Goal: Task Accomplishment & Management: Manage account settings

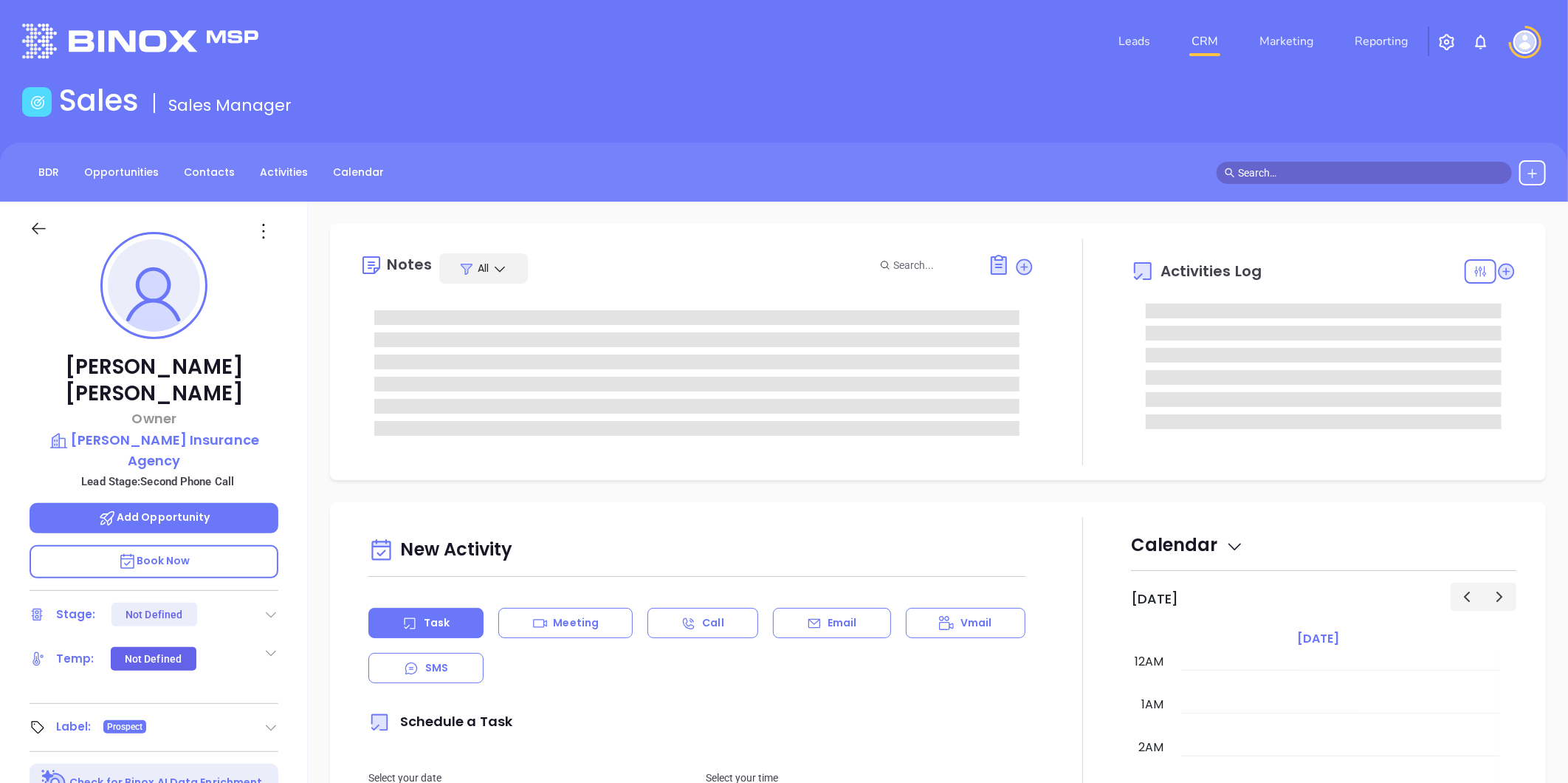
type input "[DATE]"
type input "[PERSON_NAME]"
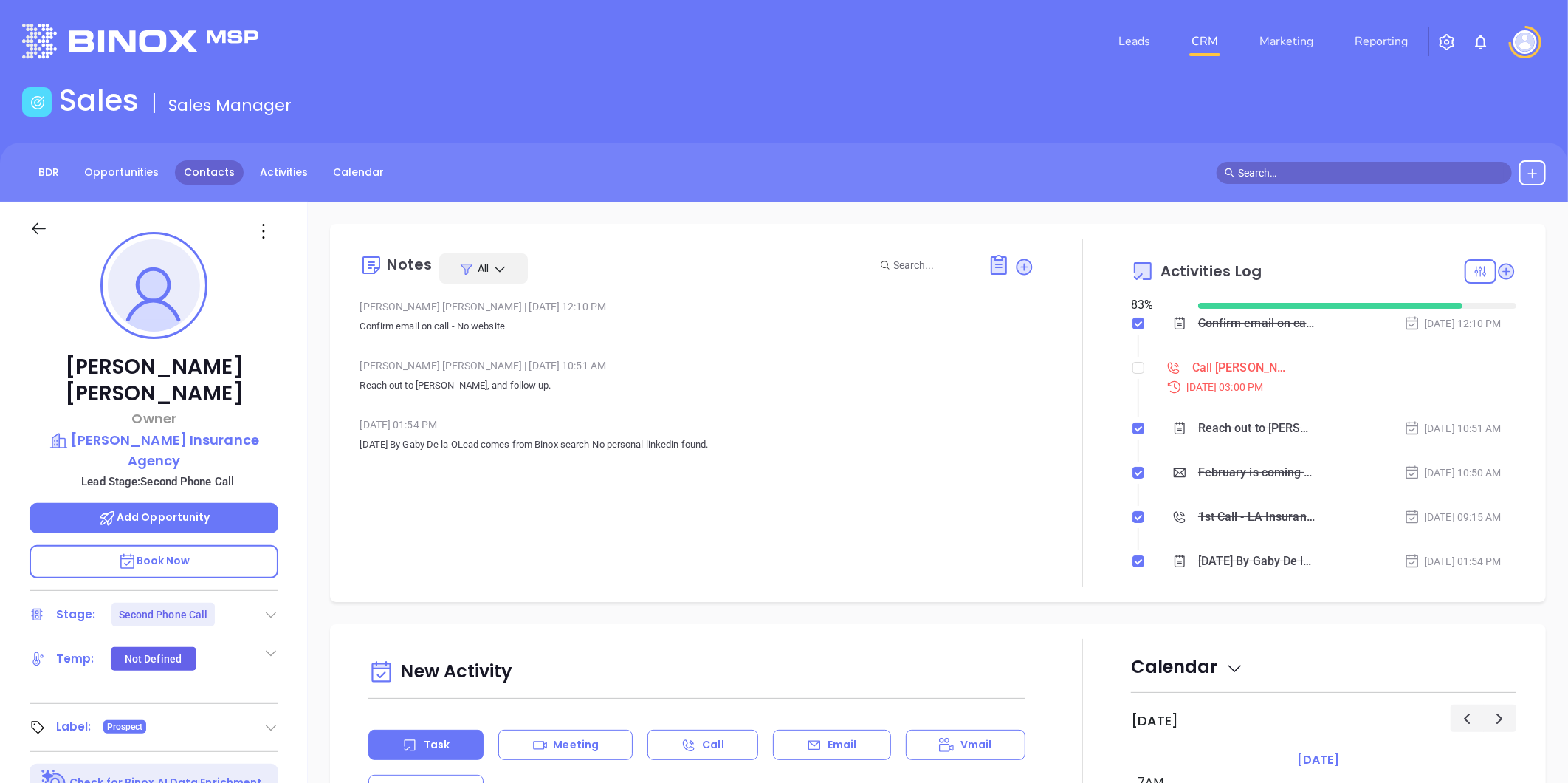
click at [210, 166] on link "Contacts" at bounding box center [210, 172] width 69 height 24
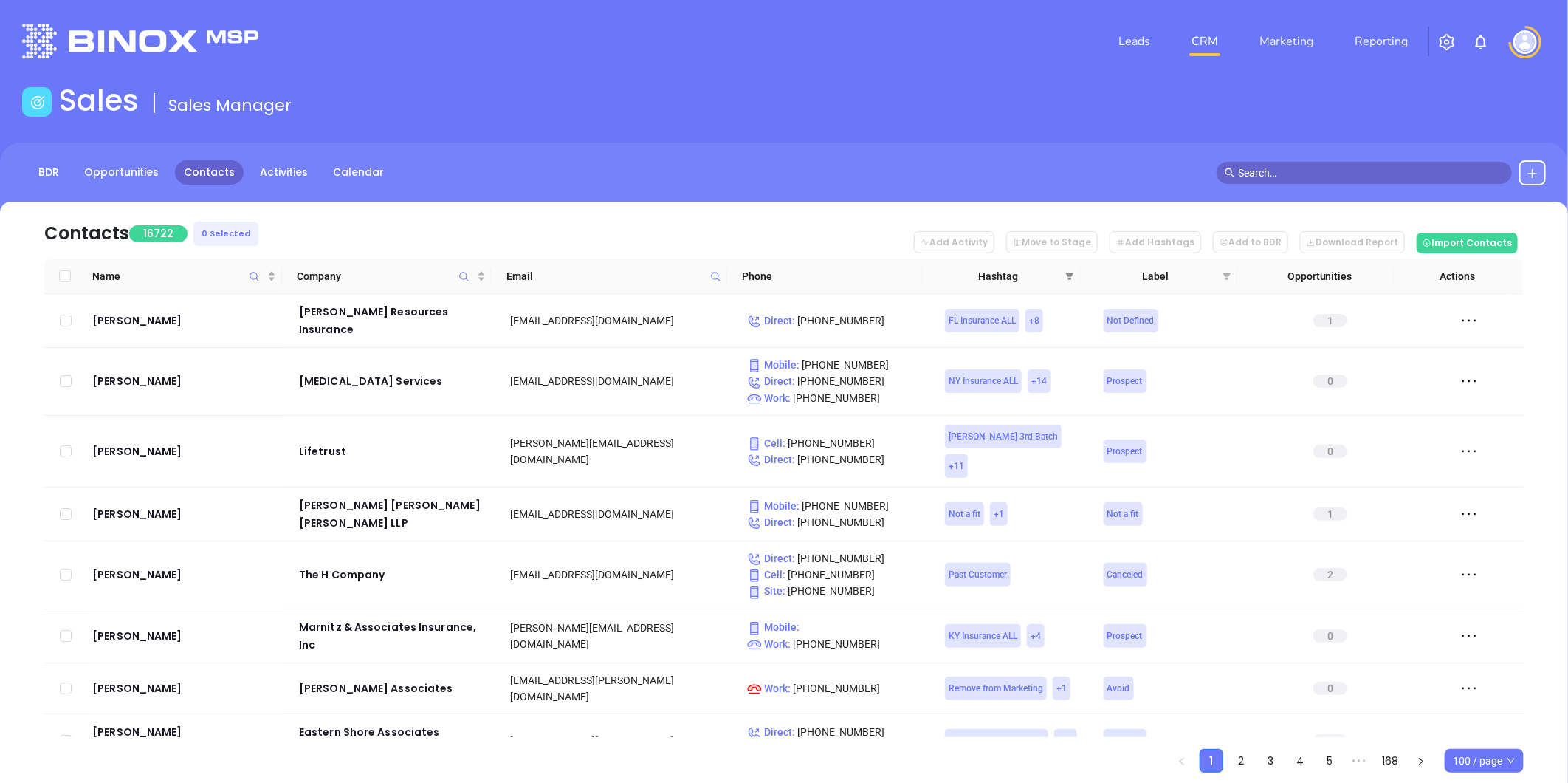
click at [1066, 274] on icon "filter" at bounding box center [1069, 276] width 9 height 9
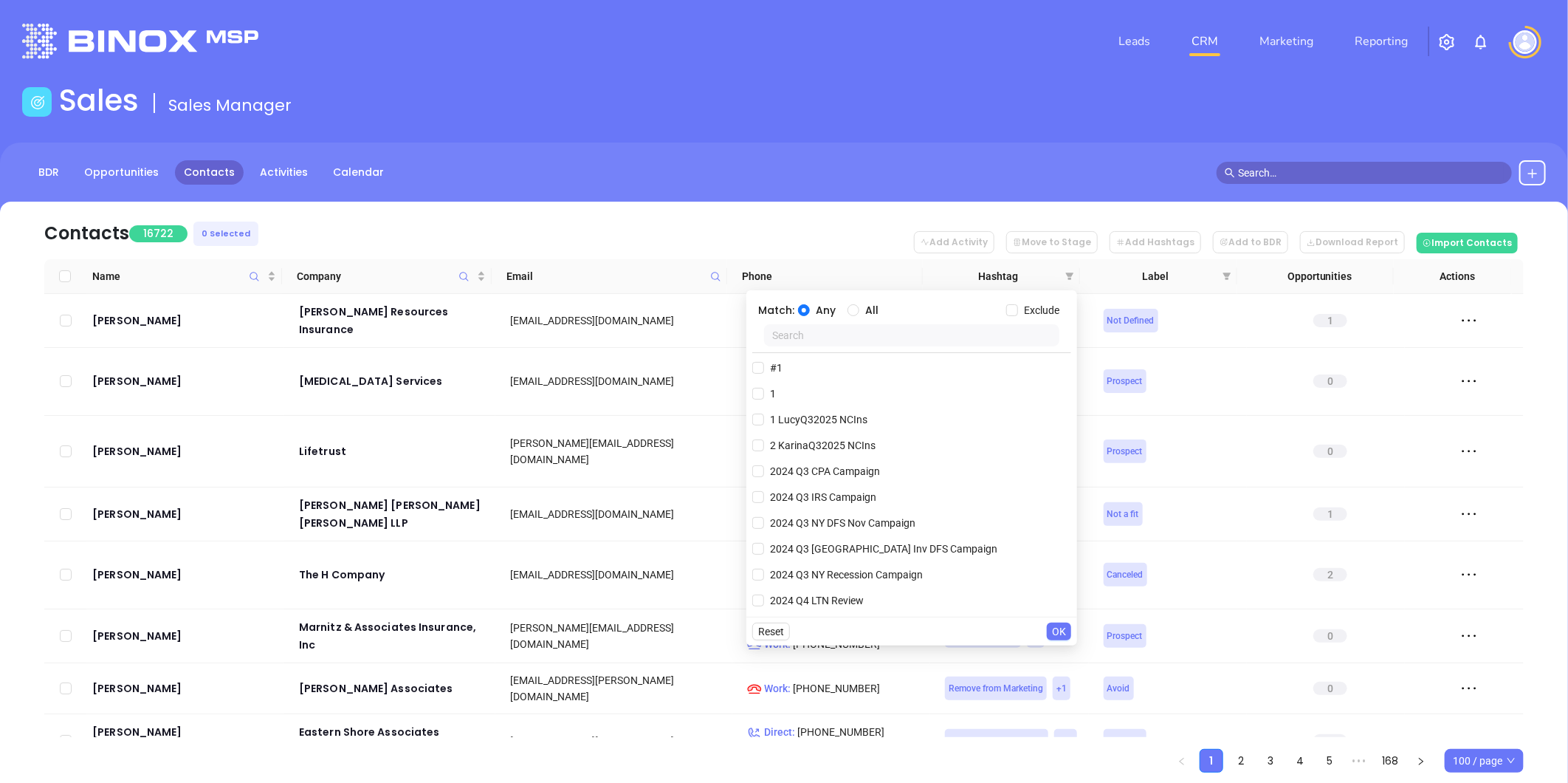
click at [893, 336] on input "text" at bounding box center [911, 335] width 295 height 22
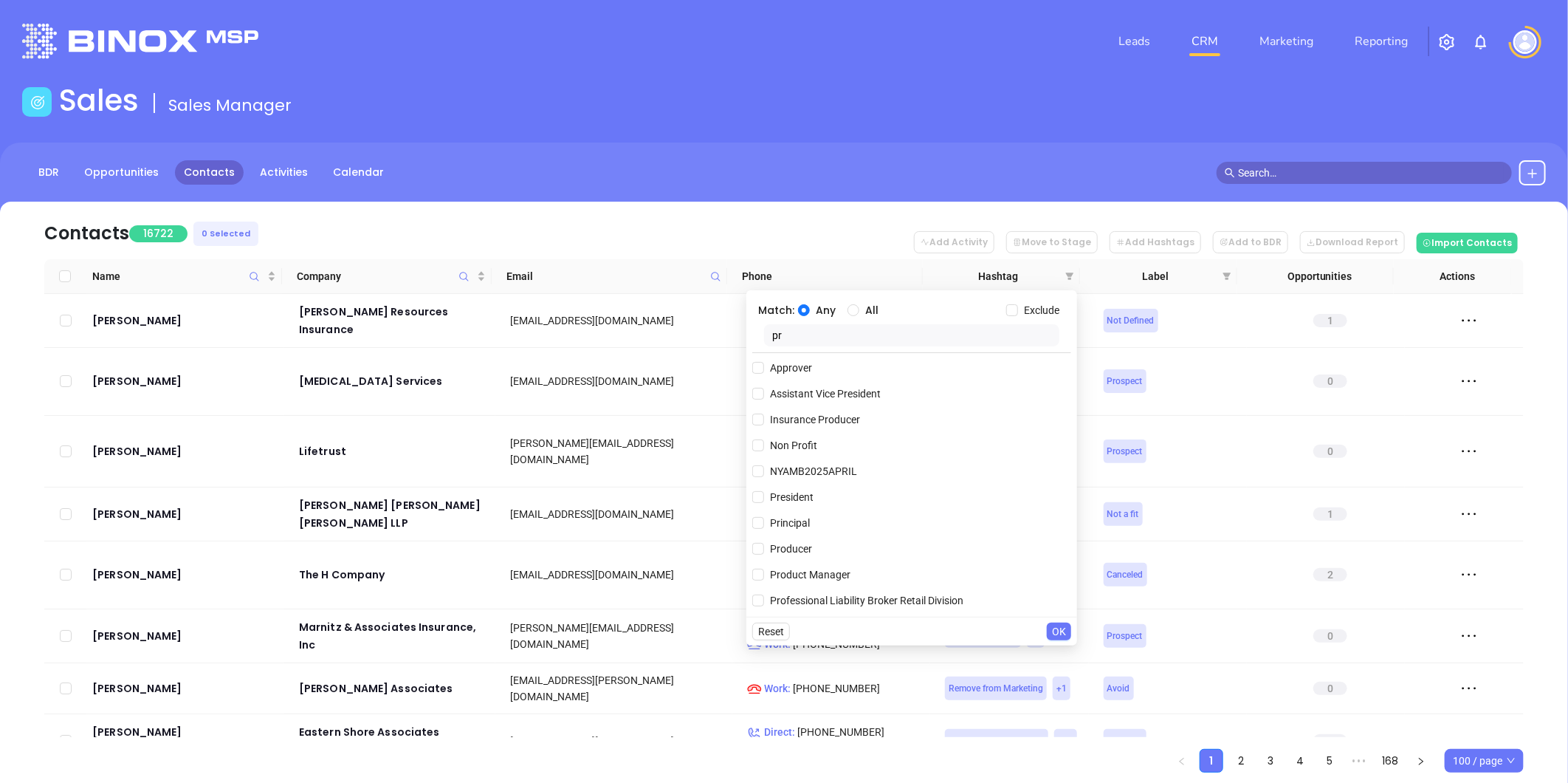
type input "p"
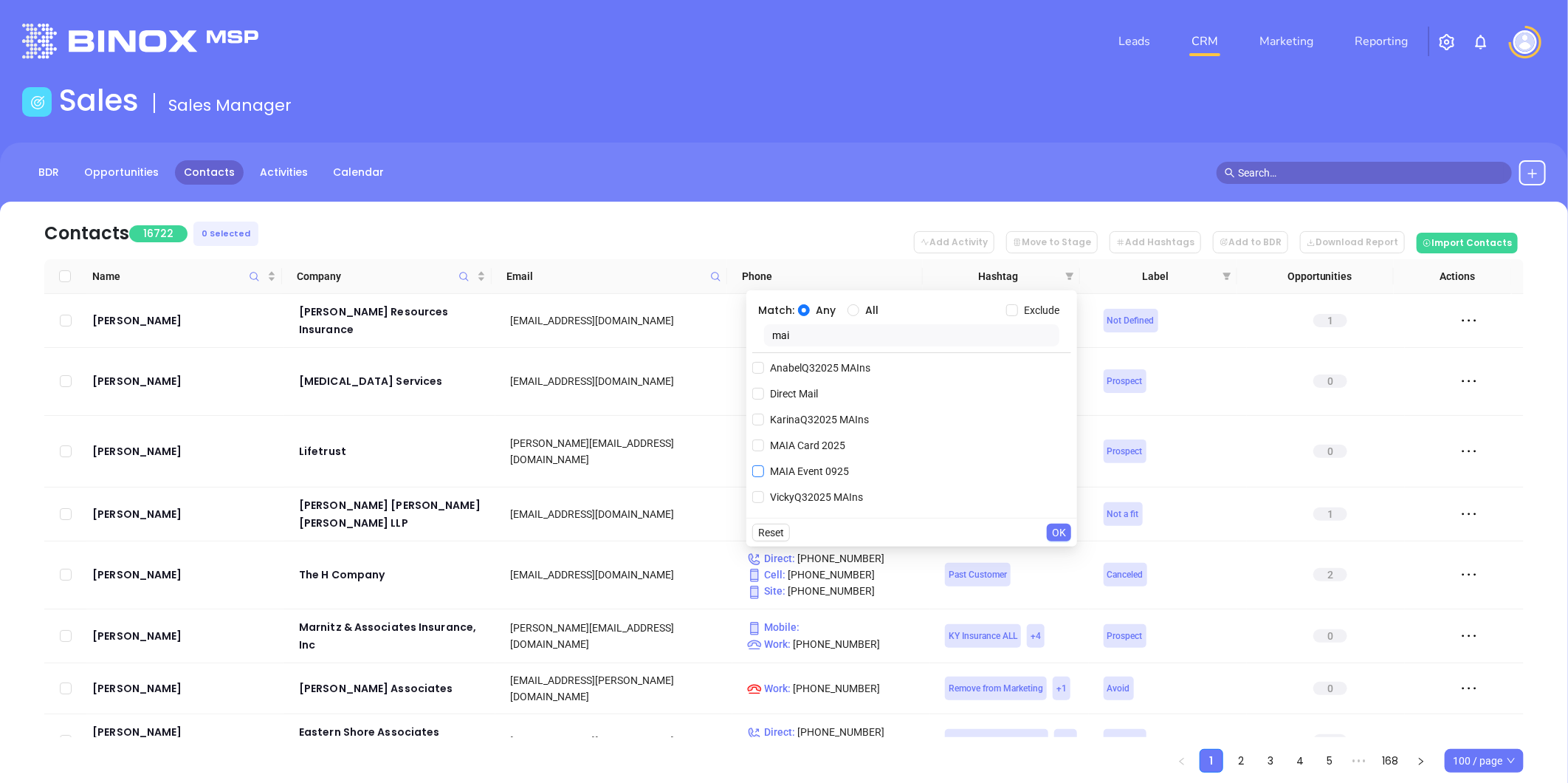
type input "mai"
click at [801, 471] on span "MAIA Event 0925" at bounding box center [809, 470] width 91 height 16
click at [763, 471] on input "MAIA Event 0925" at bounding box center [758, 471] width 12 height 12
checkbox input "true"
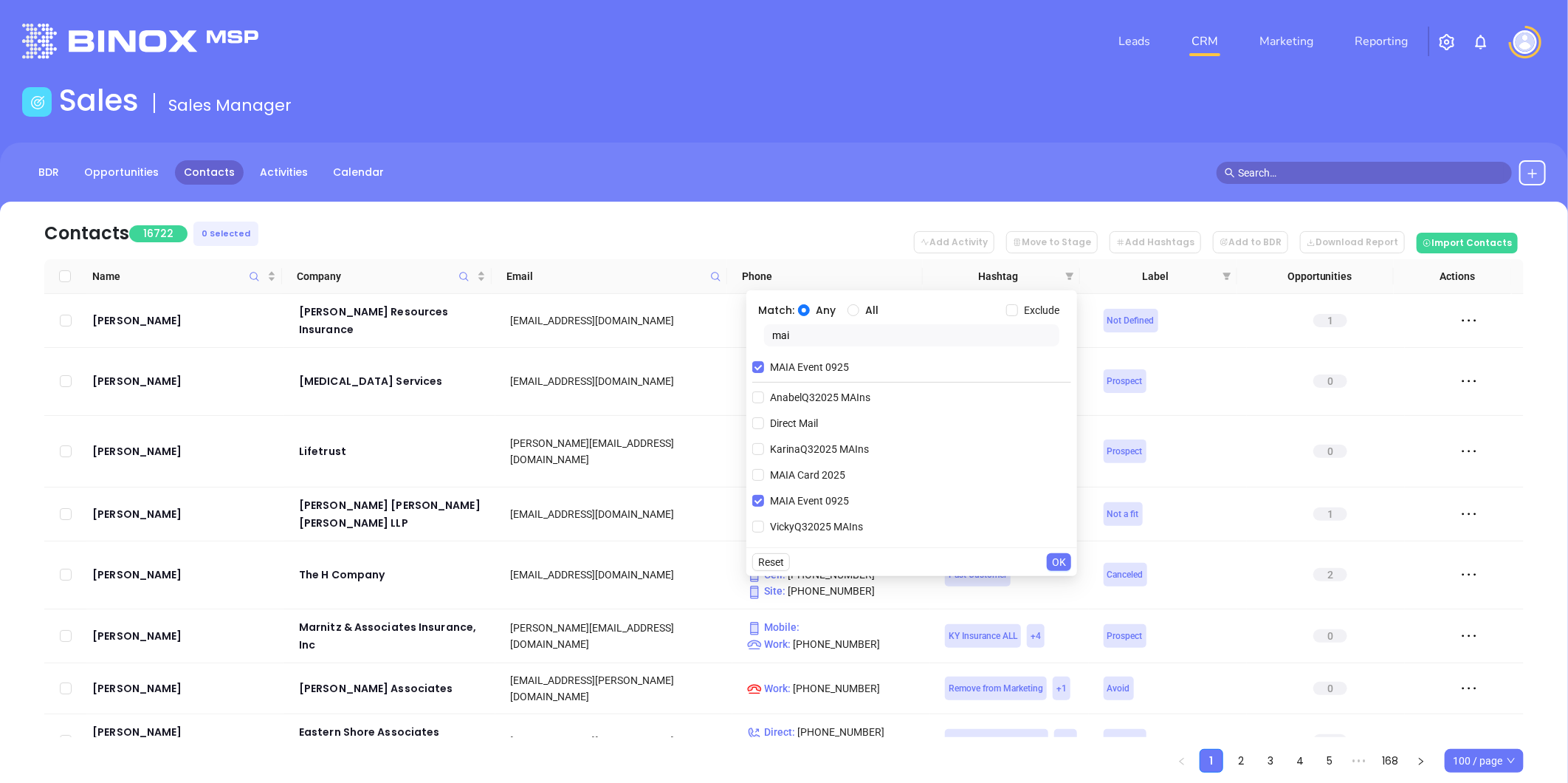
click at [1060, 560] on span "OK" at bounding box center [1058, 561] width 14 height 16
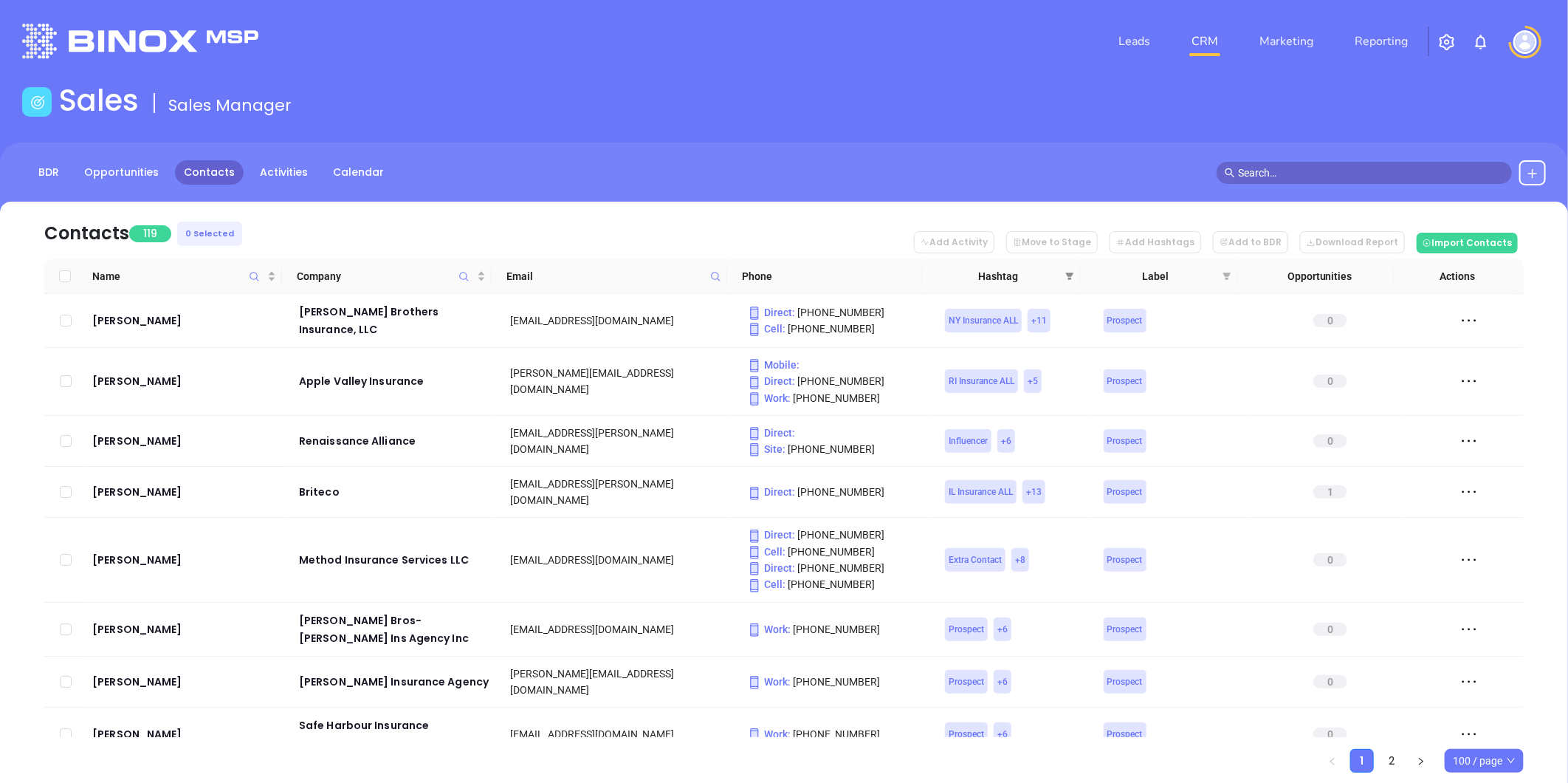
click at [1067, 272] on icon "filter" at bounding box center [1069, 276] width 9 height 9
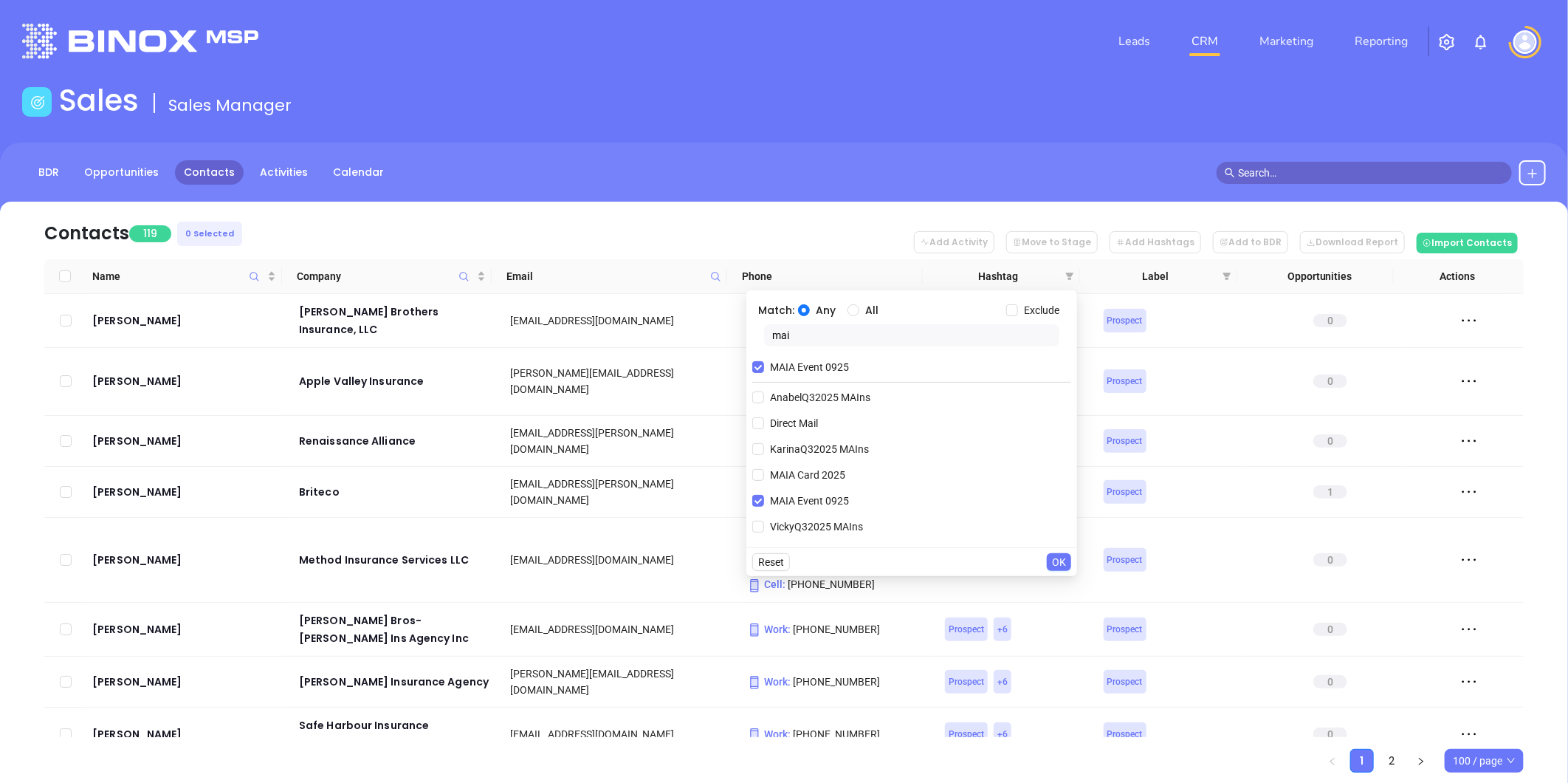
click at [809, 334] on input "mai" at bounding box center [911, 335] width 295 height 22
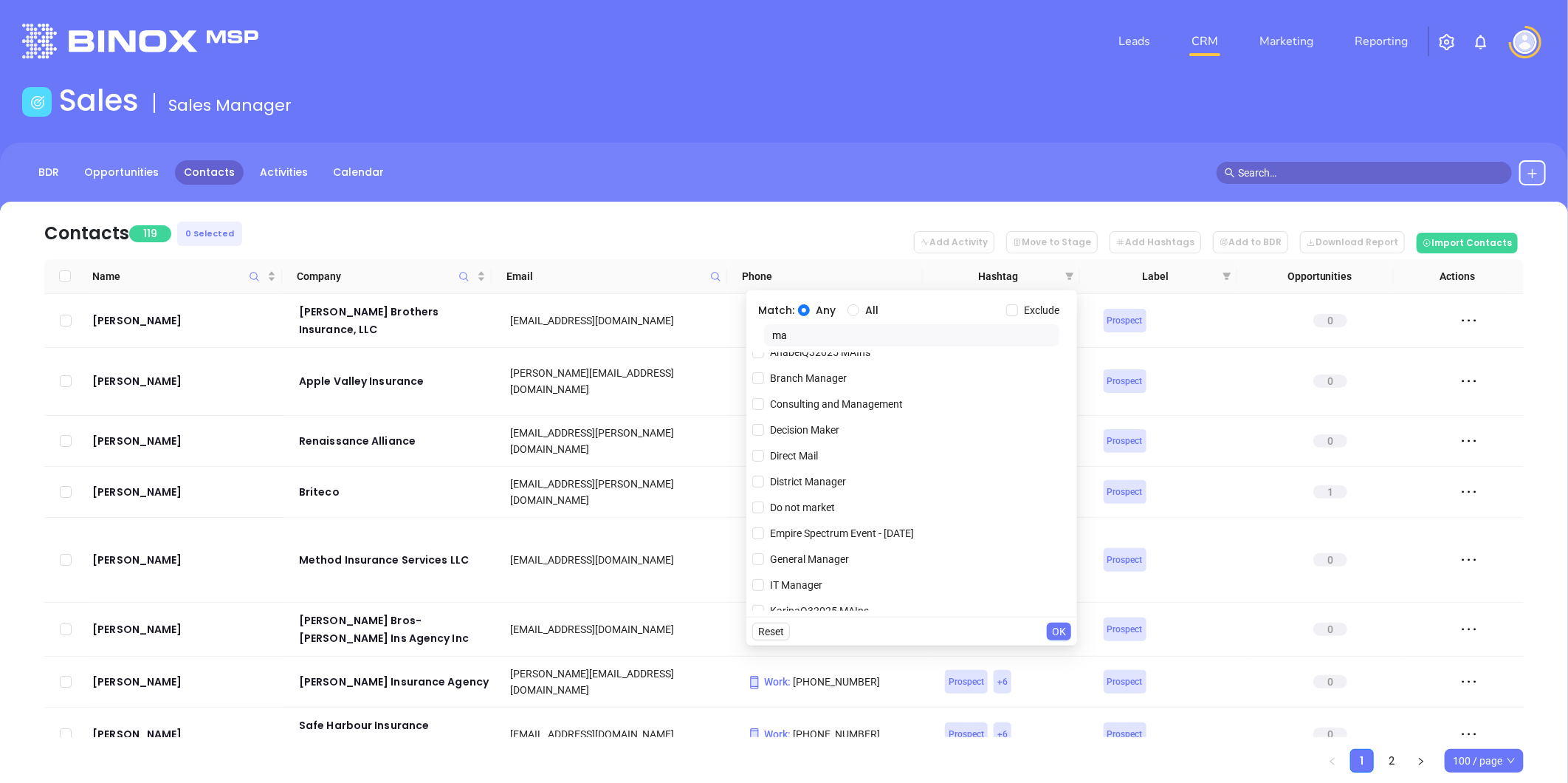
scroll to position [328, 0]
type input "ma"
click at [757, 425] on input "MA" at bounding box center [758, 431] width 12 height 12
checkbox input "true"
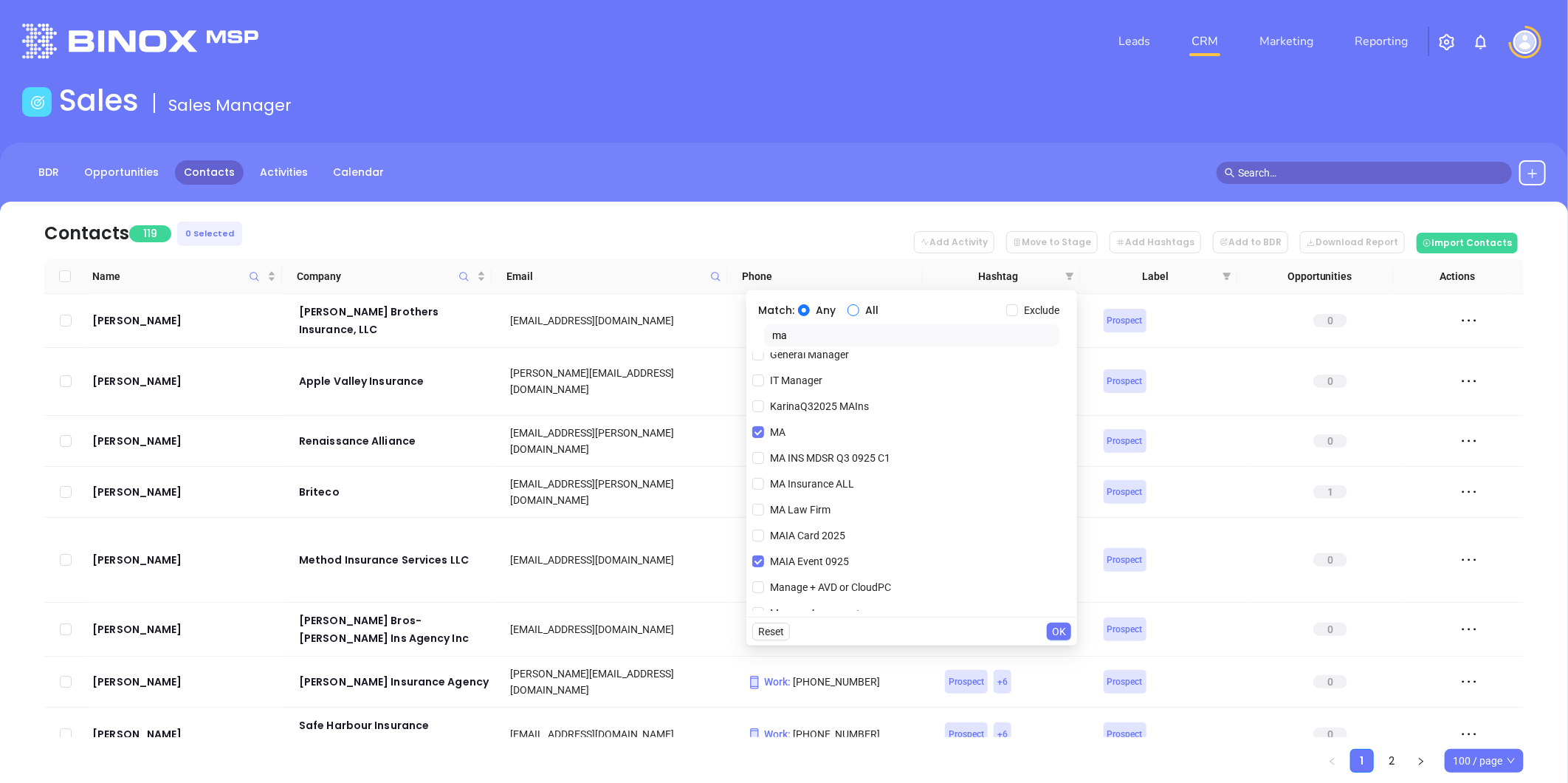
click at [855, 308] on input "All" at bounding box center [853, 310] width 12 height 12
radio input "true"
click at [1058, 628] on span "OK" at bounding box center [1058, 630] width 14 height 16
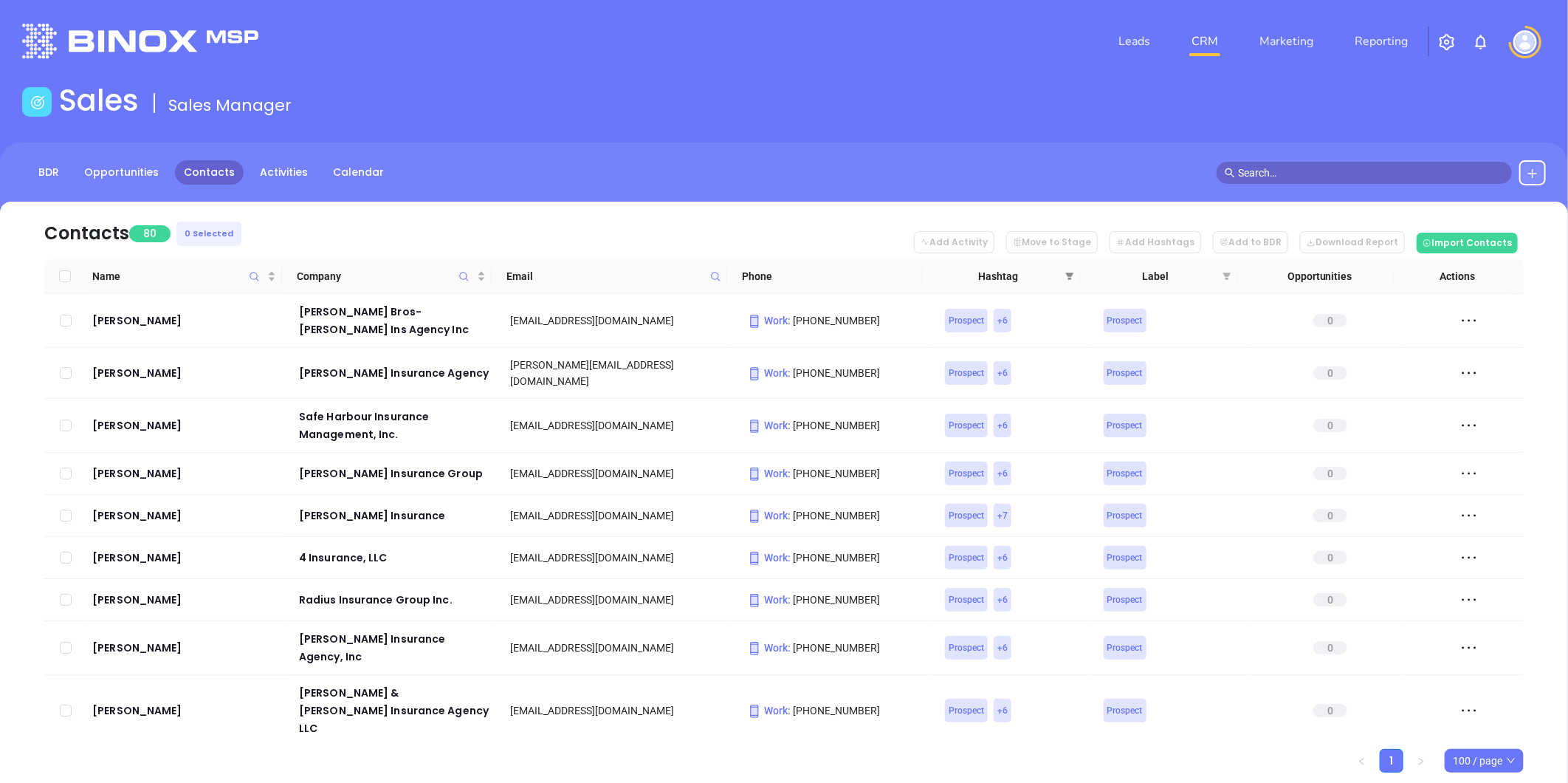
click at [1062, 271] on span at bounding box center [1069, 276] width 15 height 22
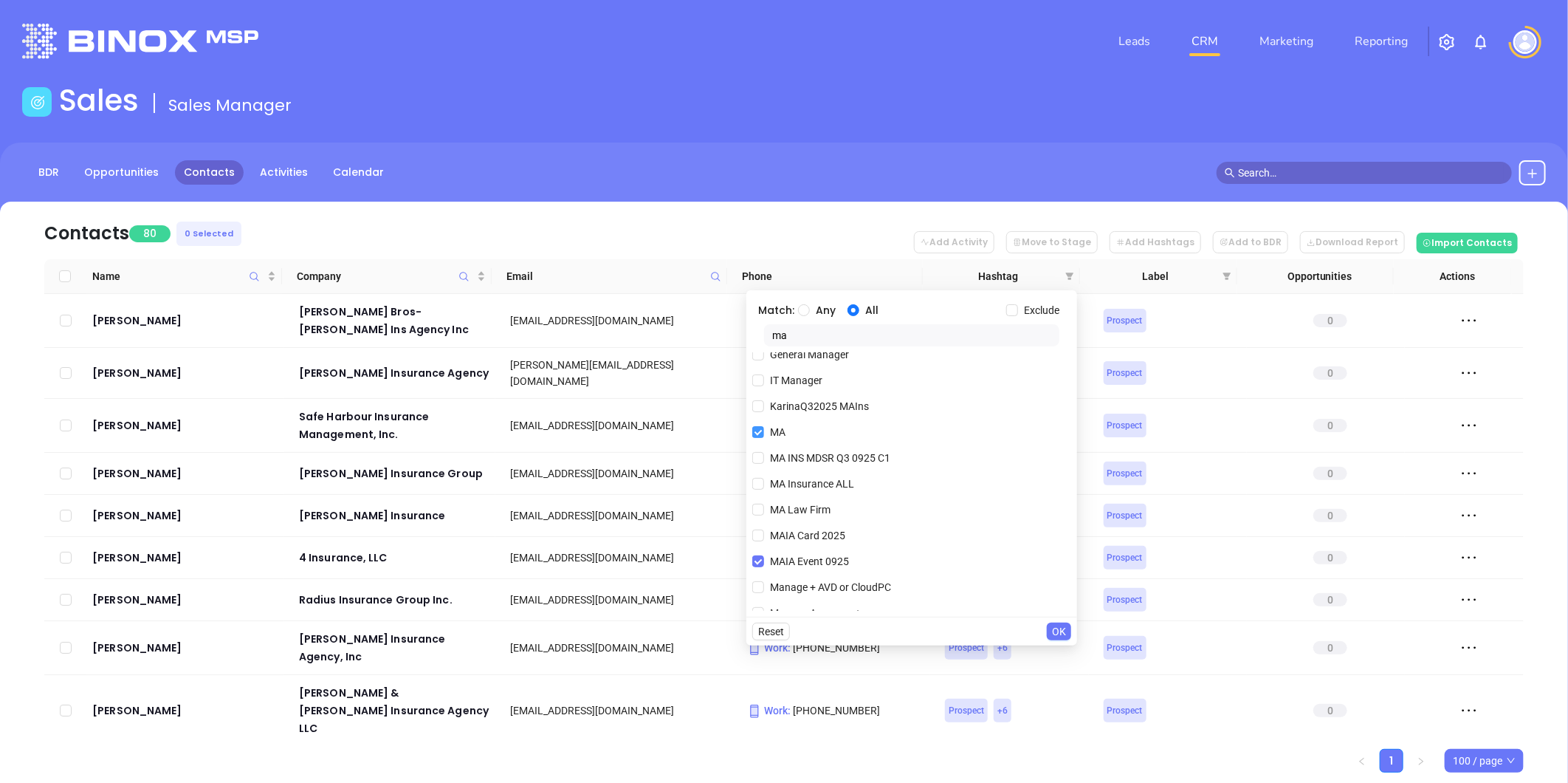
click at [761, 428] on input "MA" at bounding box center [758, 432] width 12 height 12
checkbox input "false"
click at [1014, 309] on input "Exclude" at bounding box center [1012, 310] width 12 height 12
checkbox input "true"
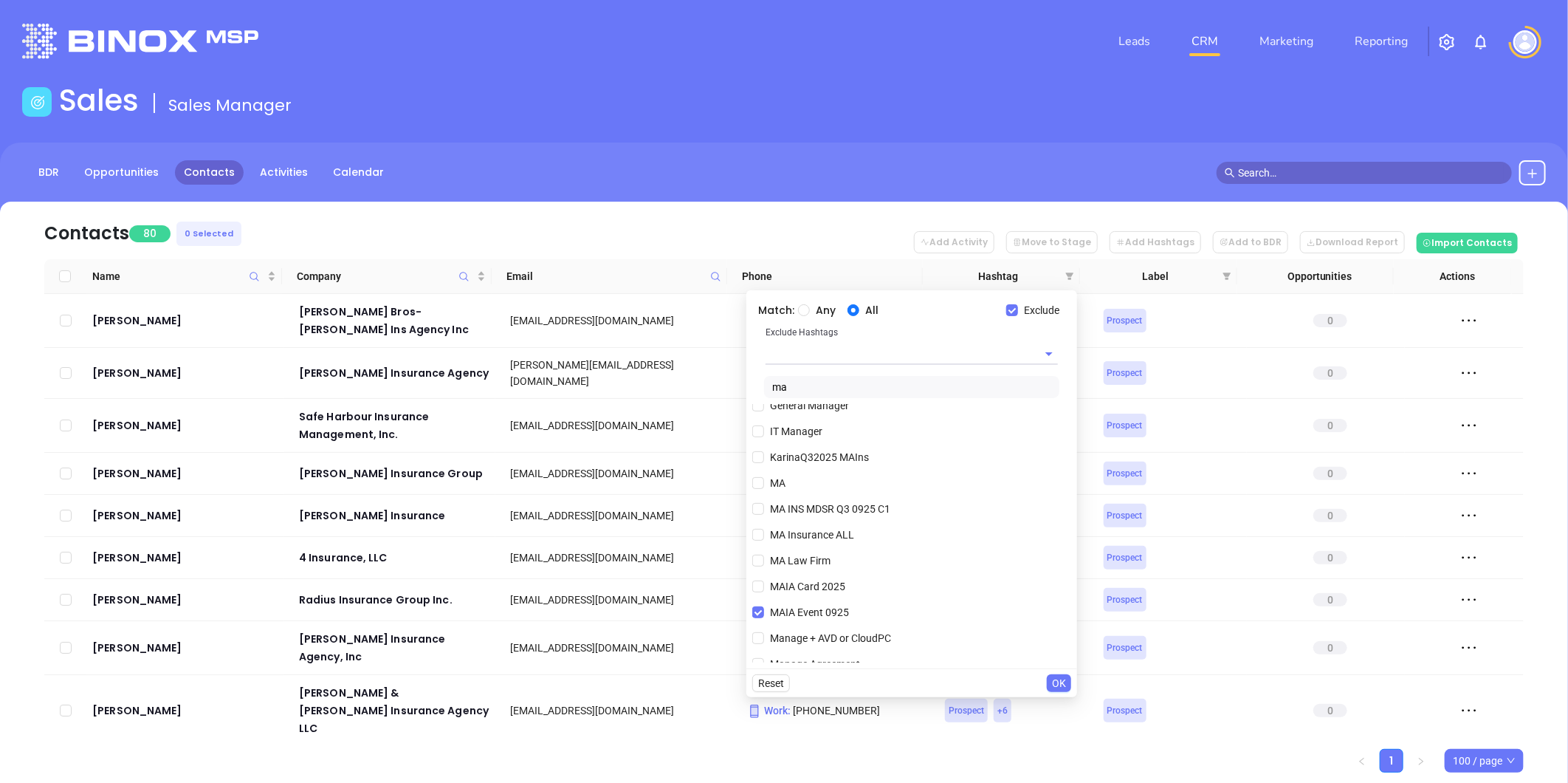
click at [899, 351] on input "text" at bounding box center [890, 354] width 251 height 22
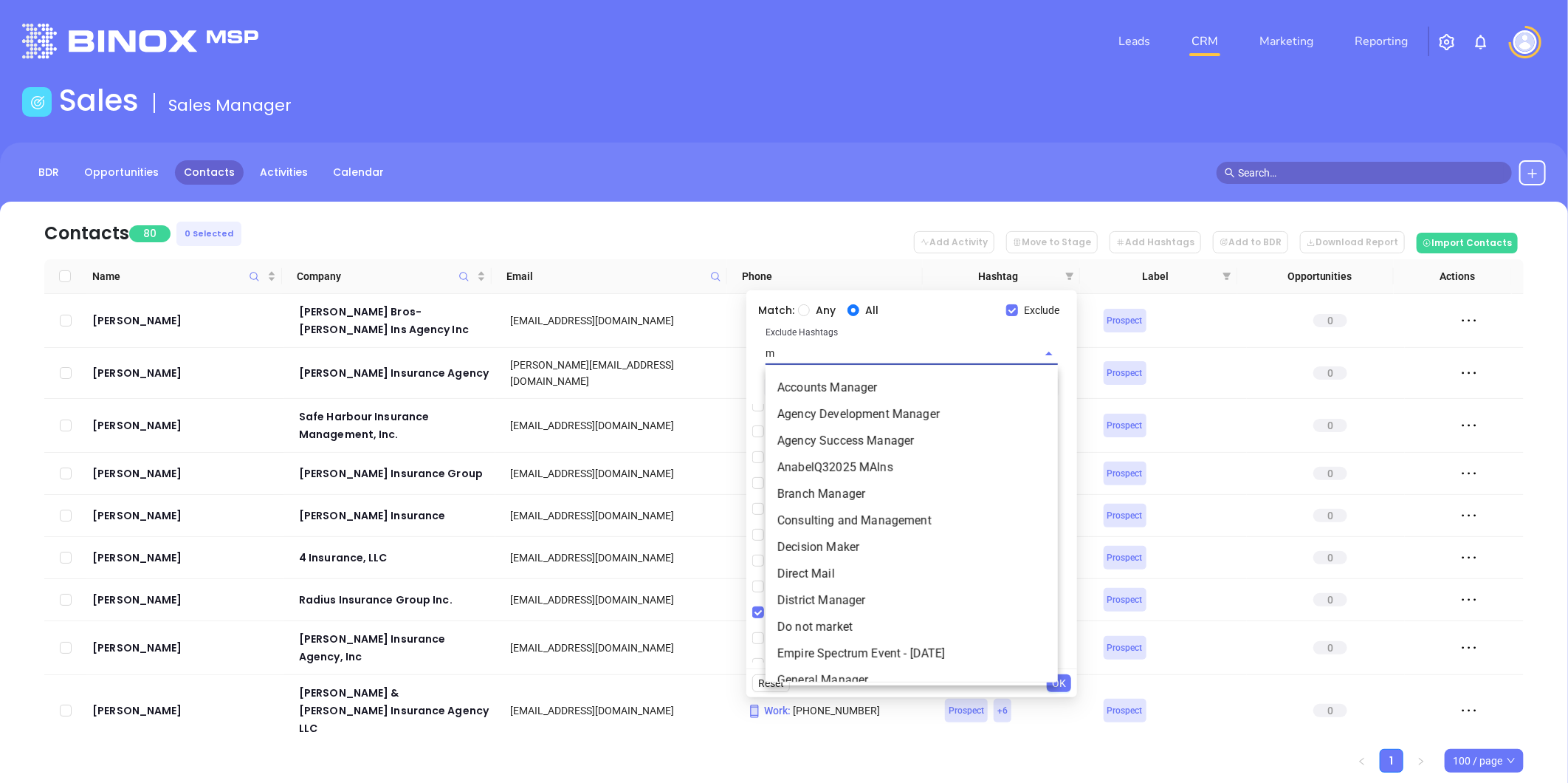
type input "ma"
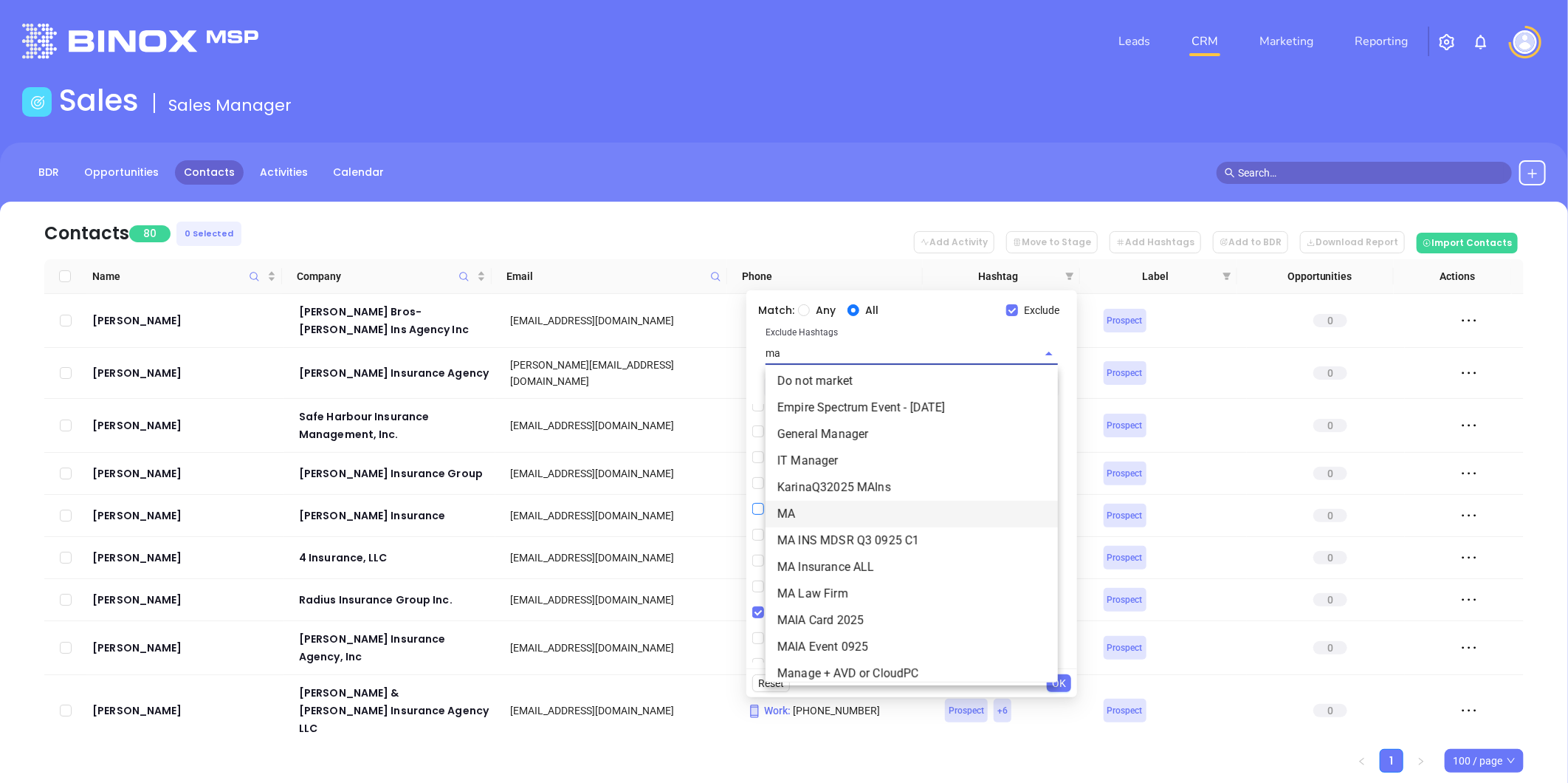
drag, startPoint x: 778, startPoint y: 513, endPoint x: 790, endPoint y: 511, distance: 12.2
click at [779, 513] on li "MA" at bounding box center [911, 514] width 292 height 27
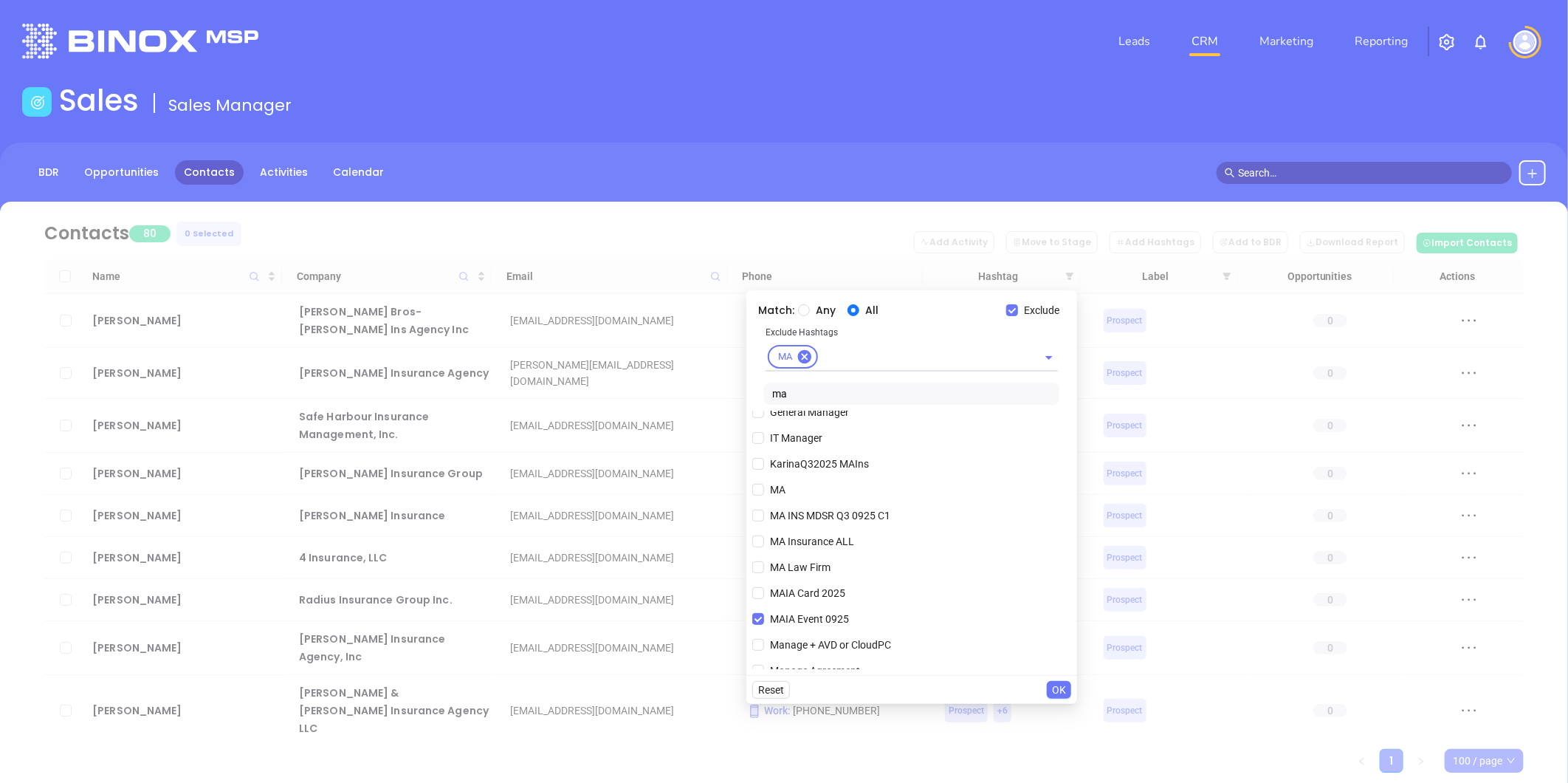
click at [1058, 687] on span "OK" at bounding box center [1058, 689] width 14 height 16
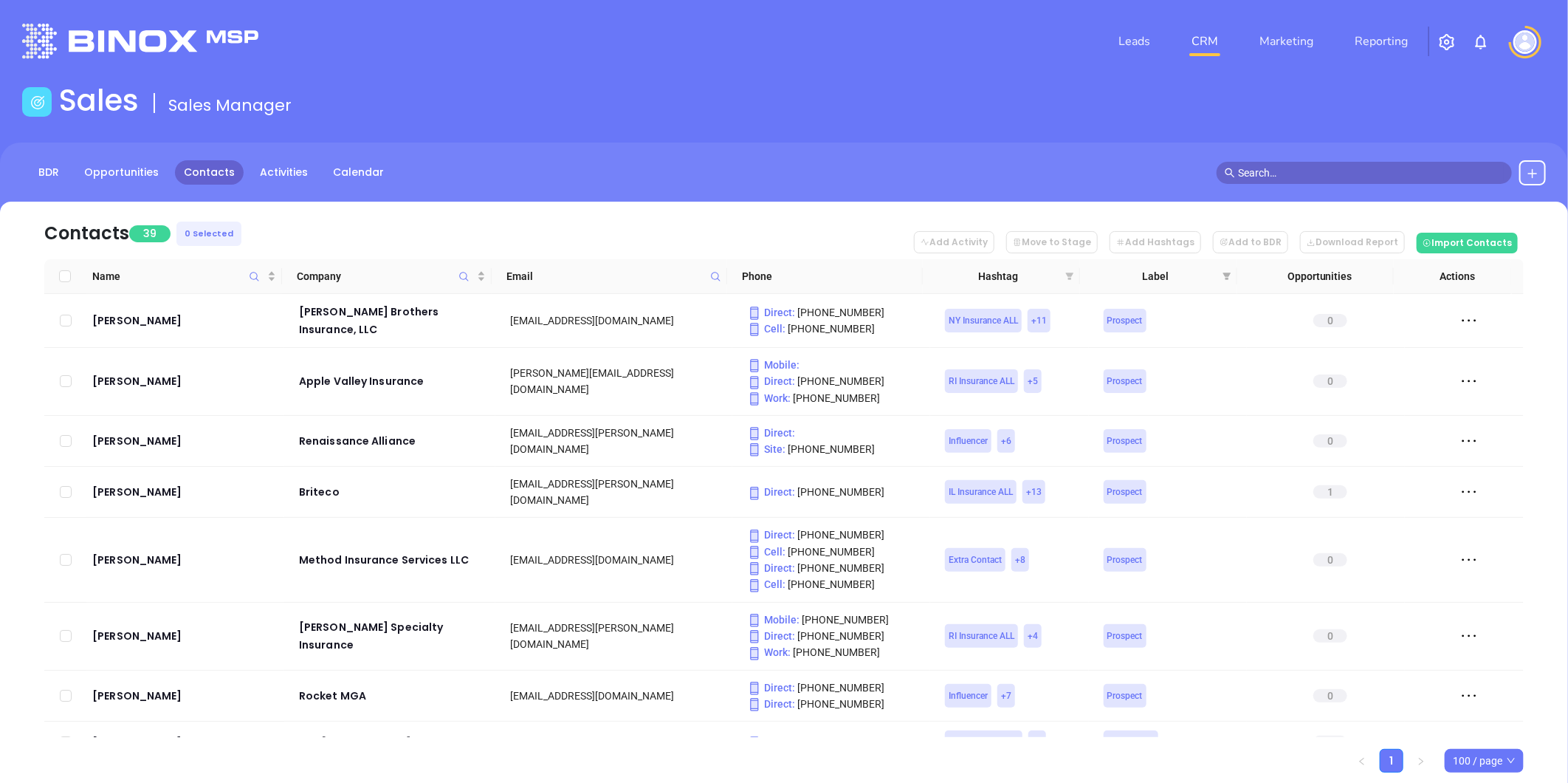
click at [1072, 273] on icon "filter" at bounding box center [1070, 276] width 8 height 8
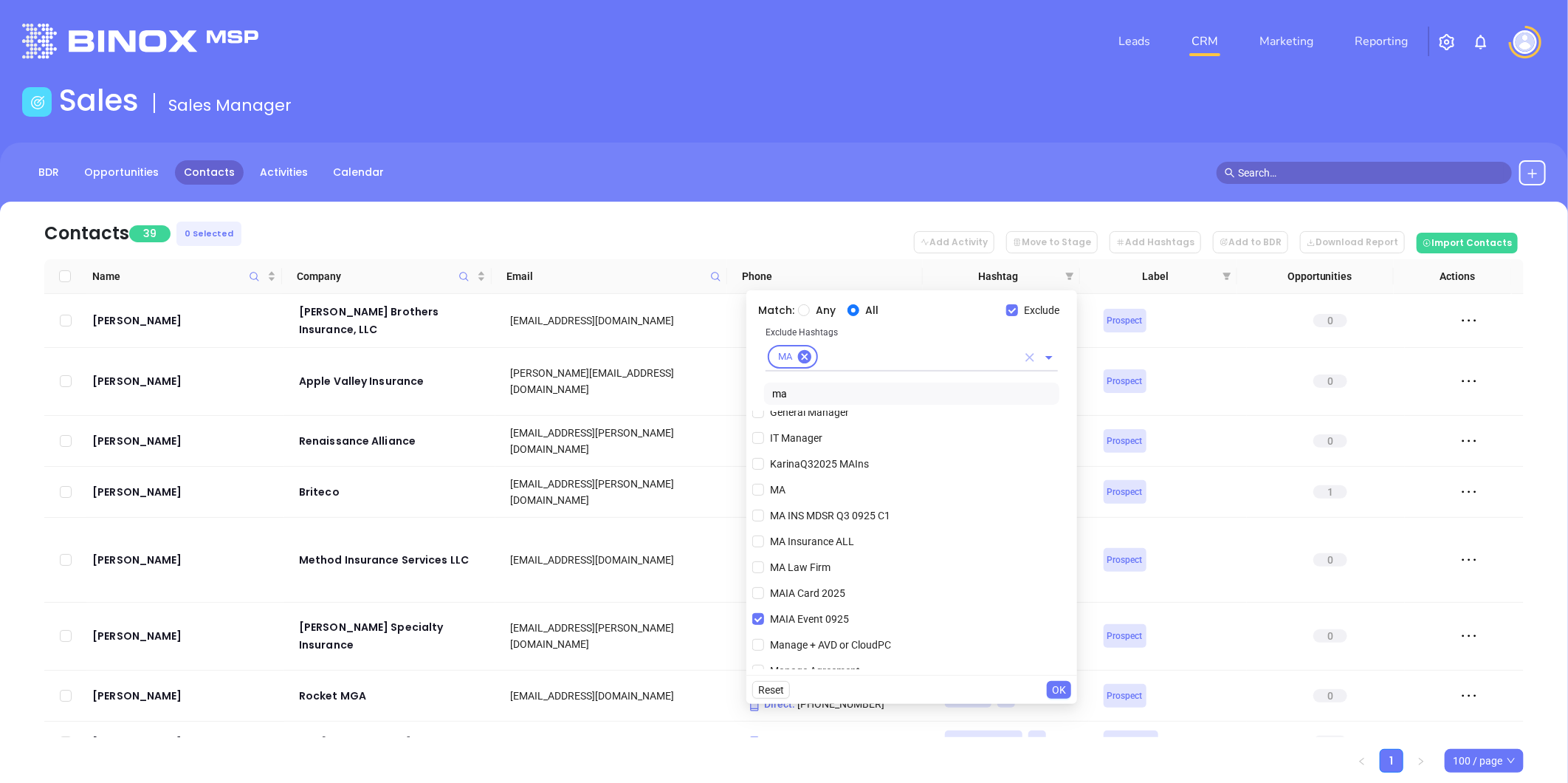
click at [1028, 356] on icon "Clear" at bounding box center [1029, 357] width 9 height 9
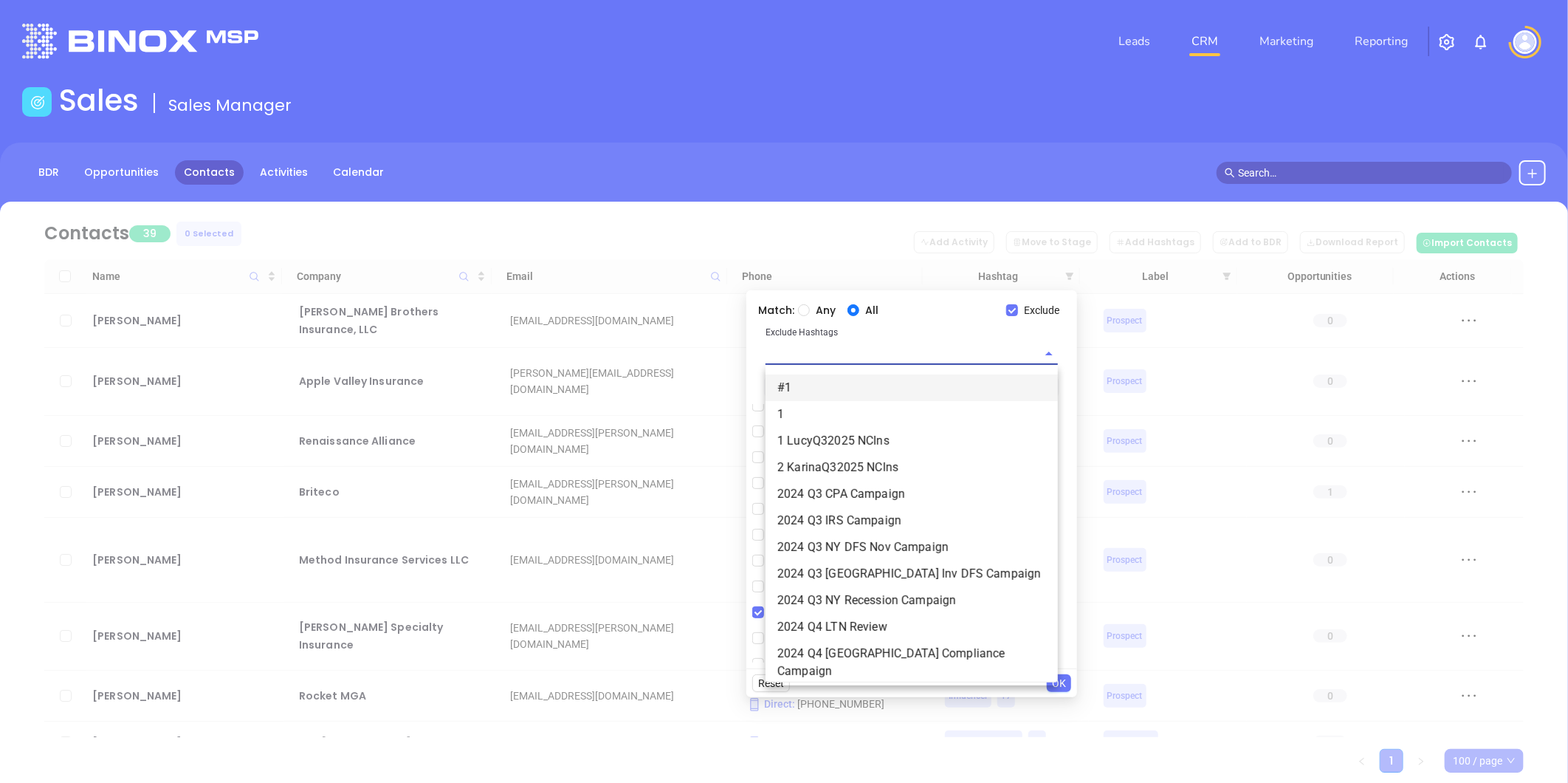
click at [1012, 300] on div "Match: Any All Exclude" at bounding box center [911, 309] width 318 height 28
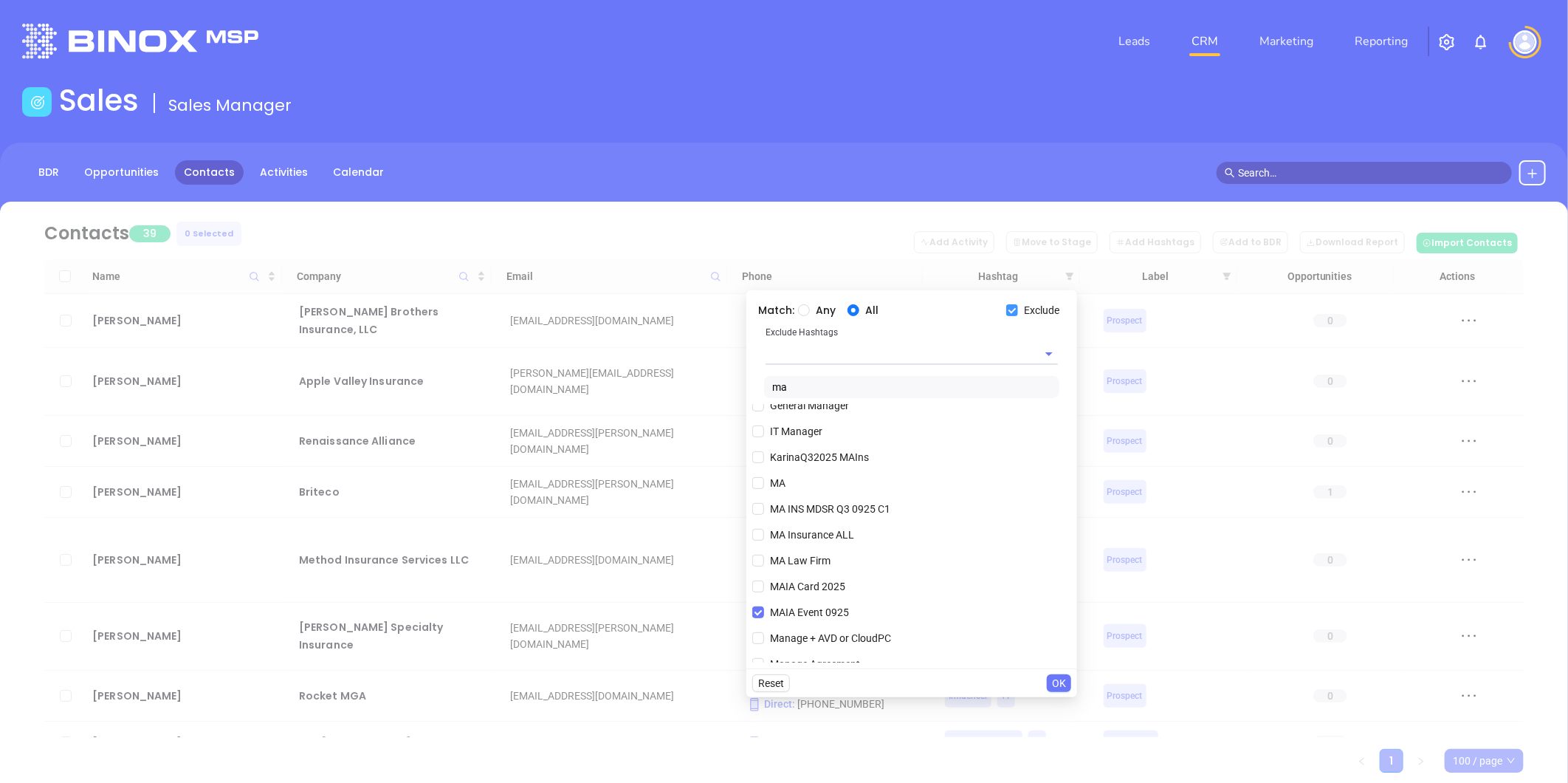
click at [1015, 304] on input "Exclude" at bounding box center [1012, 310] width 12 height 12
checkbox input "false"
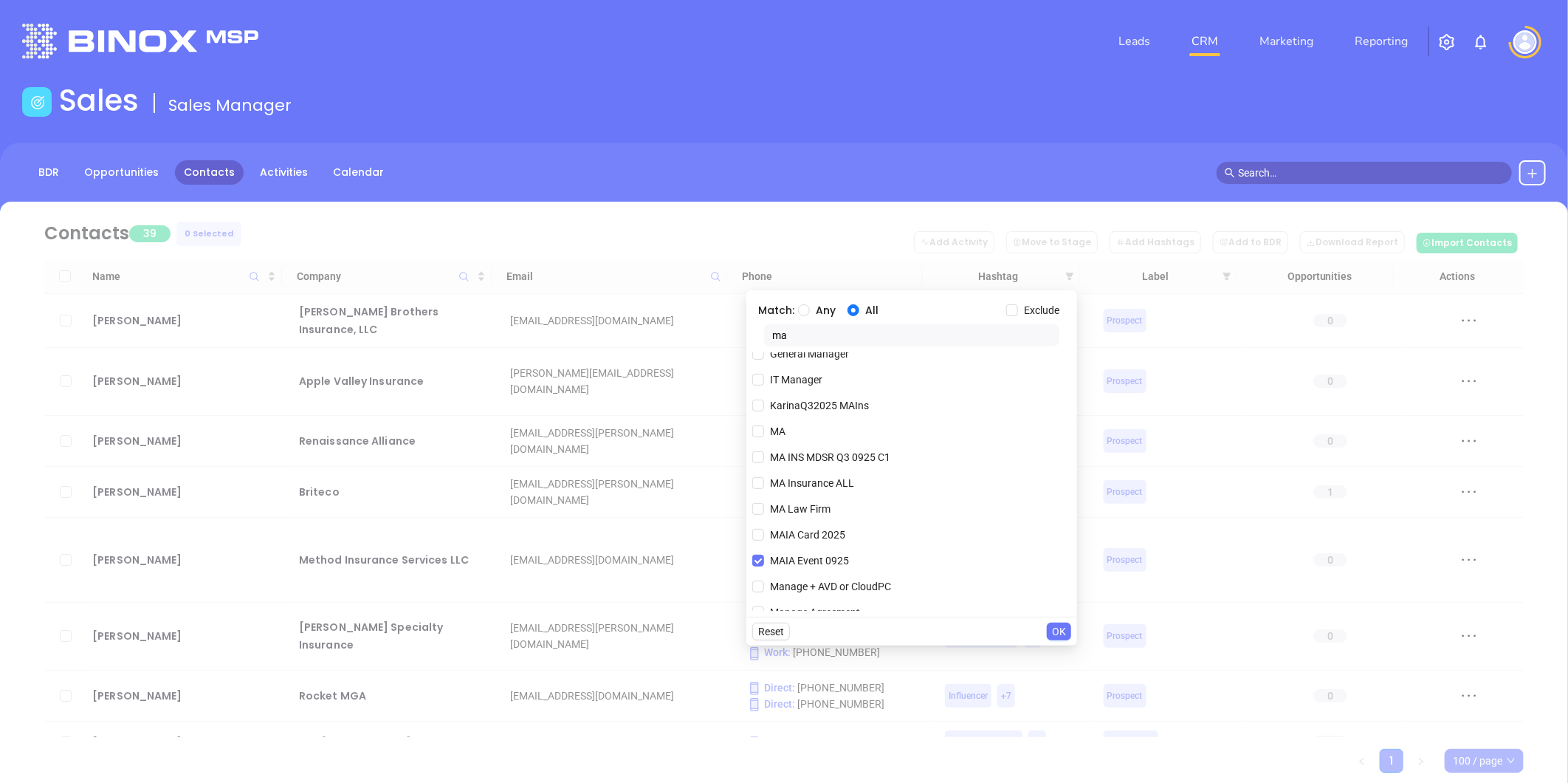
scroll to position [0, 0]
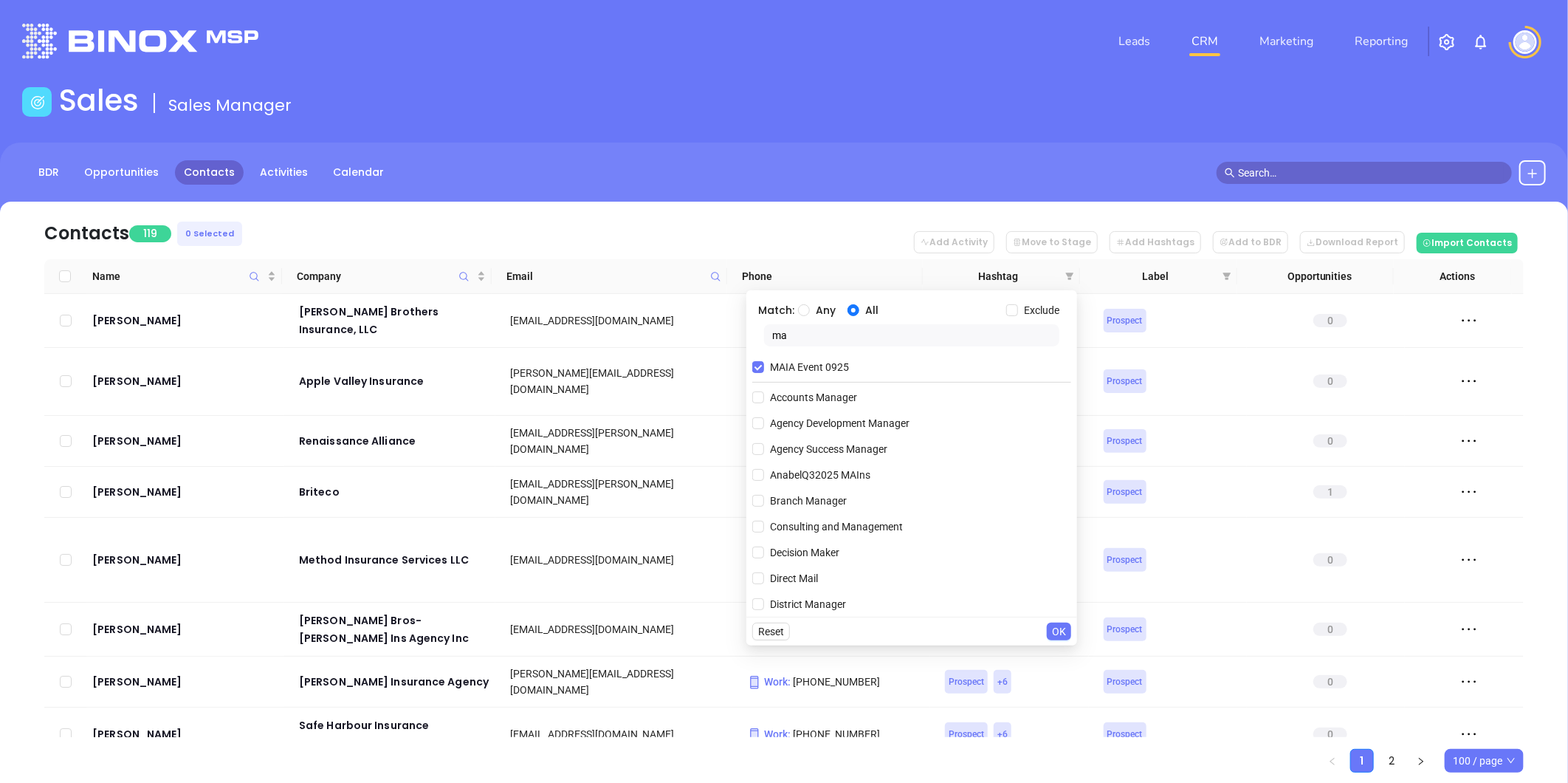
click at [800, 337] on input "ma" at bounding box center [911, 335] width 295 height 22
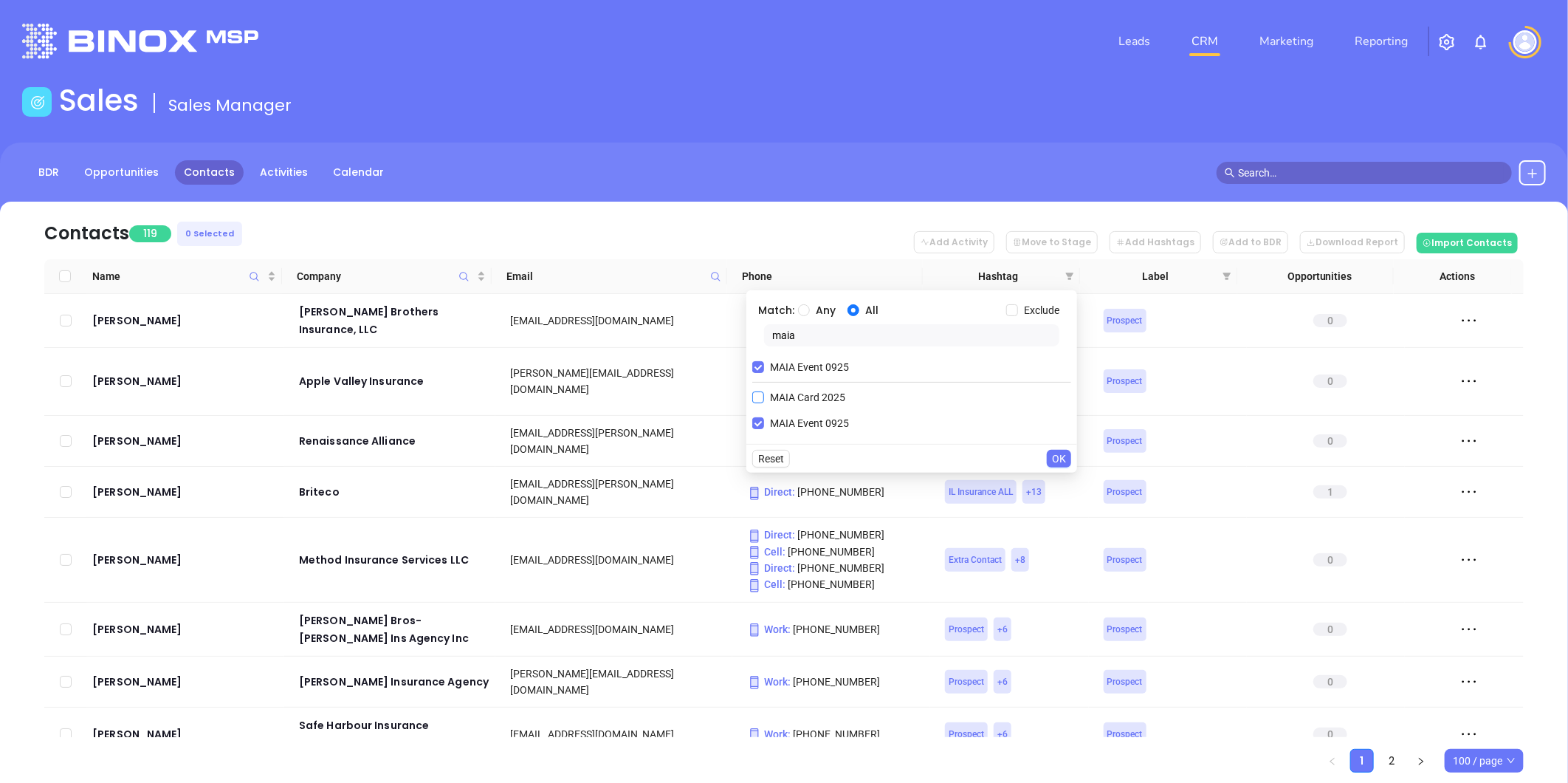
type input "maia"
click at [756, 394] on input "MAIA Card 2025" at bounding box center [758, 397] width 12 height 12
checkbox input "true"
click at [758, 366] on input "MAIA Event 0925" at bounding box center [758, 367] width 12 height 12
checkbox input "false"
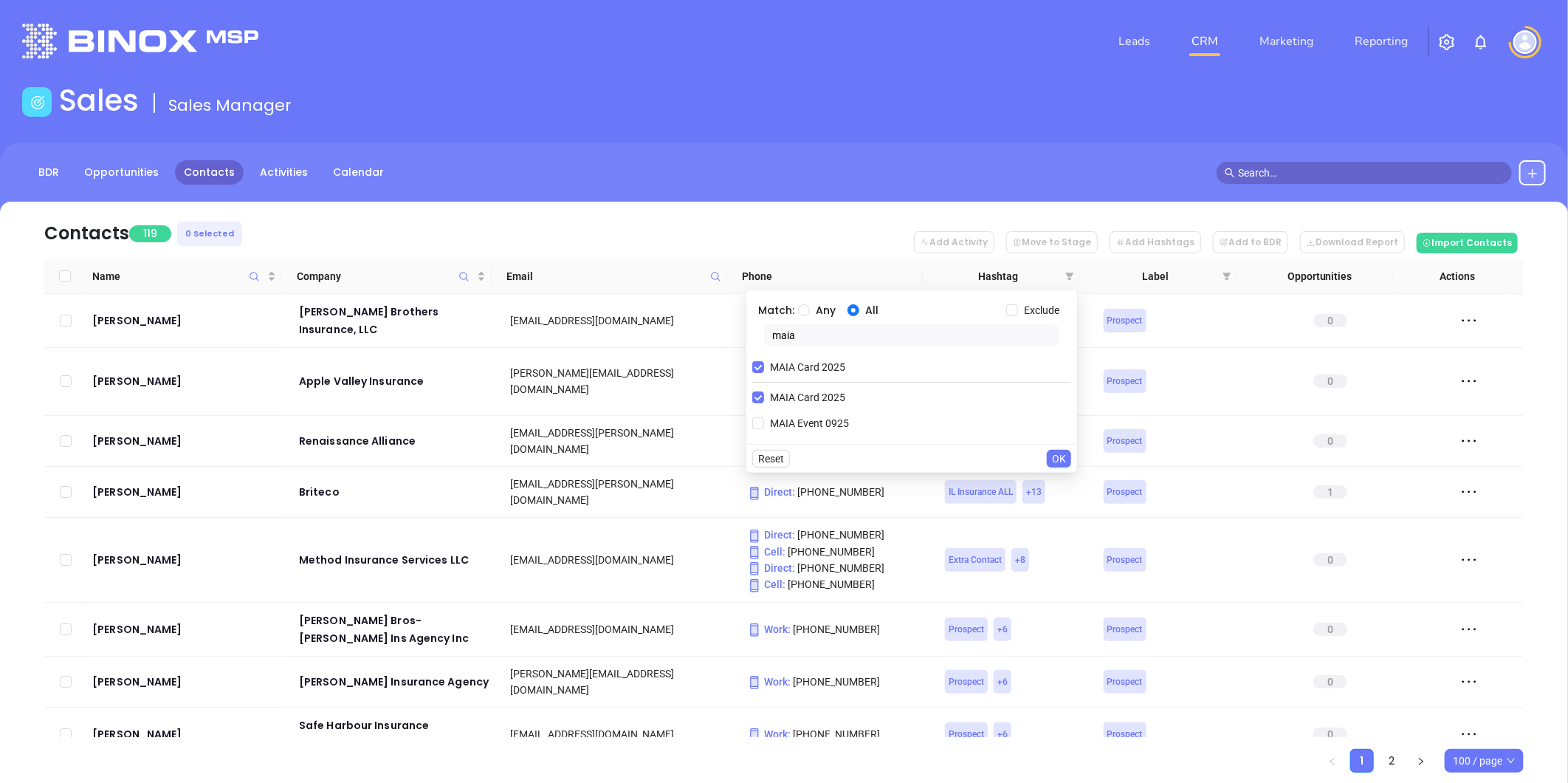
click at [1059, 459] on span "OK" at bounding box center [1058, 458] width 14 height 16
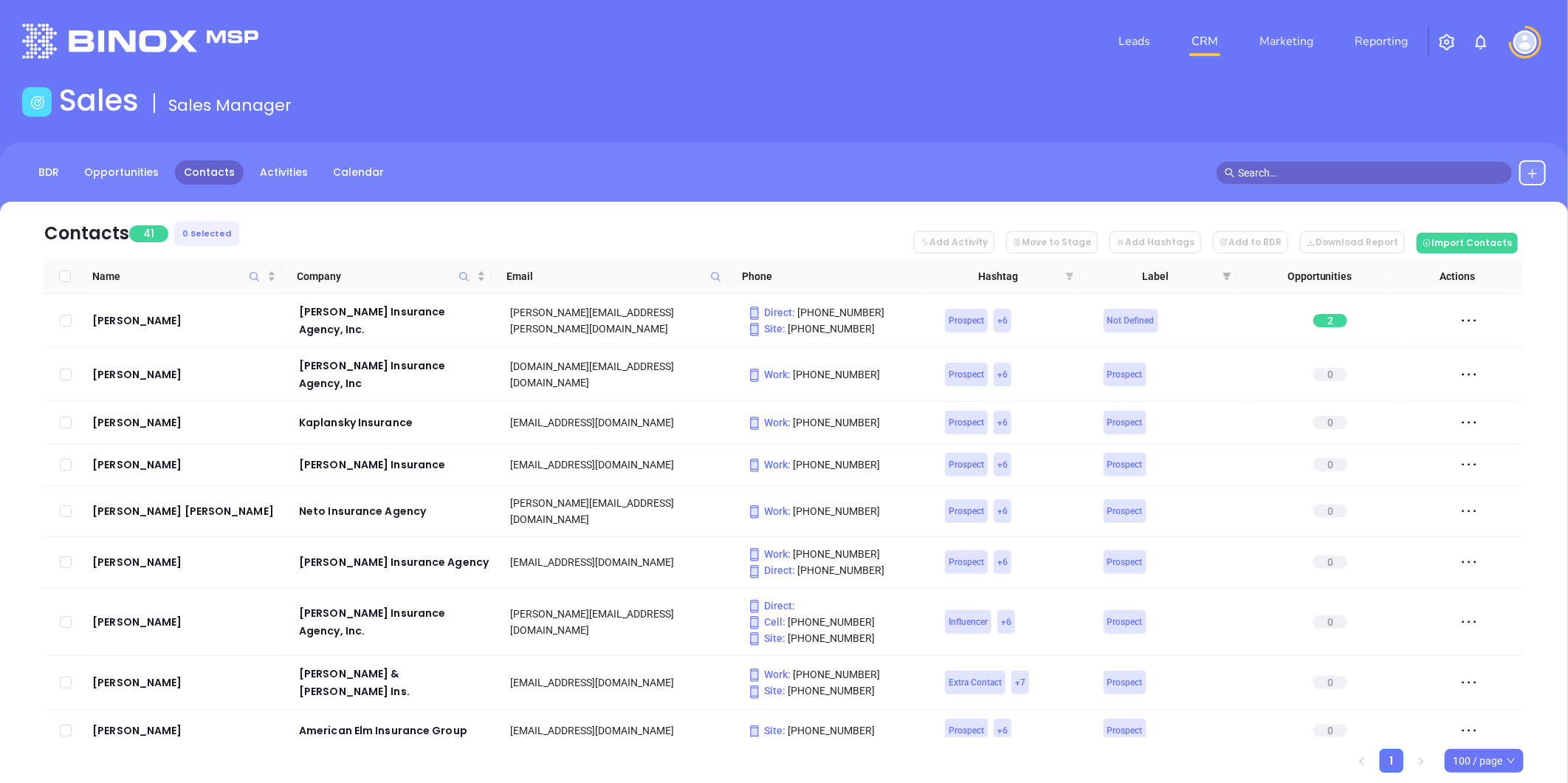
click at [1072, 275] on icon "filter" at bounding box center [1070, 276] width 8 height 8
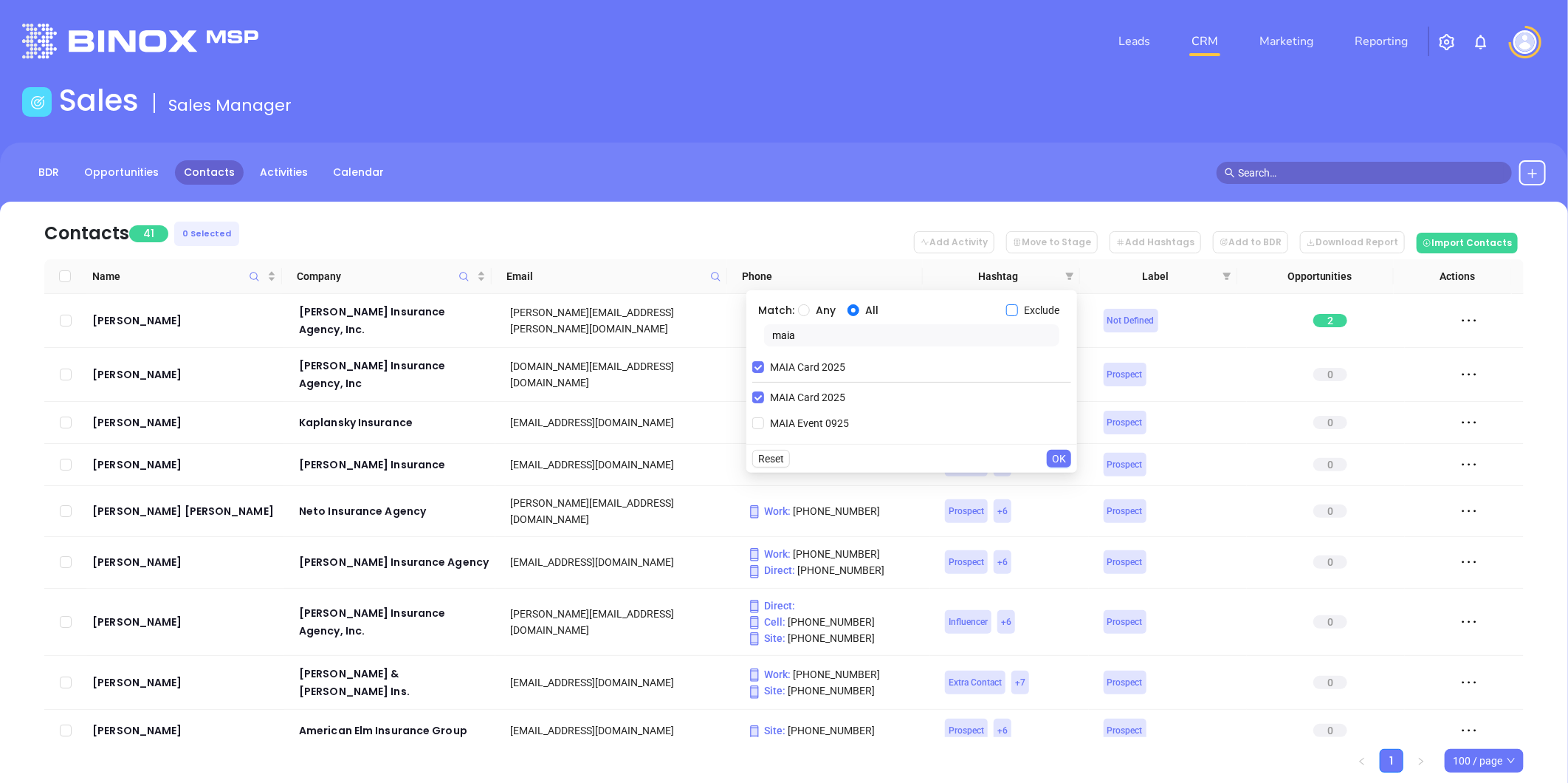
click at [1017, 308] on input "Exclude" at bounding box center [1012, 310] width 12 height 12
checkbox input "true"
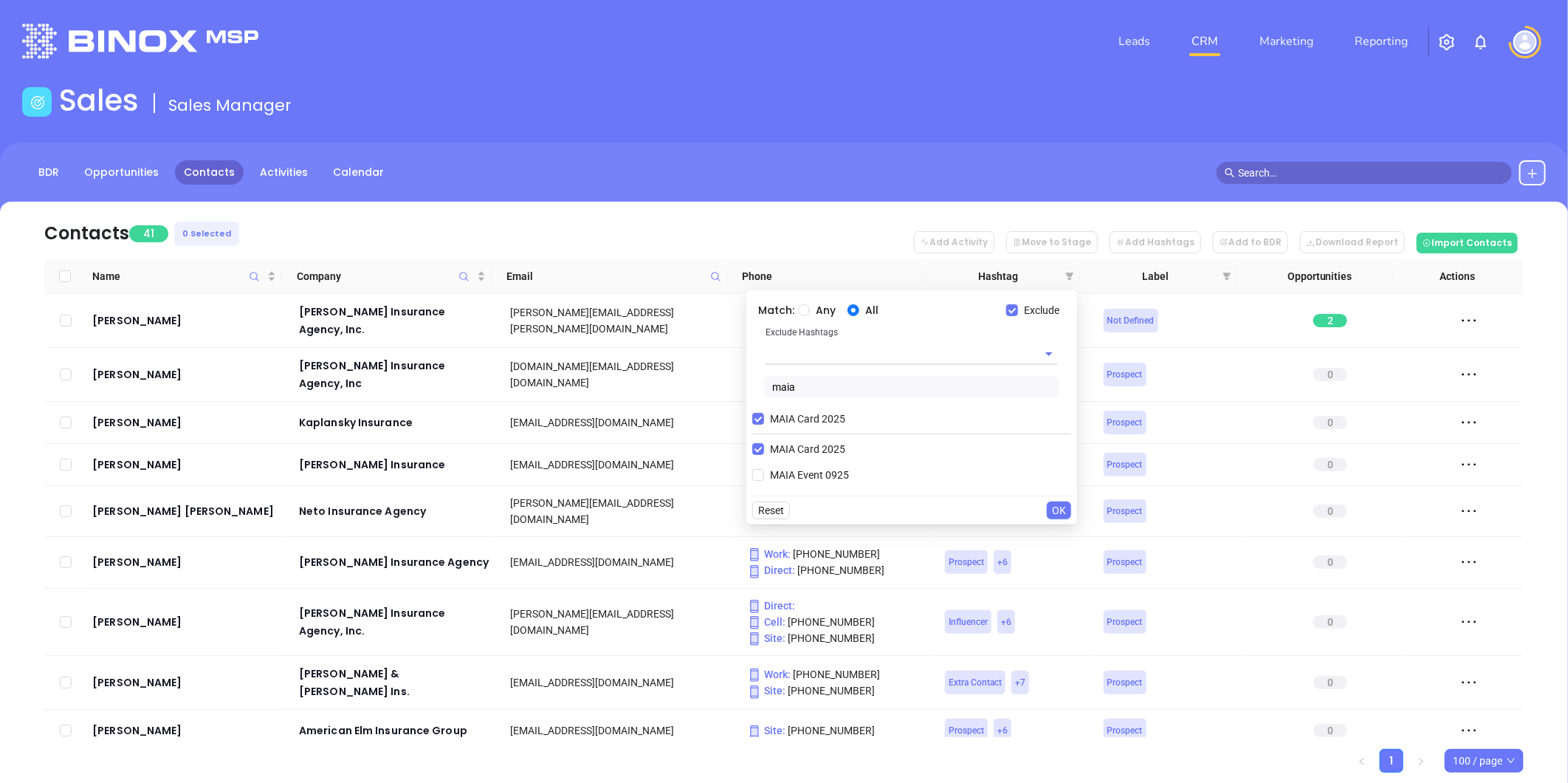
click at [854, 351] on input "text" at bounding box center [890, 354] width 251 height 22
type input "do not"
click at [846, 386] on li "Do not Assign" at bounding box center [911, 387] width 292 height 27
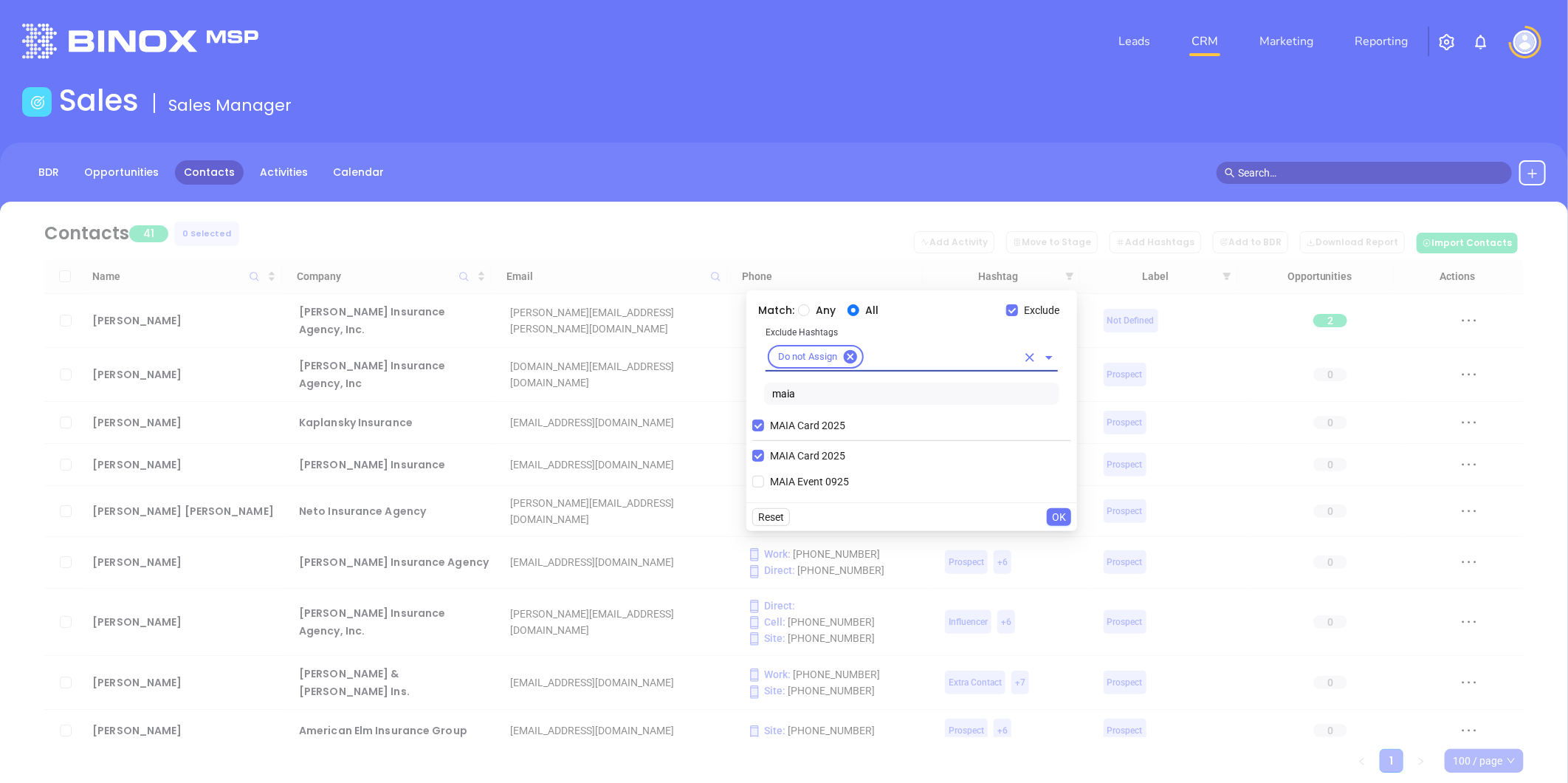
click at [1061, 521] on span "OK" at bounding box center [1058, 516] width 14 height 16
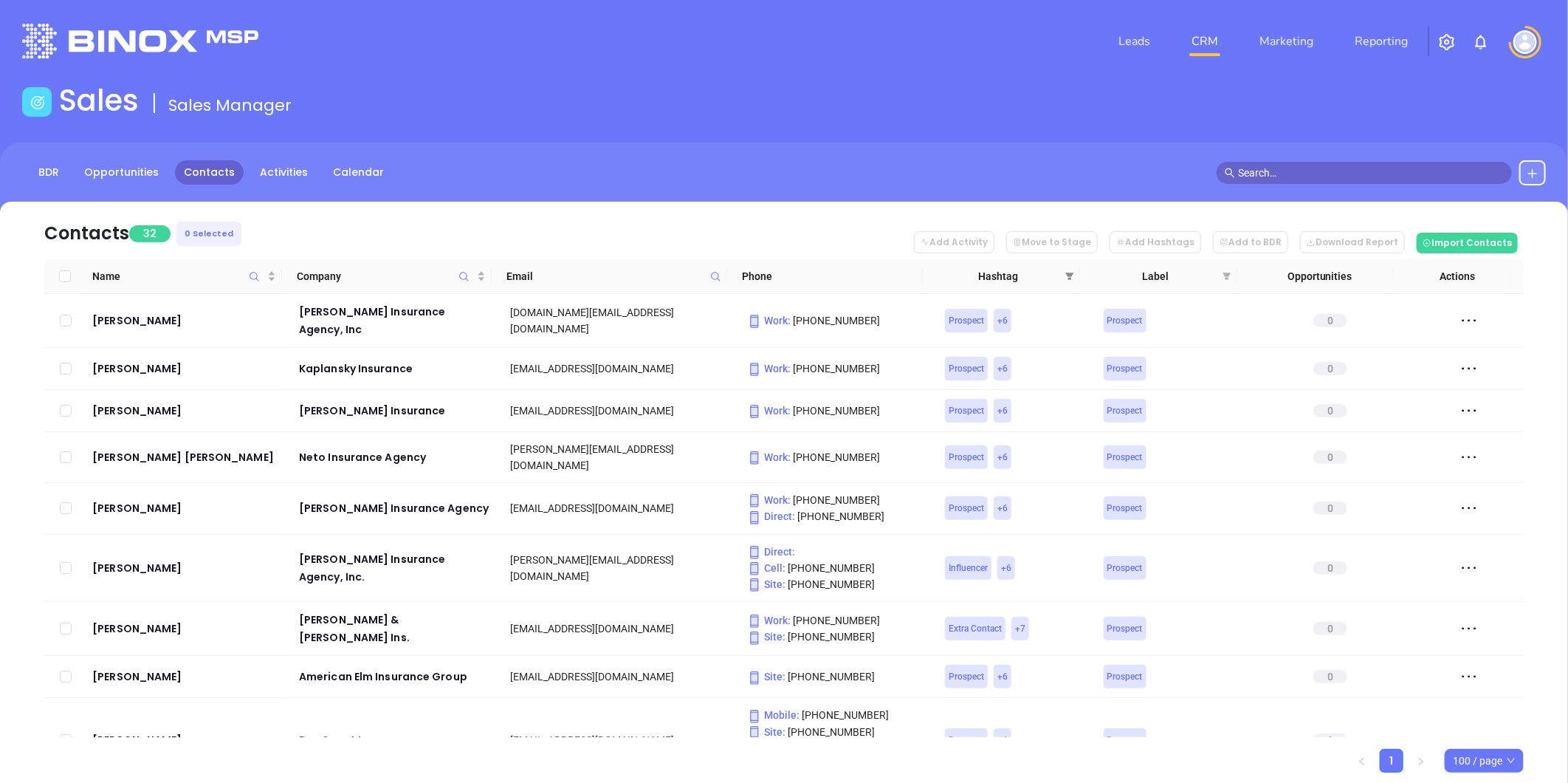
click at [1068, 272] on icon "filter" at bounding box center [1069, 276] width 9 height 9
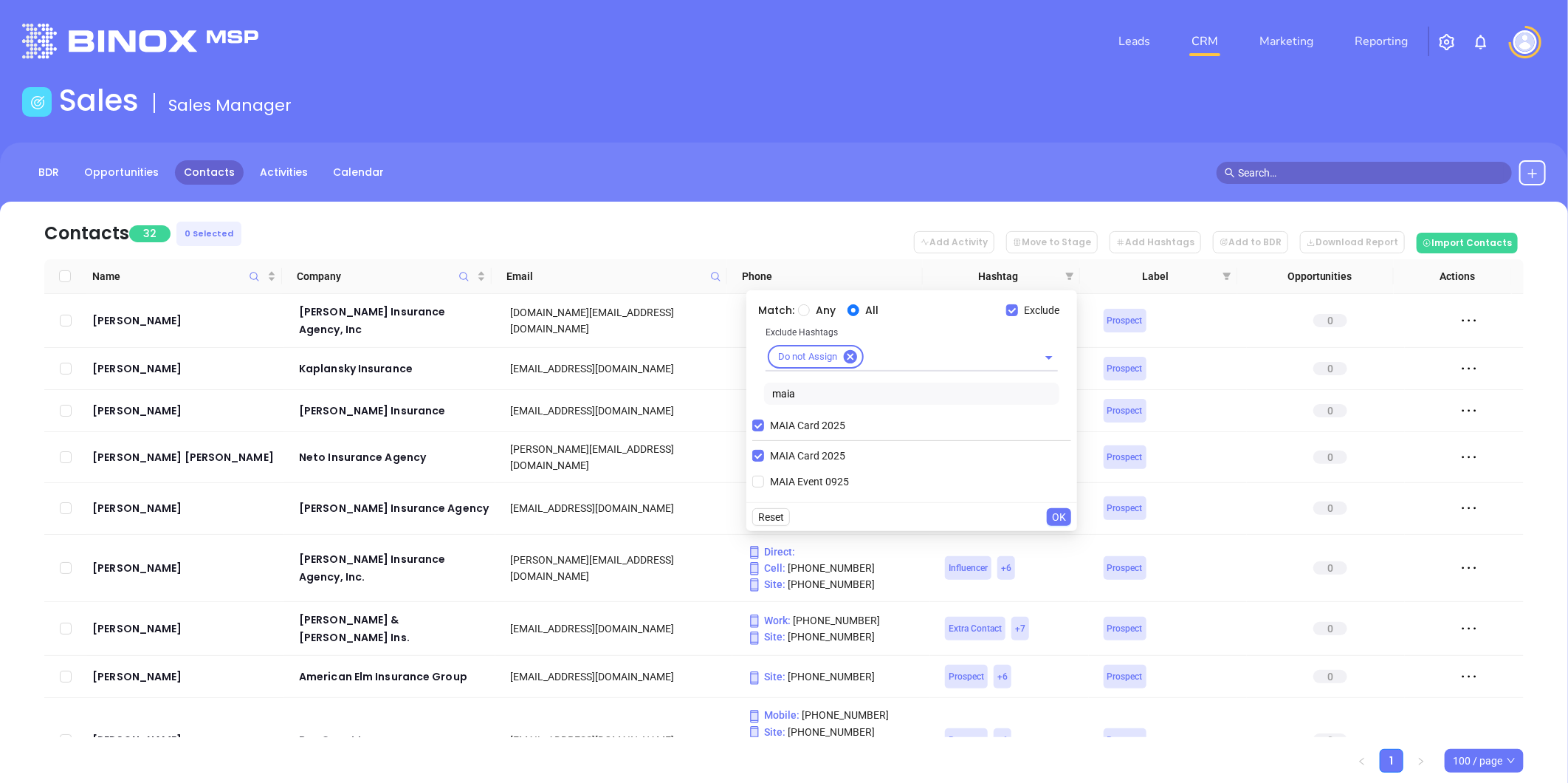
click at [803, 388] on input "maia" at bounding box center [911, 393] width 295 height 22
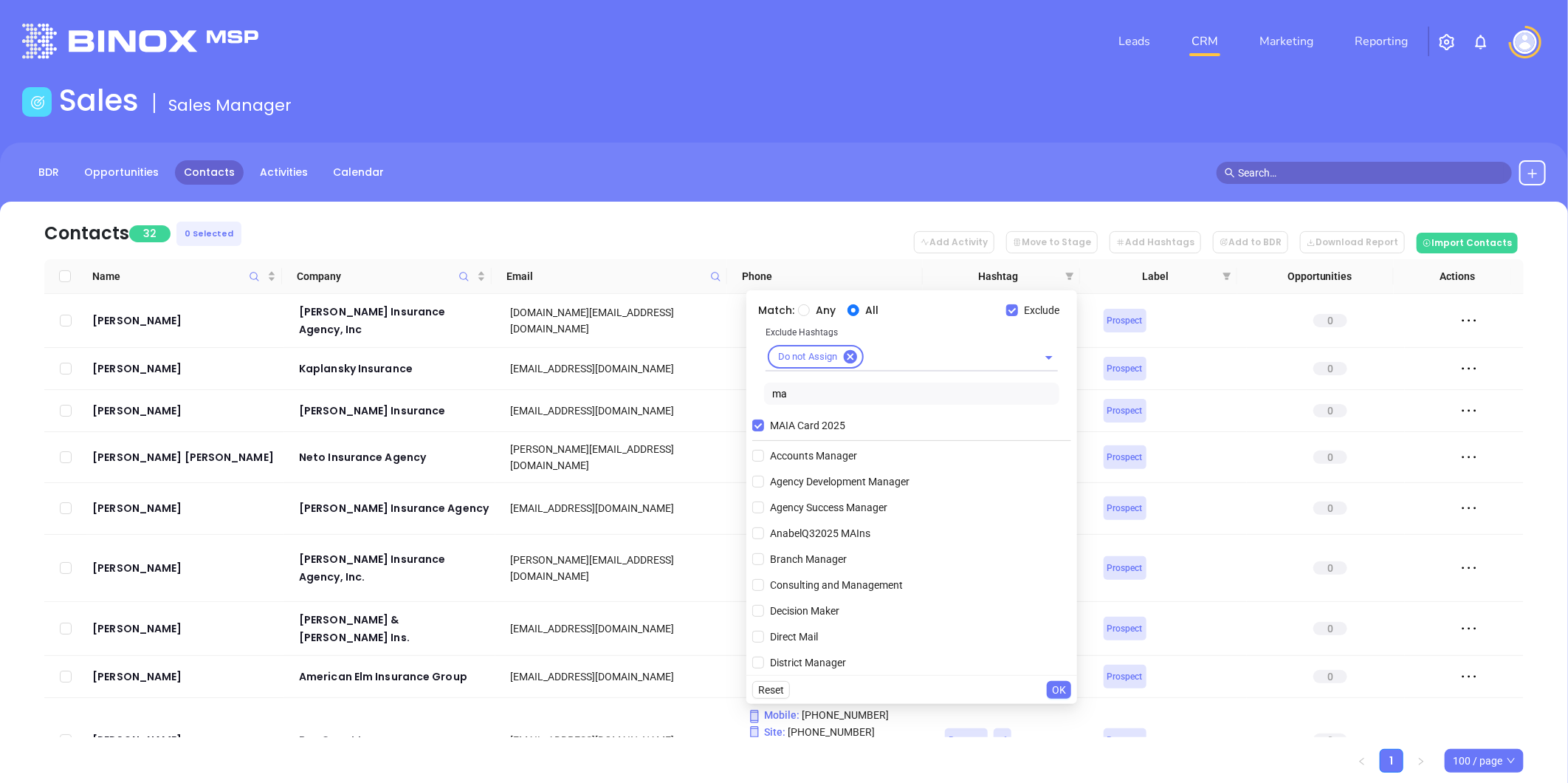
scroll to position [328, 0]
type input "ma"
click at [756, 490] on input "MA" at bounding box center [758, 490] width 12 height 12
checkbox input "true"
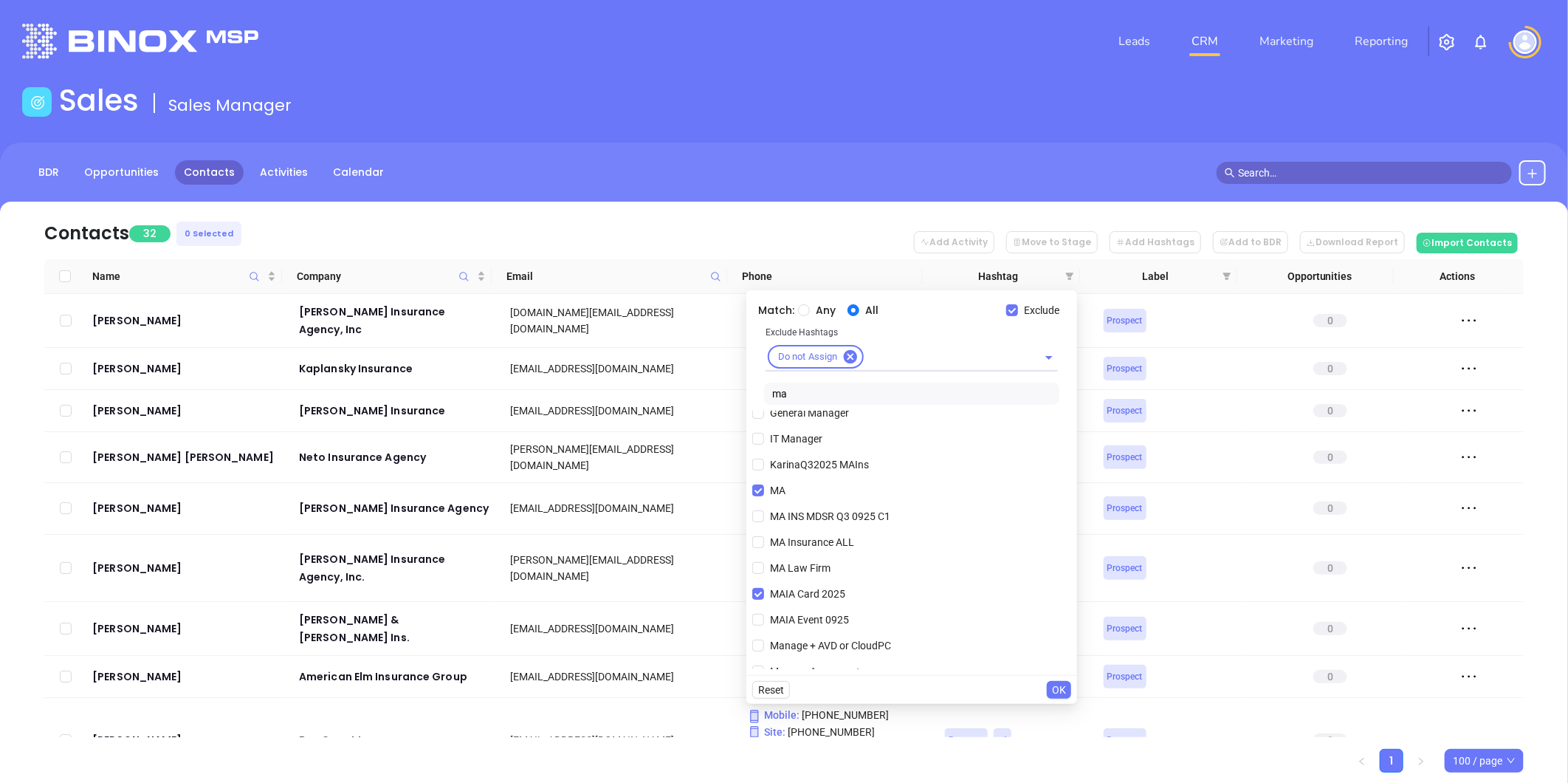
click at [1057, 692] on span "OK" at bounding box center [1058, 689] width 14 height 16
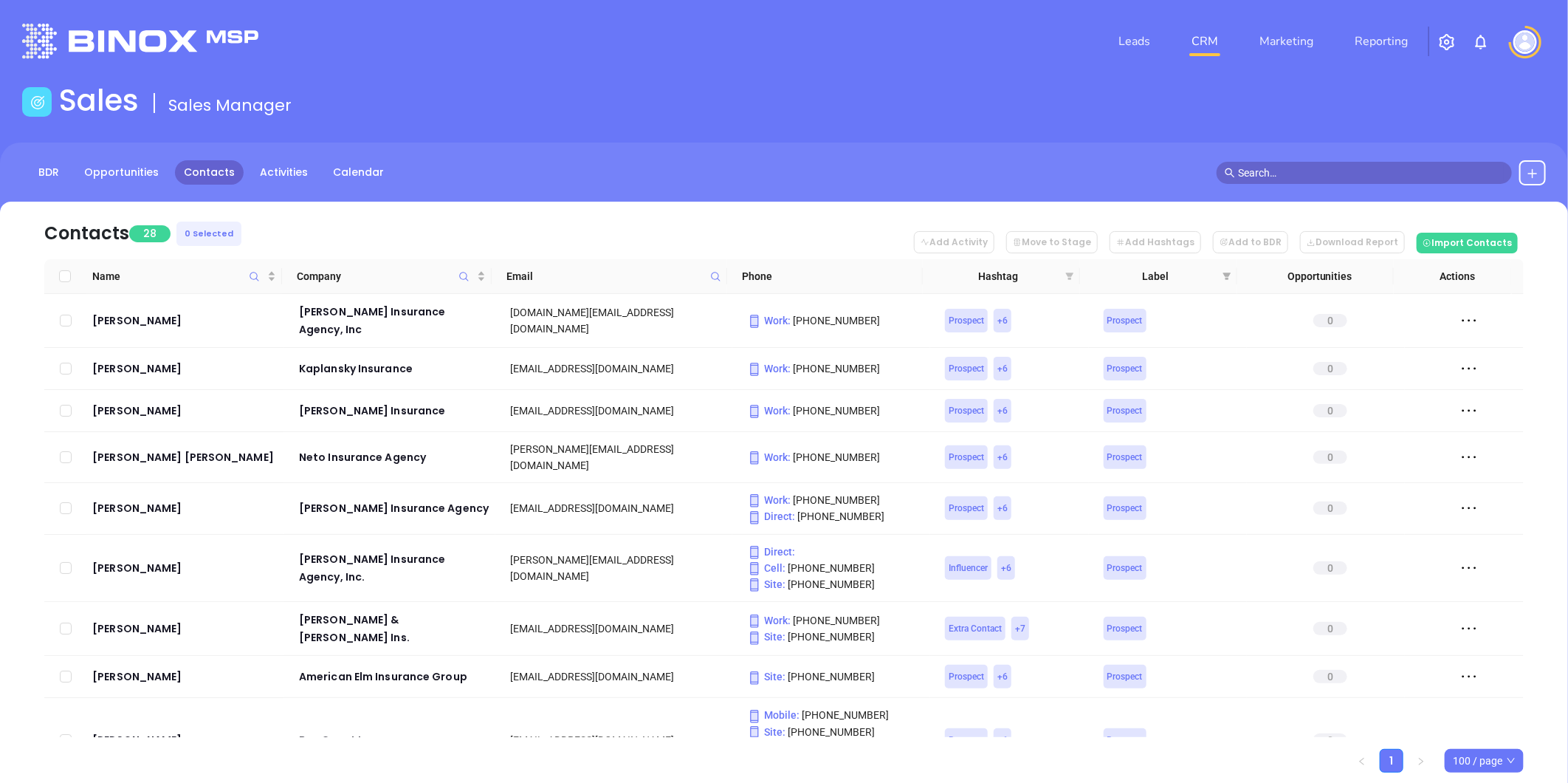
click at [1068, 274] on icon "filter" at bounding box center [1070, 276] width 8 height 8
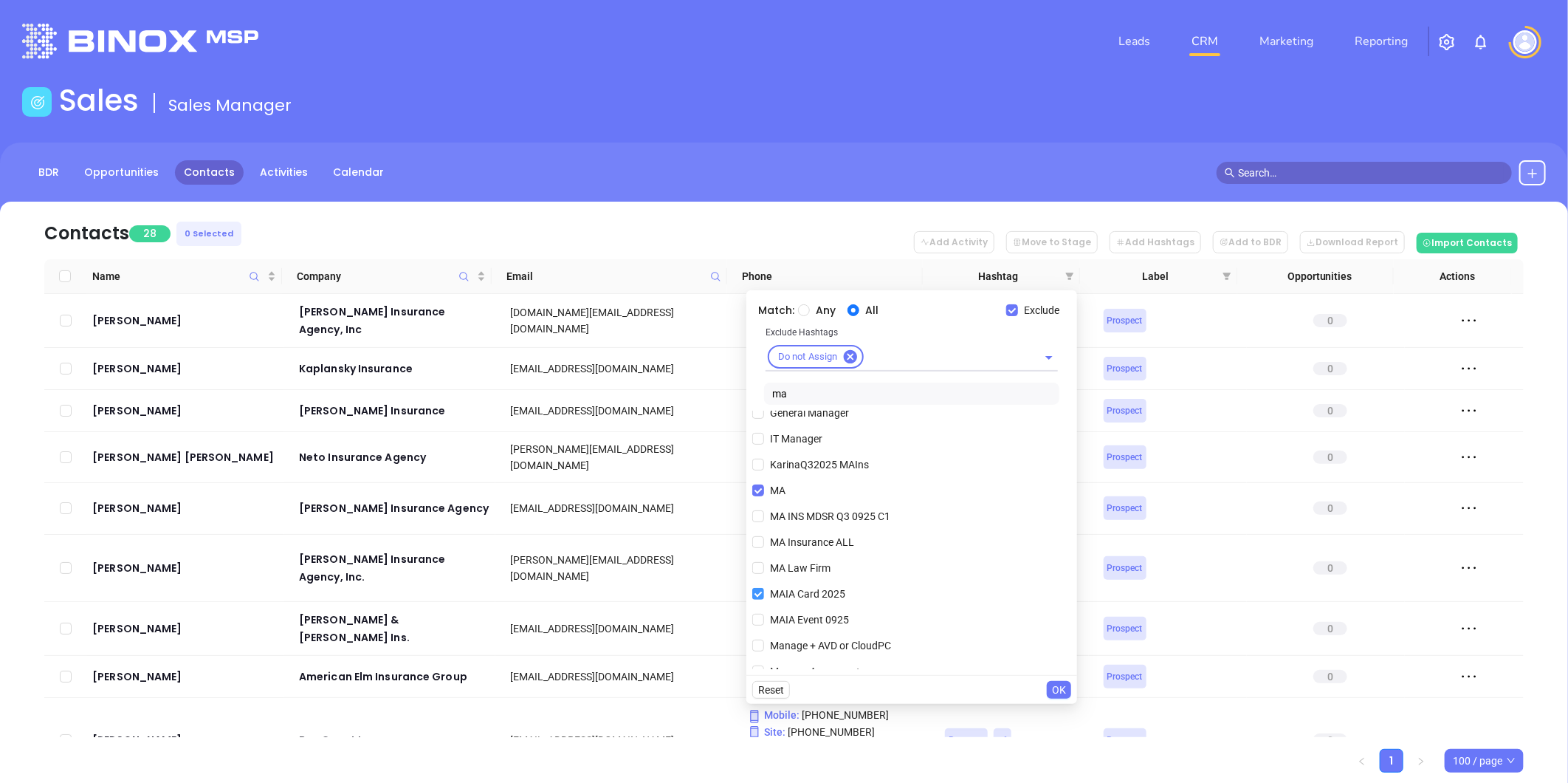
click at [760, 592] on input "MAIA Card 2025" at bounding box center [758, 594] width 12 height 12
checkbox input "false"
drag, startPoint x: 803, startPoint y: 400, endPoint x: 748, endPoint y: 397, distance: 55.1
click at [748, 397] on div "Match: Any All Exclude Exclude Hashtags Do not Assign ma MA Accounts Manager Ag…" at bounding box center [911, 482] width 331 height 385
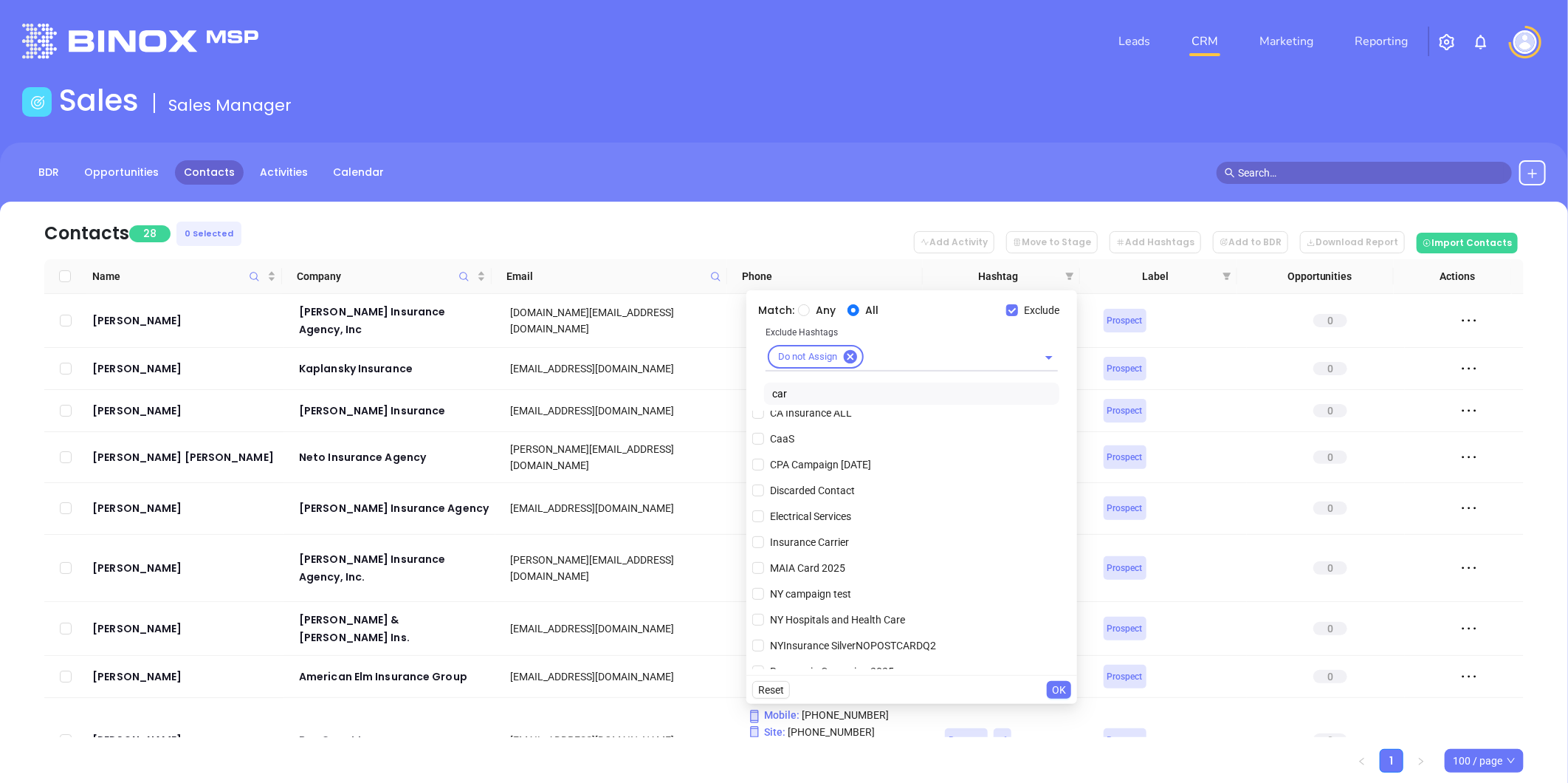
scroll to position [0, 0]
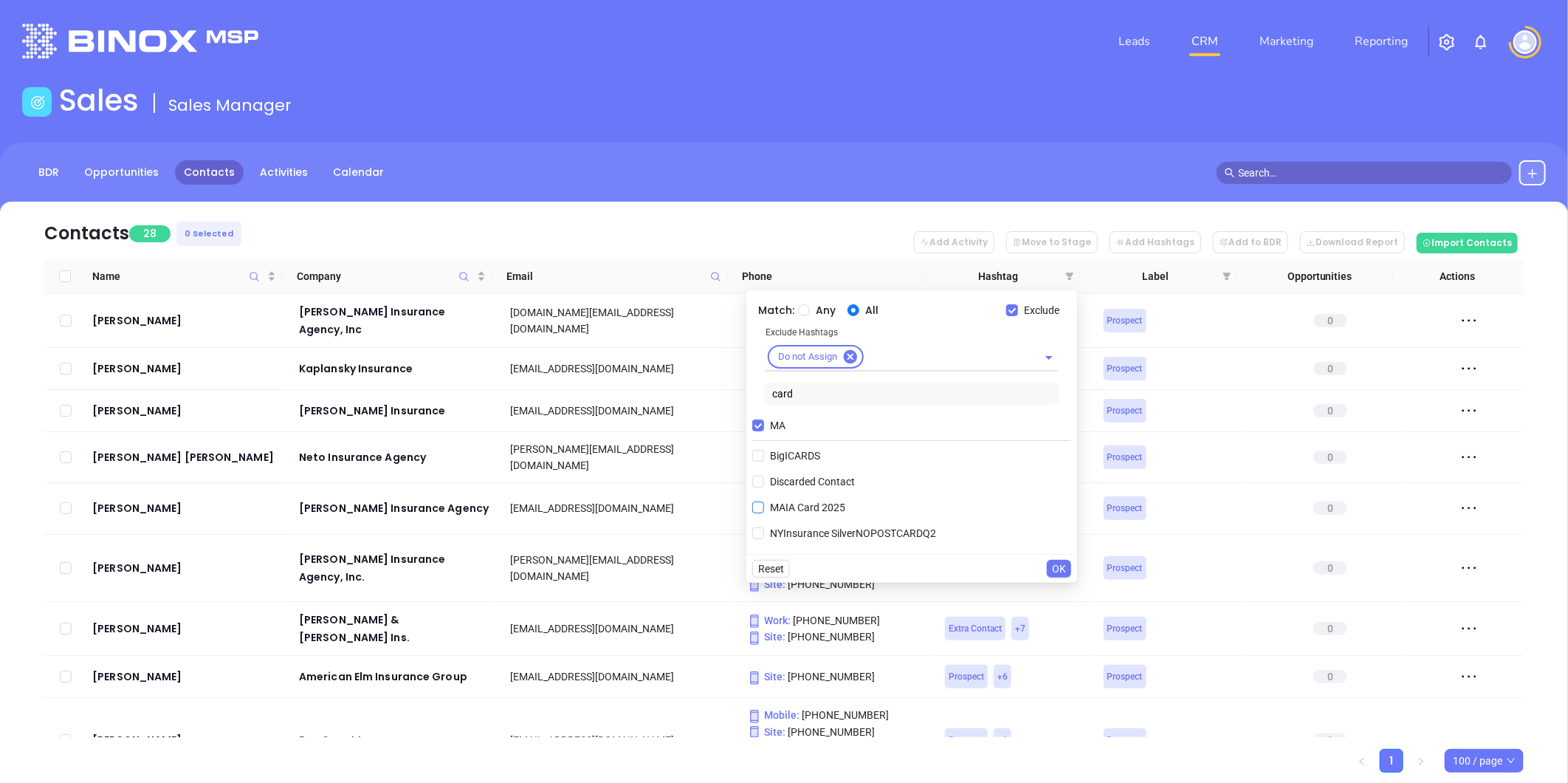
type input "card"
click at [795, 510] on span "MAIA Card 2025" at bounding box center [807, 506] width 87 height 16
click at [763, 510] on input "MAIA Card 2025" at bounding box center [758, 507] width 12 height 12
checkbox input "true"
click at [756, 422] on input "MA" at bounding box center [758, 425] width 12 height 12
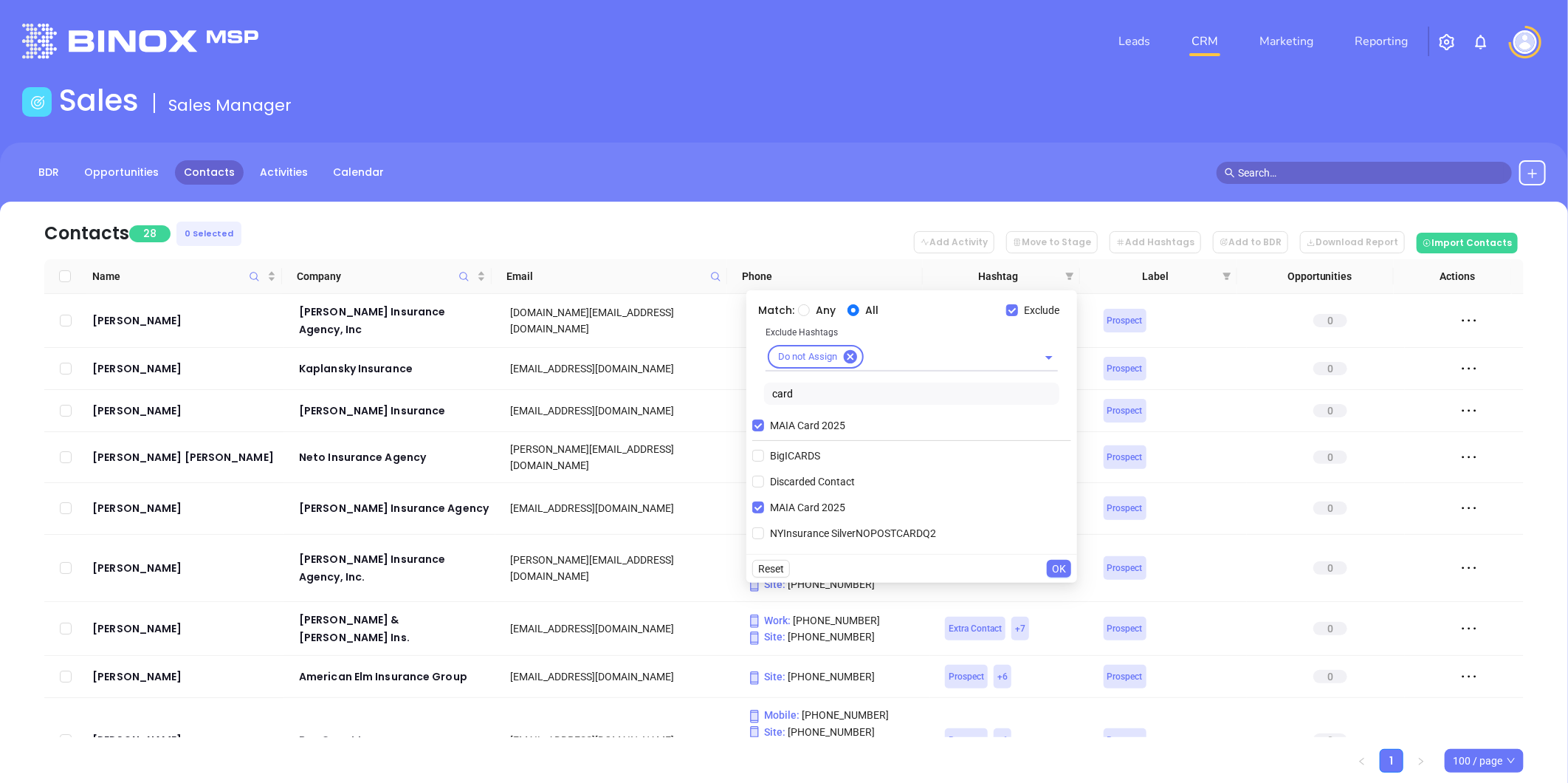
click at [1054, 563] on span "OK" at bounding box center [1058, 568] width 14 height 16
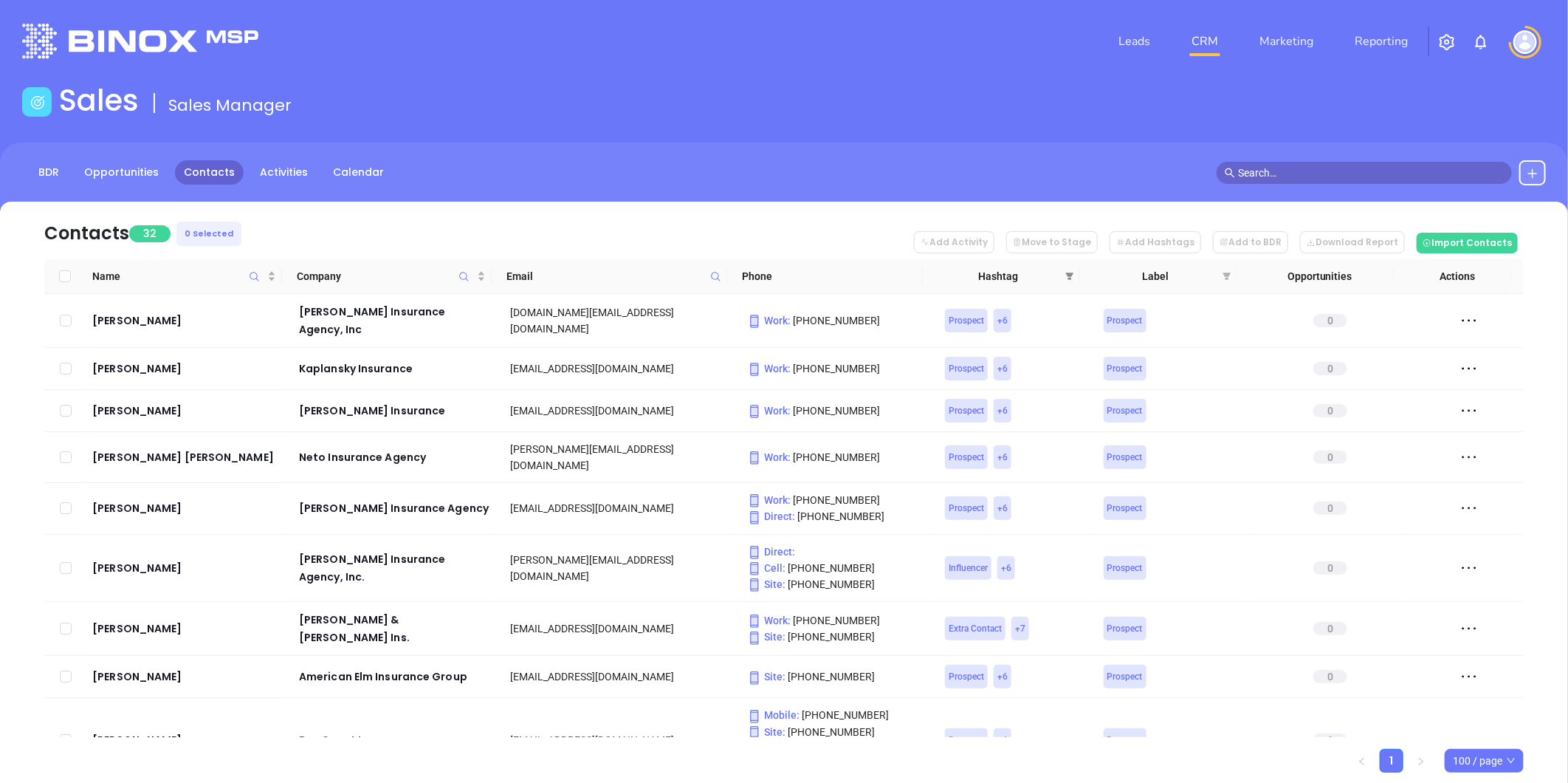
click at [1064, 269] on span at bounding box center [1069, 276] width 15 height 22
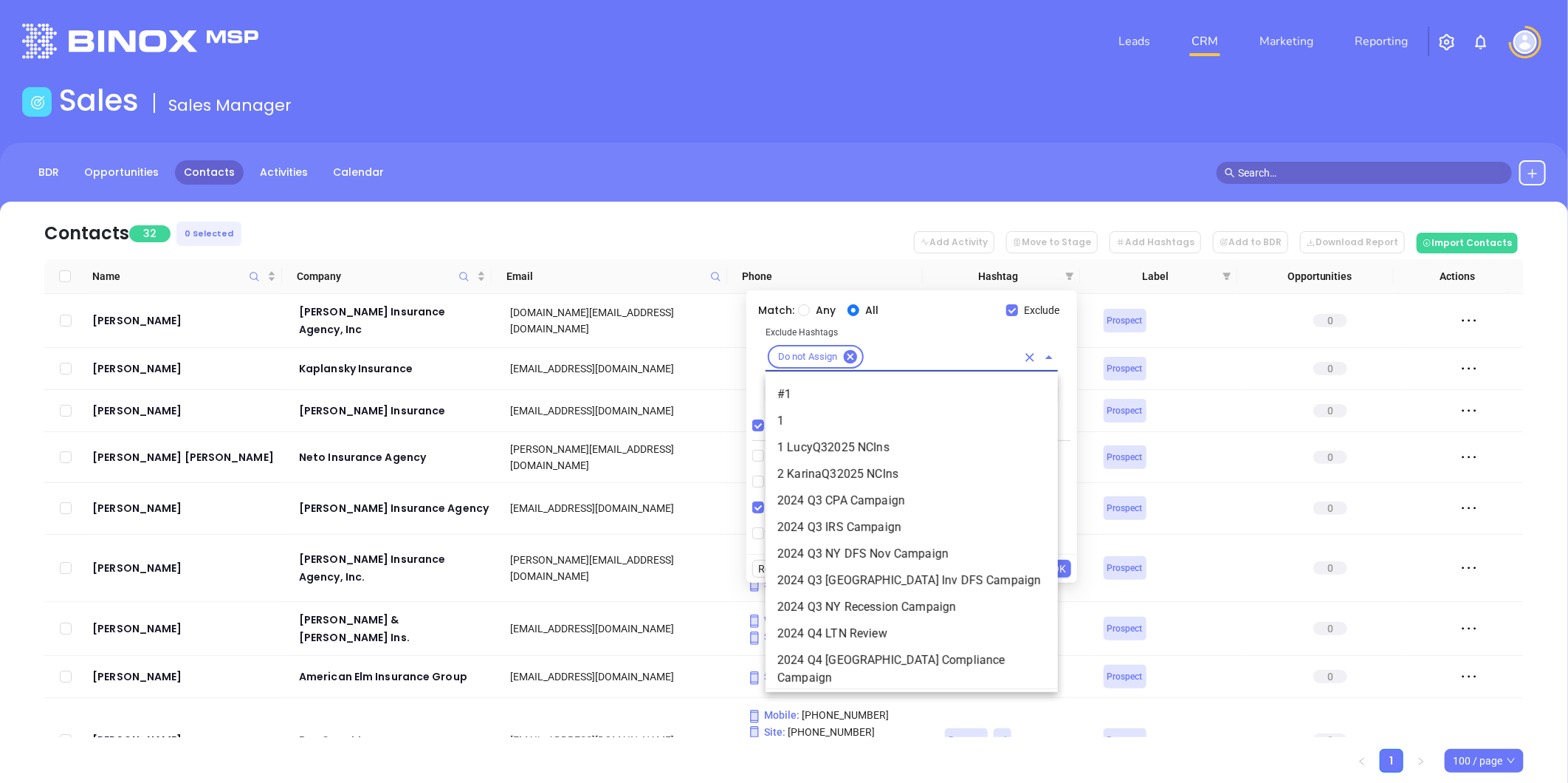
click at [902, 363] on input "text" at bounding box center [941, 357] width 151 height 18
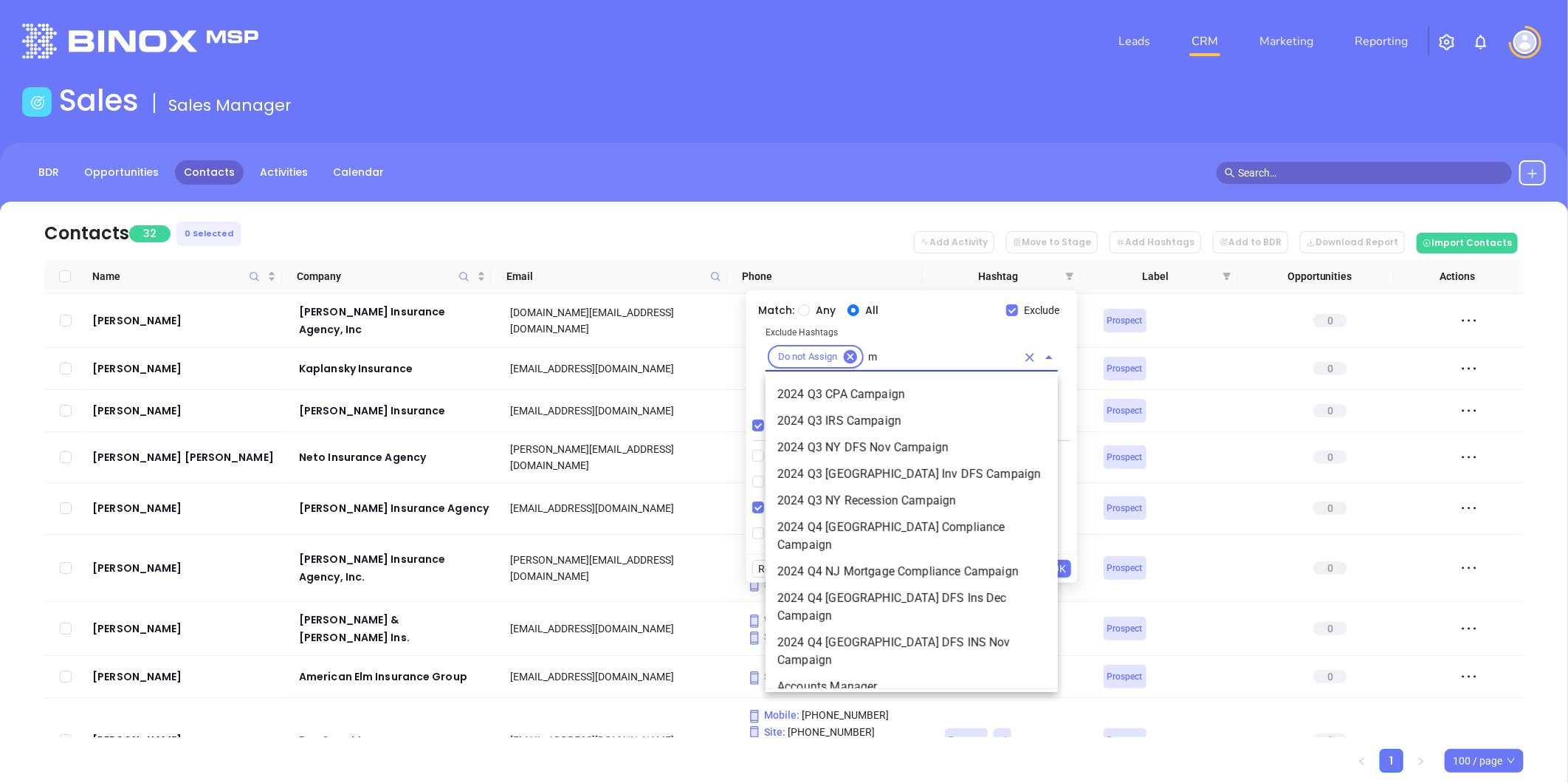
type input "ma"
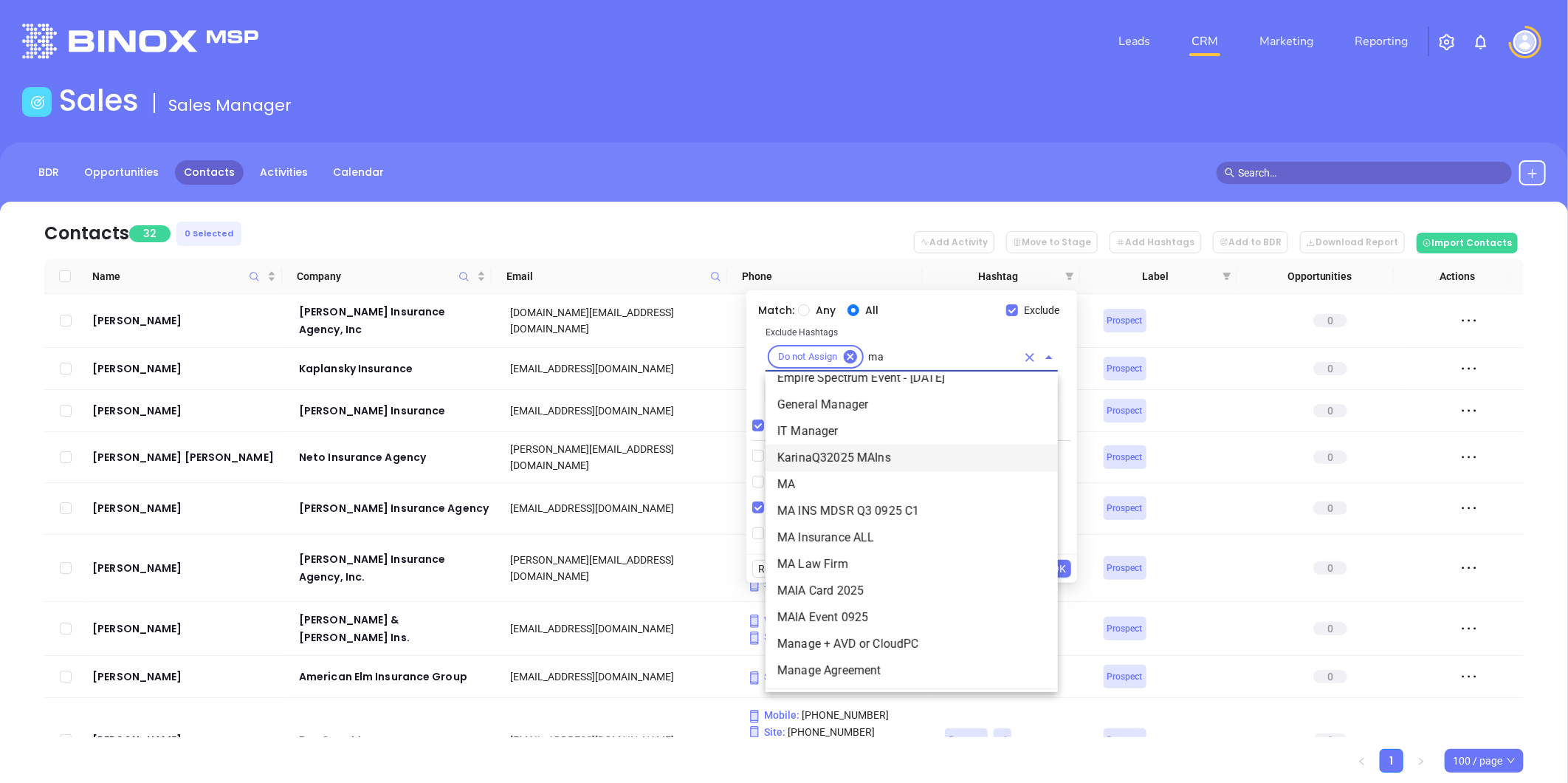
scroll to position [328, 0]
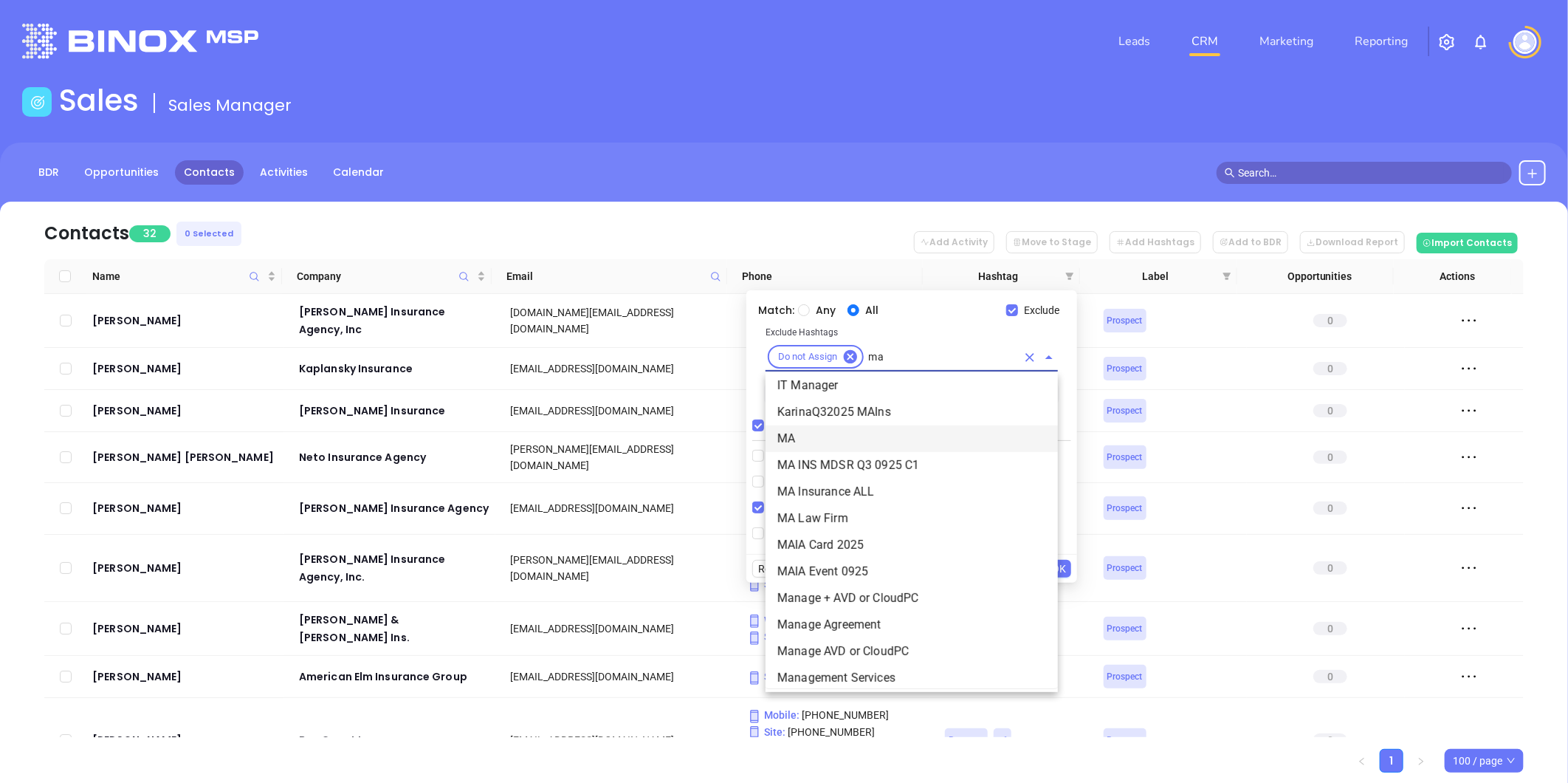
click at [791, 433] on li "MA" at bounding box center [911, 438] width 292 height 27
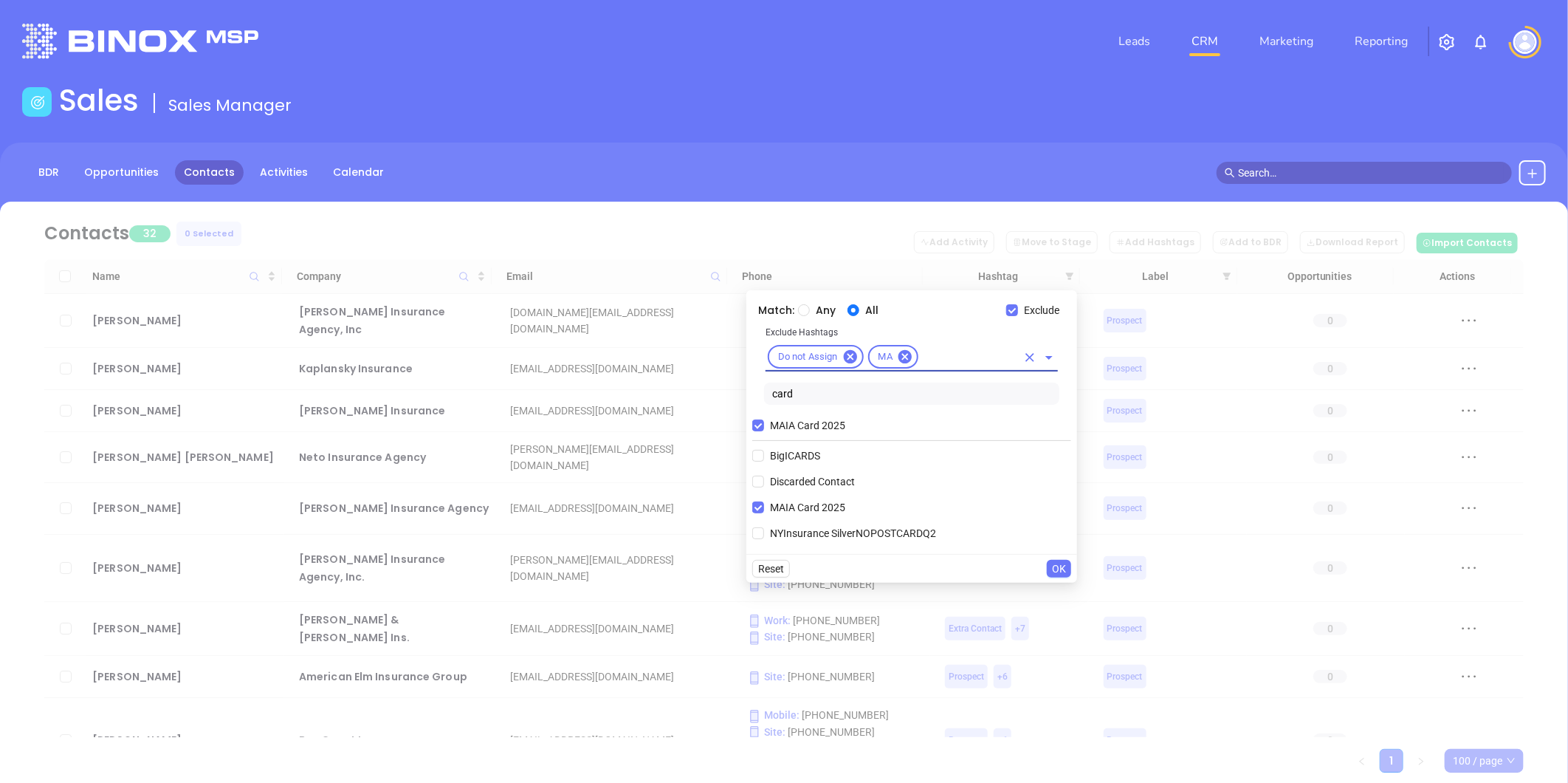
click at [1071, 568] on button "OK" at bounding box center [1058, 568] width 24 height 18
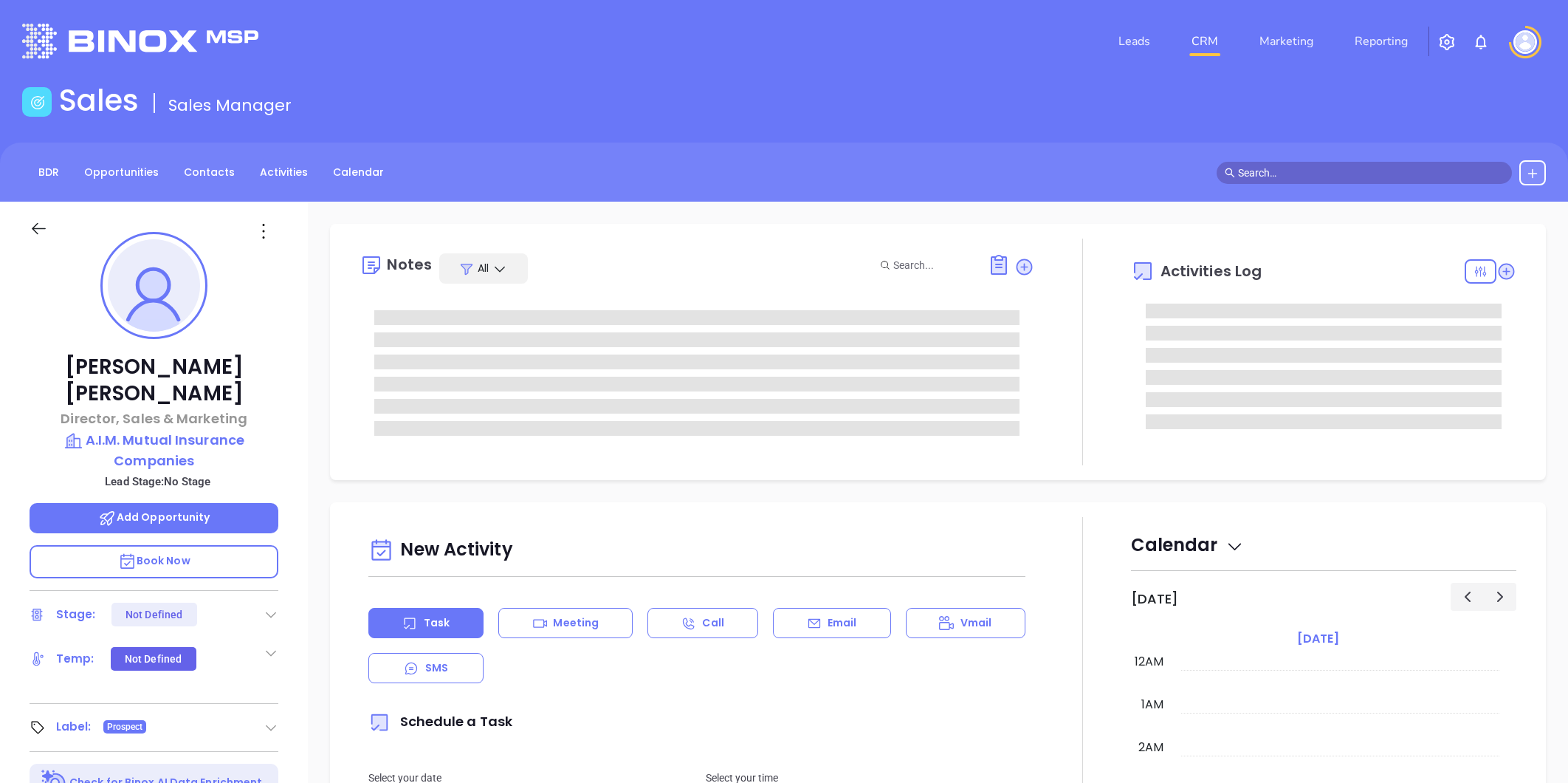
type input "[DATE]"
type input "[PERSON_NAME]"
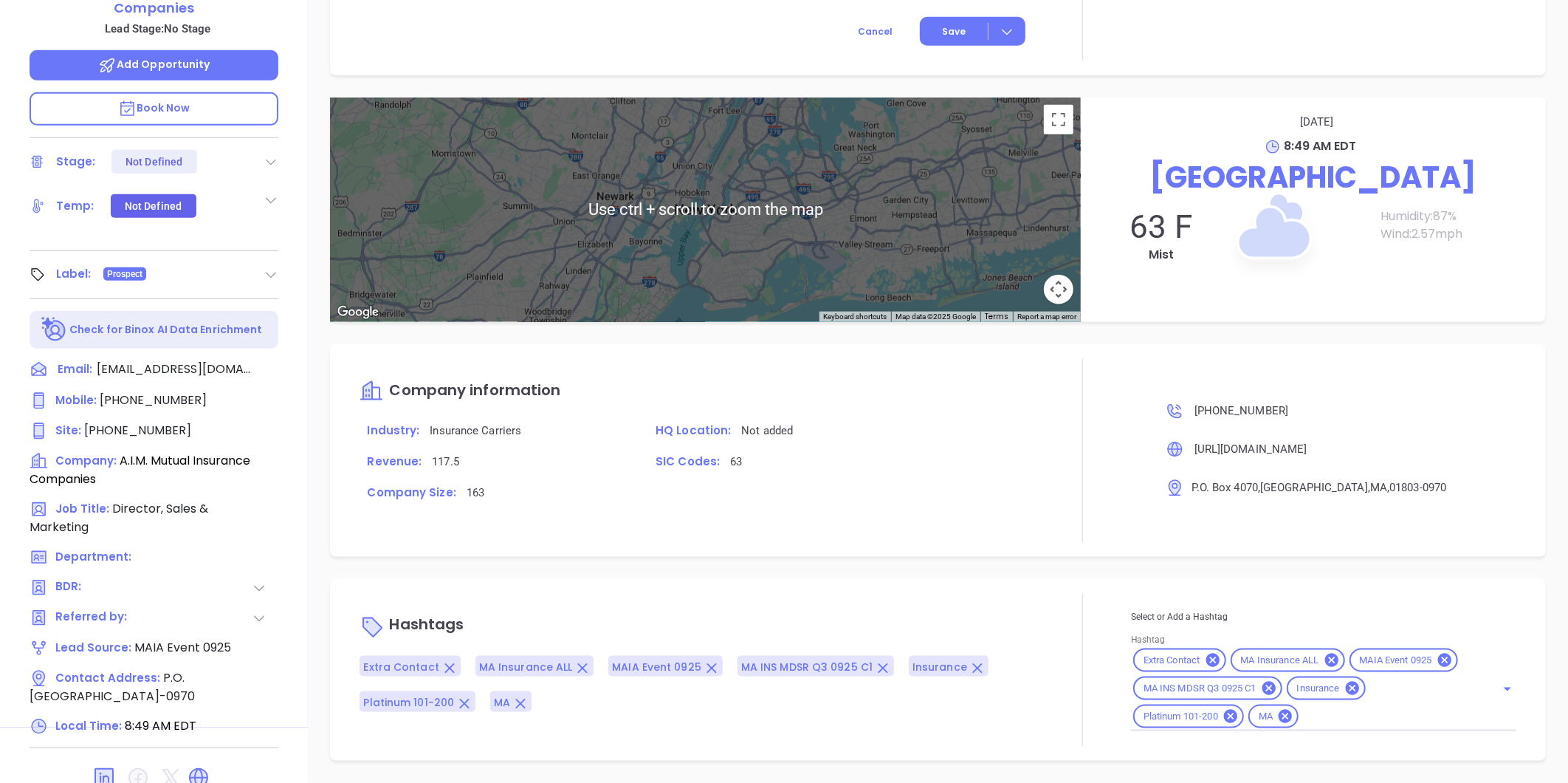
scroll to position [741, 0]
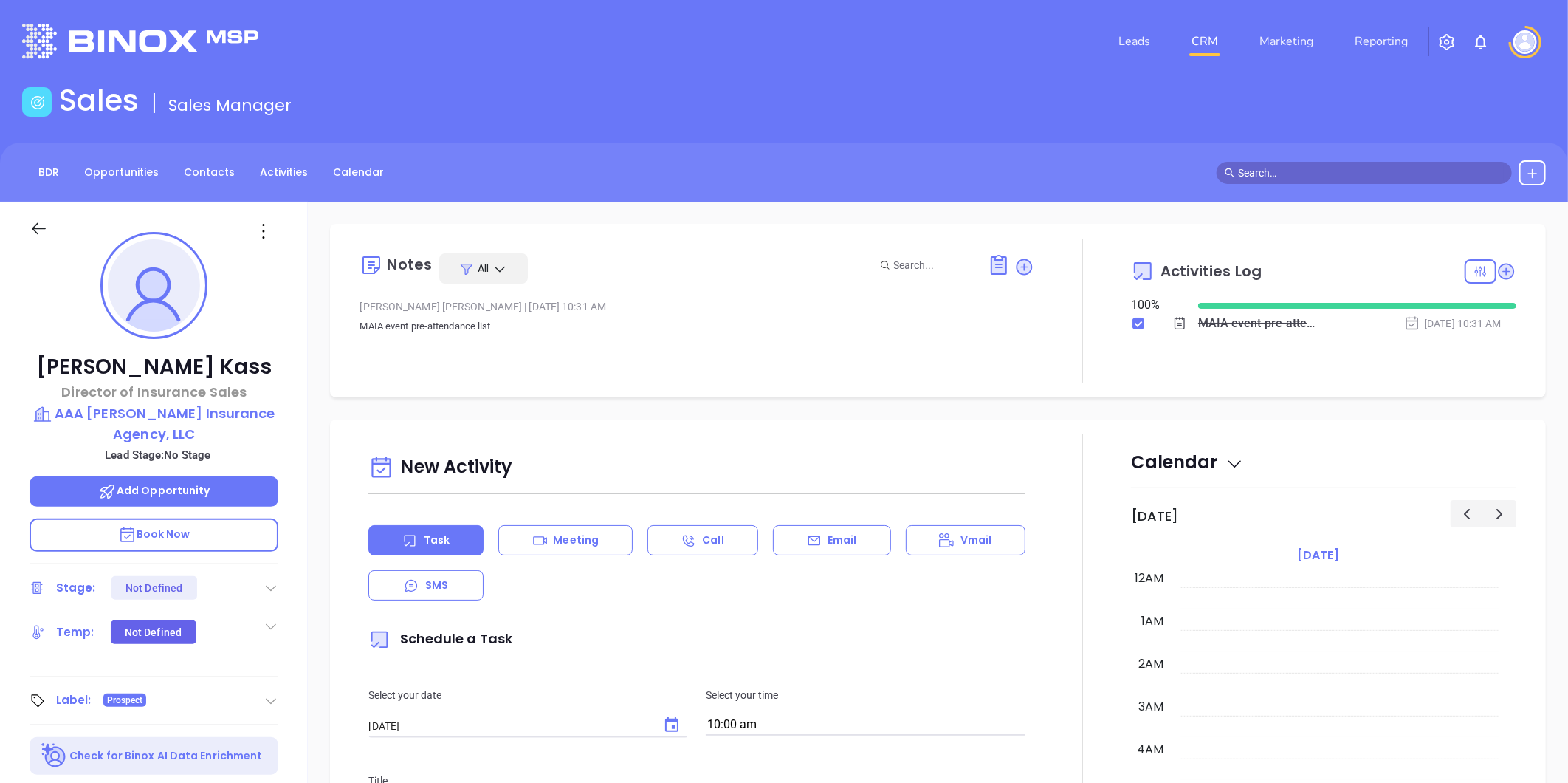
scroll to position [300, 0]
type input "Liz Cruz"
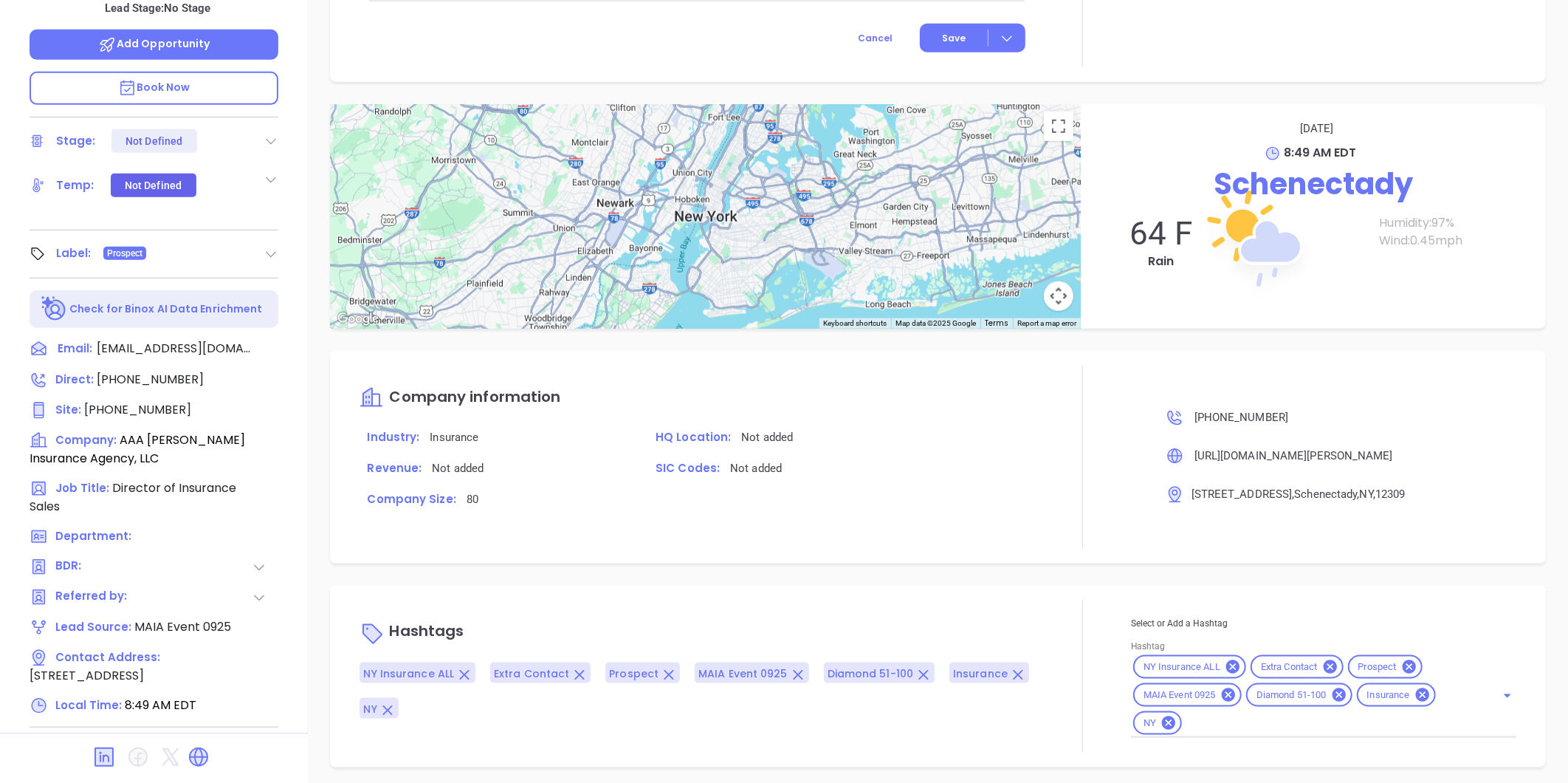
scroll to position [453, 0]
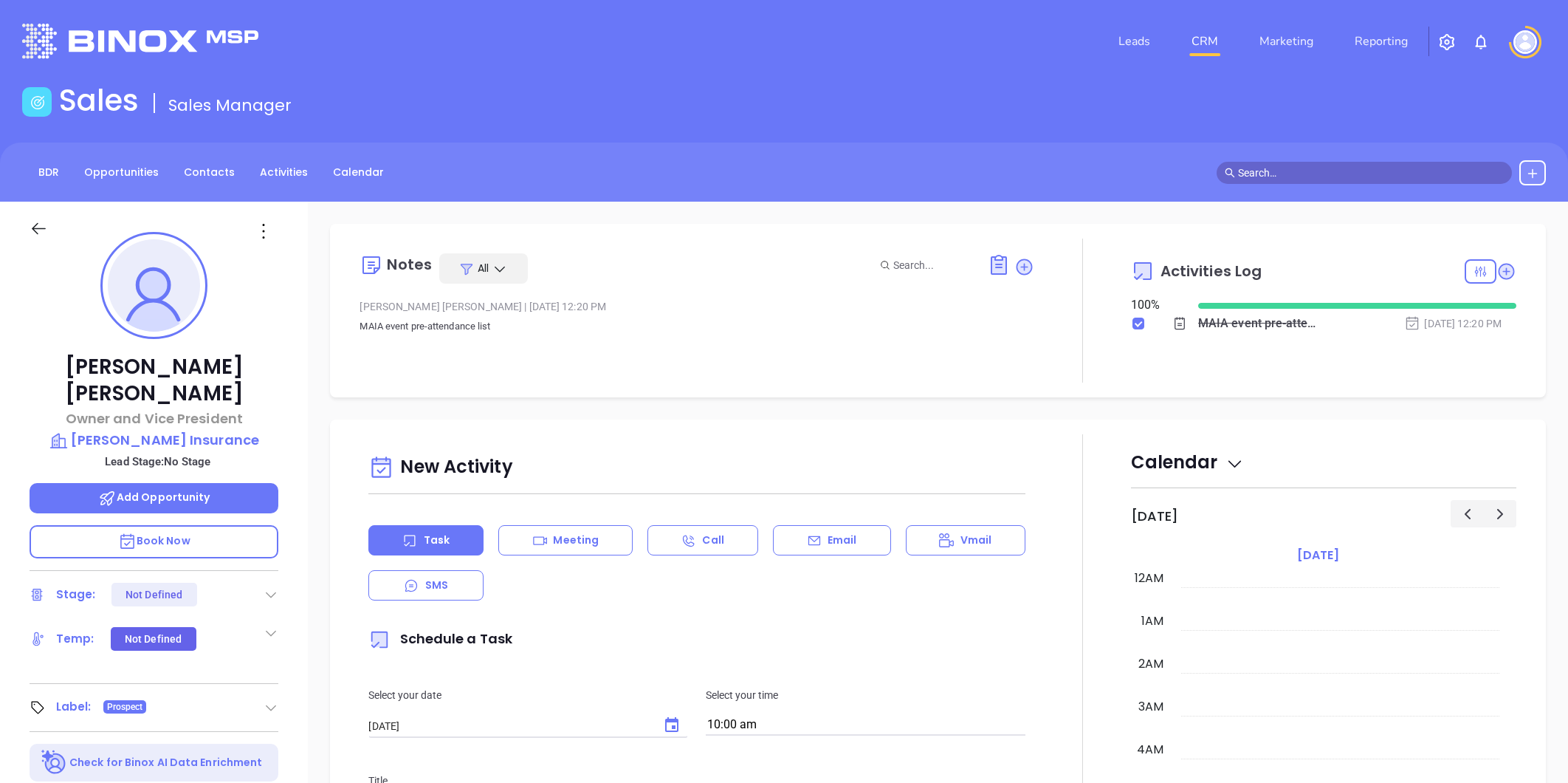
type input "[PERSON_NAME]"
click at [207, 430] on p "[PERSON_NAME] Insurance" at bounding box center [153, 440] width 249 height 21
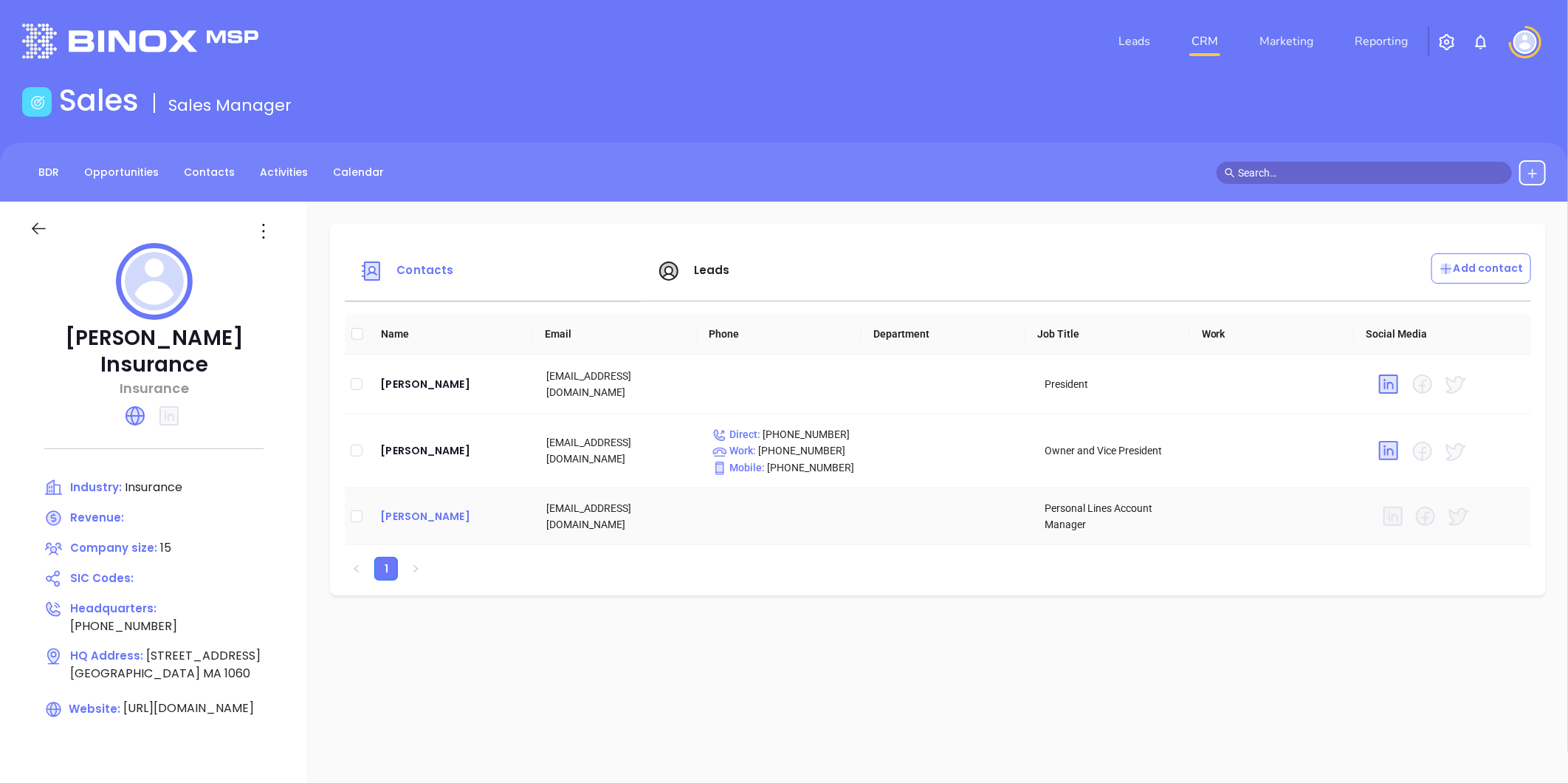
click at [411, 517] on div "[PERSON_NAME]" at bounding box center [452, 516] width 142 height 18
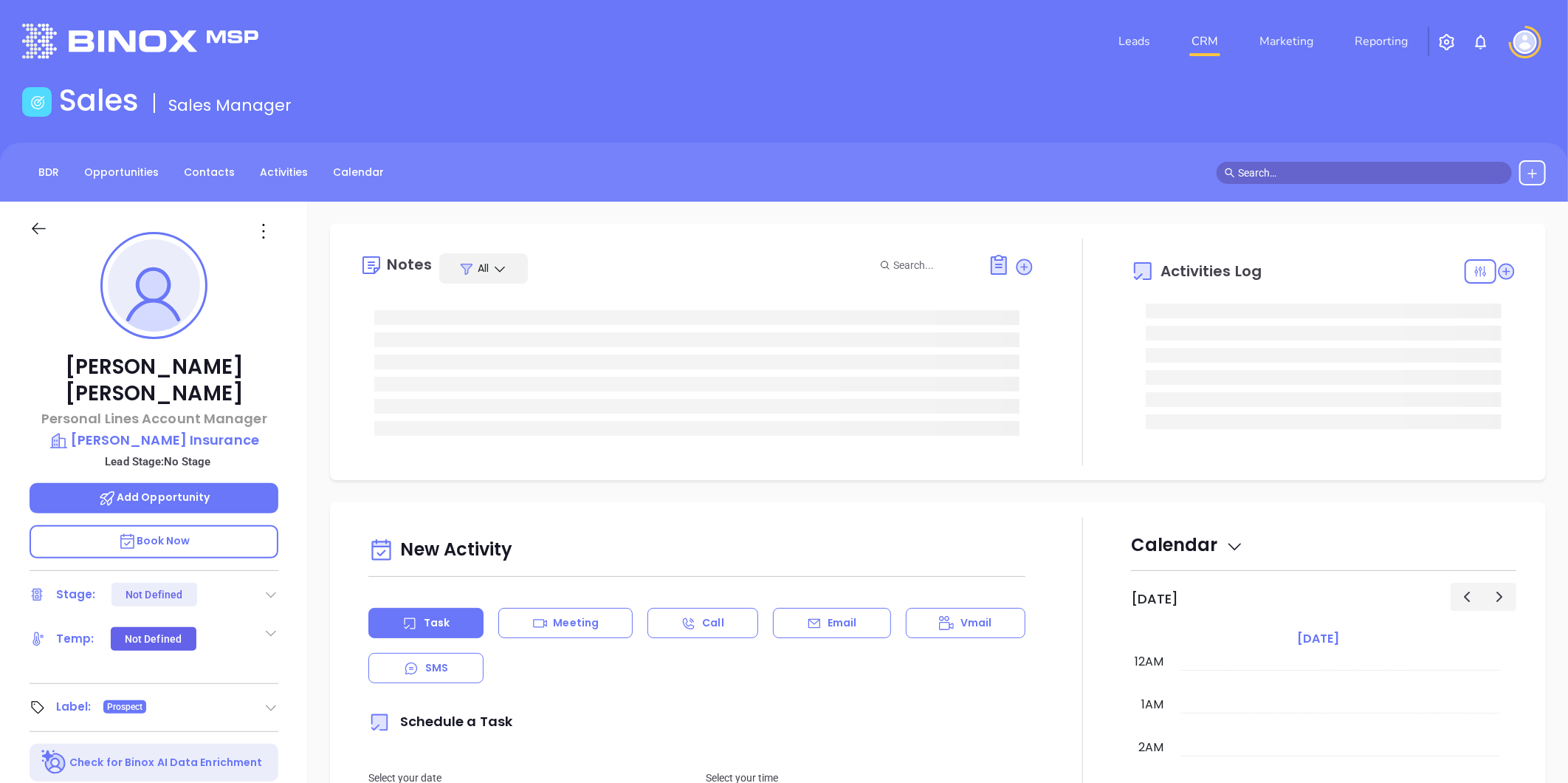
type input "09/26/2025"
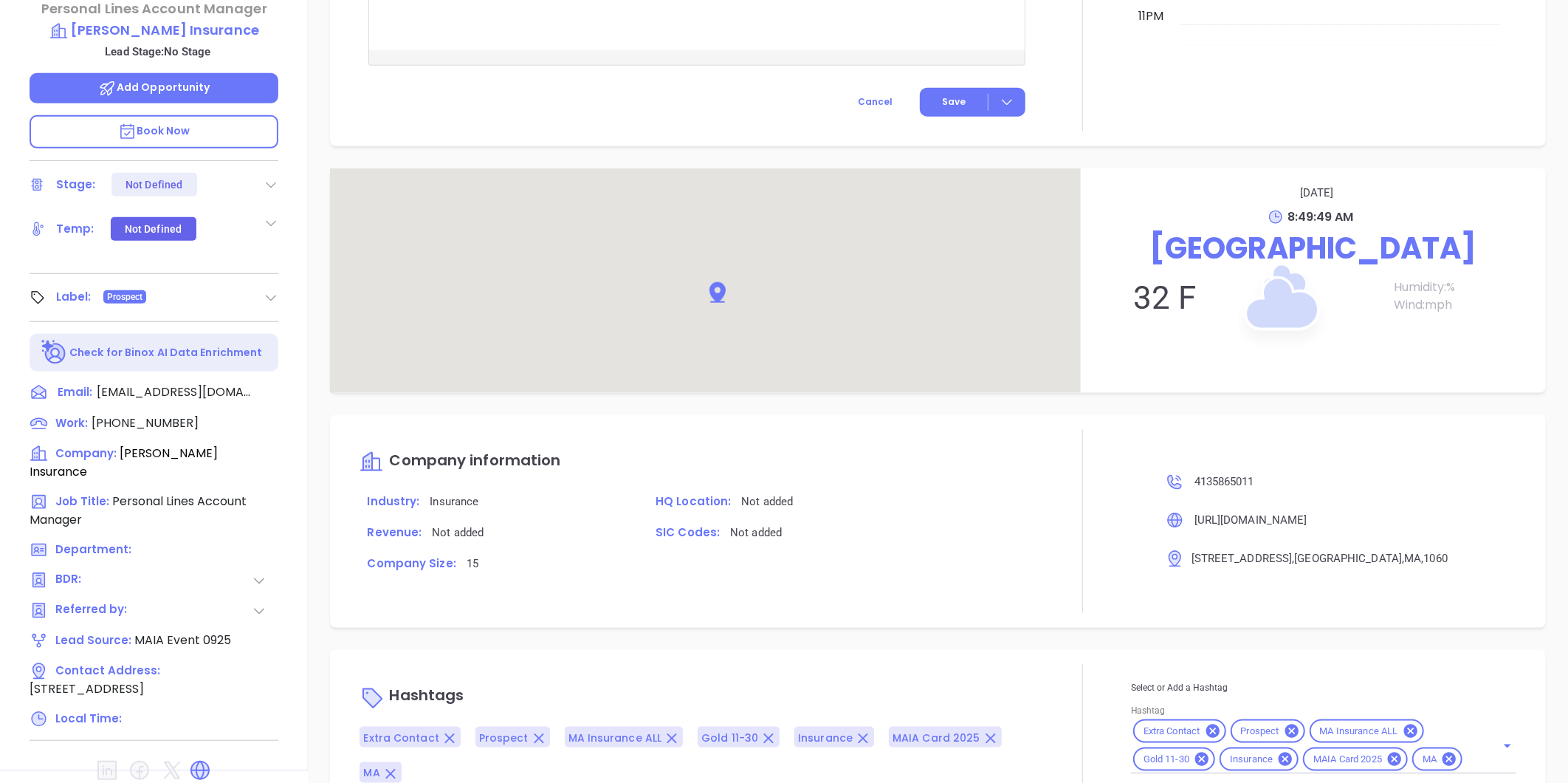
scroll to position [810, 0]
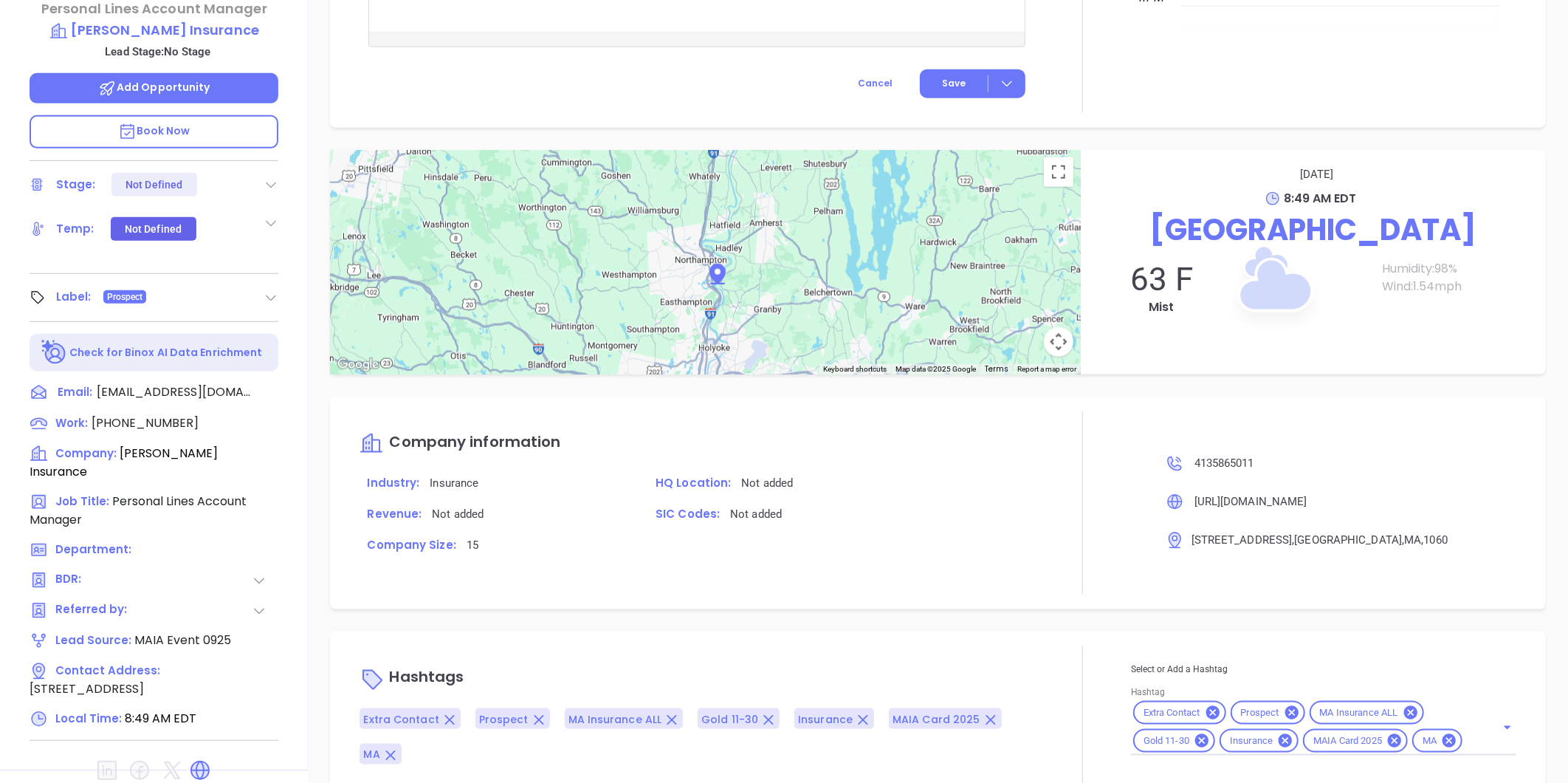
type input "Liz Cruz"
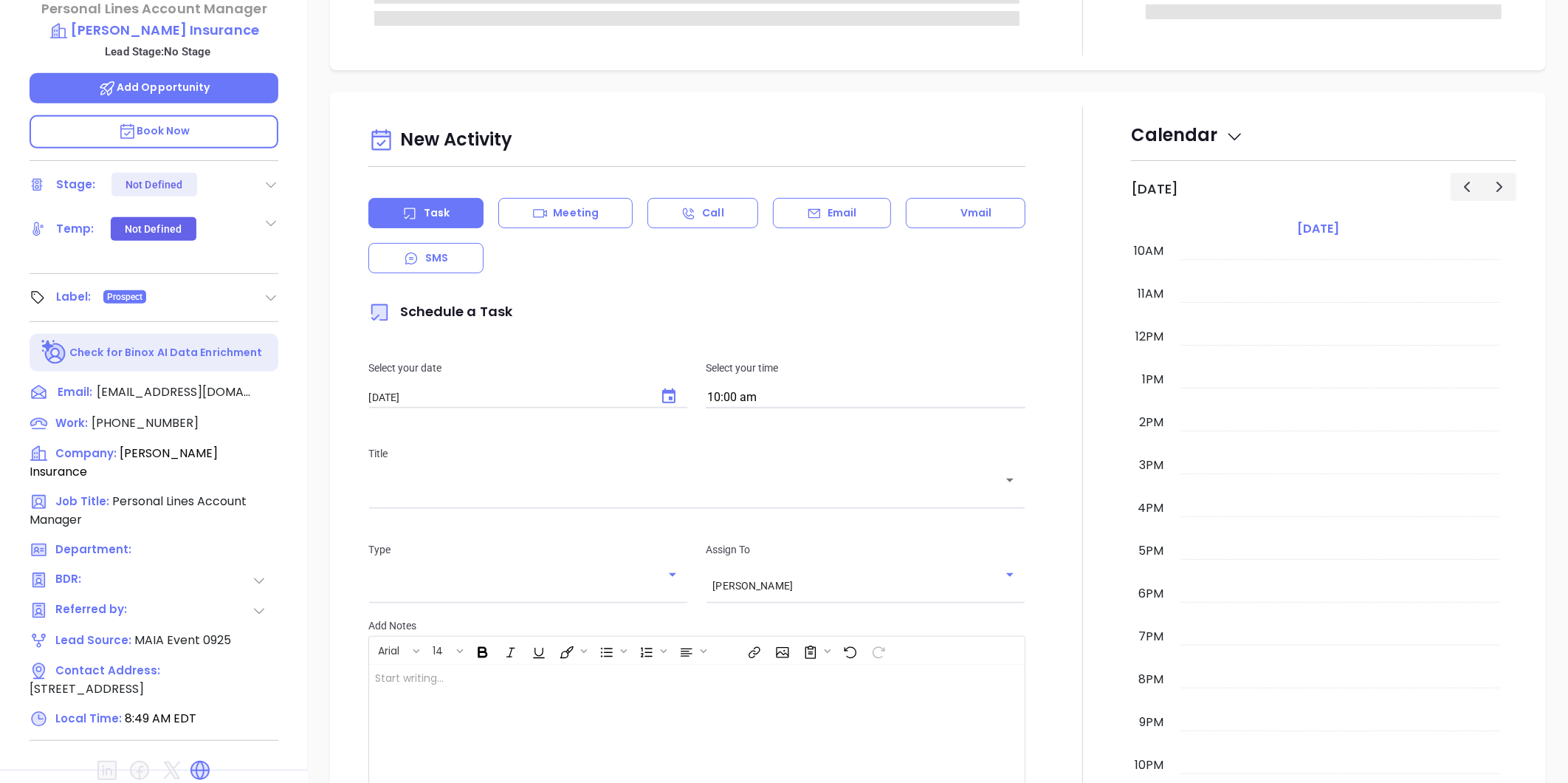
scroll to position [0, 0]
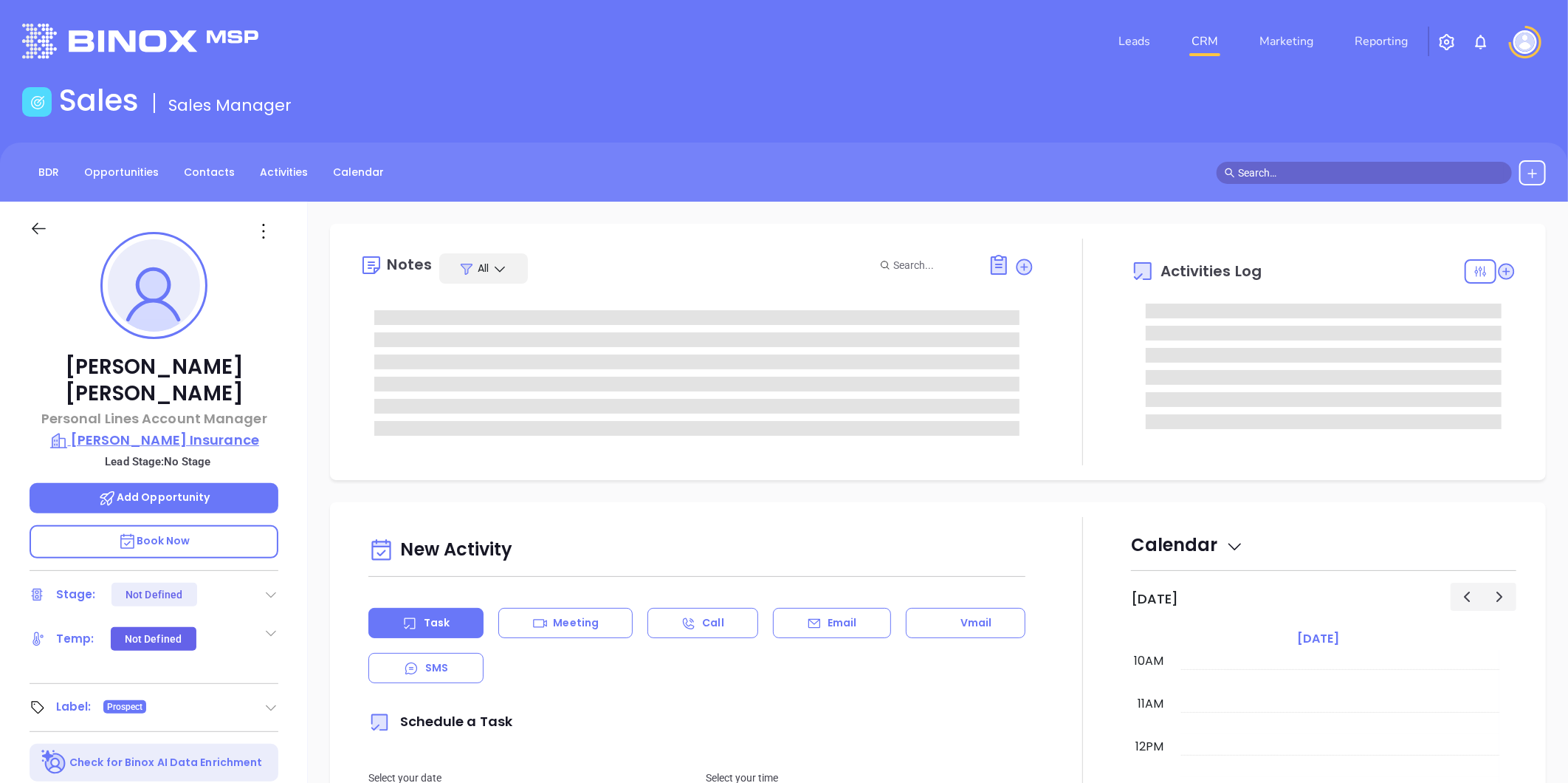
click at [197, 430] on p "[PERSON_NAME] Insurance" at bounding box center [153, 440] width 249 height 21
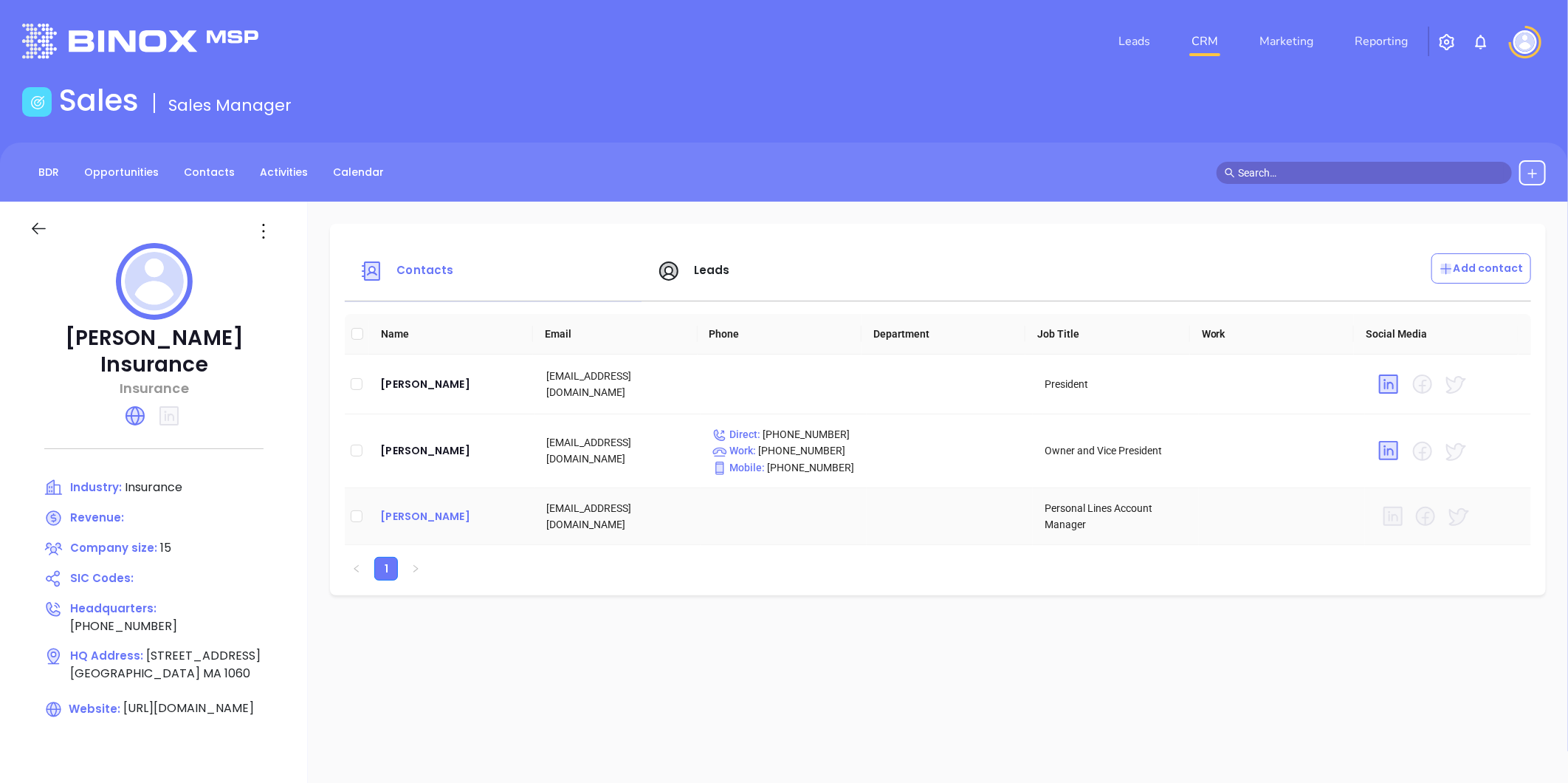
click at [437, 516] on div "[PERSON_NAME]" at bounding box center [452, 516] width 142 height 18
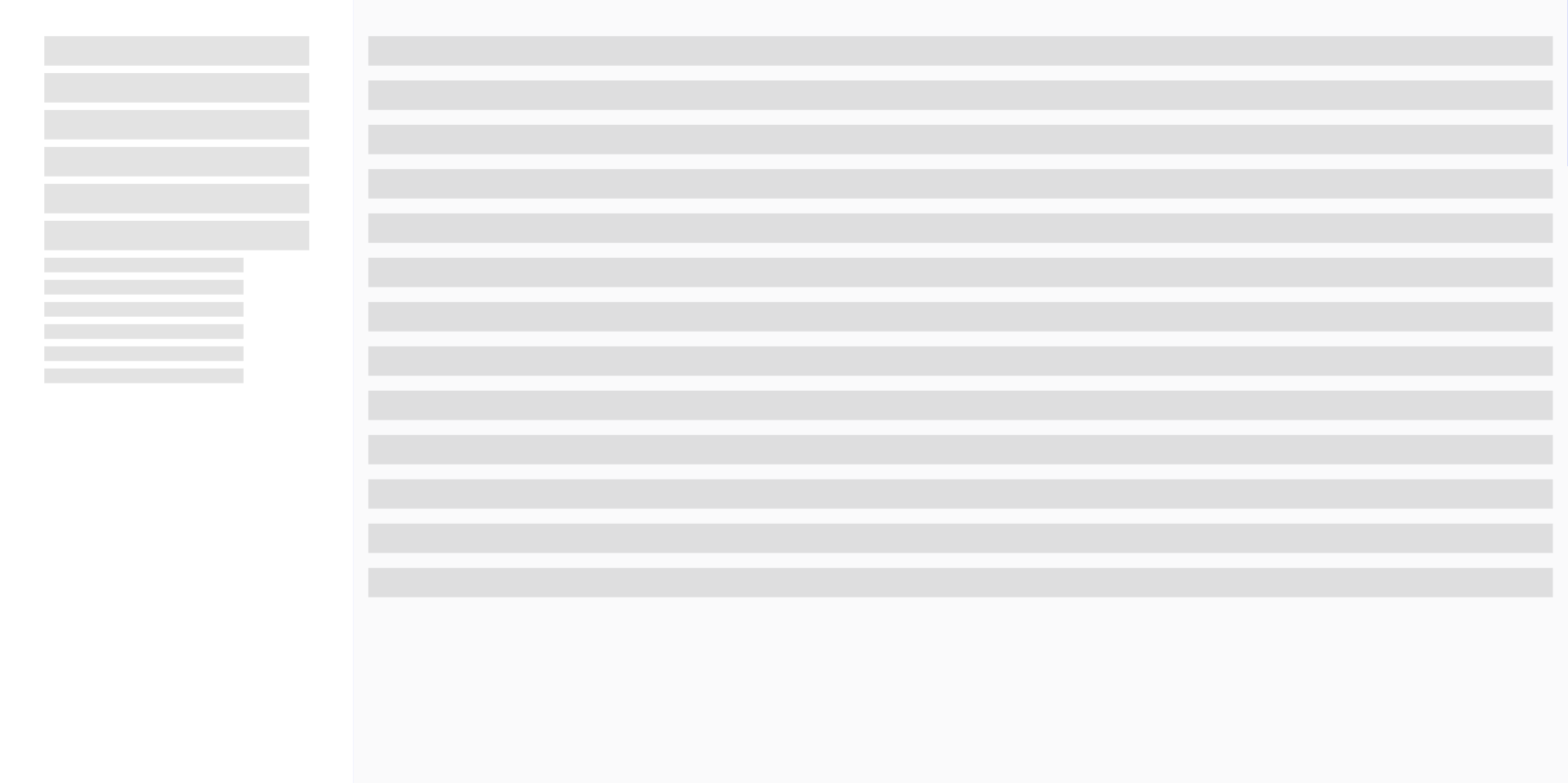
scroll to position [453, 0]
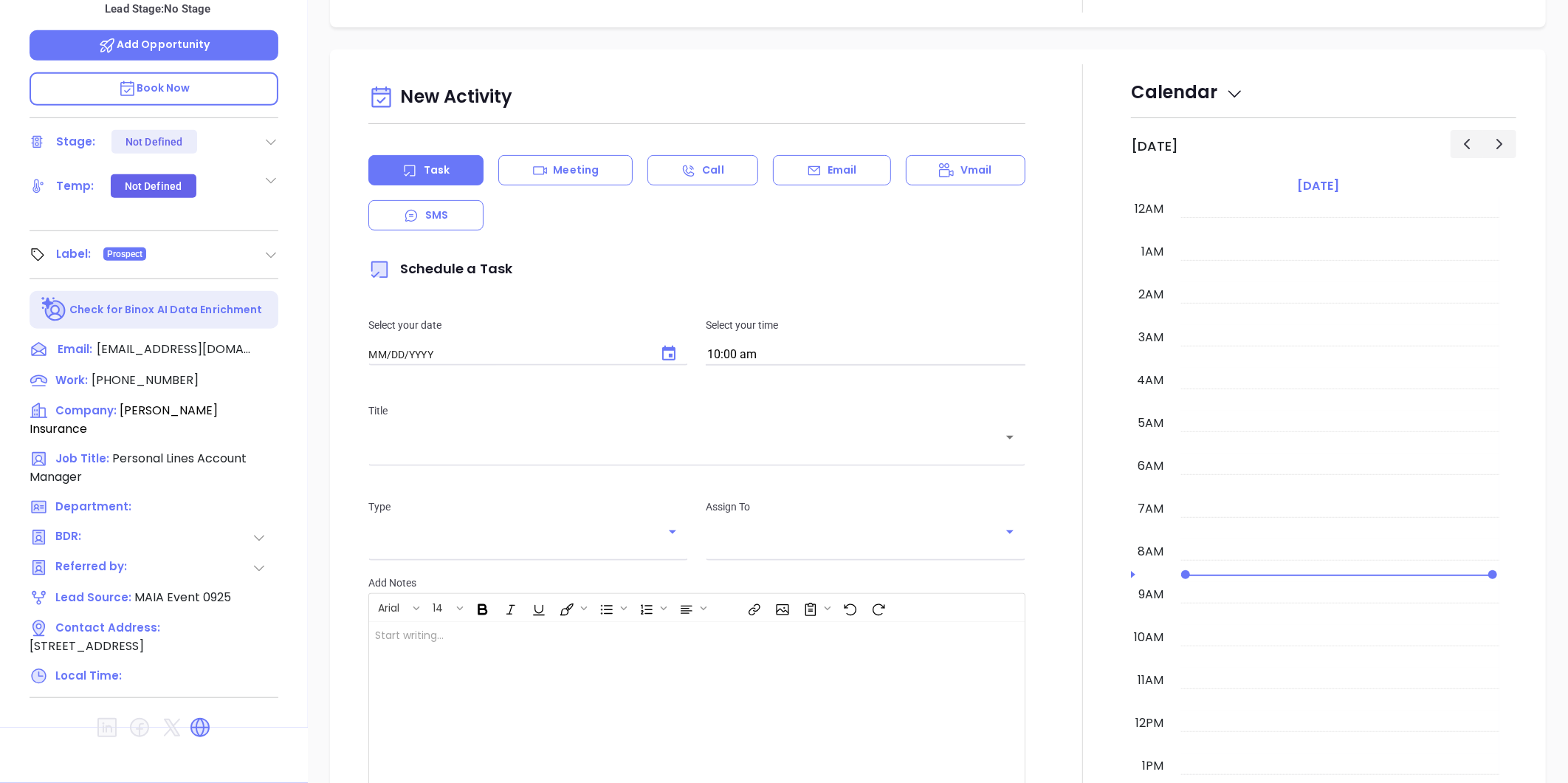
type input "09/26/2025"
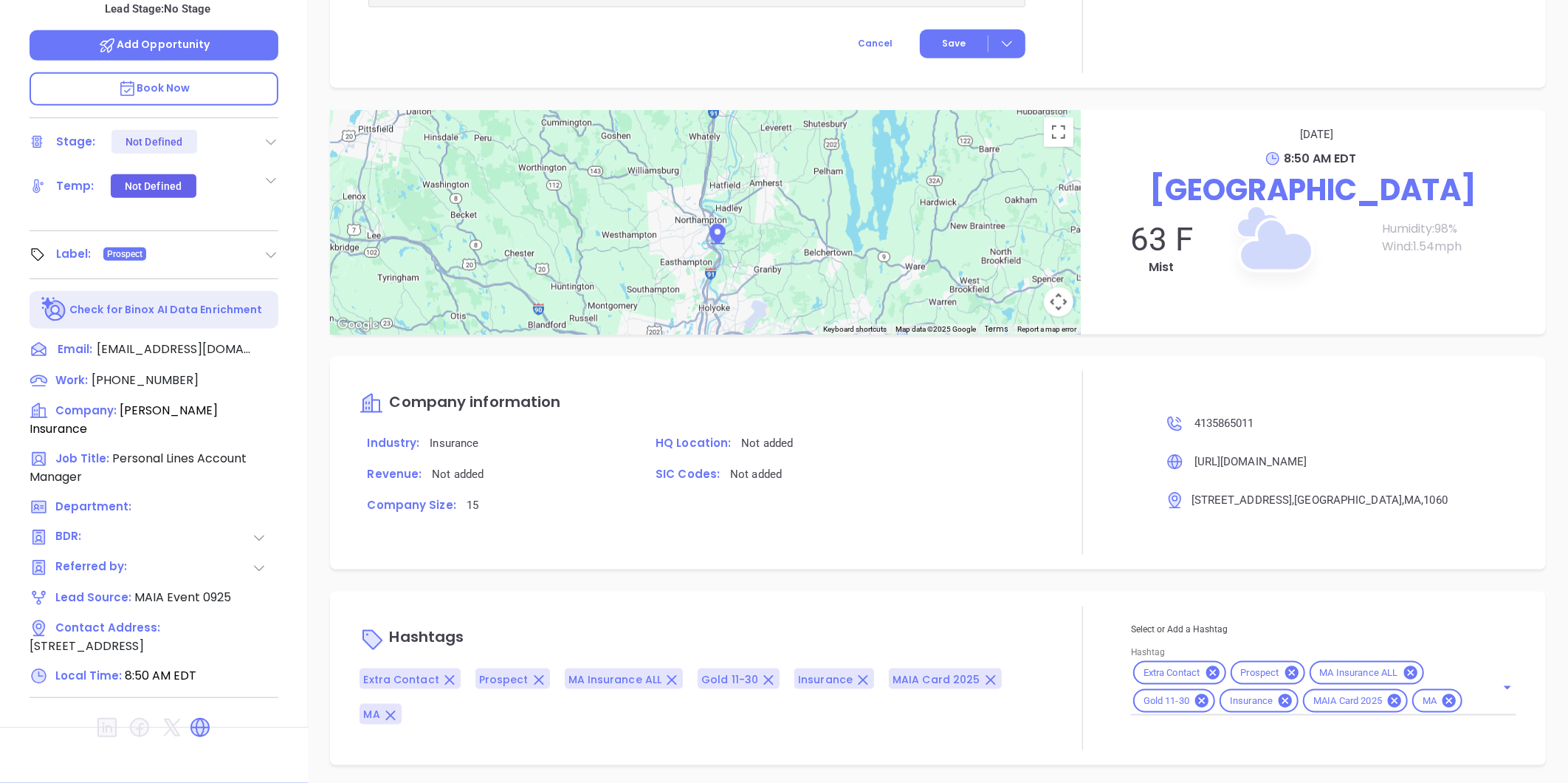
scroll to position [725, 0]
type input "[PERSON_NAME]"
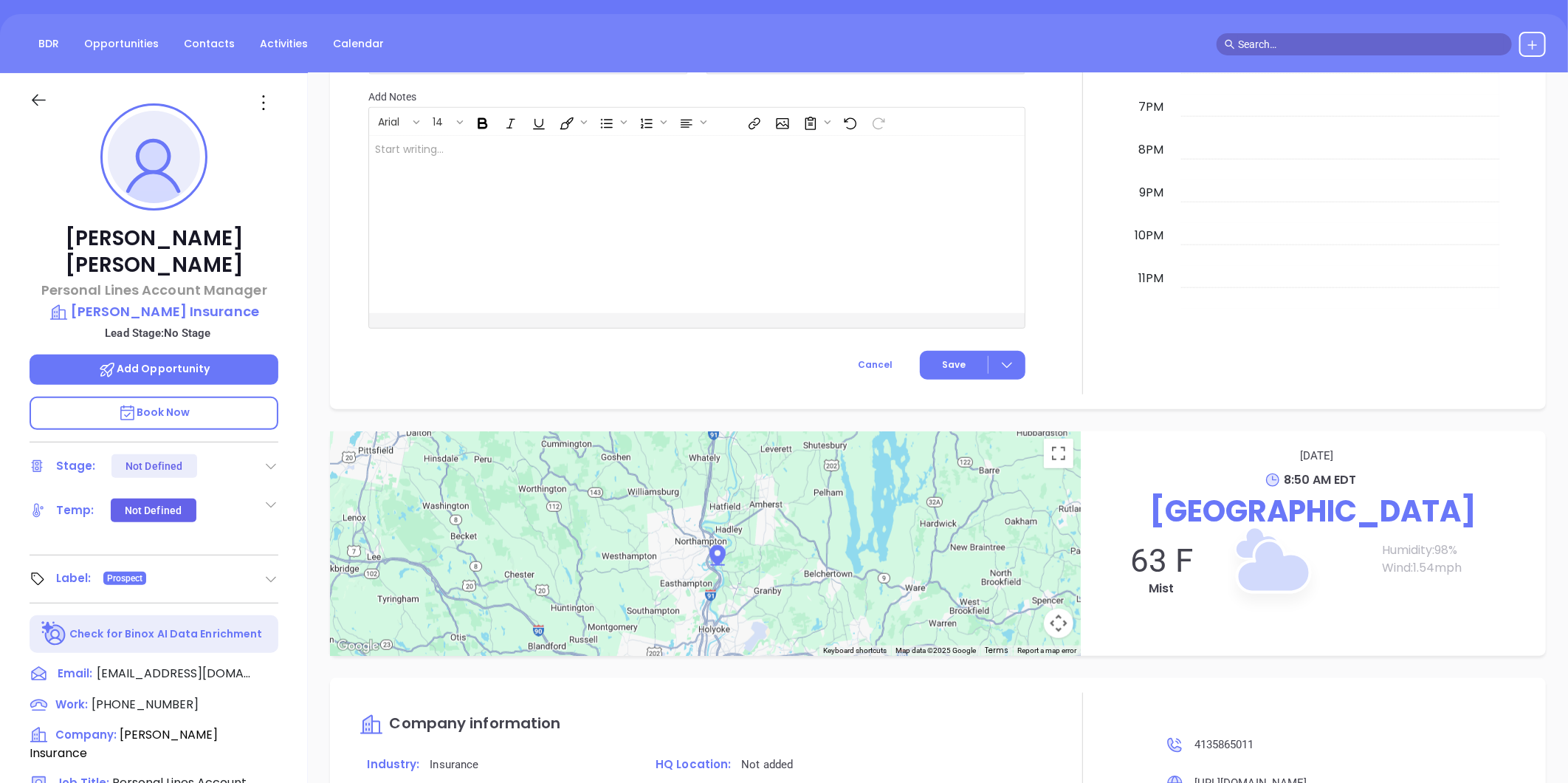
scroll to position [0, 0]
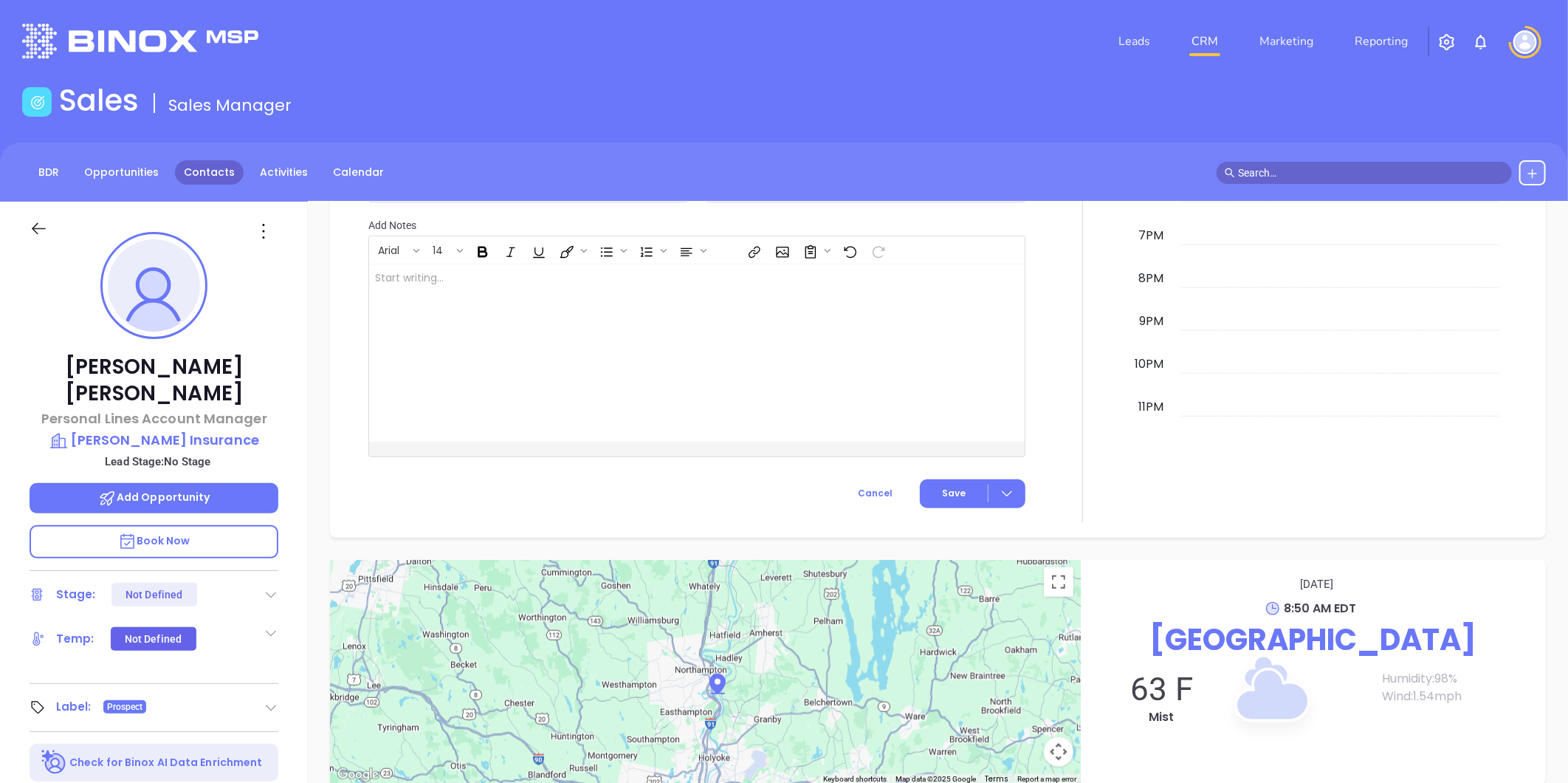
click at [215, 163] on link "Contacts" at bounding box center [210, 172] width 69 height 24
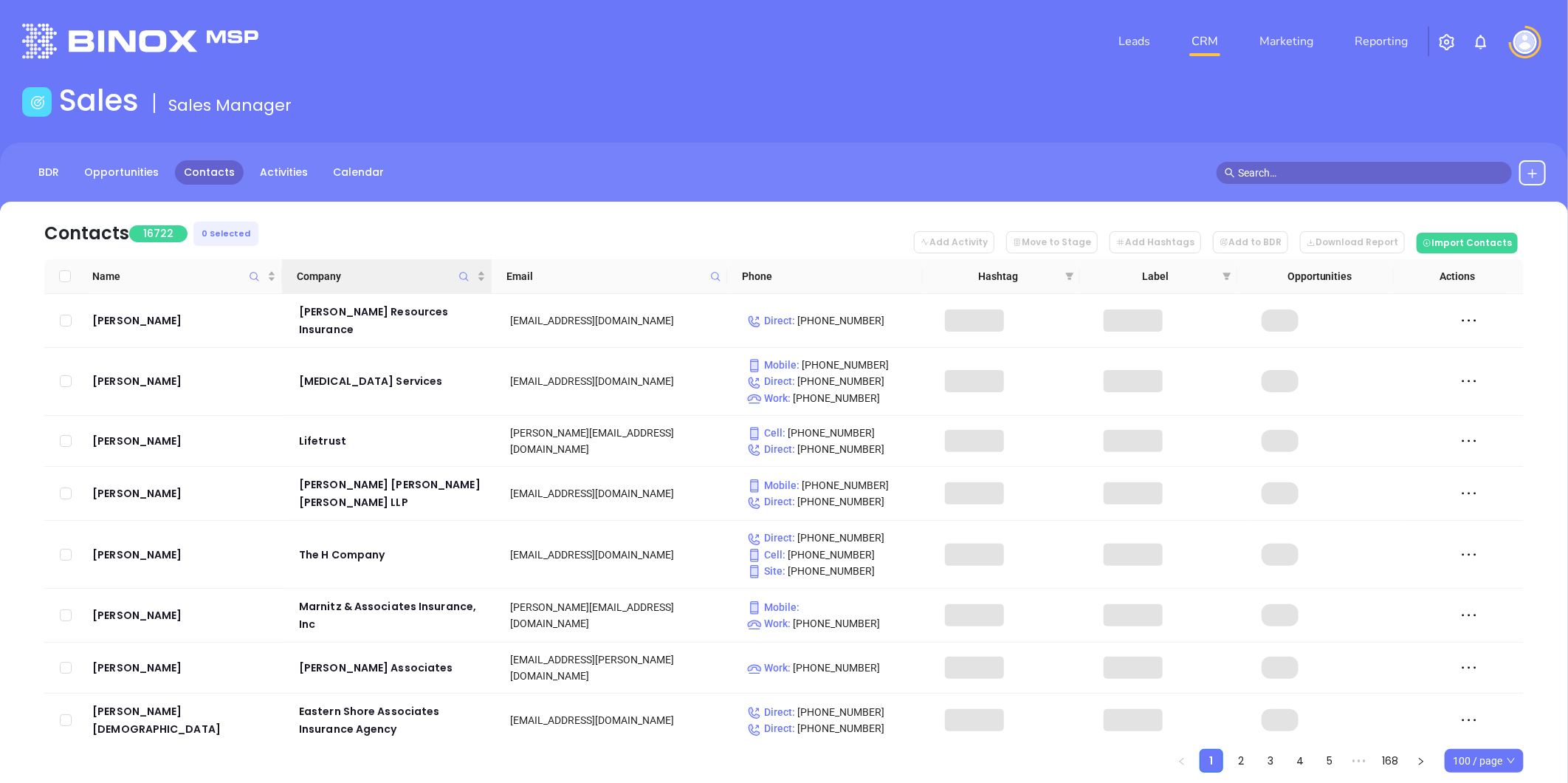
click at [462, 277] on icon "Company" at bounding box center [463, 276] width 11 height 11
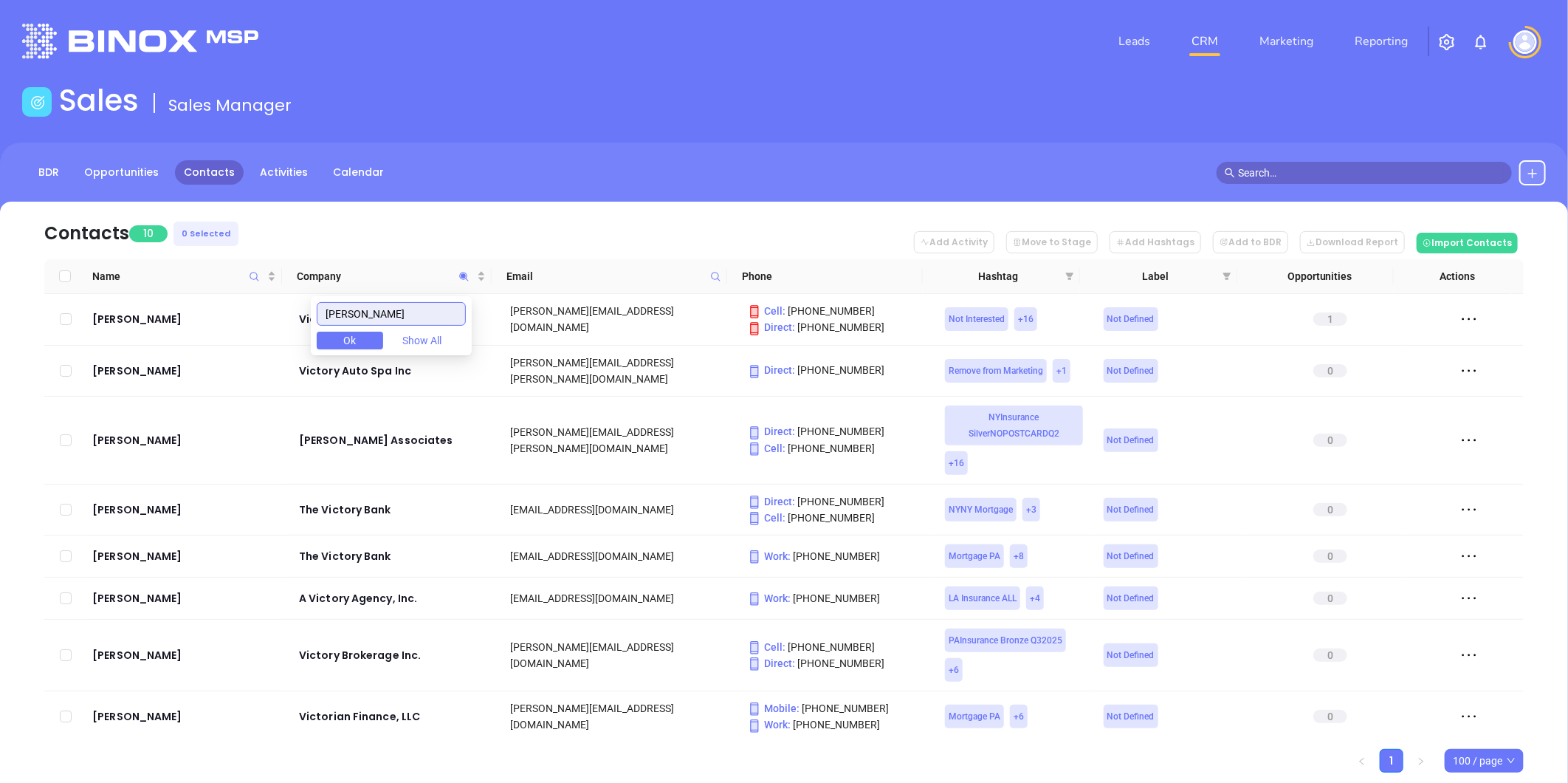
type input "victor"
click at [356, 337] on span "Ok" at bounding box center [349, 340] width 13 height 16
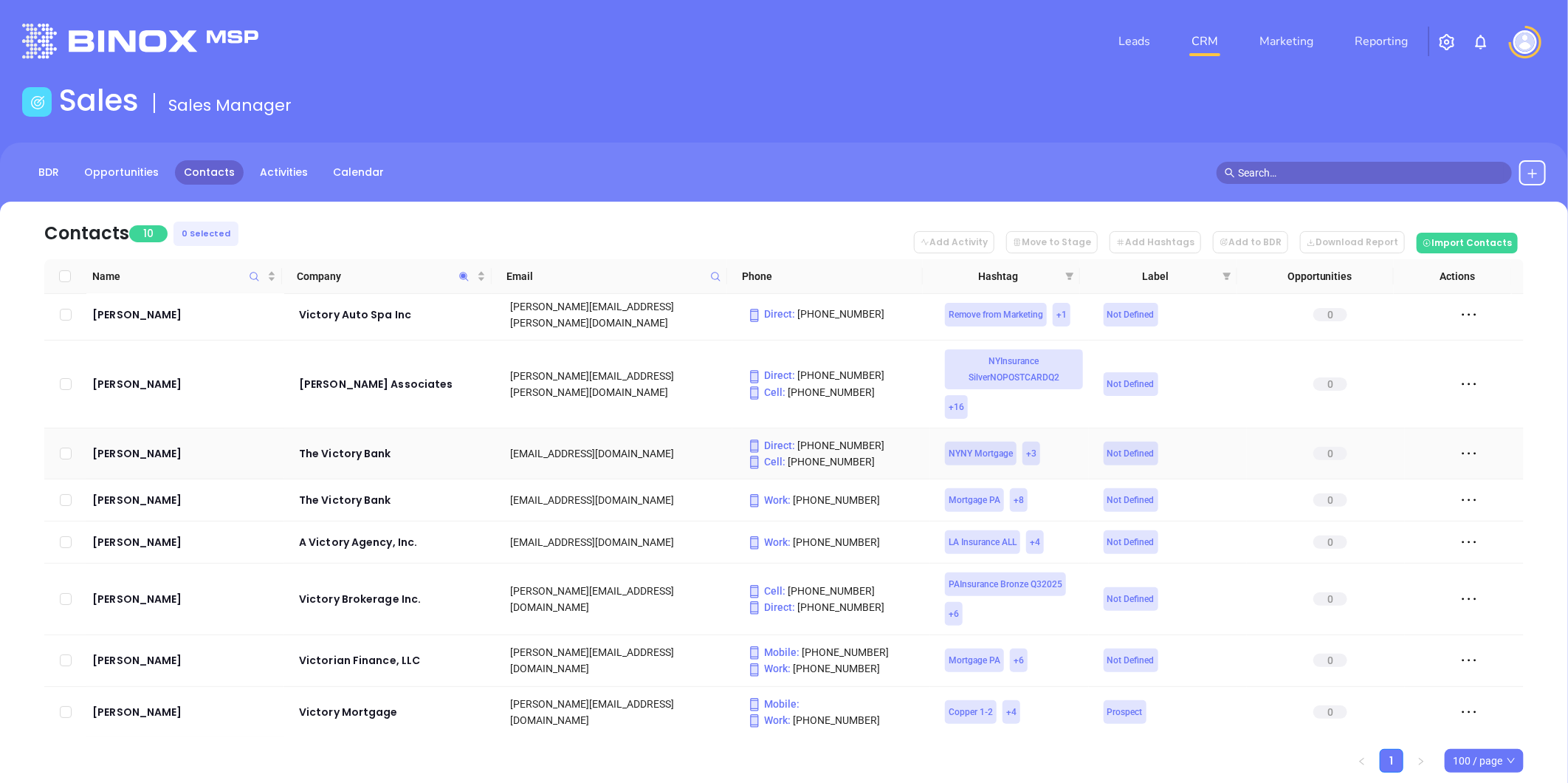
scroll to position [106, 0]
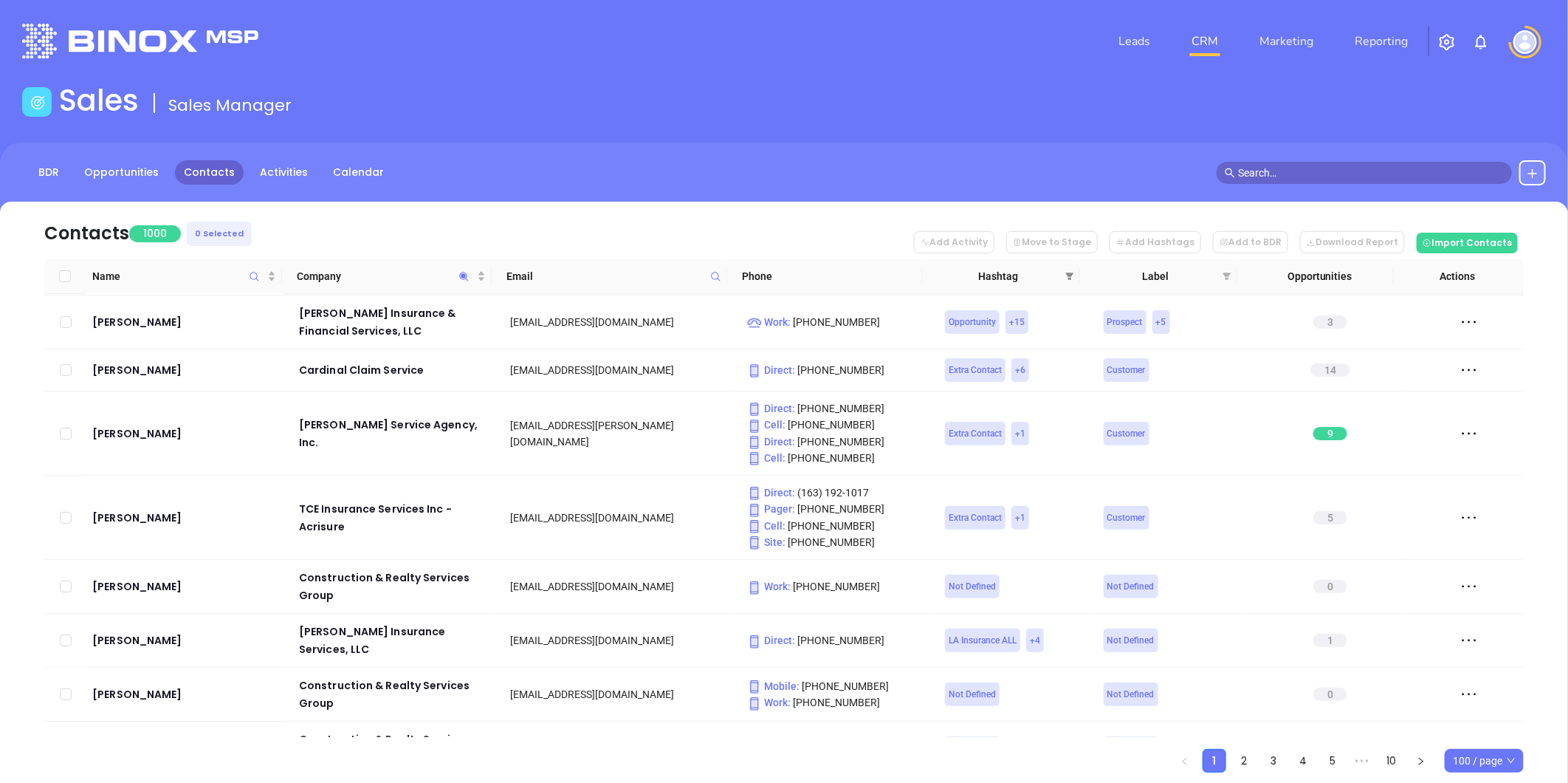
click at [1070, 272] on icon "filter" at bounding box center [1069, 276] width 9 height 9
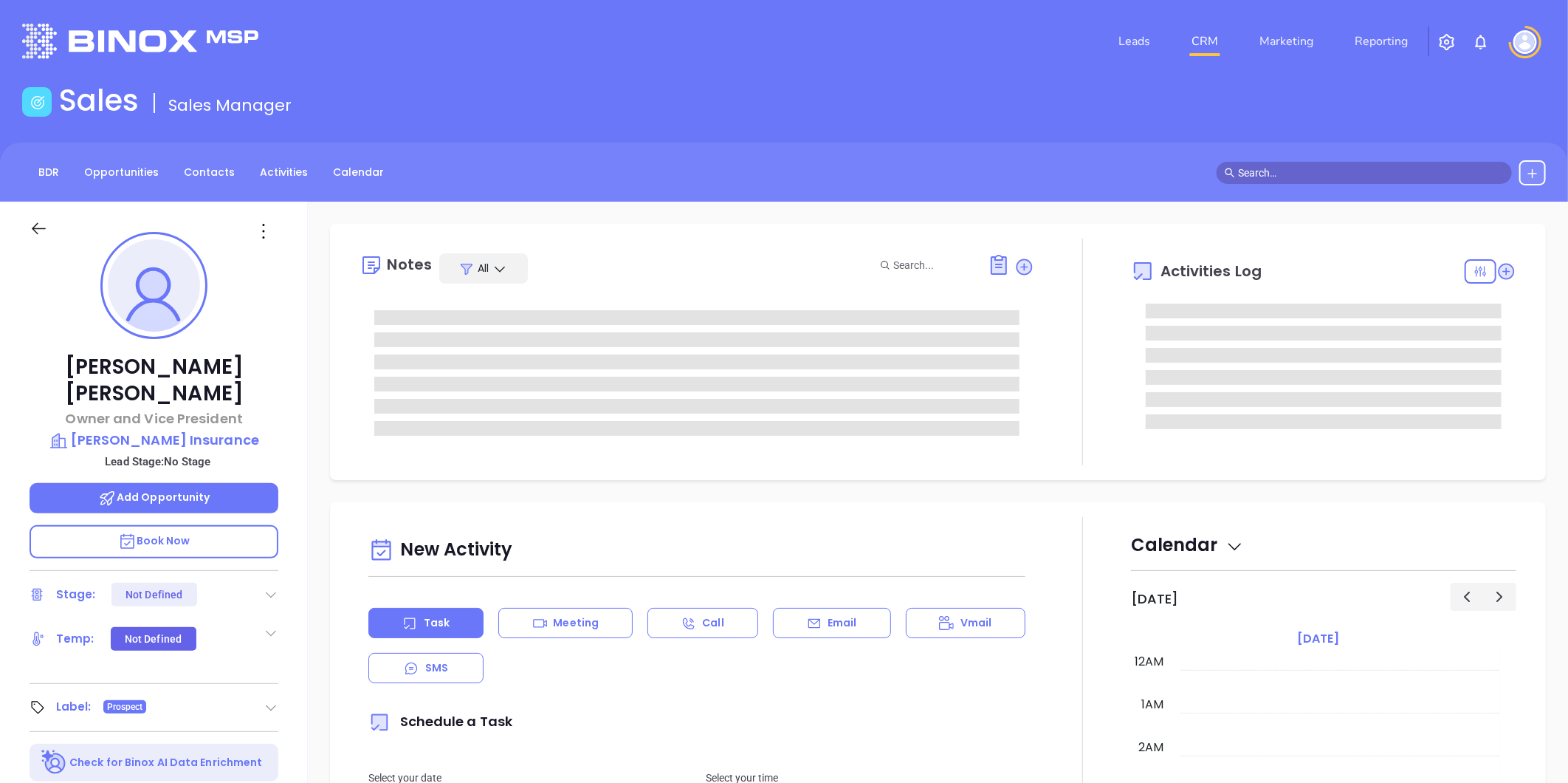
type input "[DATE]"
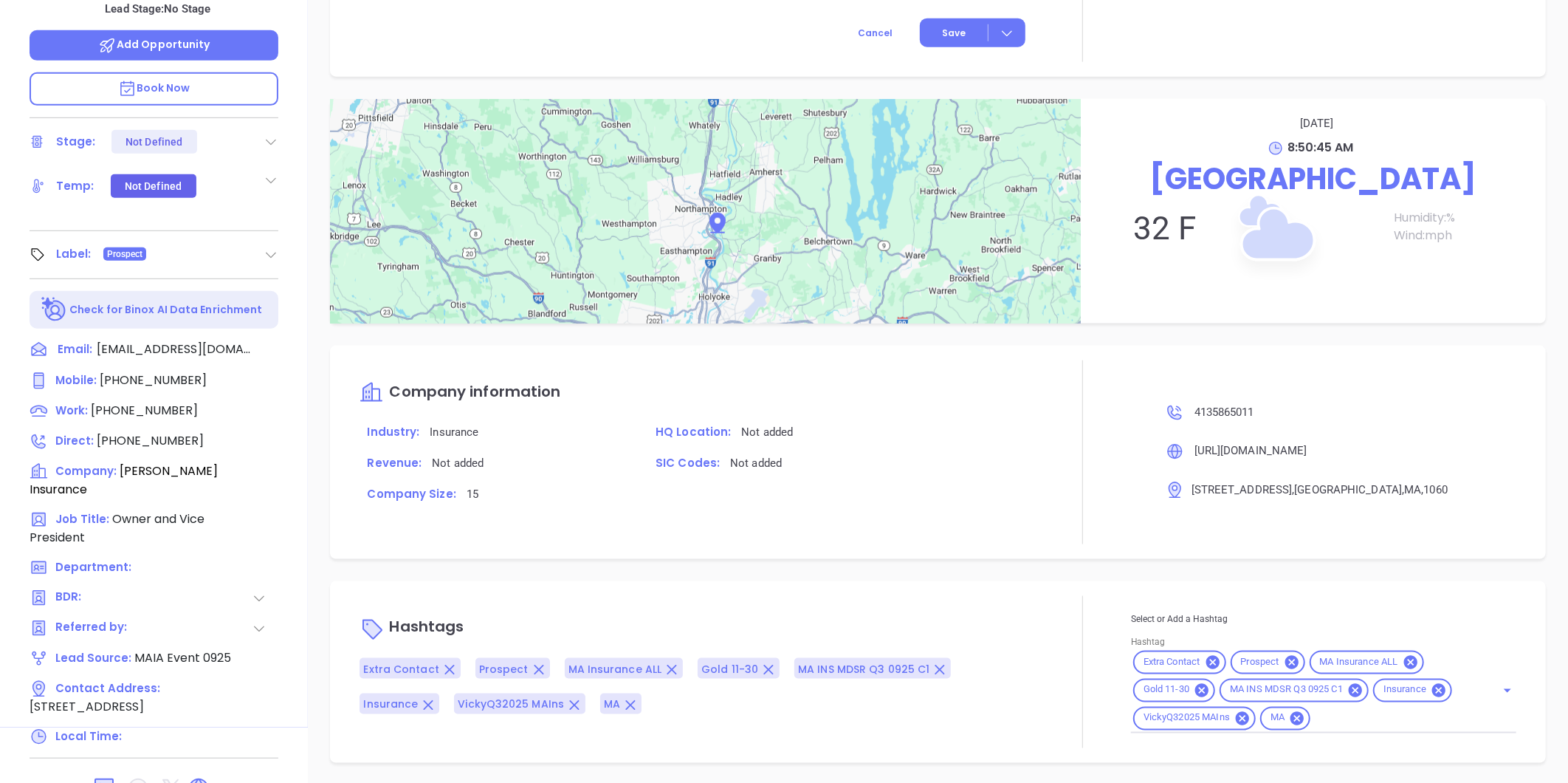
scroll to position [824, 0]
type input "[PERSON_NAME]"
click at [1235, 714] on icon at bounding box center [1242, 717] width 13 height 13
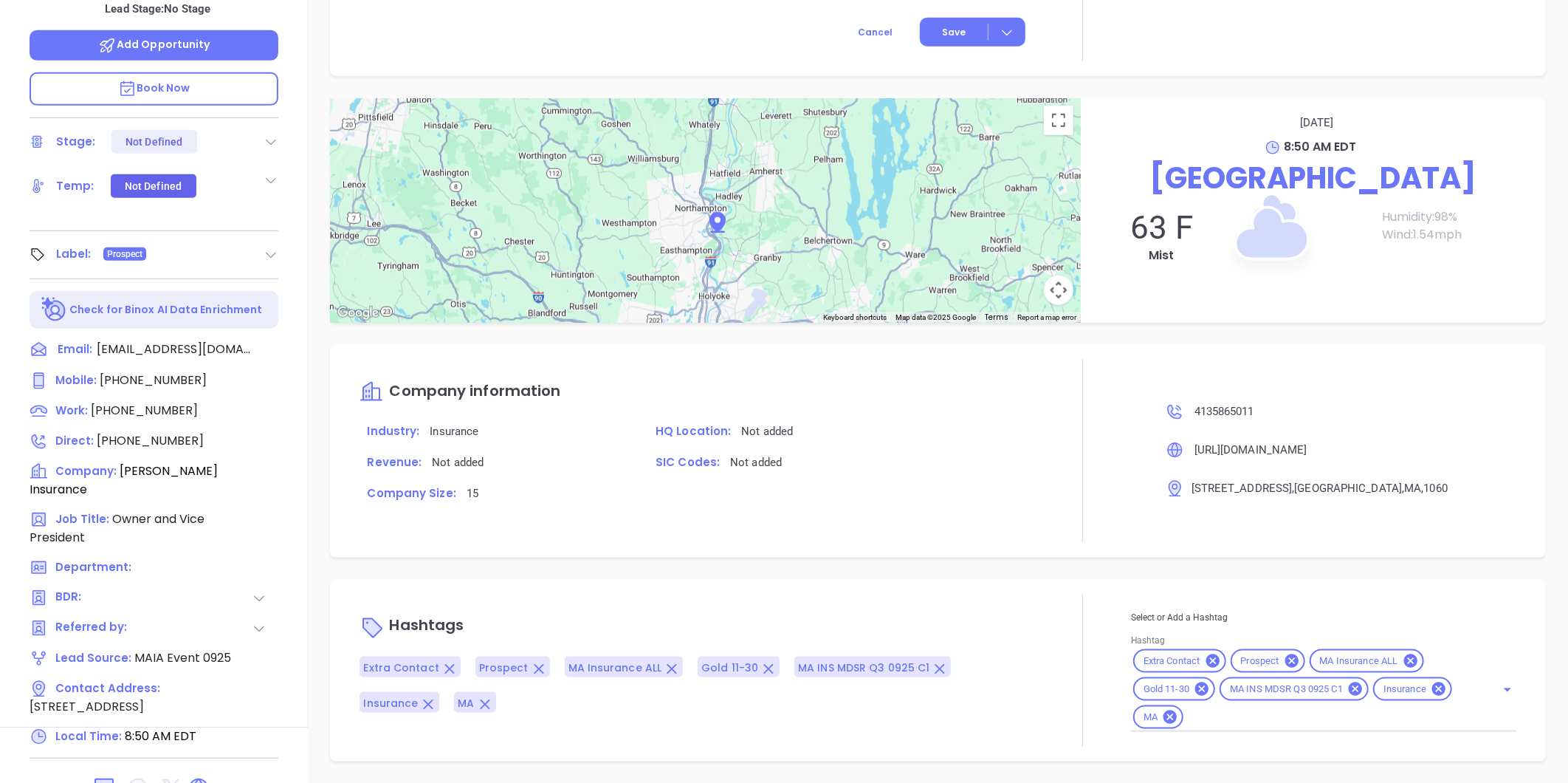
scroll to position [331, 0]
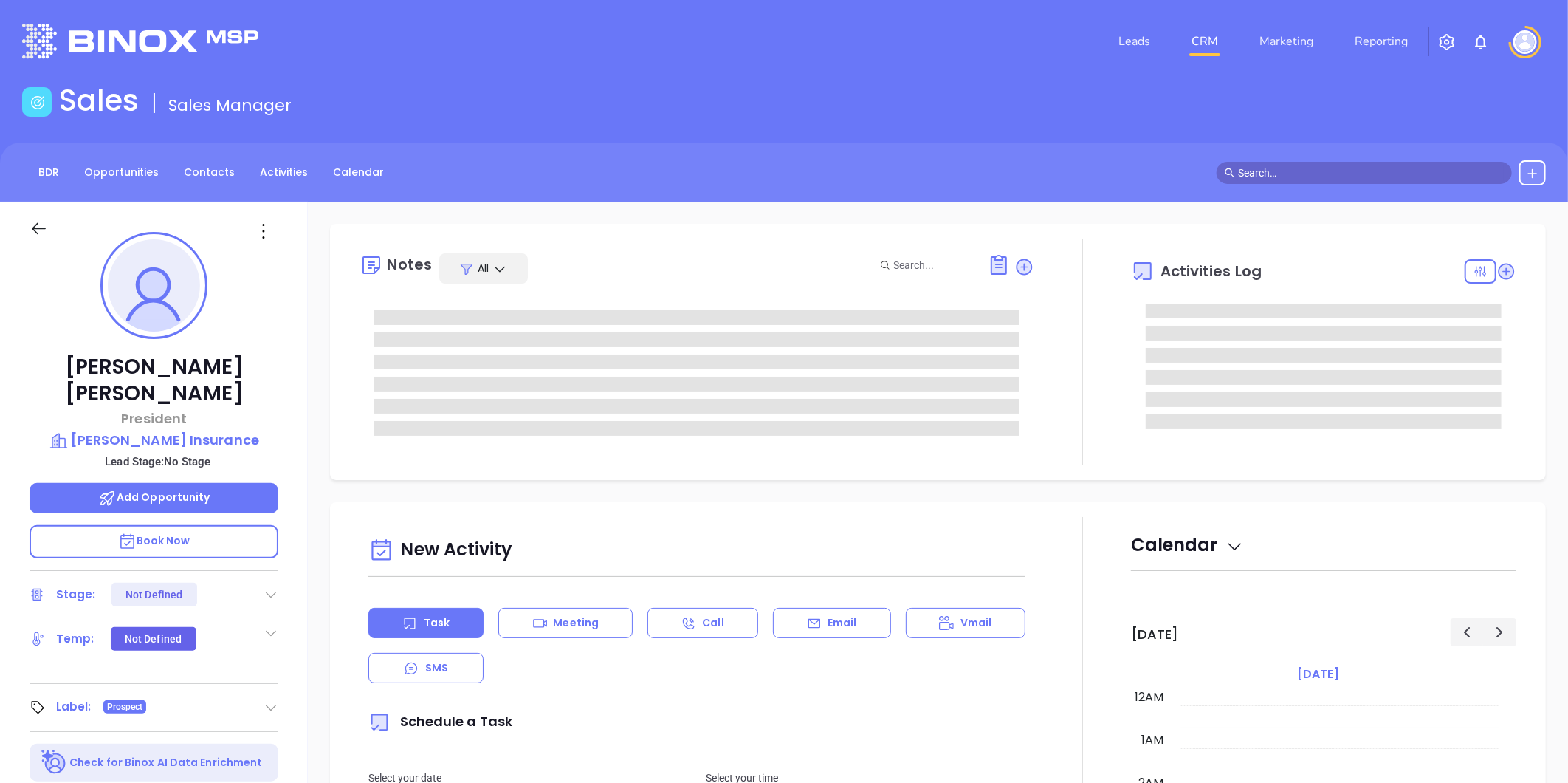
scroll to position [300, 0]
type input "[PERSON_NAME]"
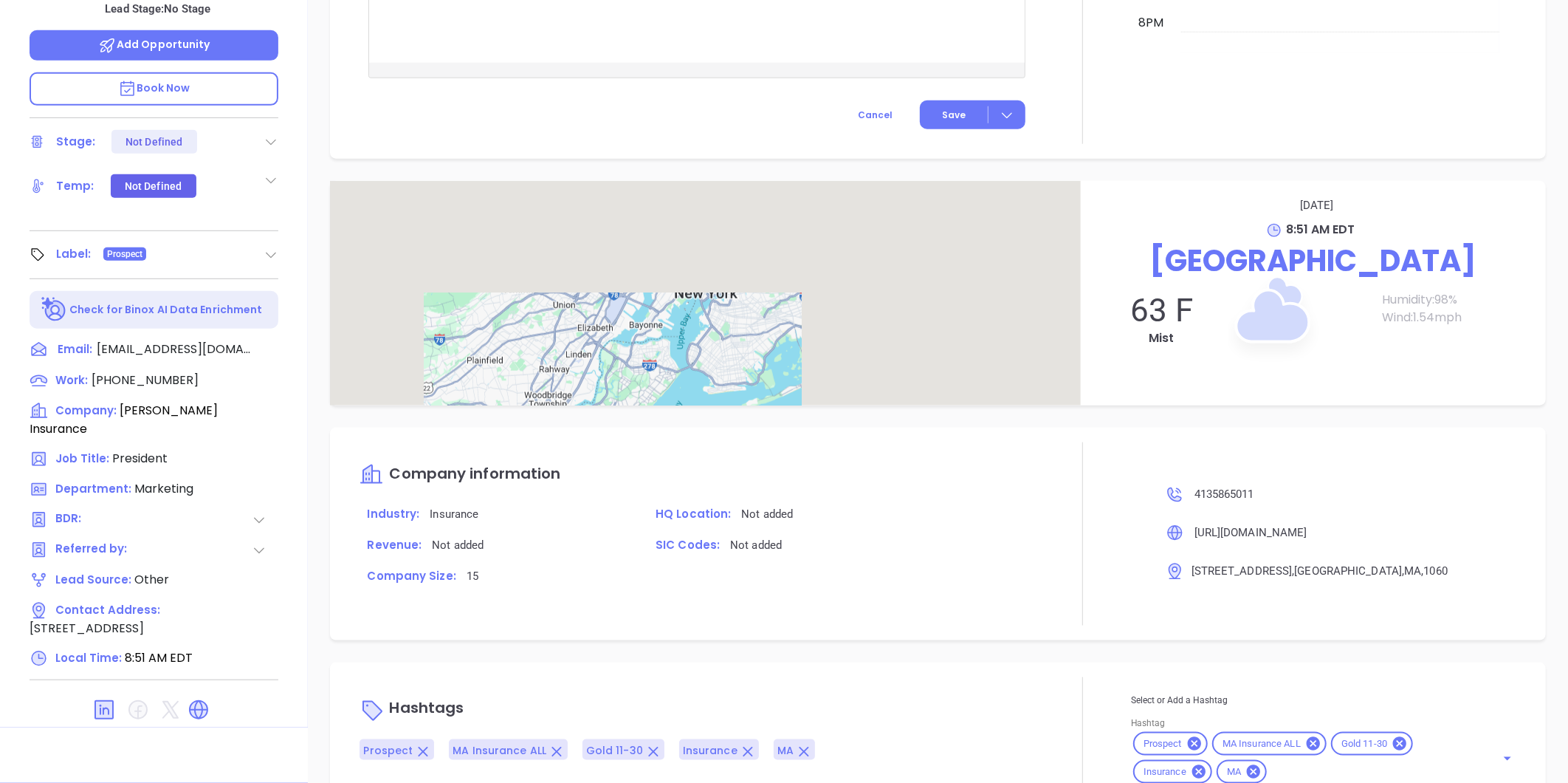
scroll to position [713, 0]
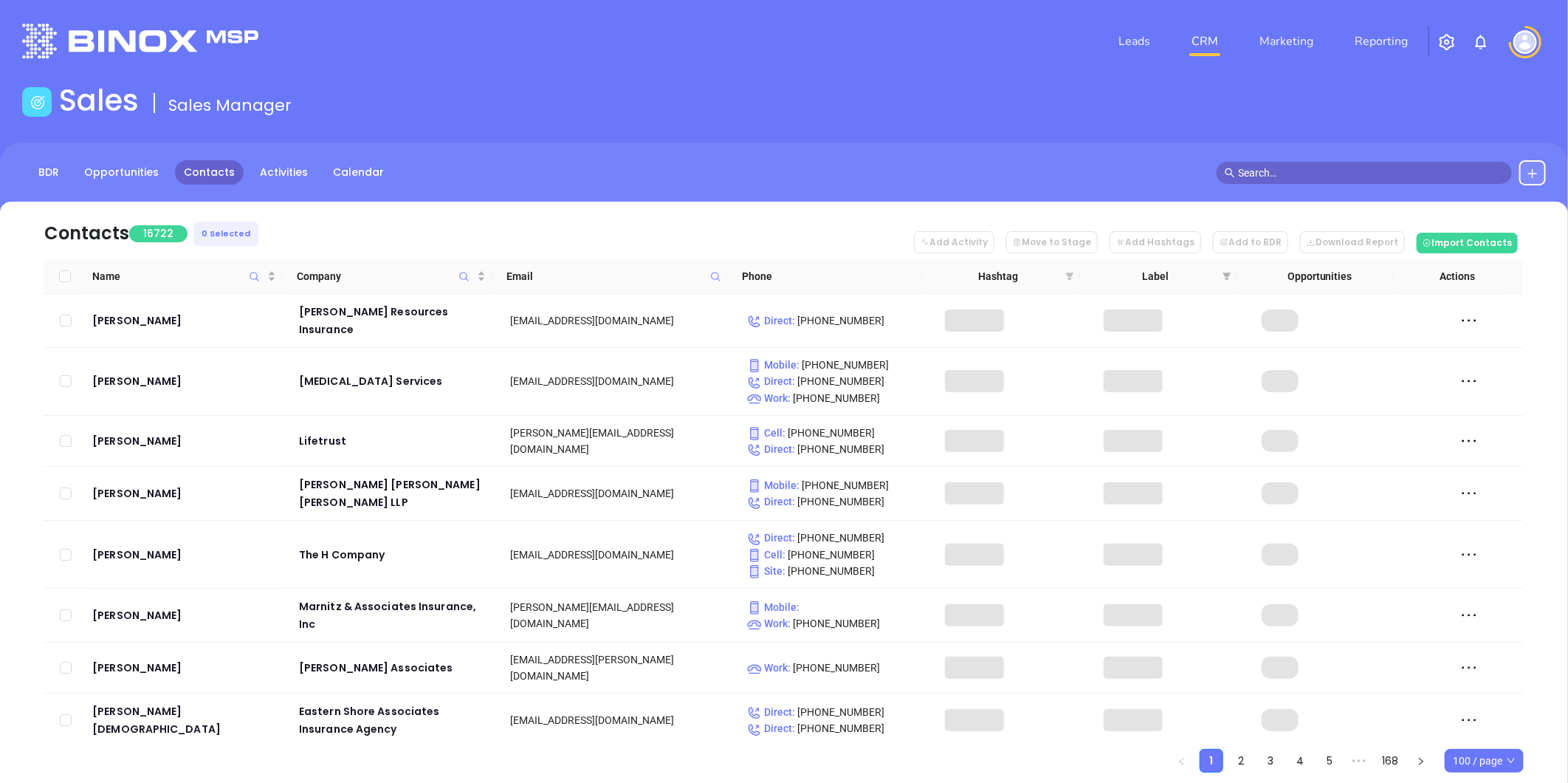
click at [1068, 274] on icon "filter" at bounding box center [1070, 276] width 8 height 8
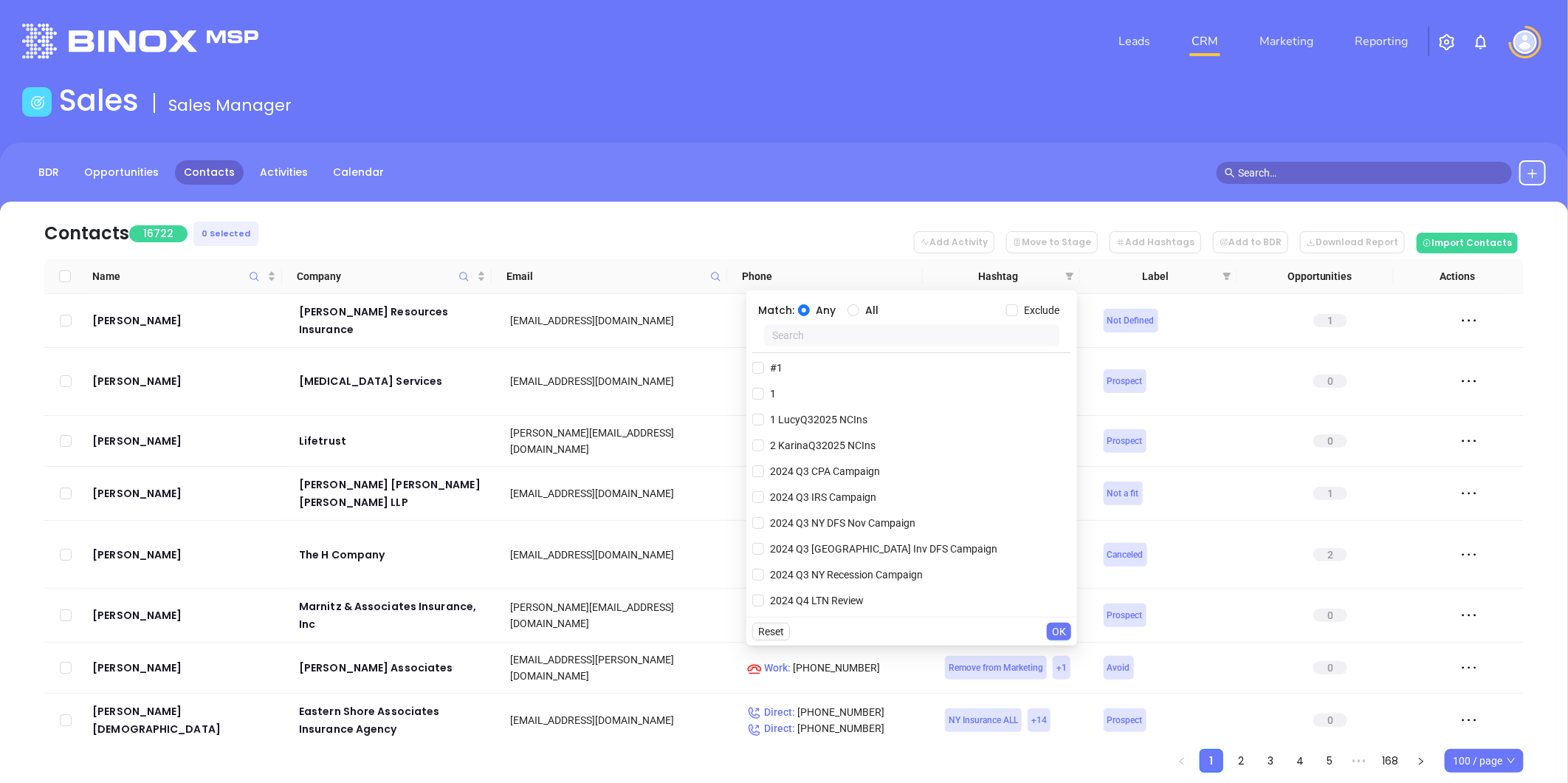
click at [962, 334] on input "text" at bounding box center [911, 335] width 295 height 22
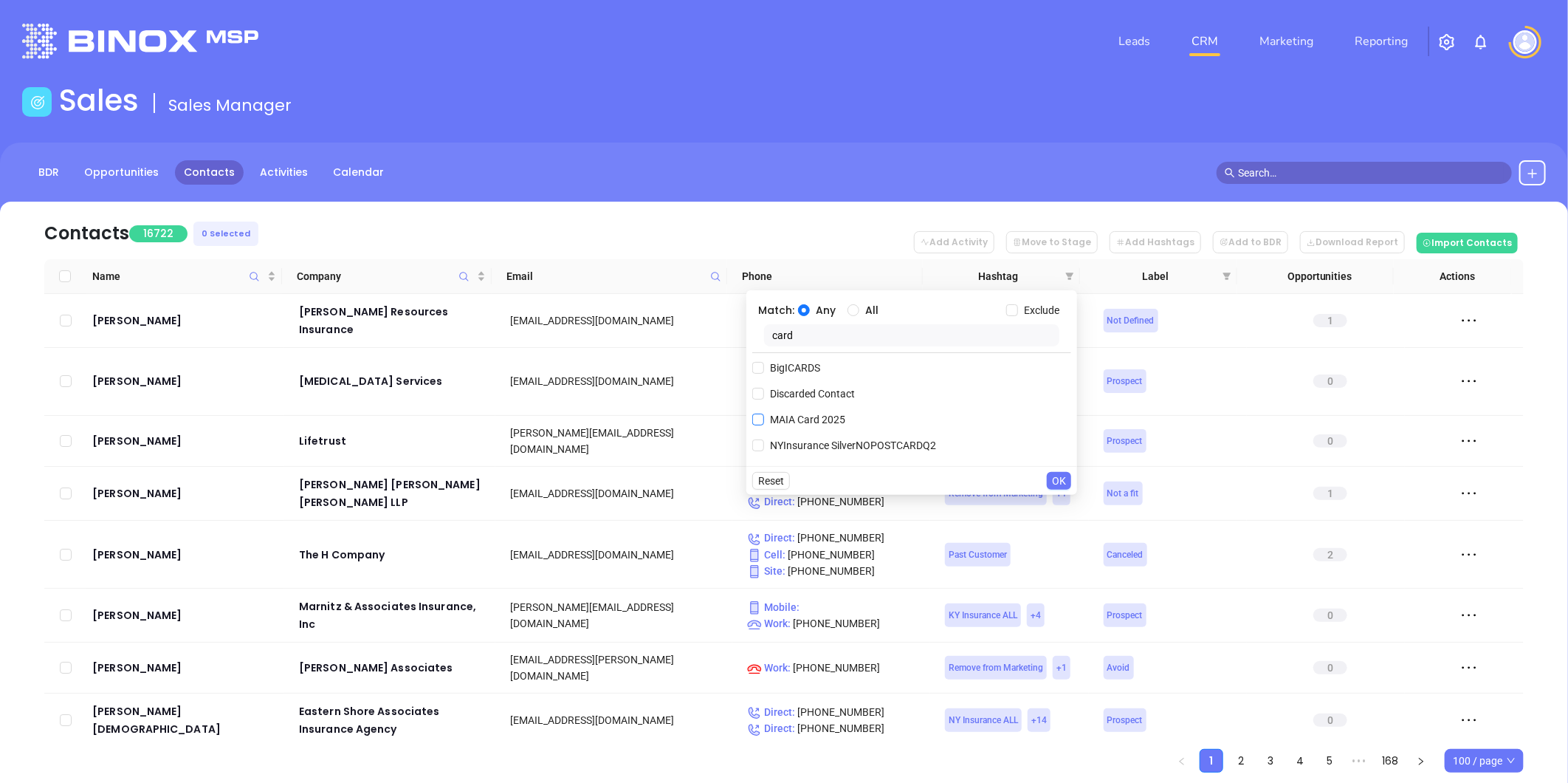
type input "card"
drag, startPoint x: 785, startPoint y: 421, endPoint x: 871, endPoint y: 438, distance: 87.7
click at [786, 421] on span "MAIA Card 2025" at bounding box center [807, 419] width 87 height 16
click at [763, 421] on input "MAIA Card 2025" at bounding box center [758, 419] width 12 height 12
checkbox input "true"
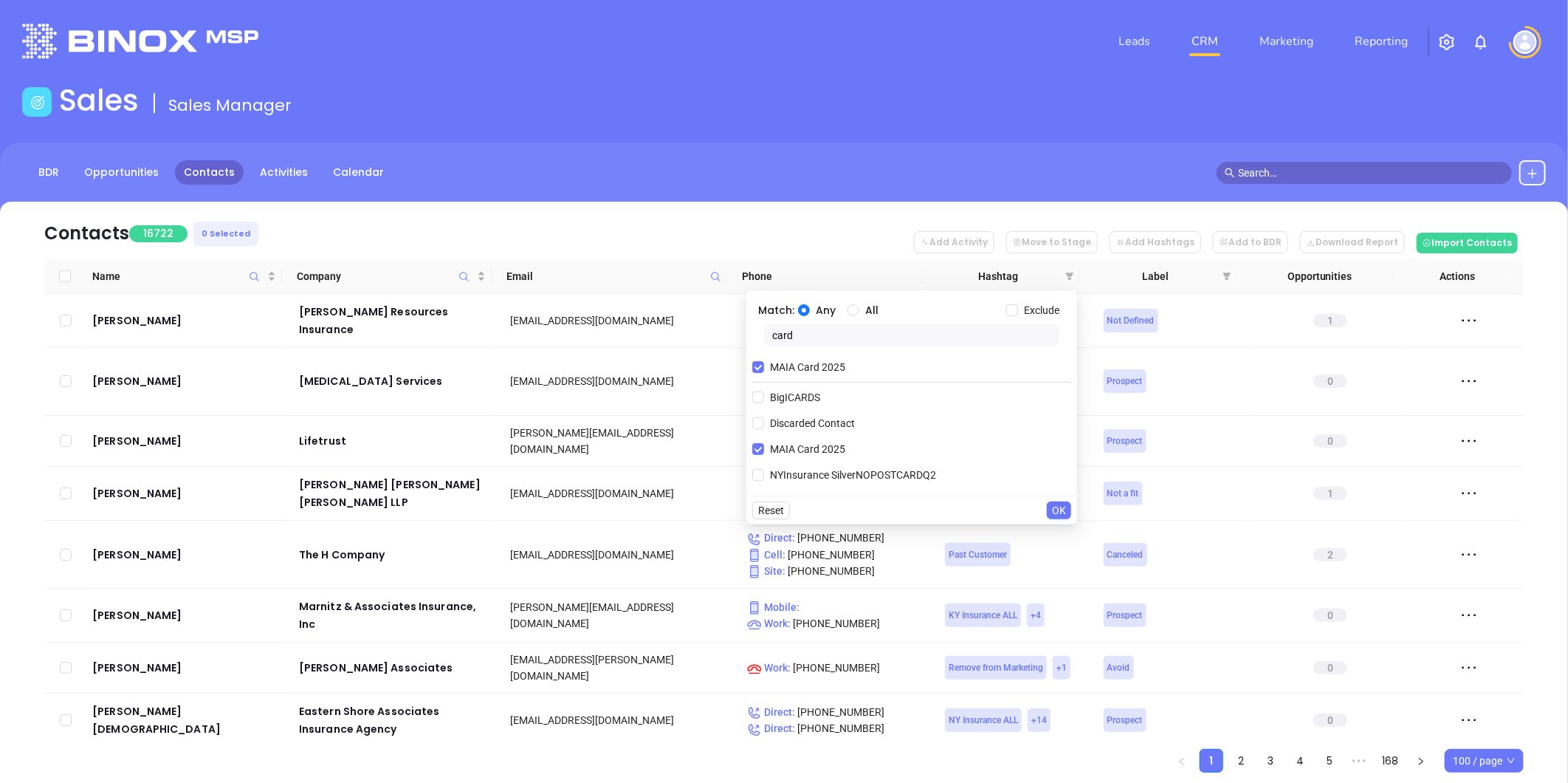
click at [1063, 511] on span "OK" at bounding box center [1058, 510] width 14 height 16
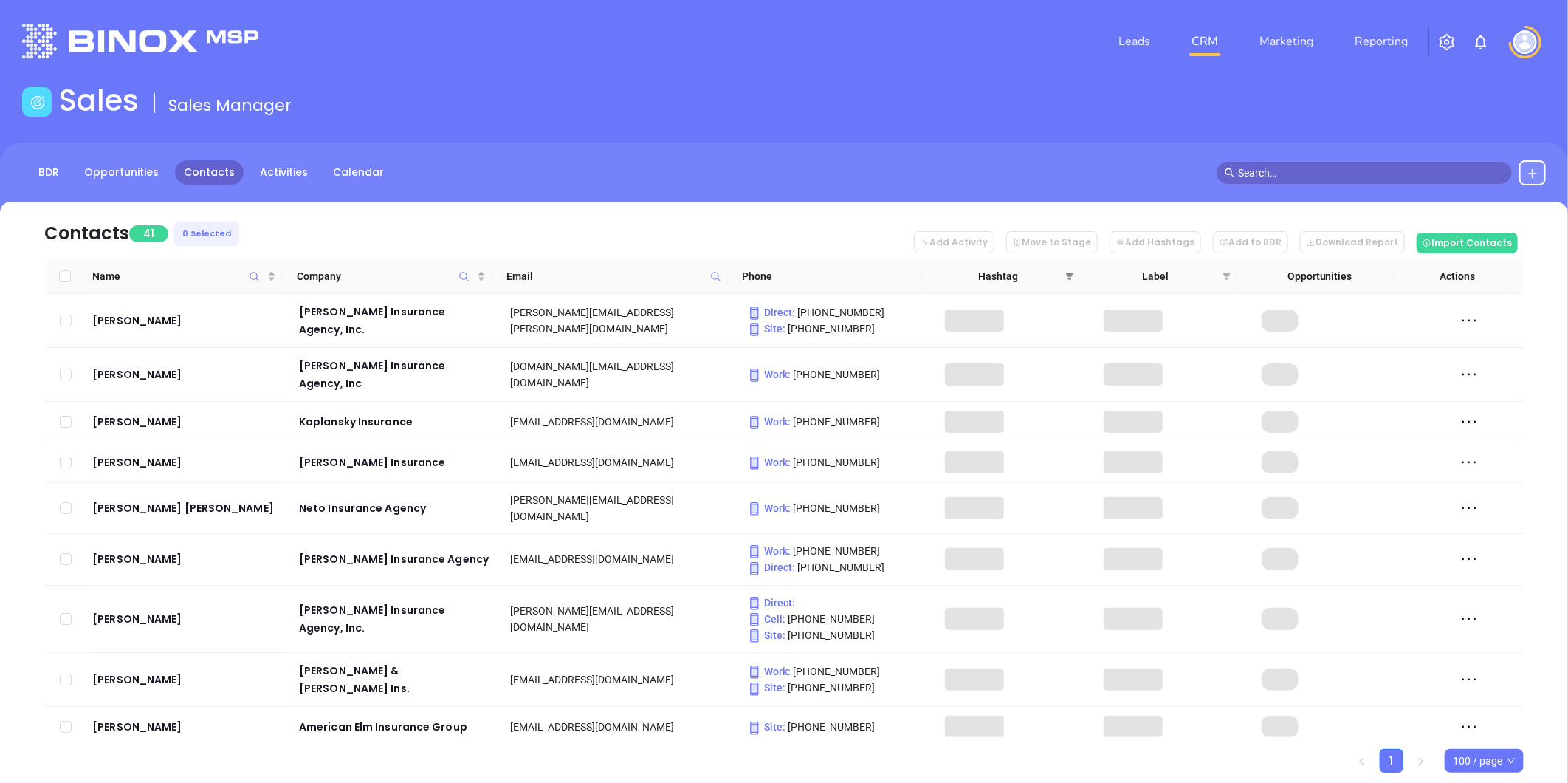
click at [1069, 269] on span at bounding box center [1069, 276] width 15 height 22
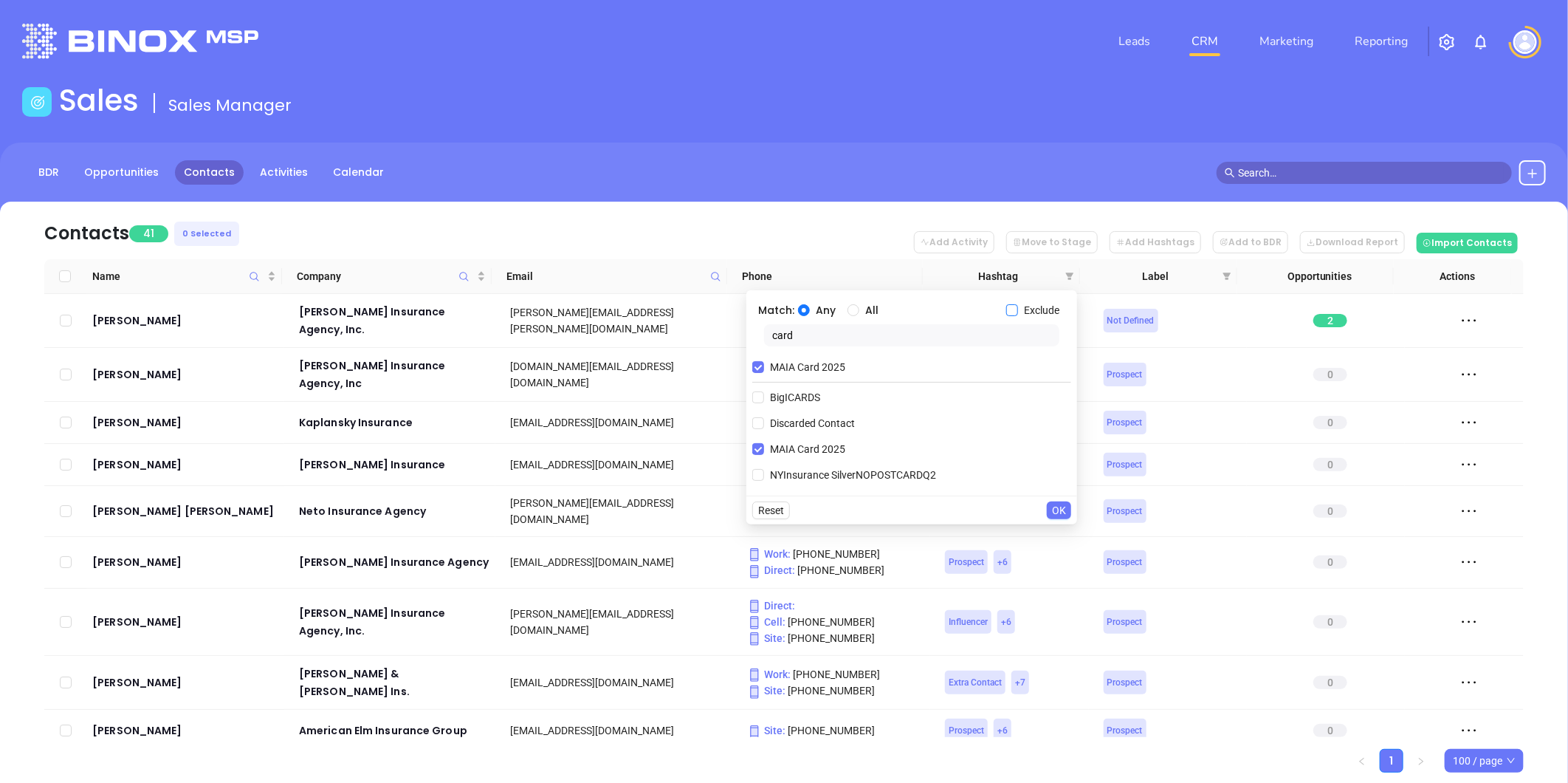
click at [1013, 313] on input "Exclude" at bounding box center [1012, 310] width 12 height 12
checkbox input "true"
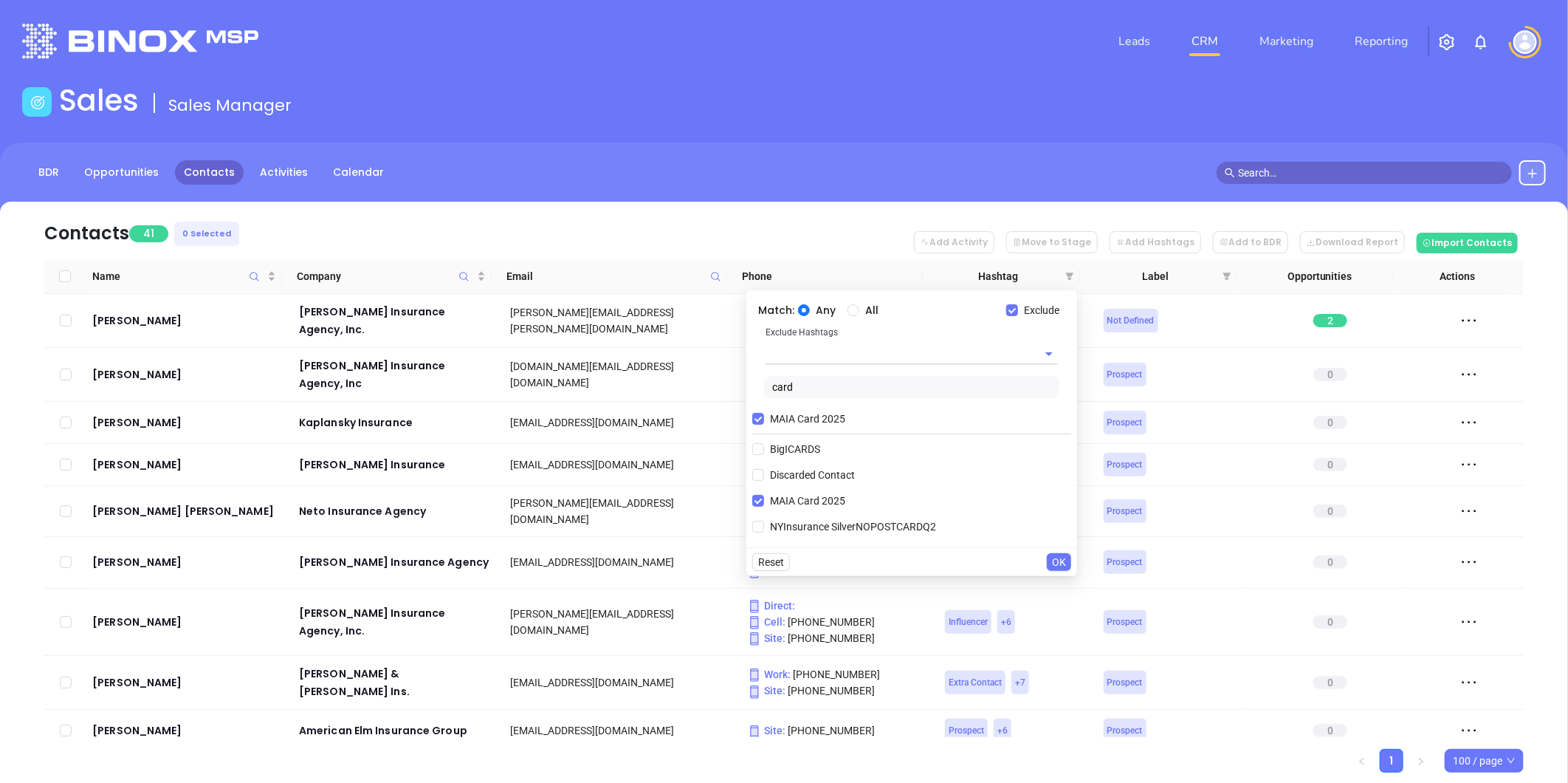
drag, startPoint x: 802, startPoint y: 356, endPoint x: 789, endPoint y: 344, distance: 17.7
click at [800, 352] on input "text" at bounding box center [890, 354] width 251 height 22
type input "do"
click at [879, 388] on li "Do not Assign" at bounding box center [911, 387] width 292 height 27
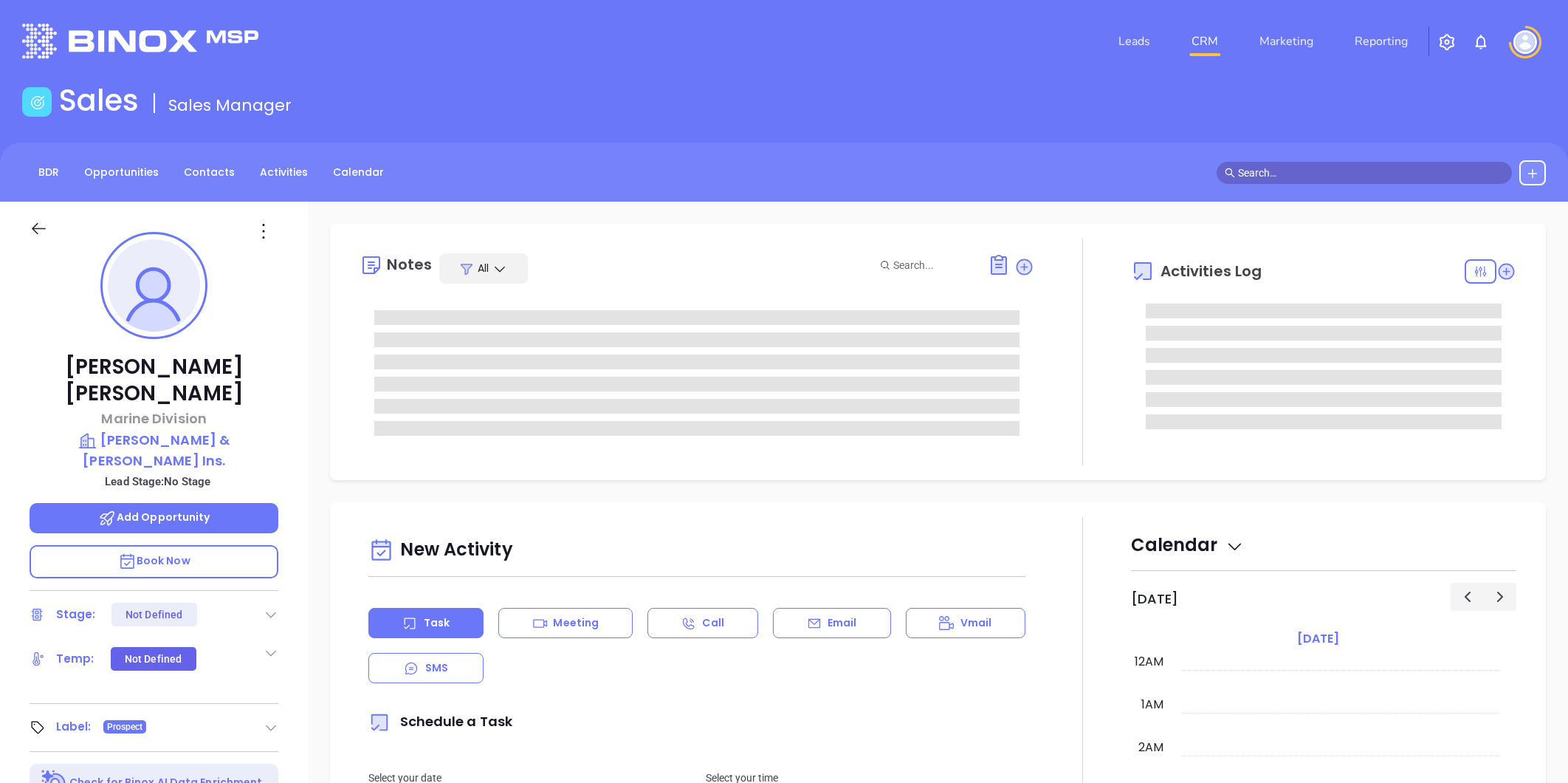
type input "[PERSON_NAME]"
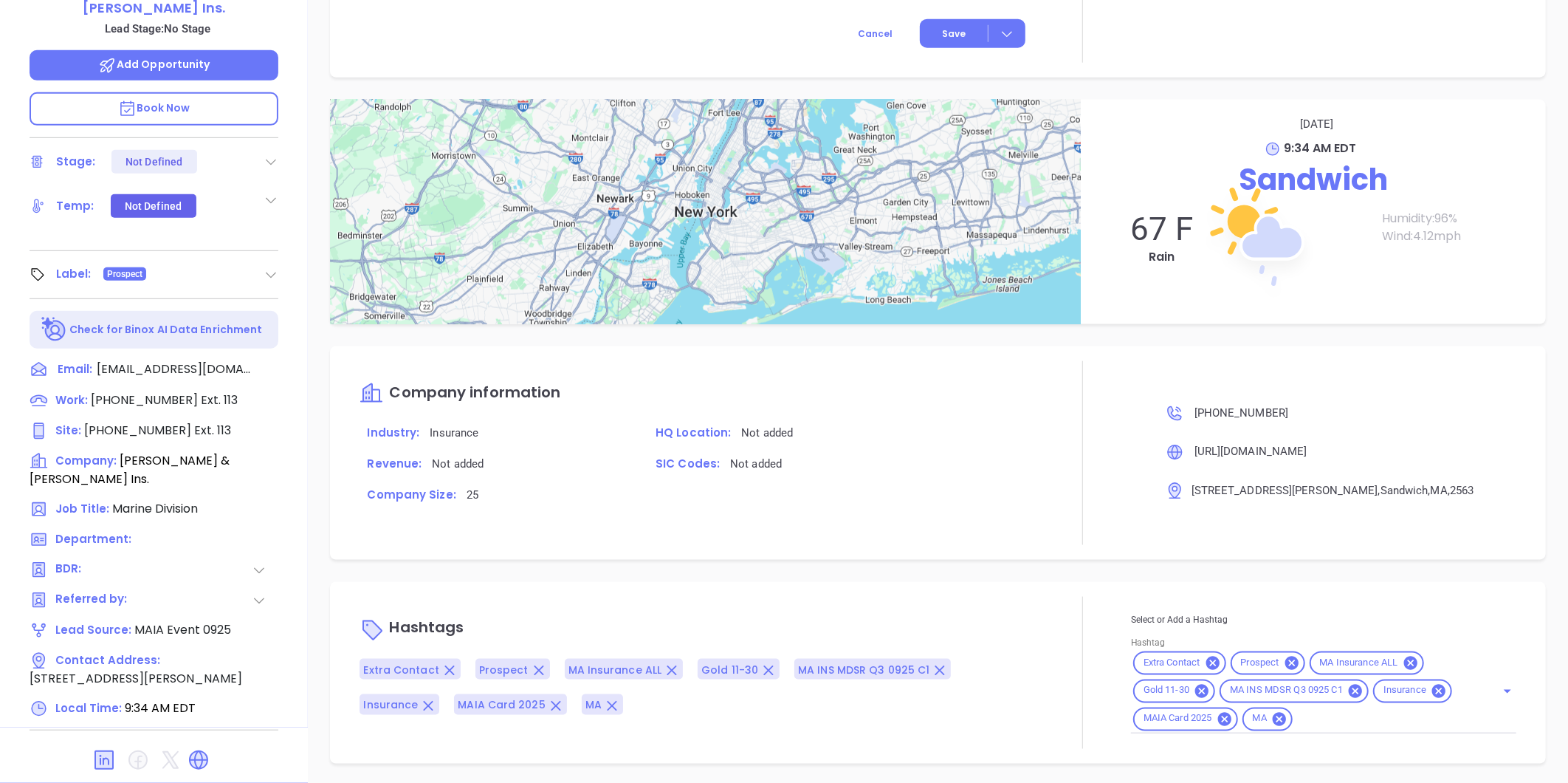
scroll to position [832, 0]
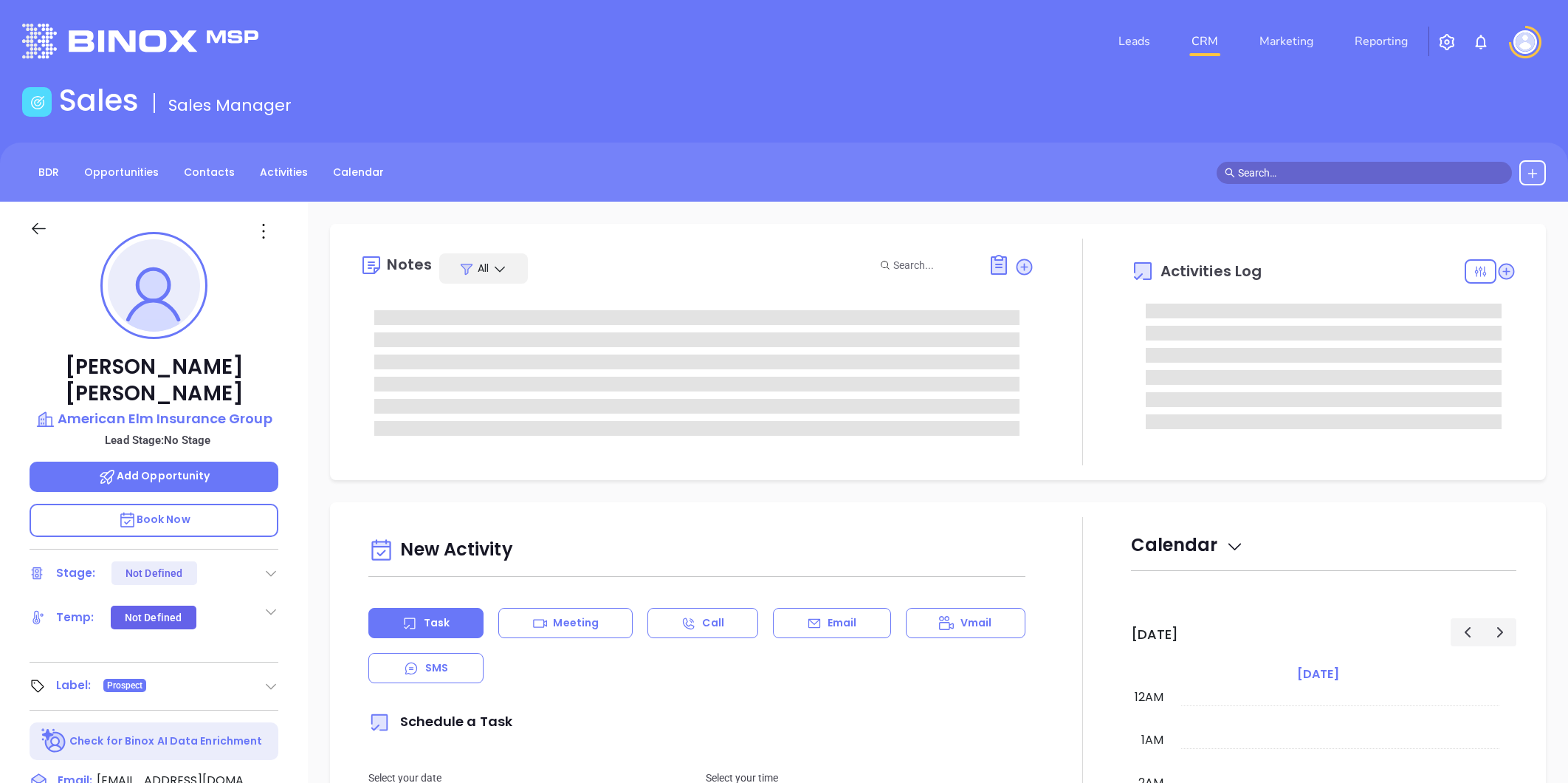
type input "[PERSON_NAME]"
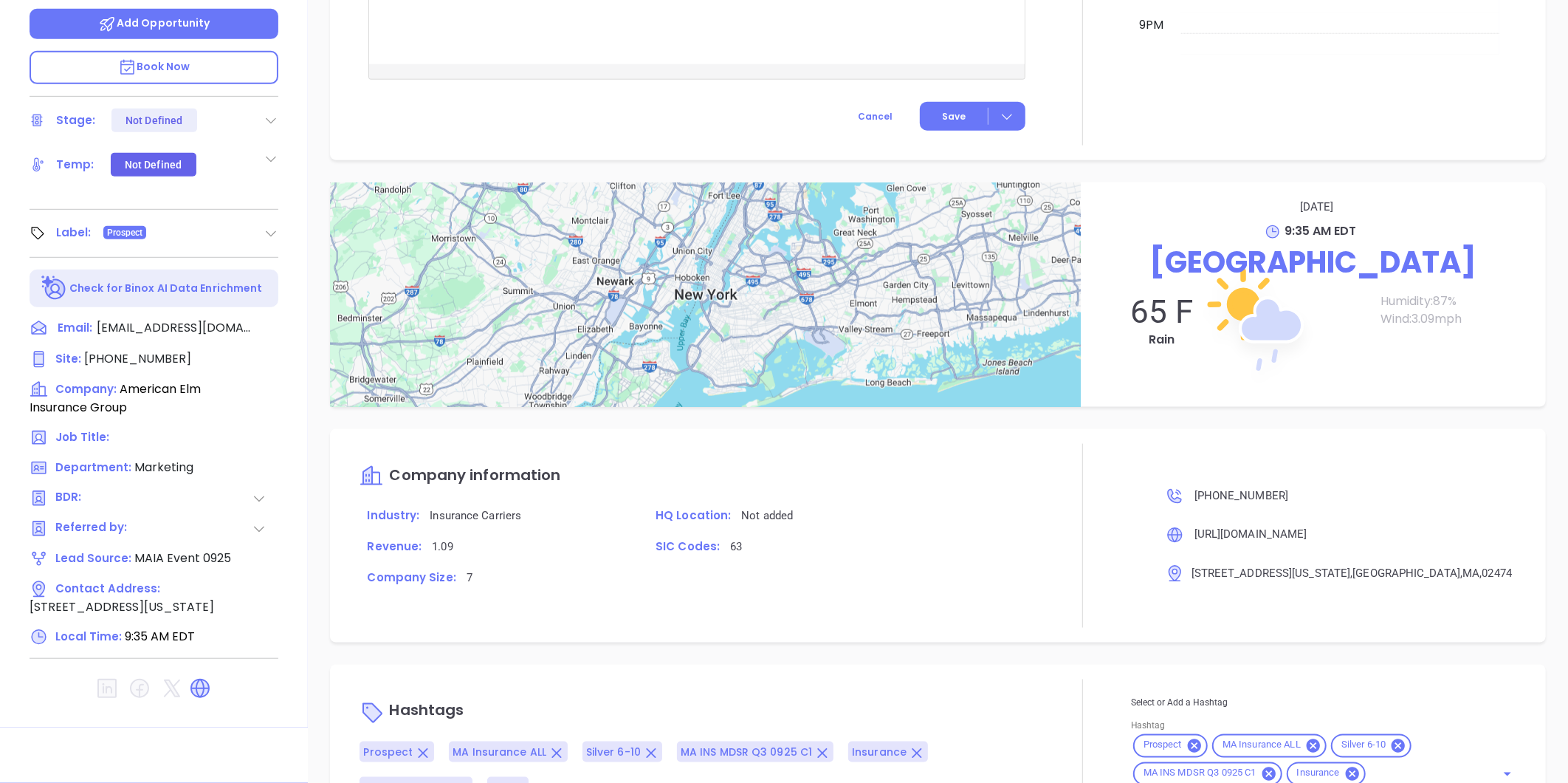
scroll to position [868, 0]
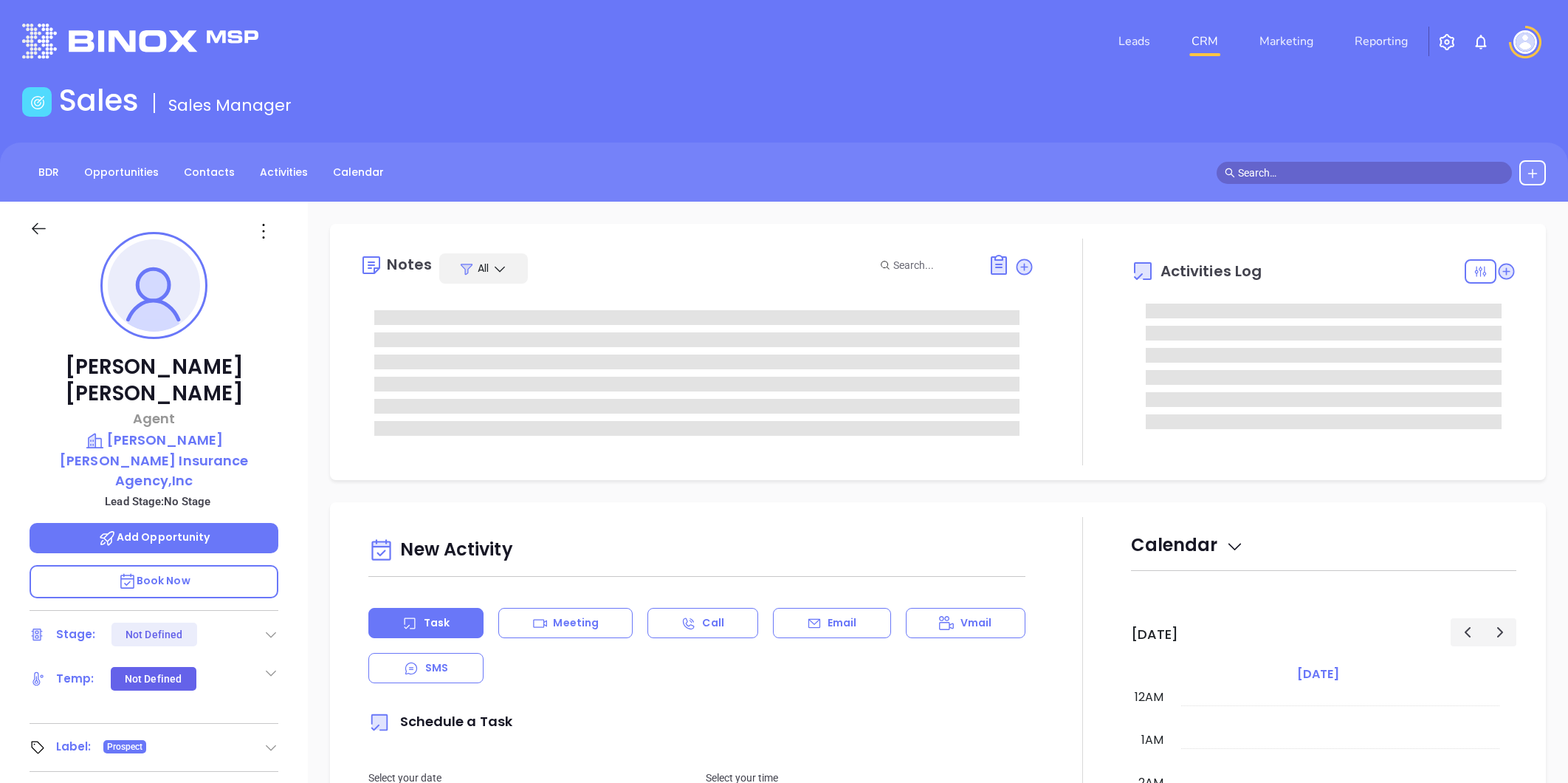
type input "[DATE]"
type input "[PERSON_NAME]"
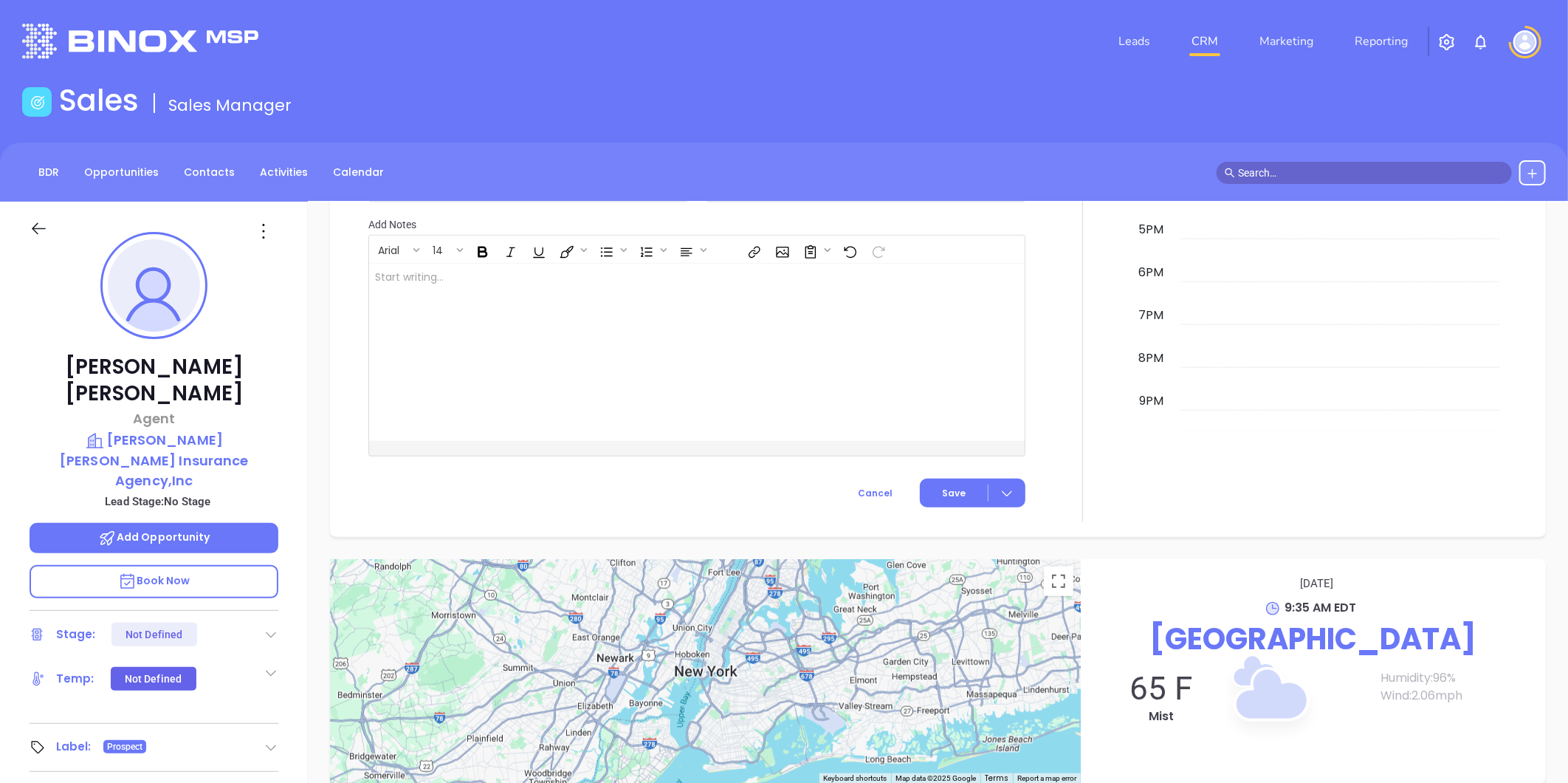
scroll to position [453, 0]
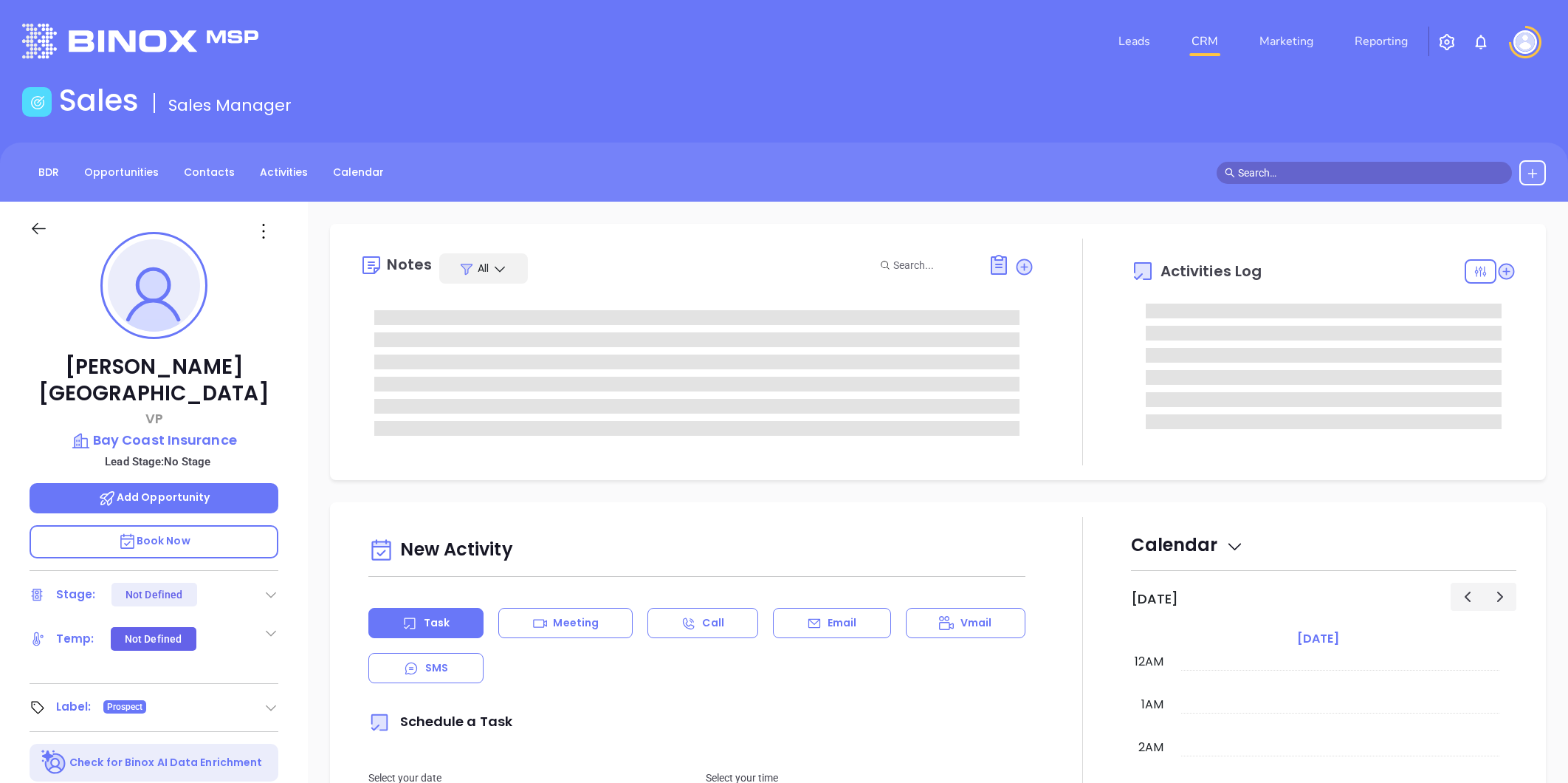
type input "[PERSON_NAME]"
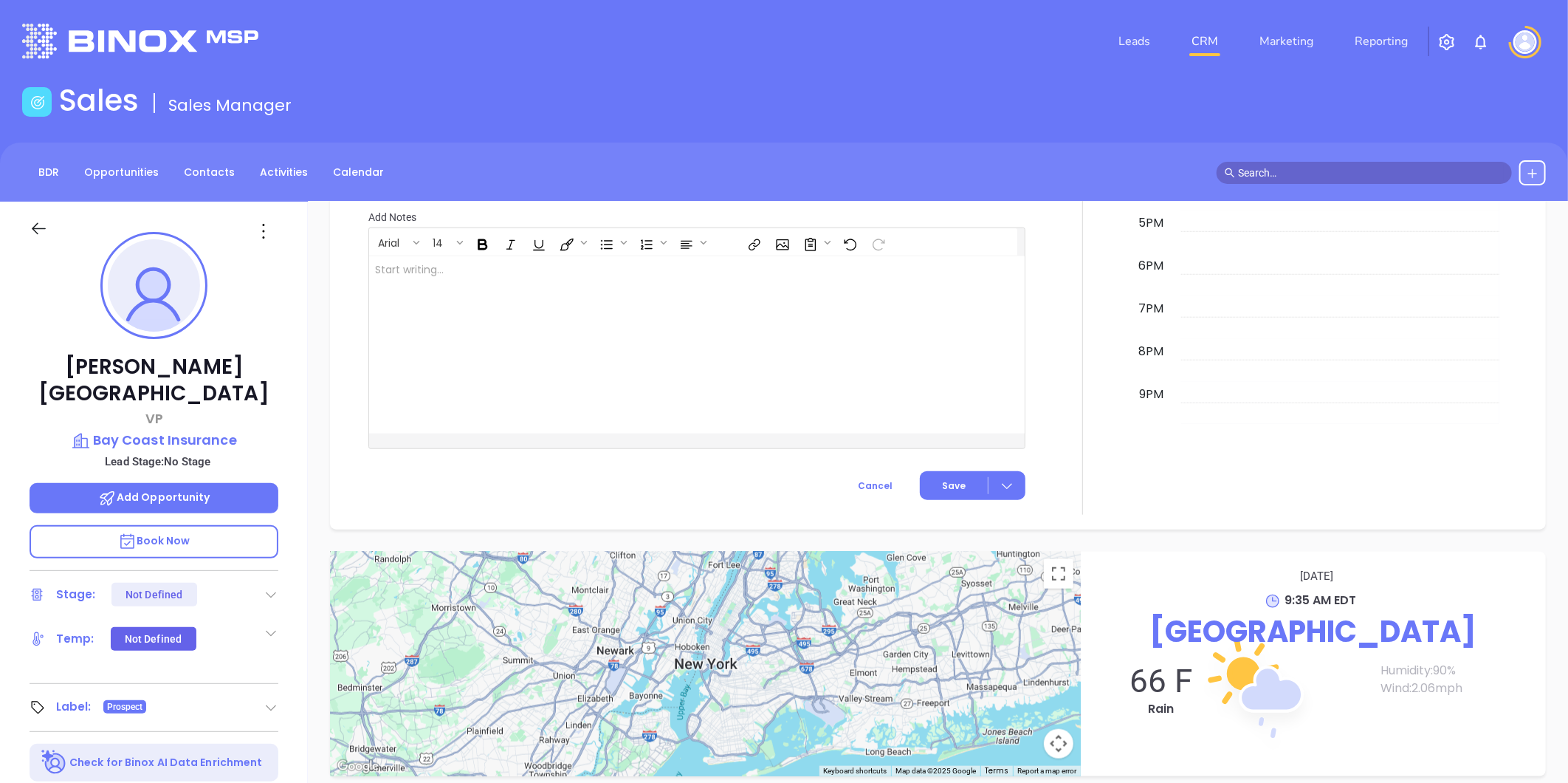
scroll to position [453, 0]
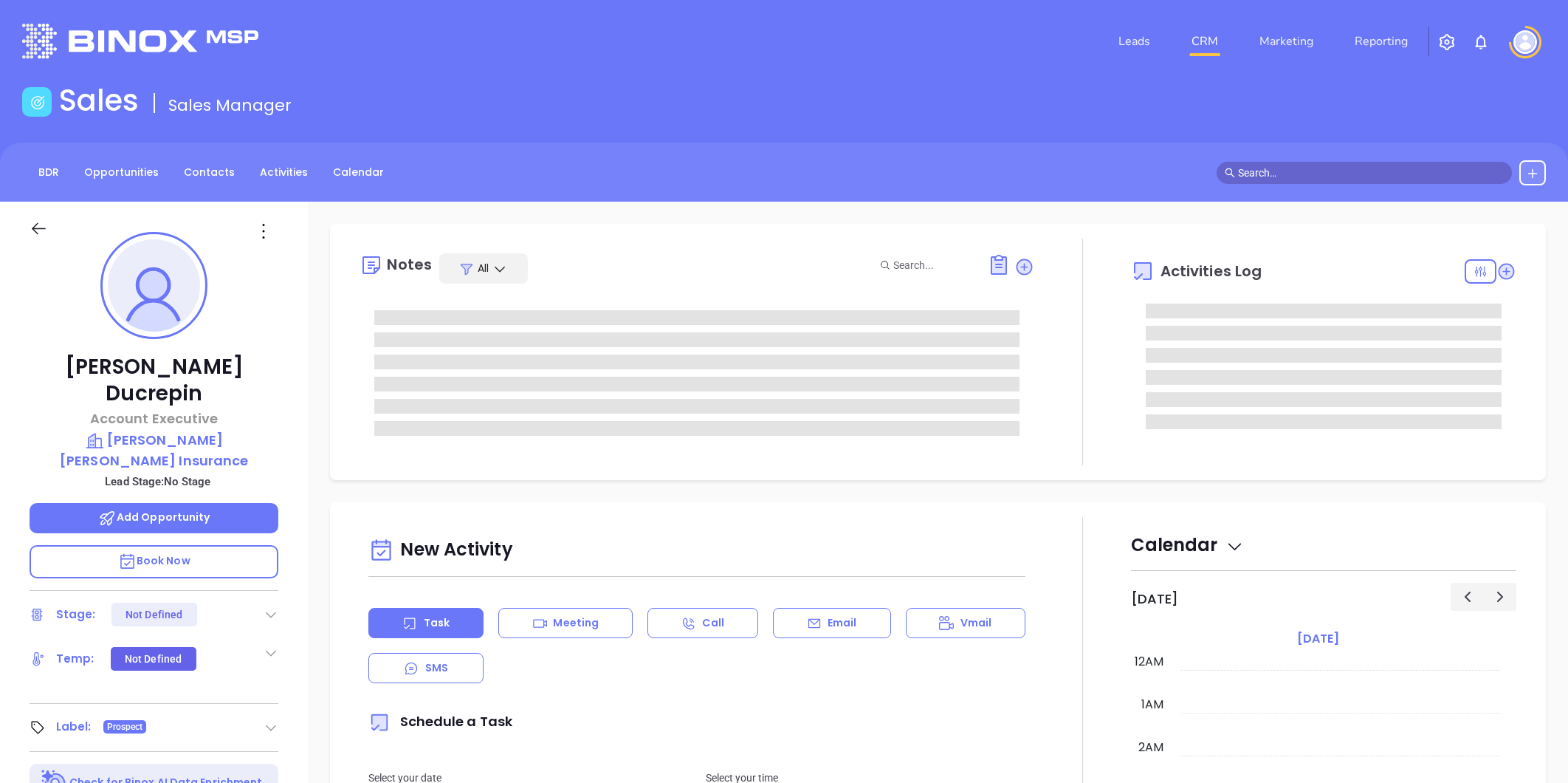
type input "[DATE]"
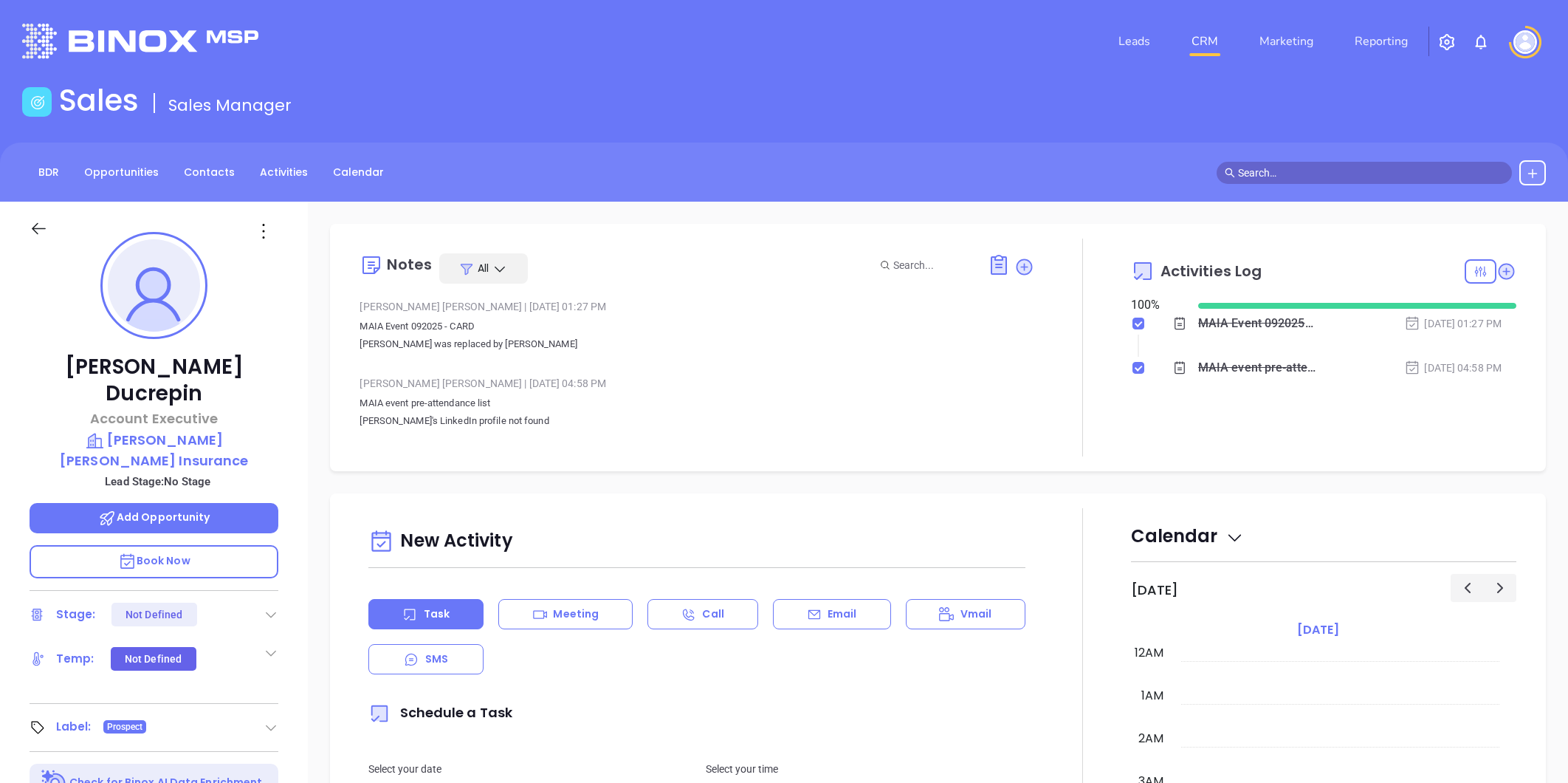
type input "[PERSON_NAME]"
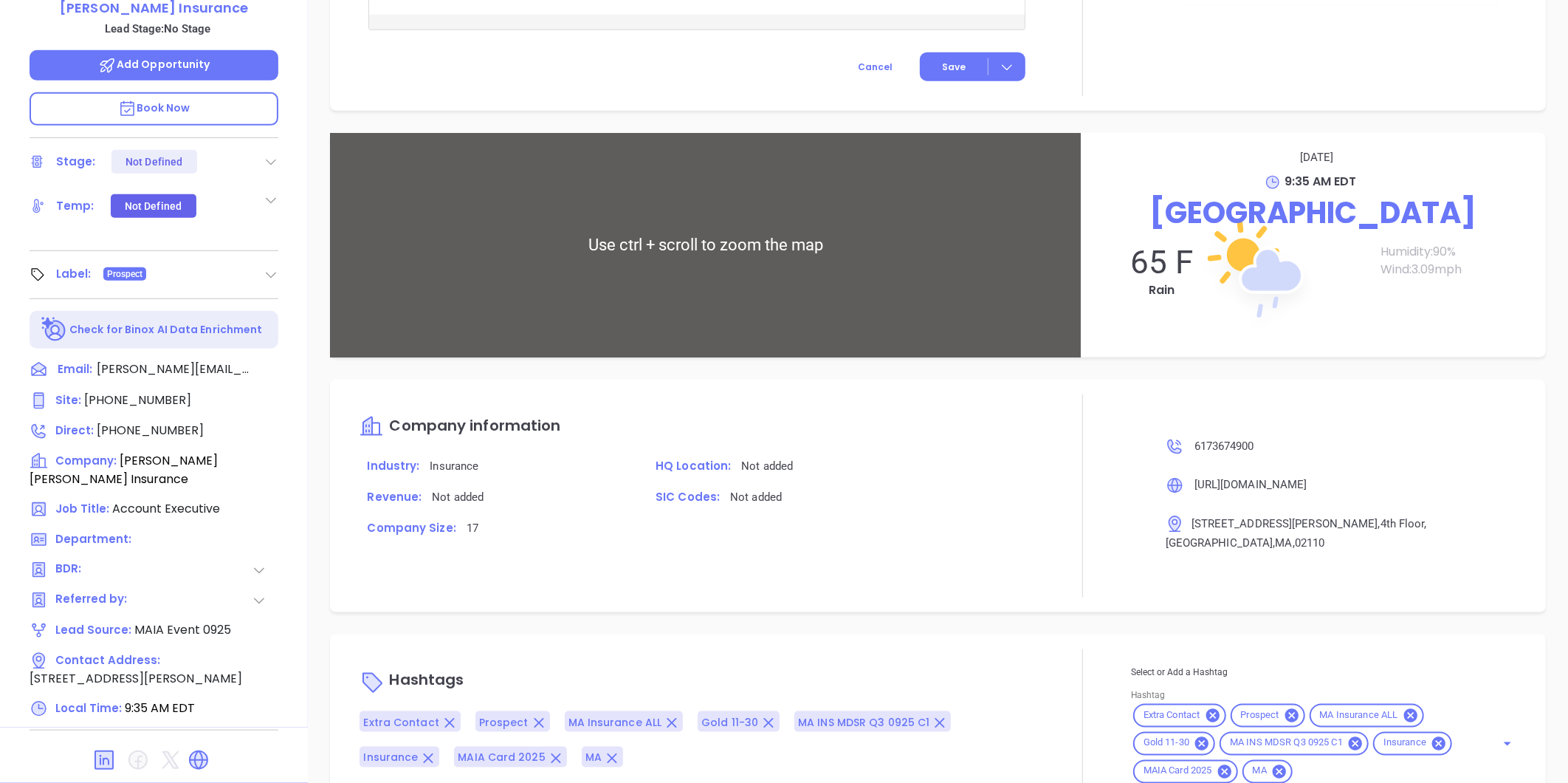
scroll to position [815, 0]
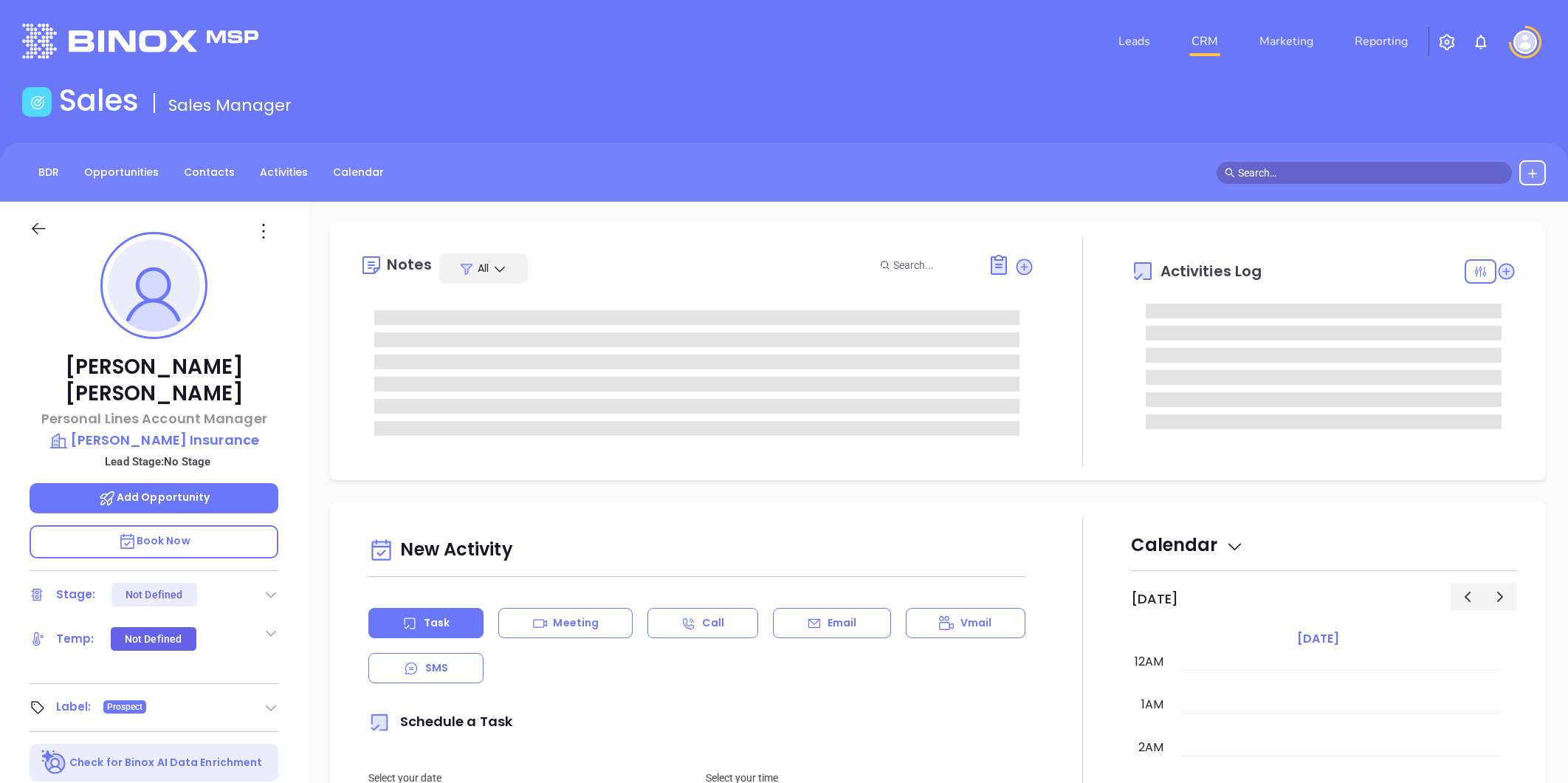
type input "[PERSON_NAME]"
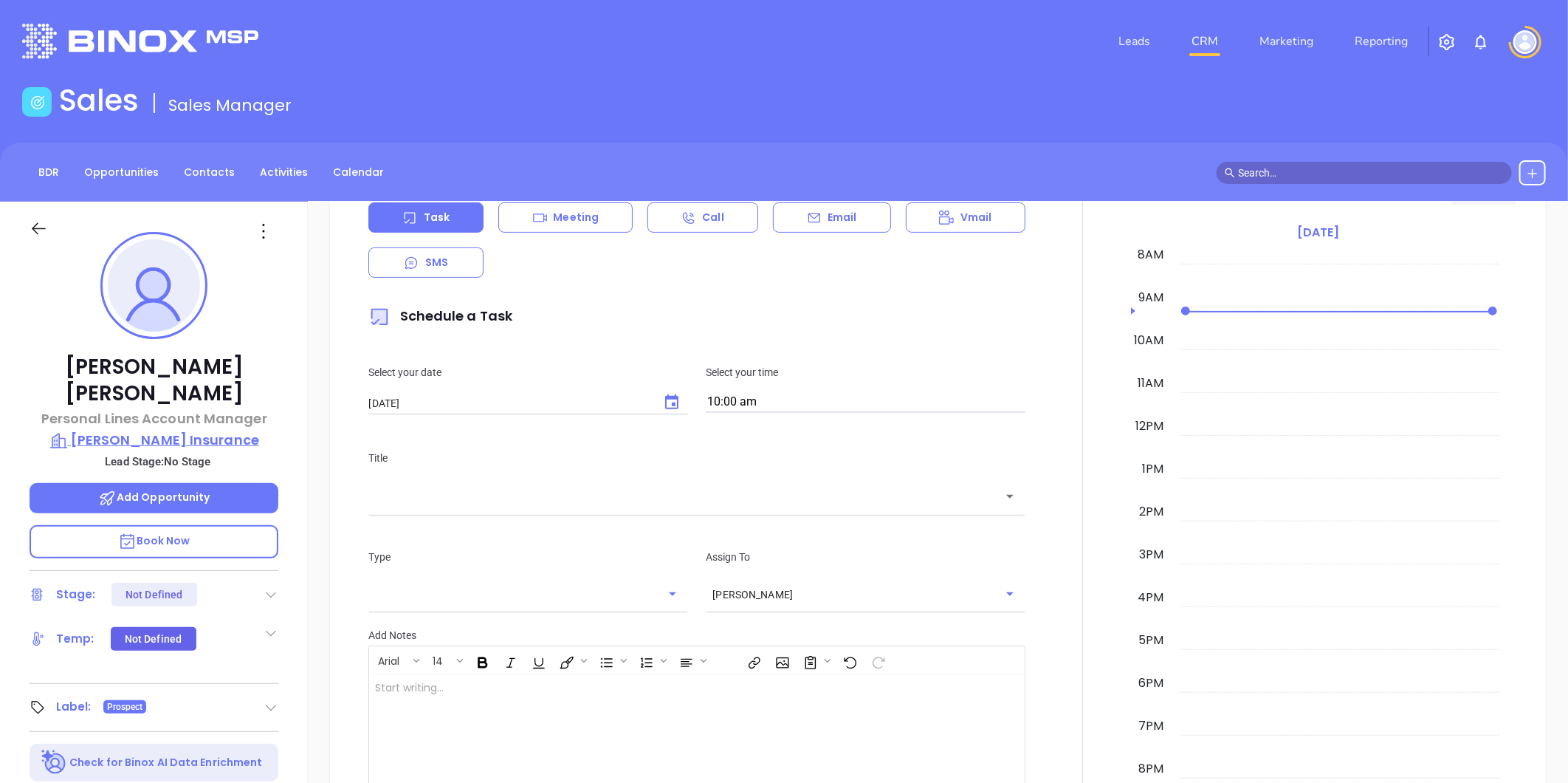
click at [204, 430] on p "[PERSON_NAME] Insurance" at bounding box center [153, 440] width 249 height 21
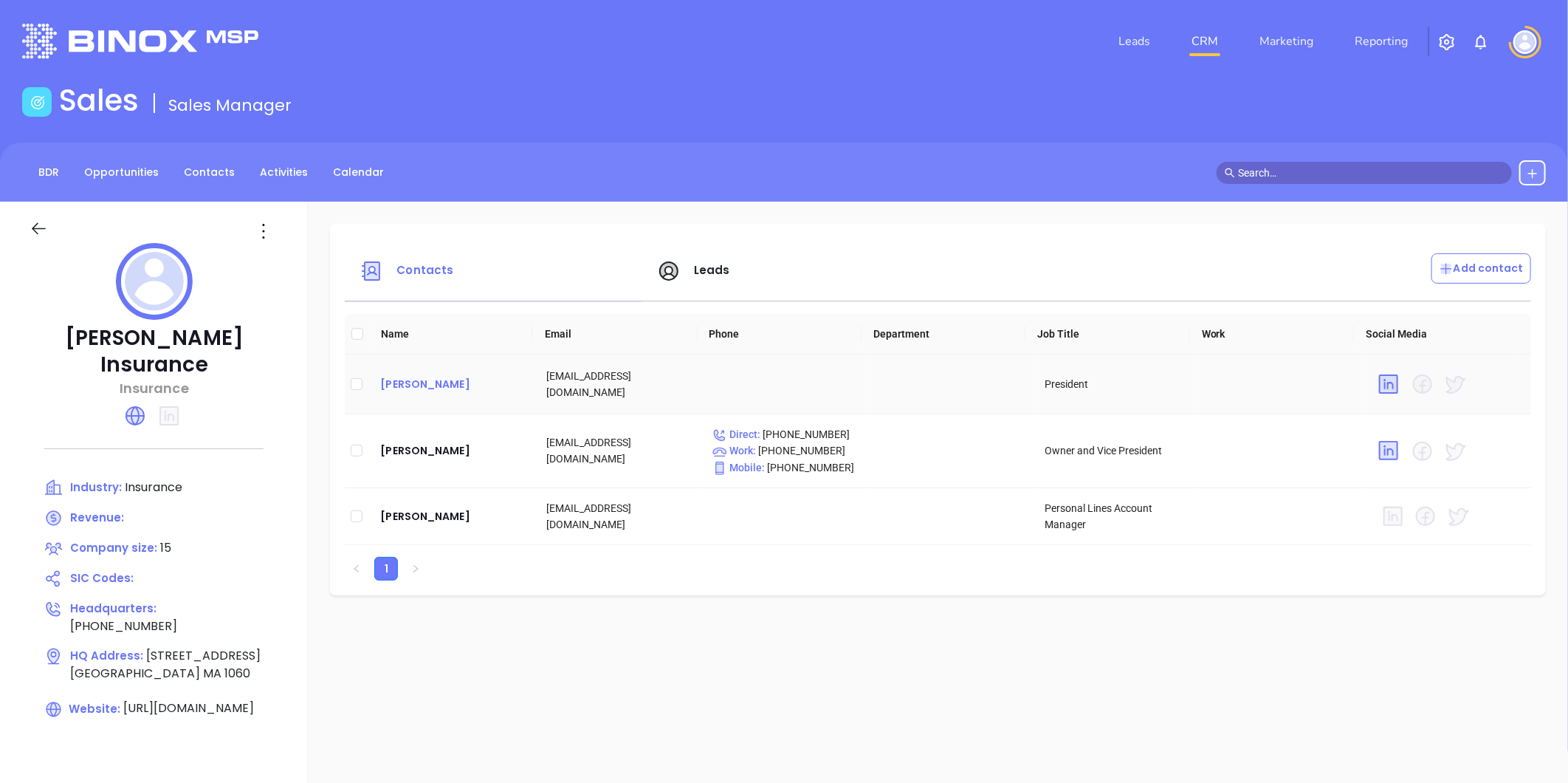
click at [441, 380] on div "Robert Borawski" at bounding box center [452, 383] width 142 height 18
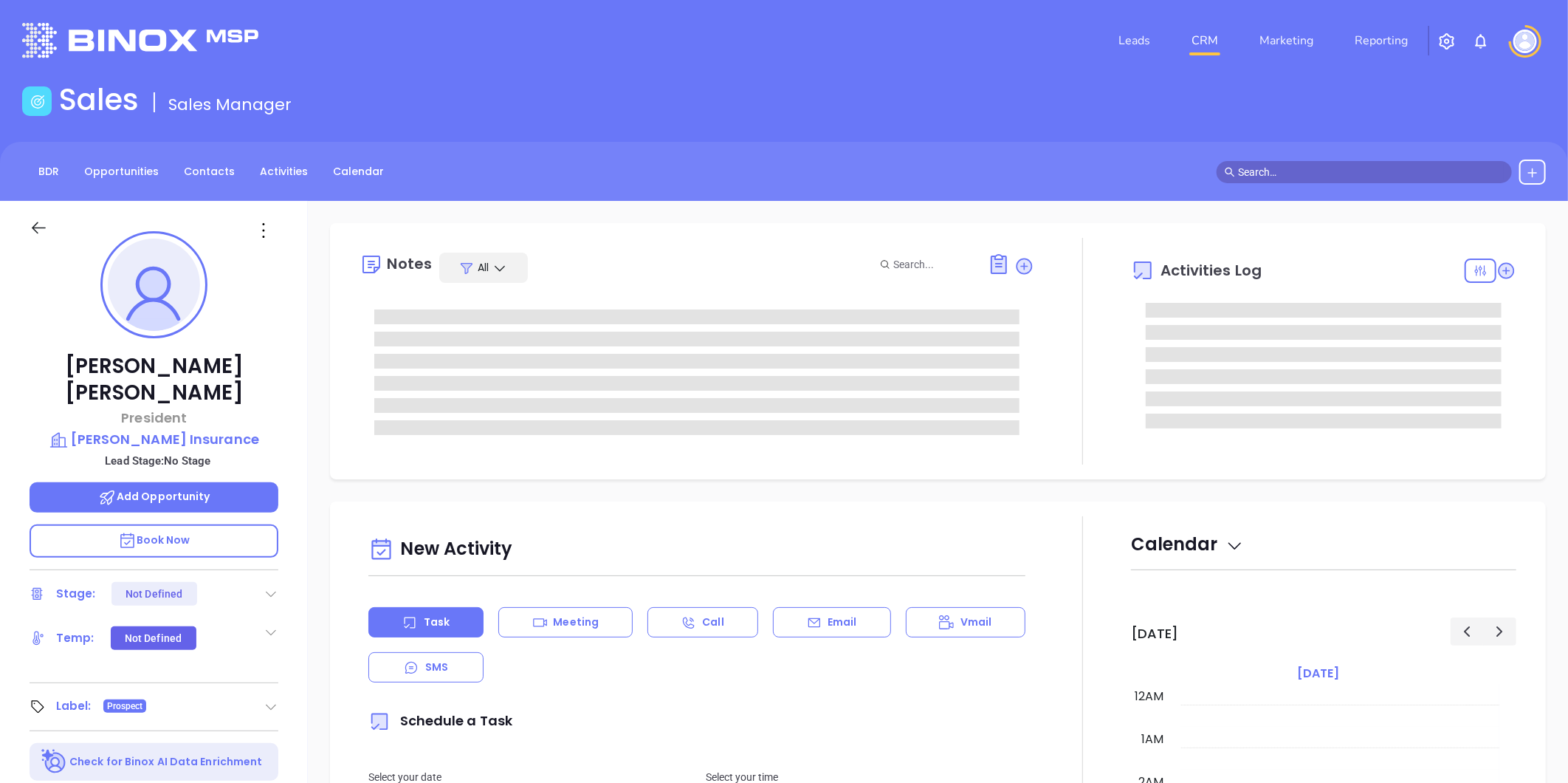
type input "09/26/2025"
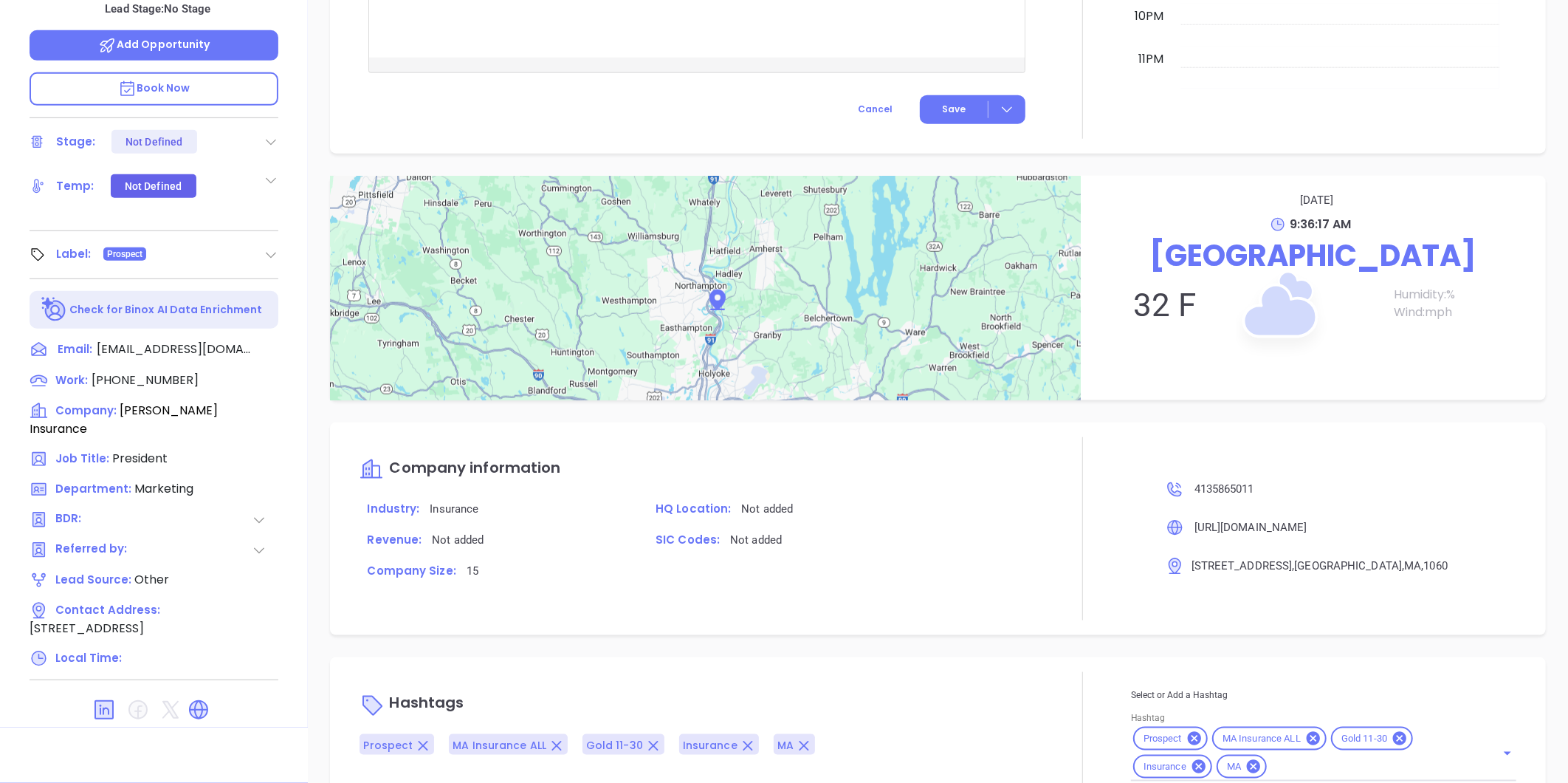
scroll to position [791, 0]
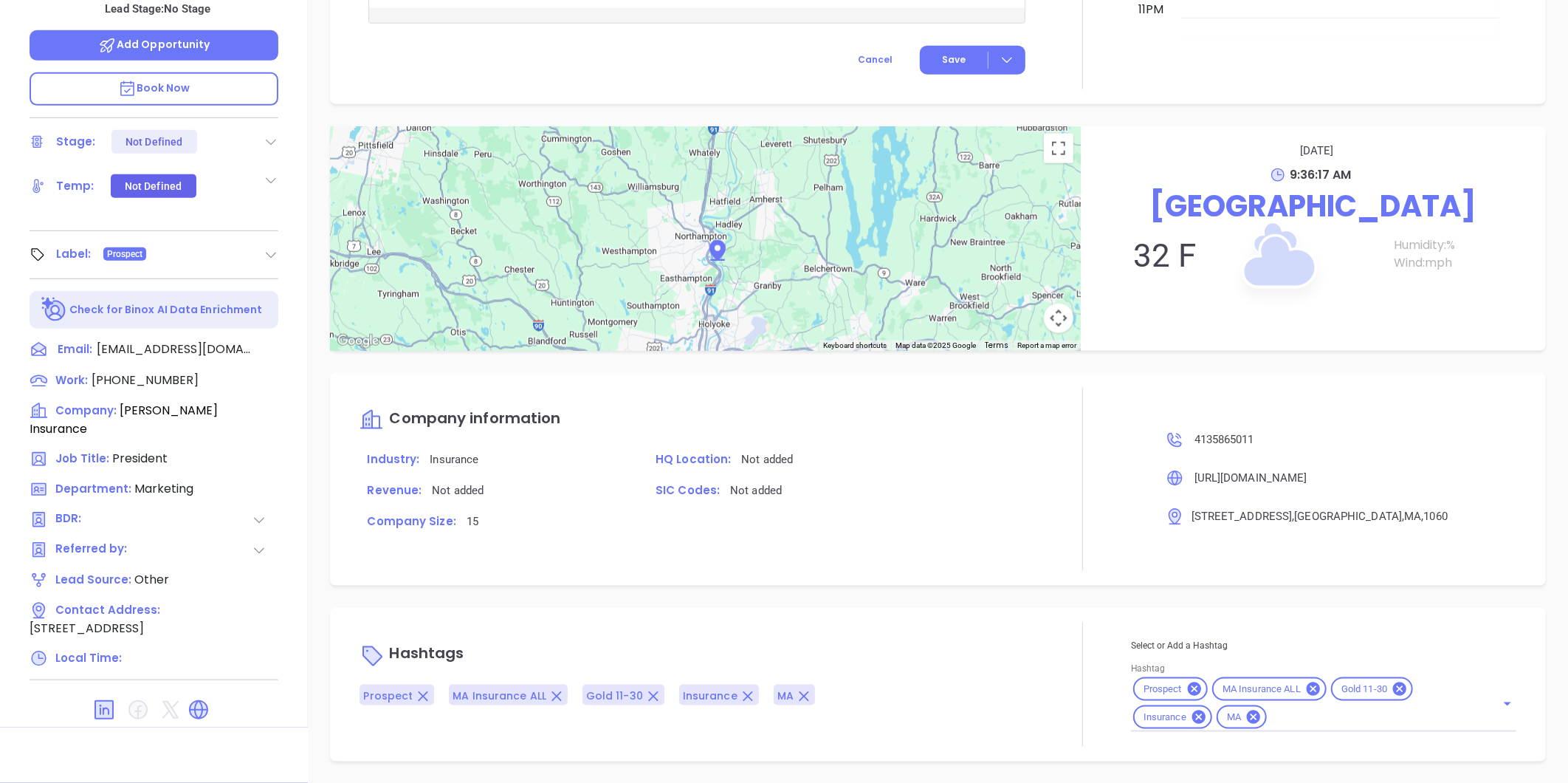
type input "Liz Cruz"
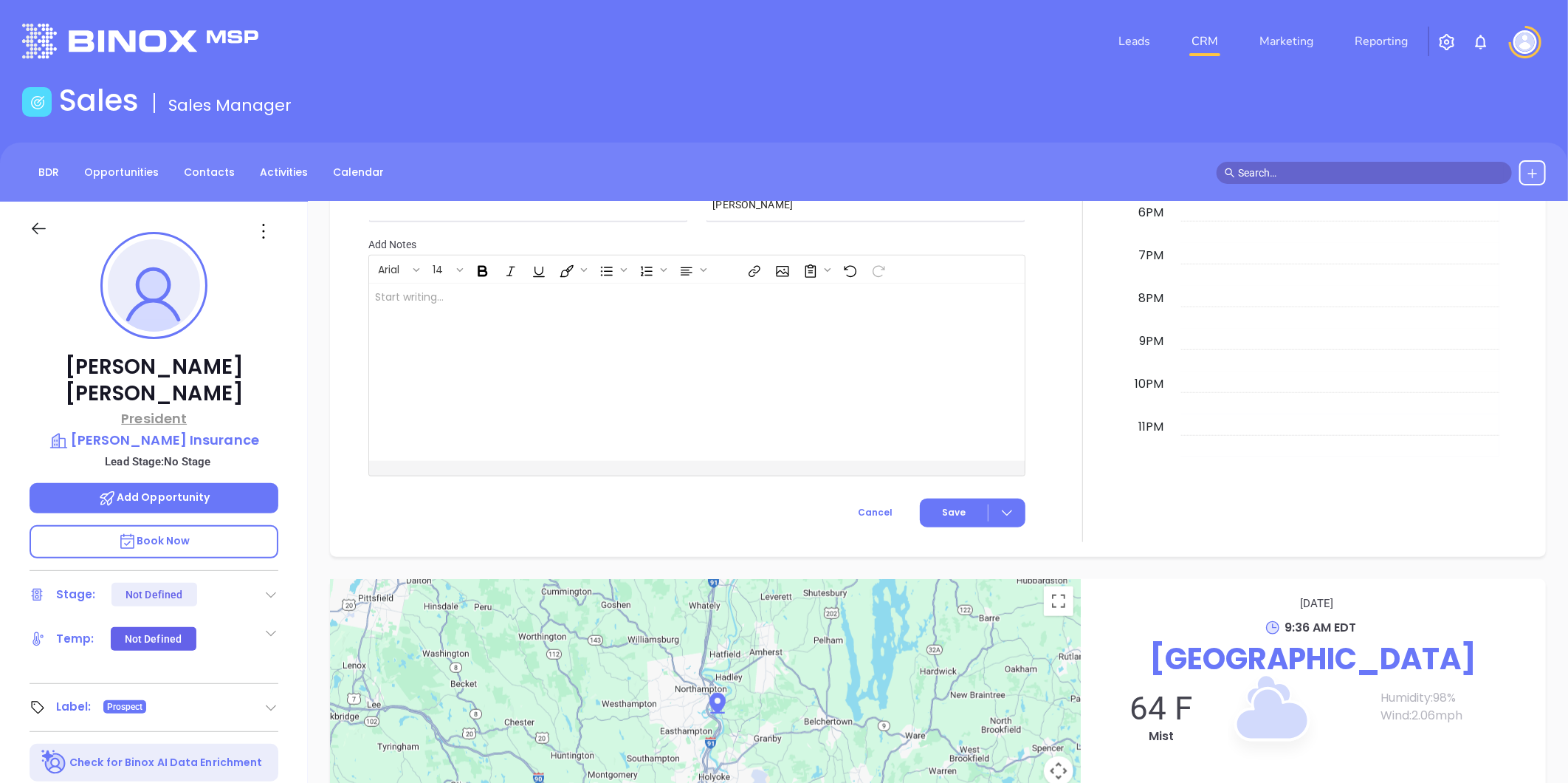
scroll to position [708, 0]
click at [199, 430] on p "Borawski Insurance" at bounding box center [153, 440] width 249 height 21
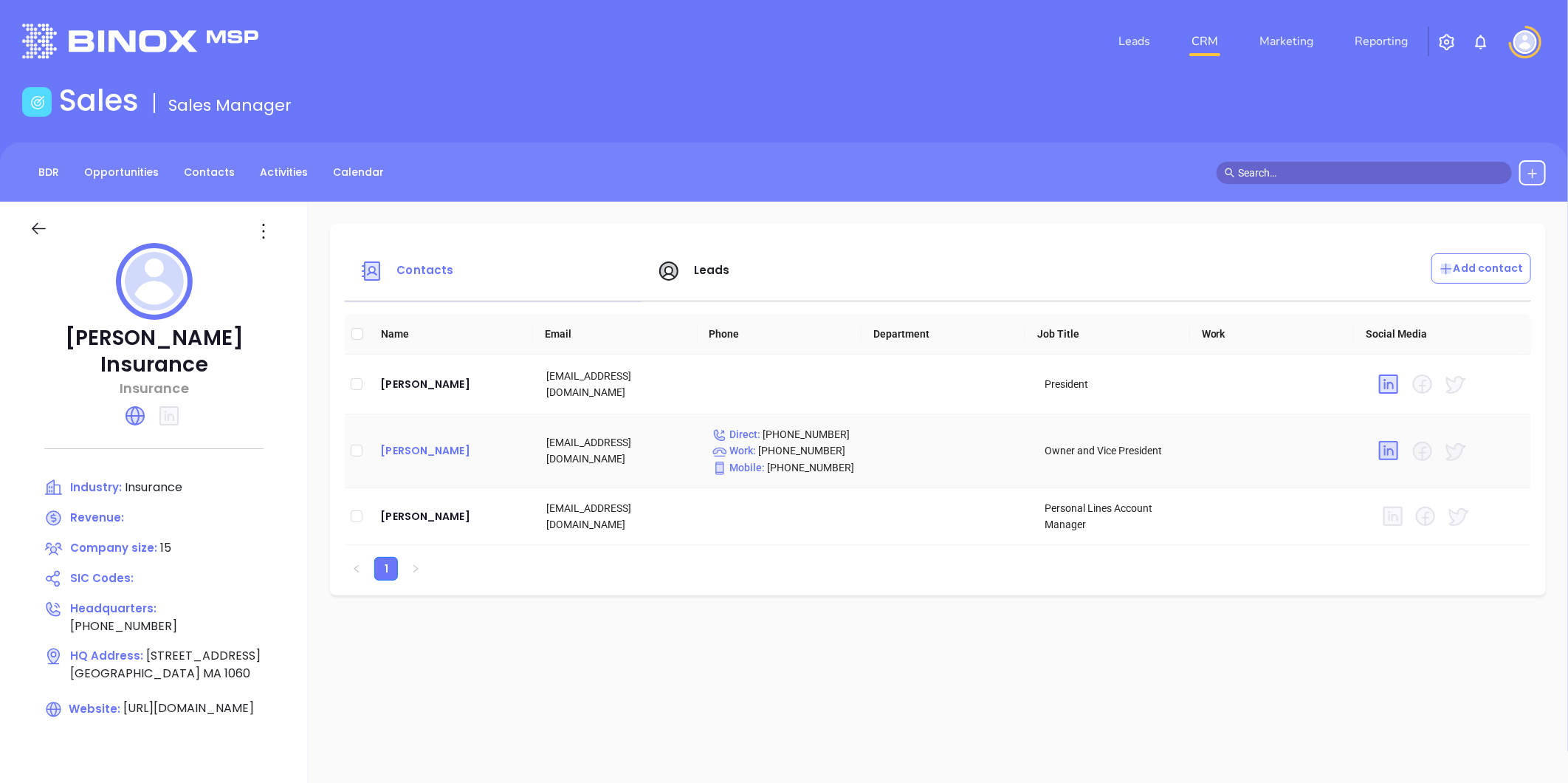
click at [415, 452] on div "David Malek" at bounding box center [452, 450] width 142 height 18
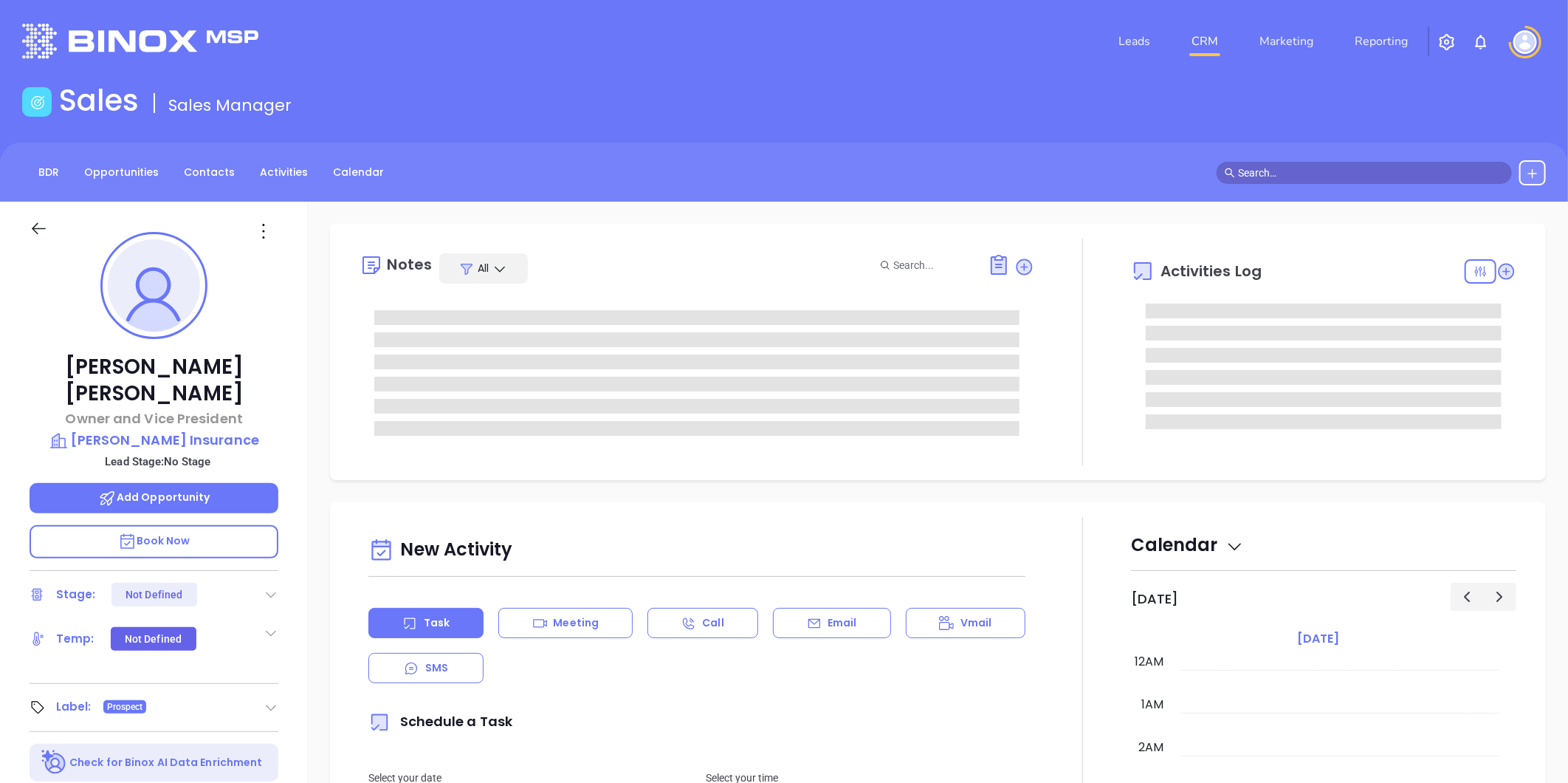
type input "09/26/2025"
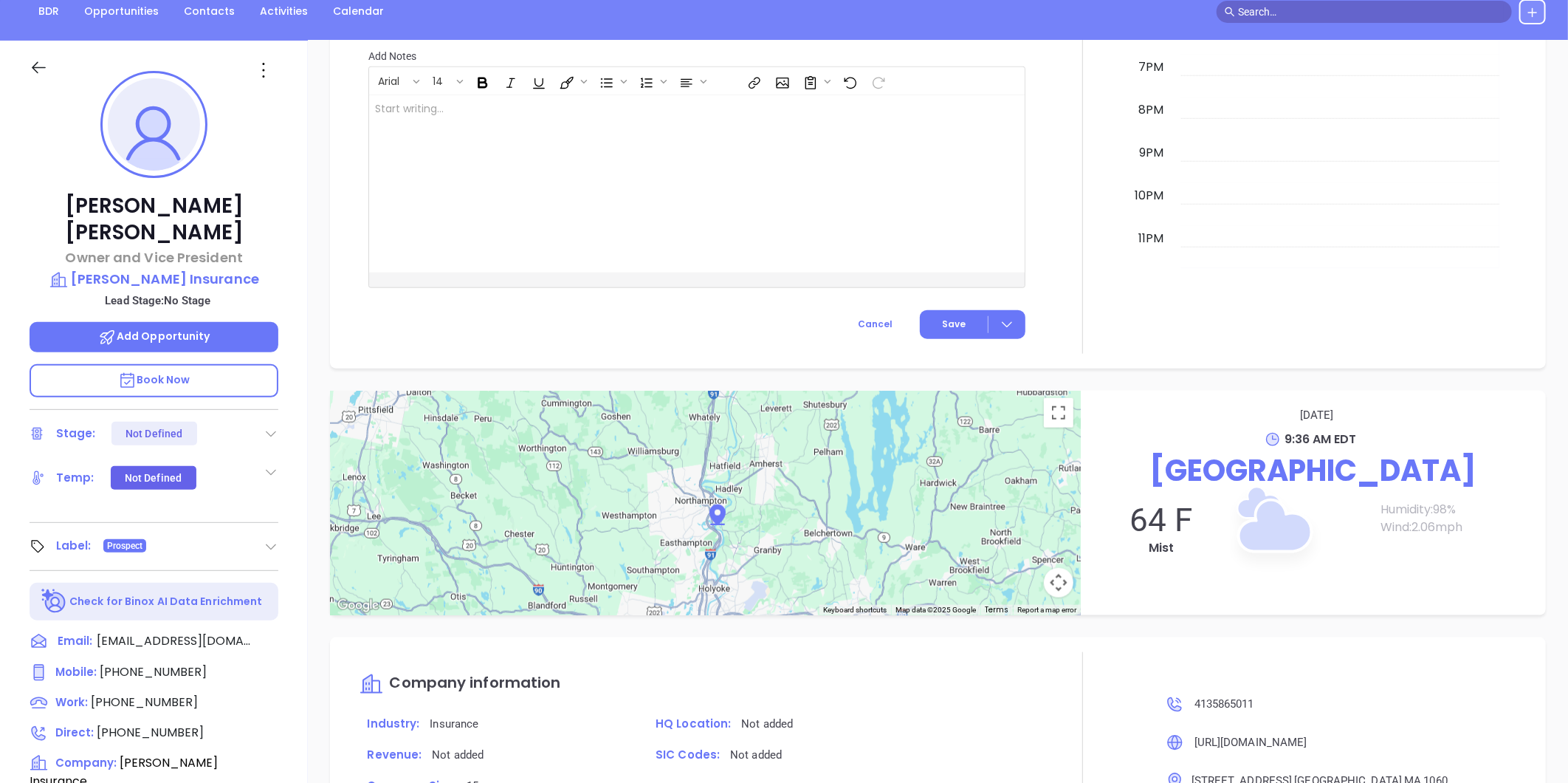
scroll to position [453, 0]
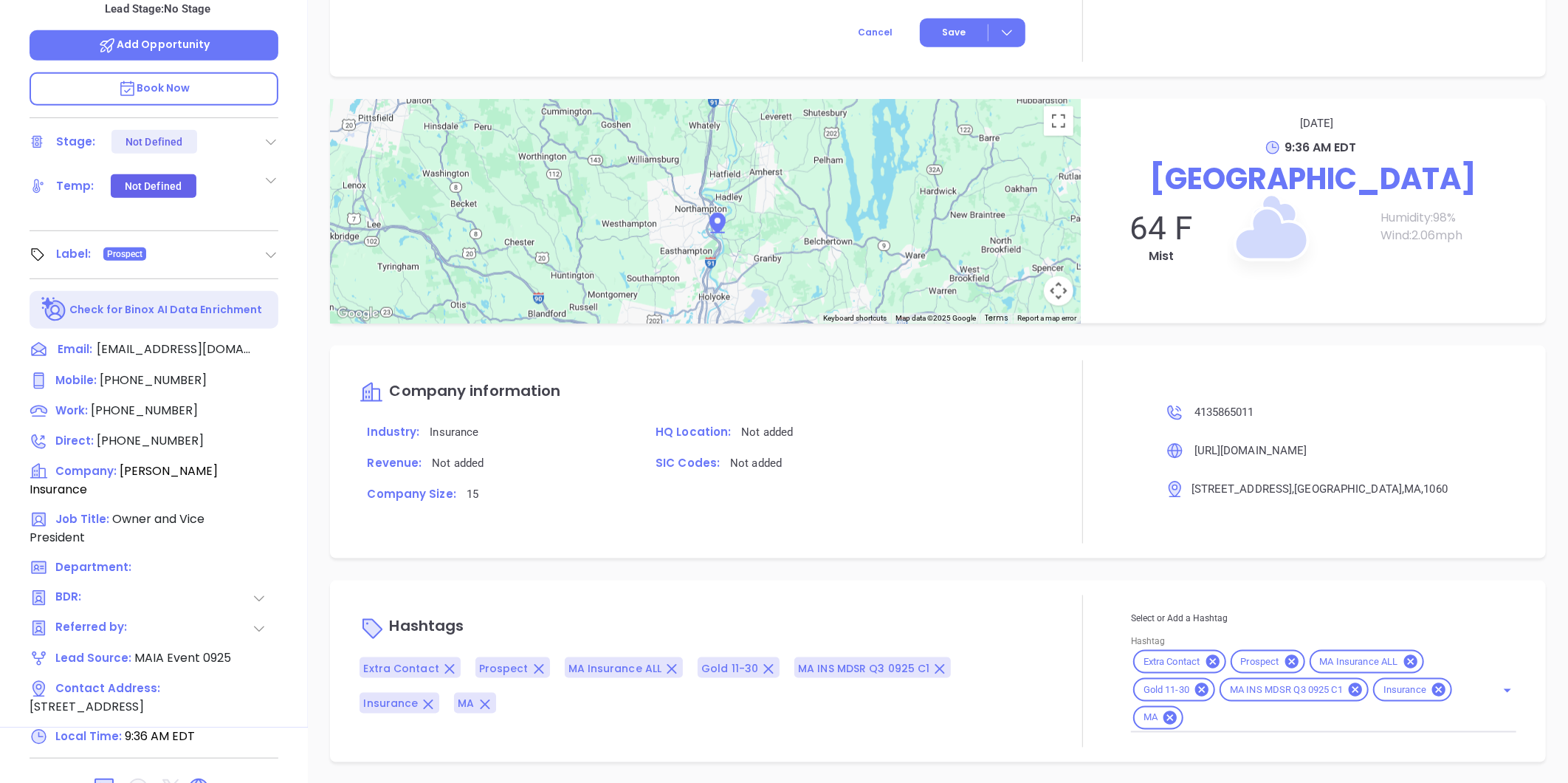
type input "Liz Cruz"
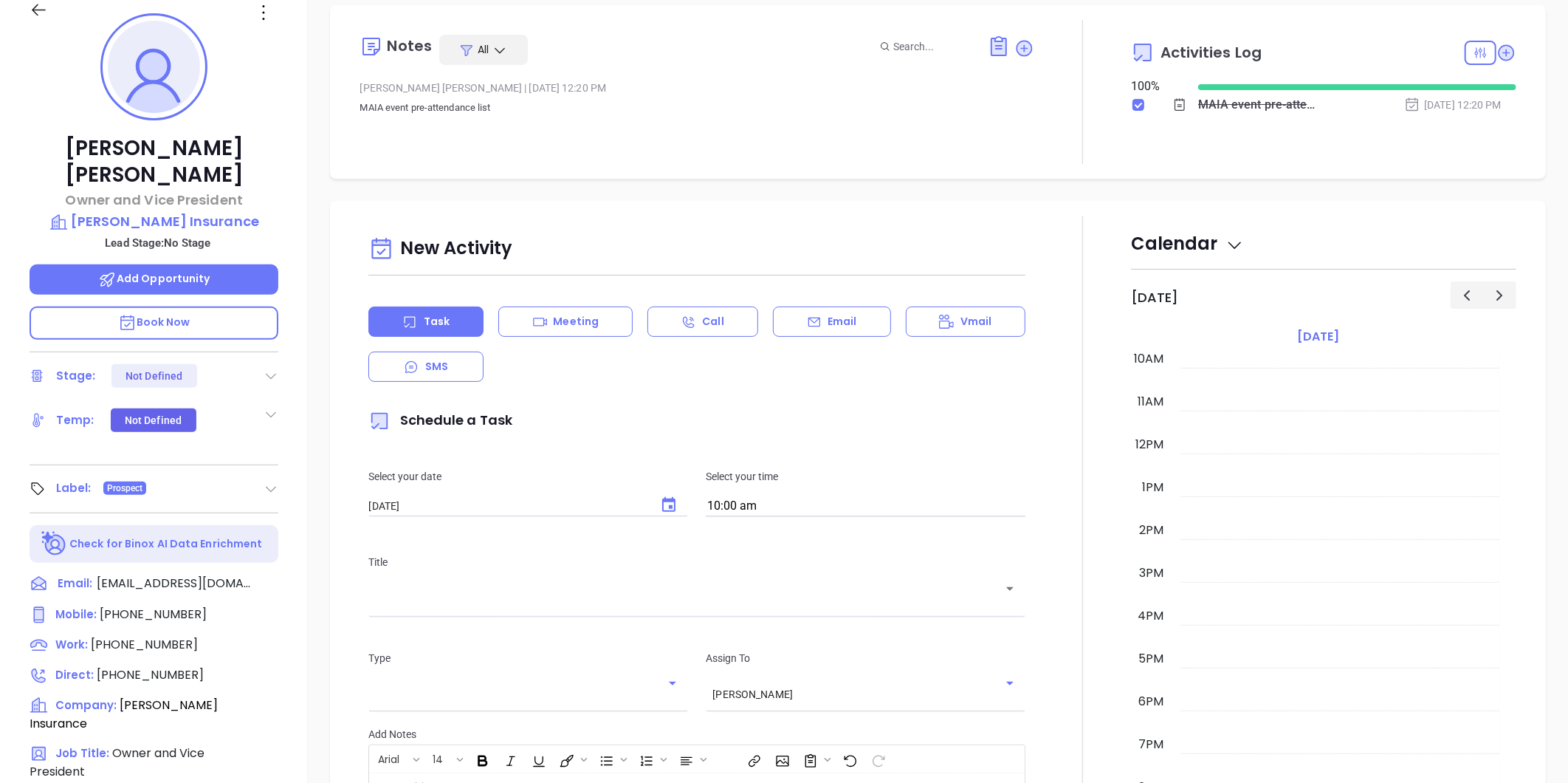
scroll to position [0, 0]
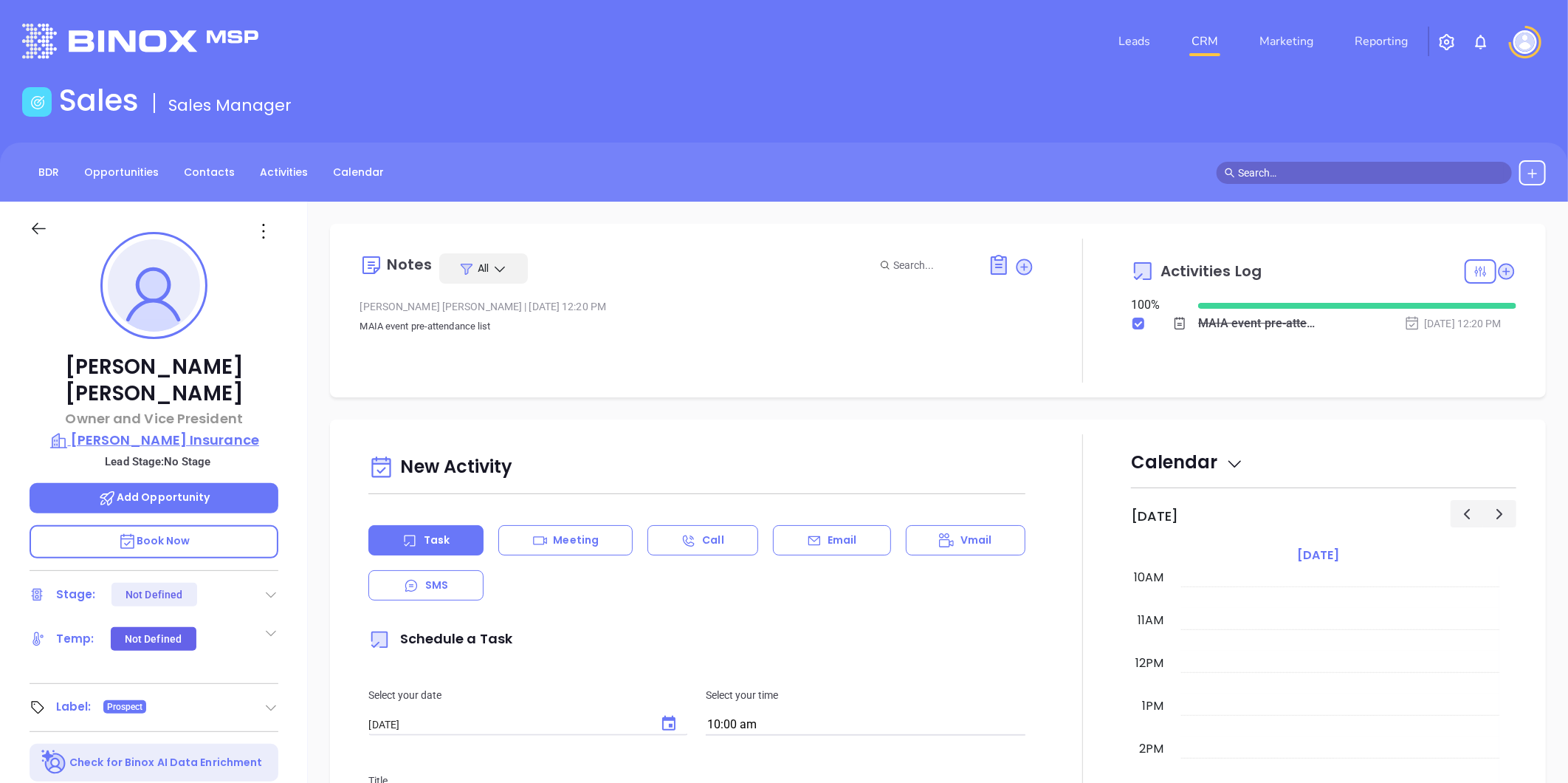
click at [217, 430] on p "Borawski Insurance" at bounding box center [153, 440] width 249 height 21
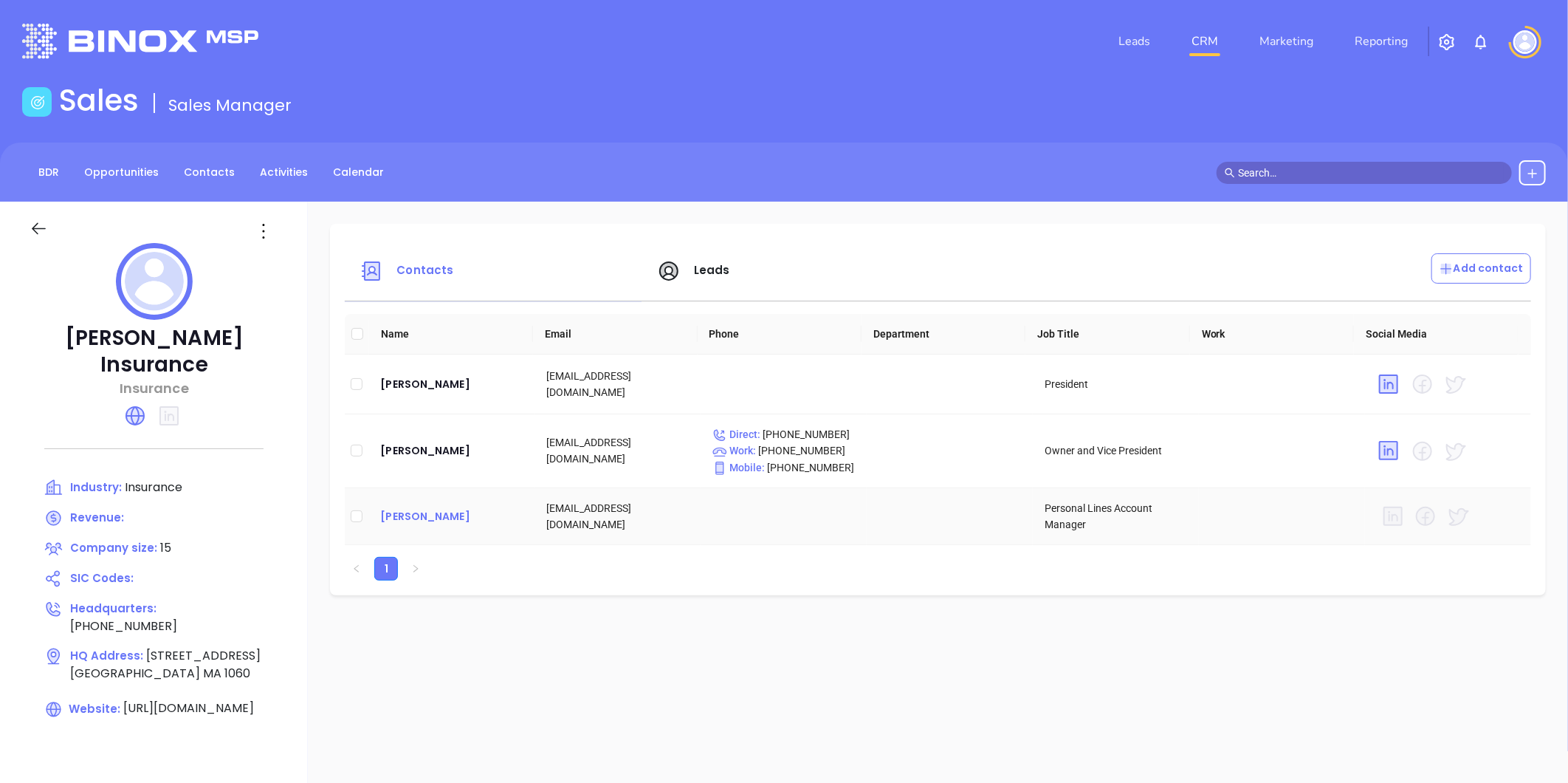
click at [411, 518] on div "Jacob Carroll" at bounding box center [452, 516] width 142 height 18
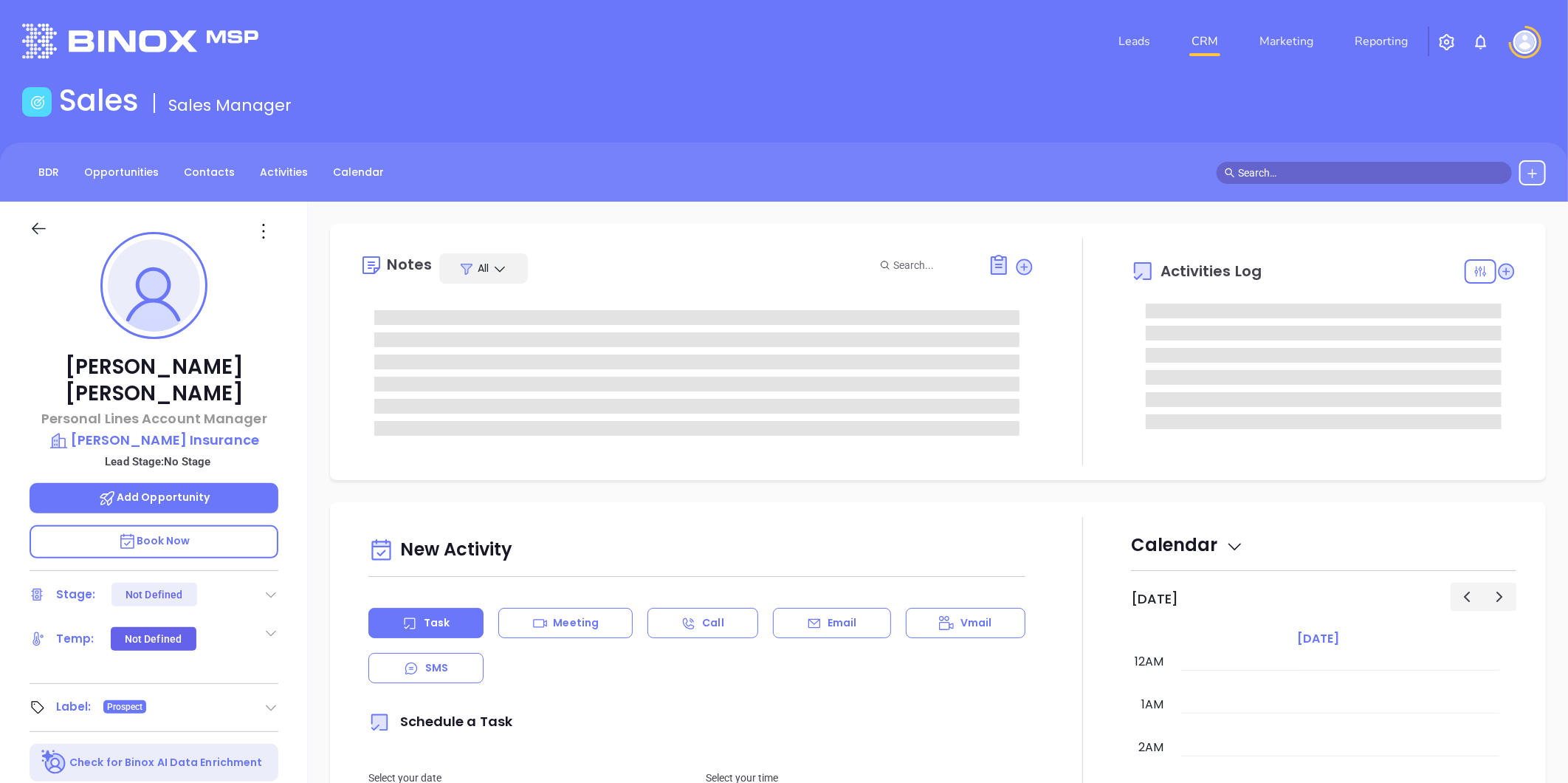
type input "[DATE]"
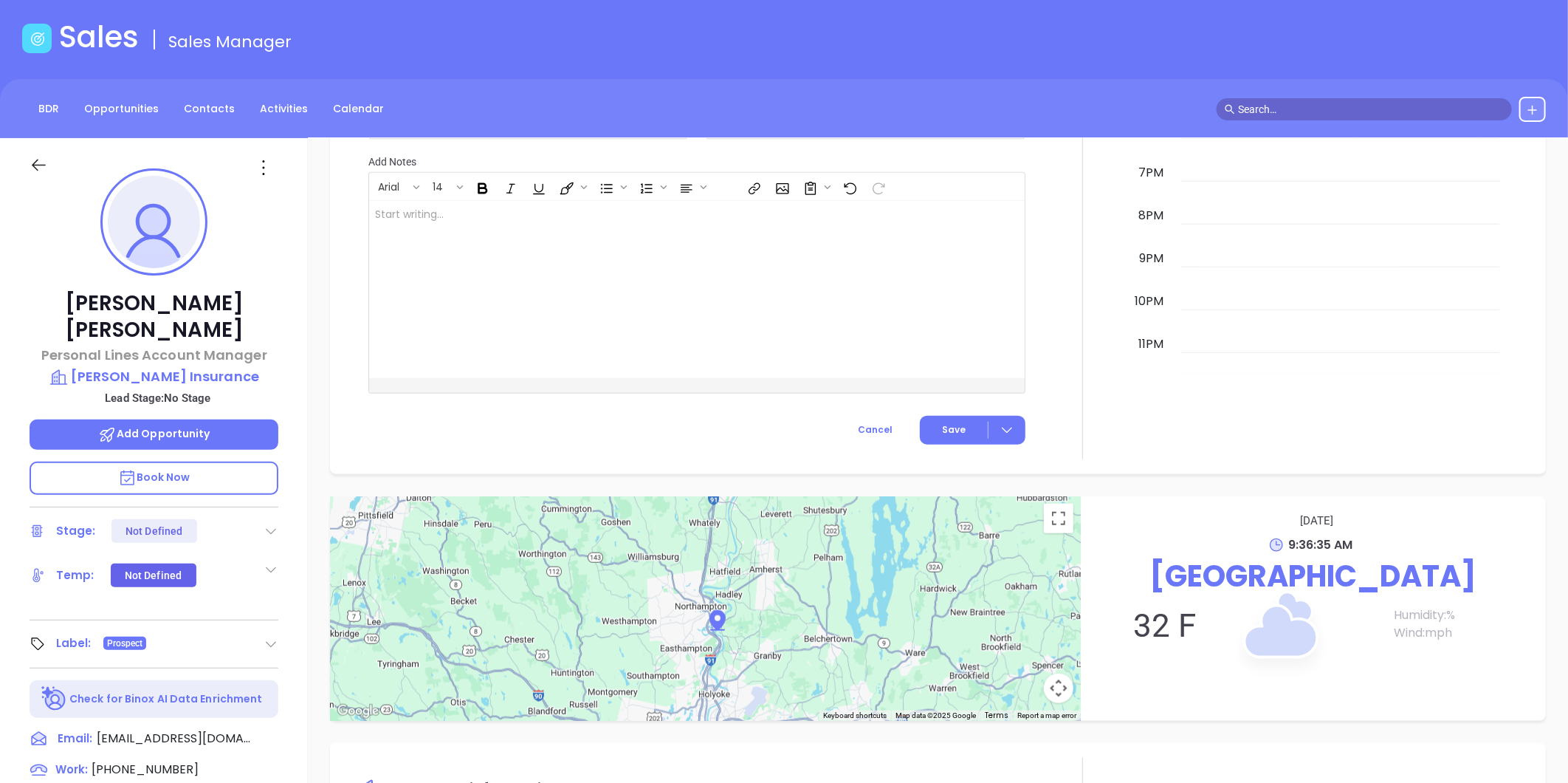
scroll to position [453, 0]
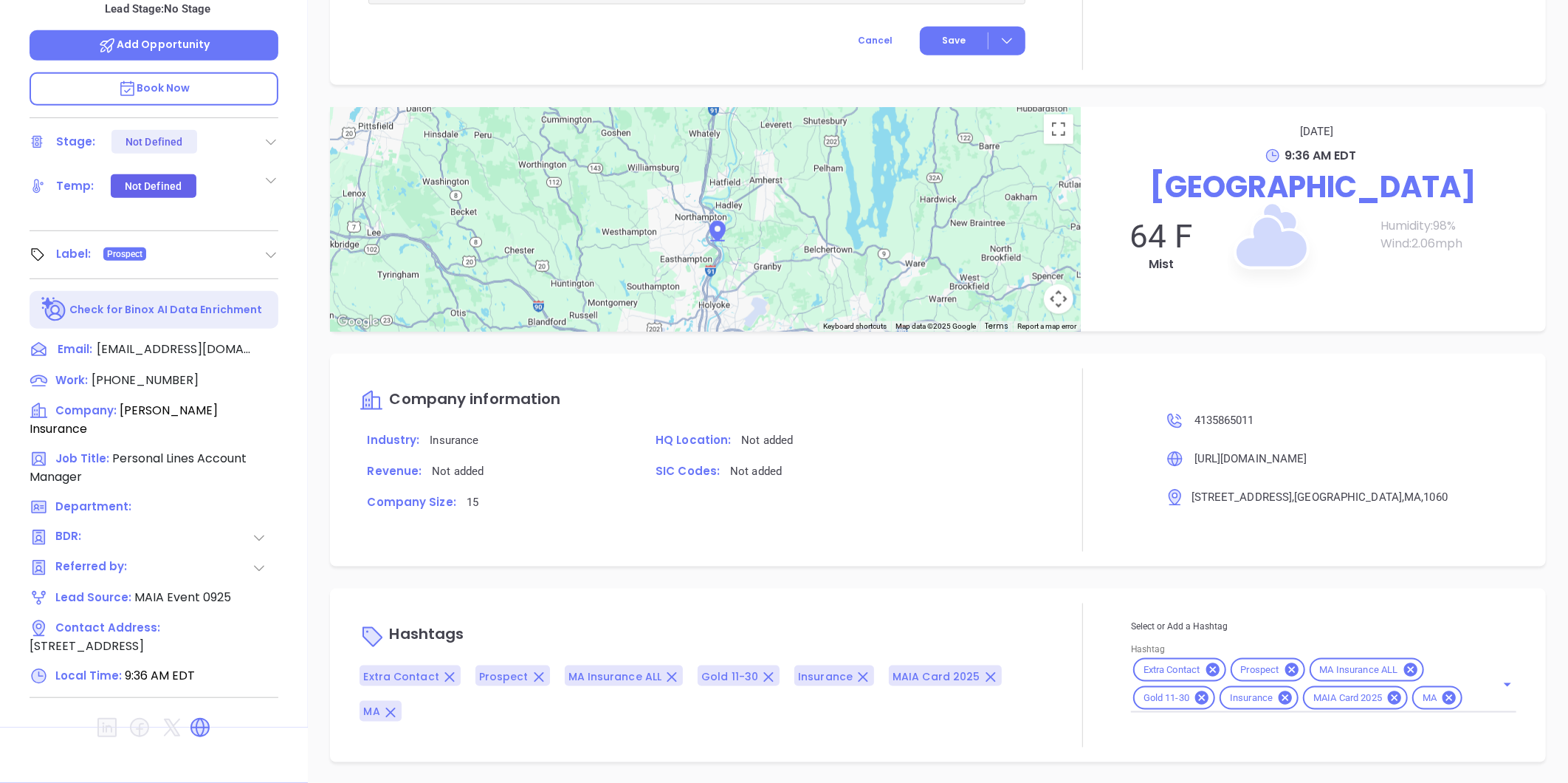
type input "[PERSON_NAME]"
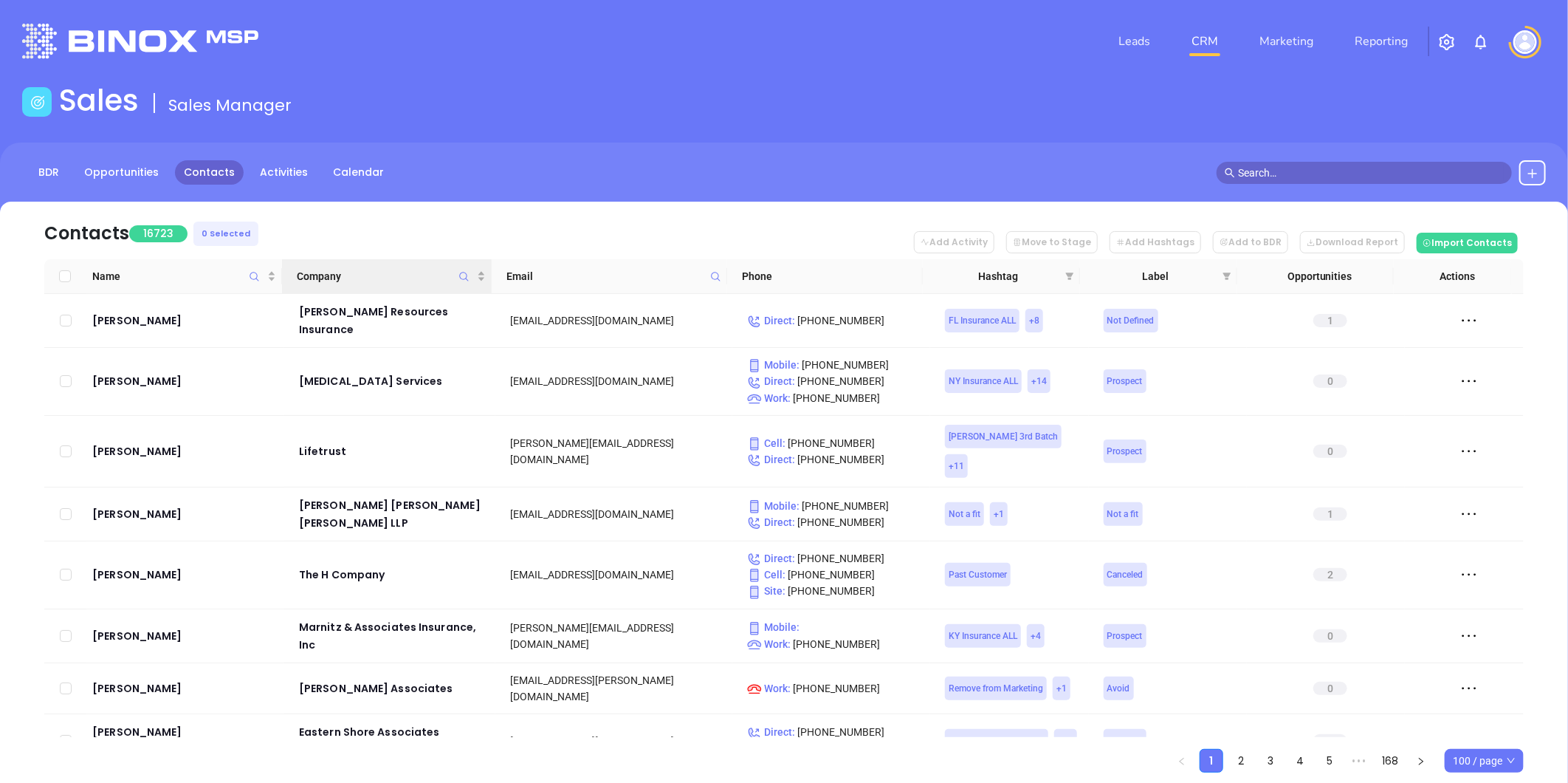
click at [463, 275] on icon "Company" at bounding box center [463, 276] width 11 height 11
type input "r"
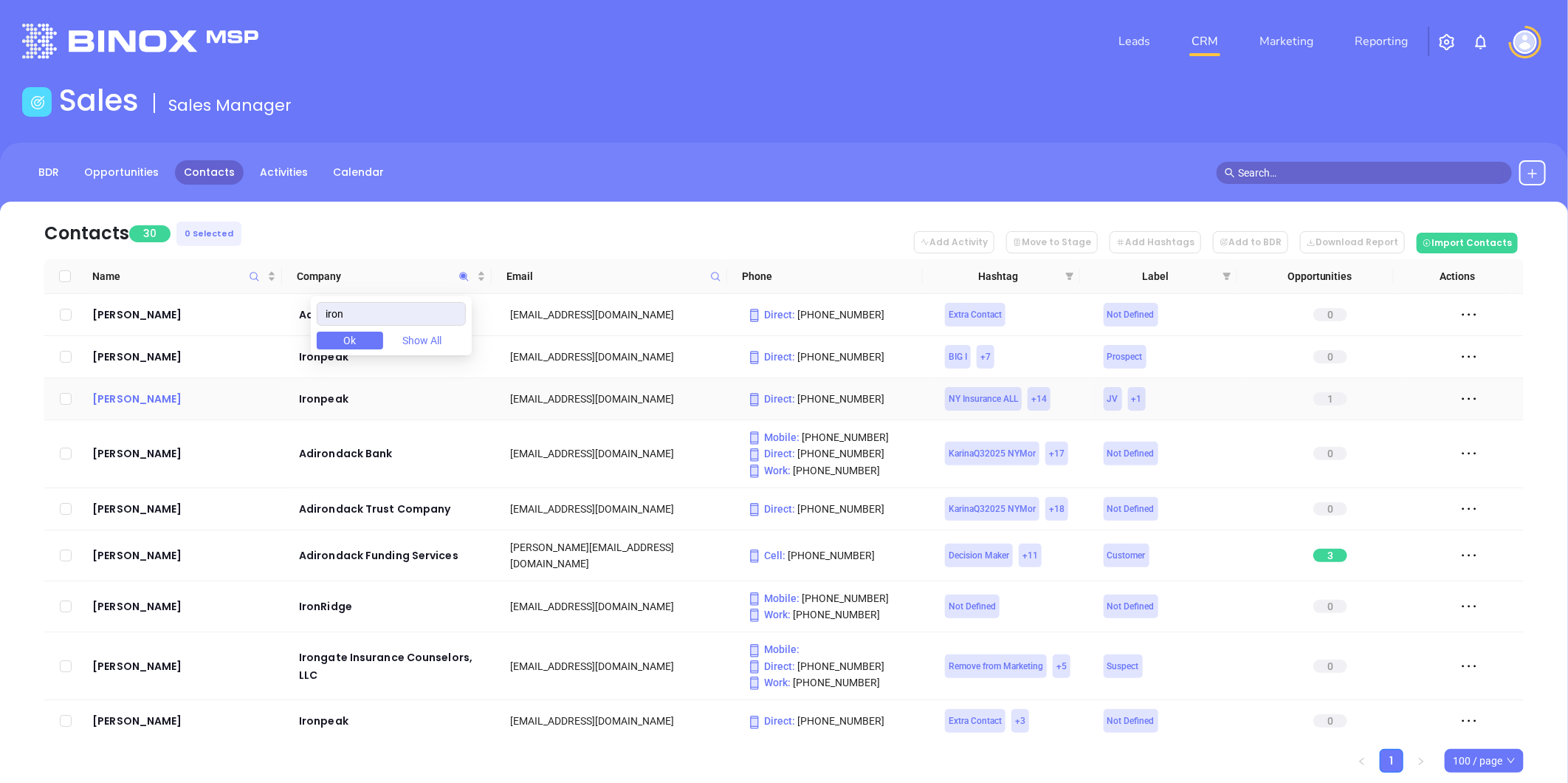
type input "iron"
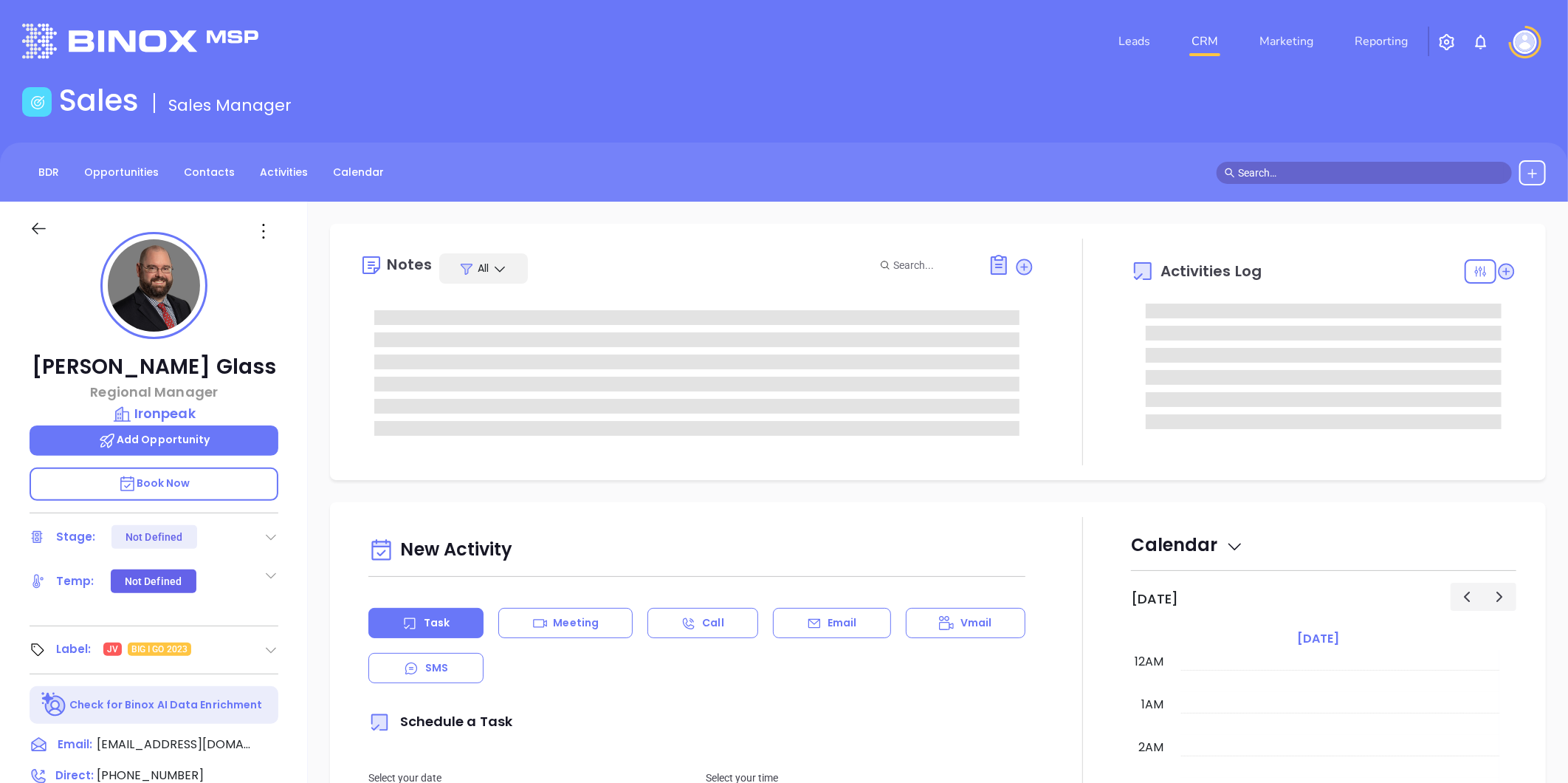
scroll to position [344, 0]
type input "[PERSON_NAME]"
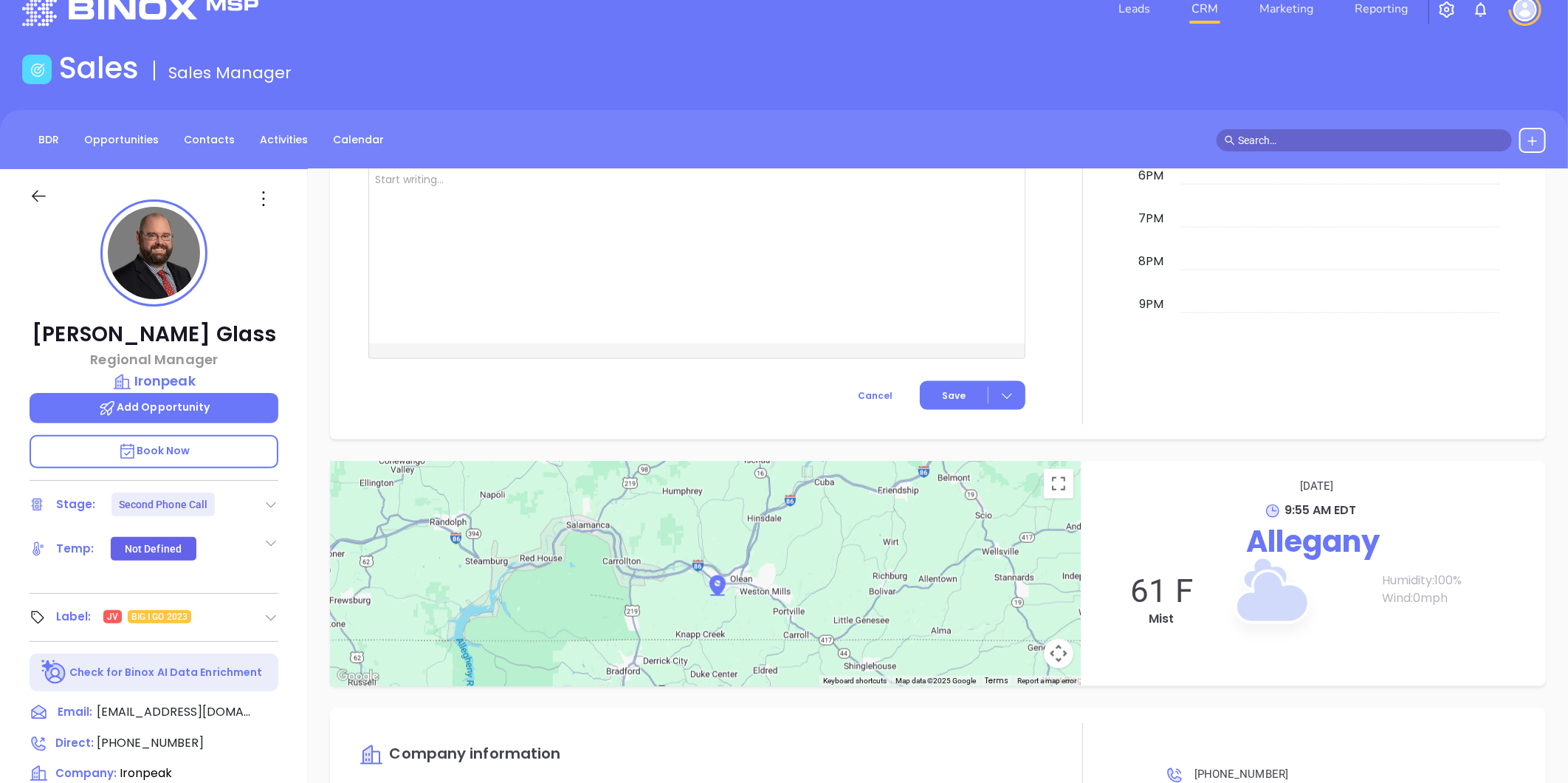
scroll to position [0, 0]
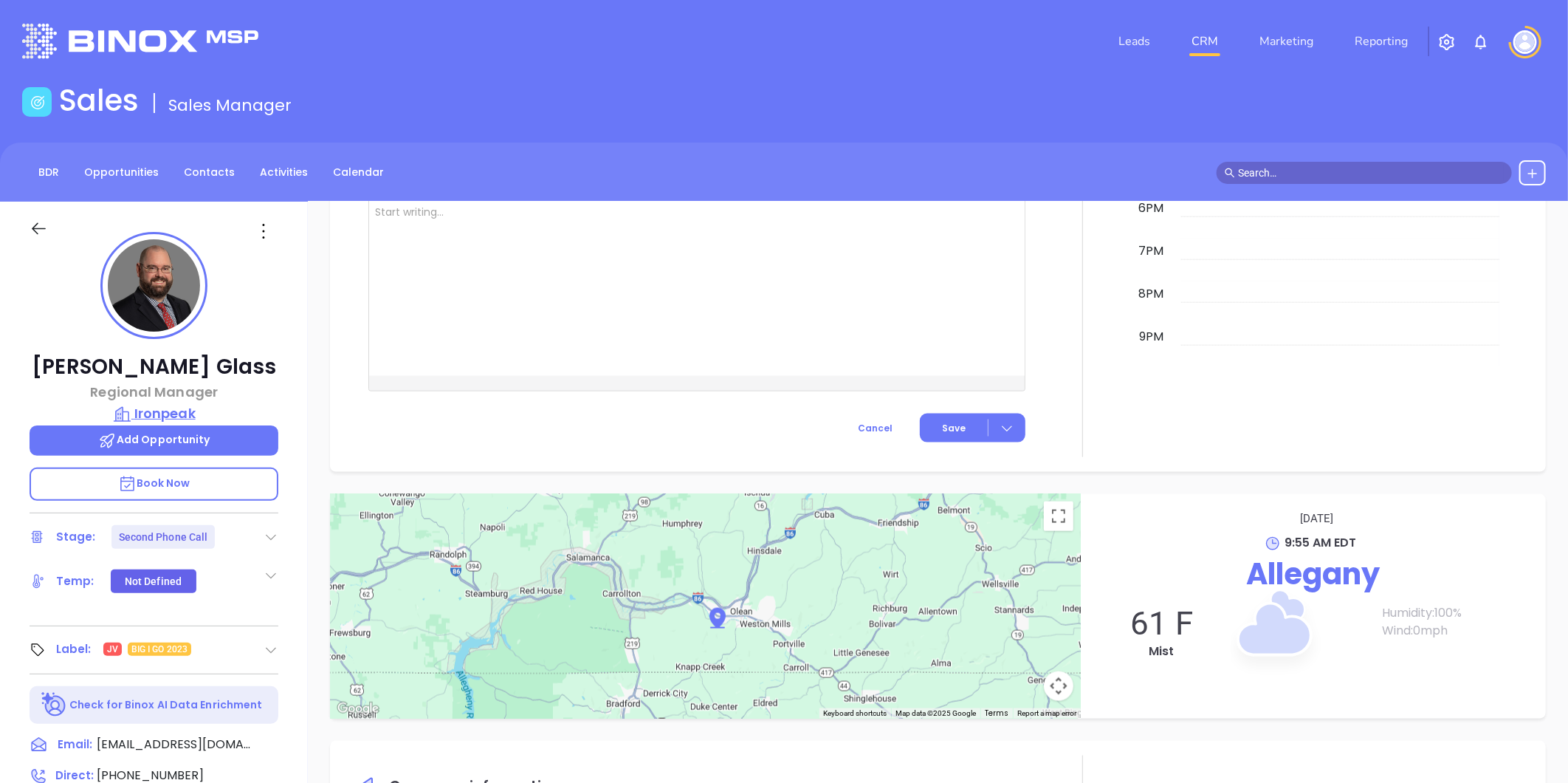
click at [176, 412] on p "Ironpeak" at bounding box center [153, 413] width 249 height 21
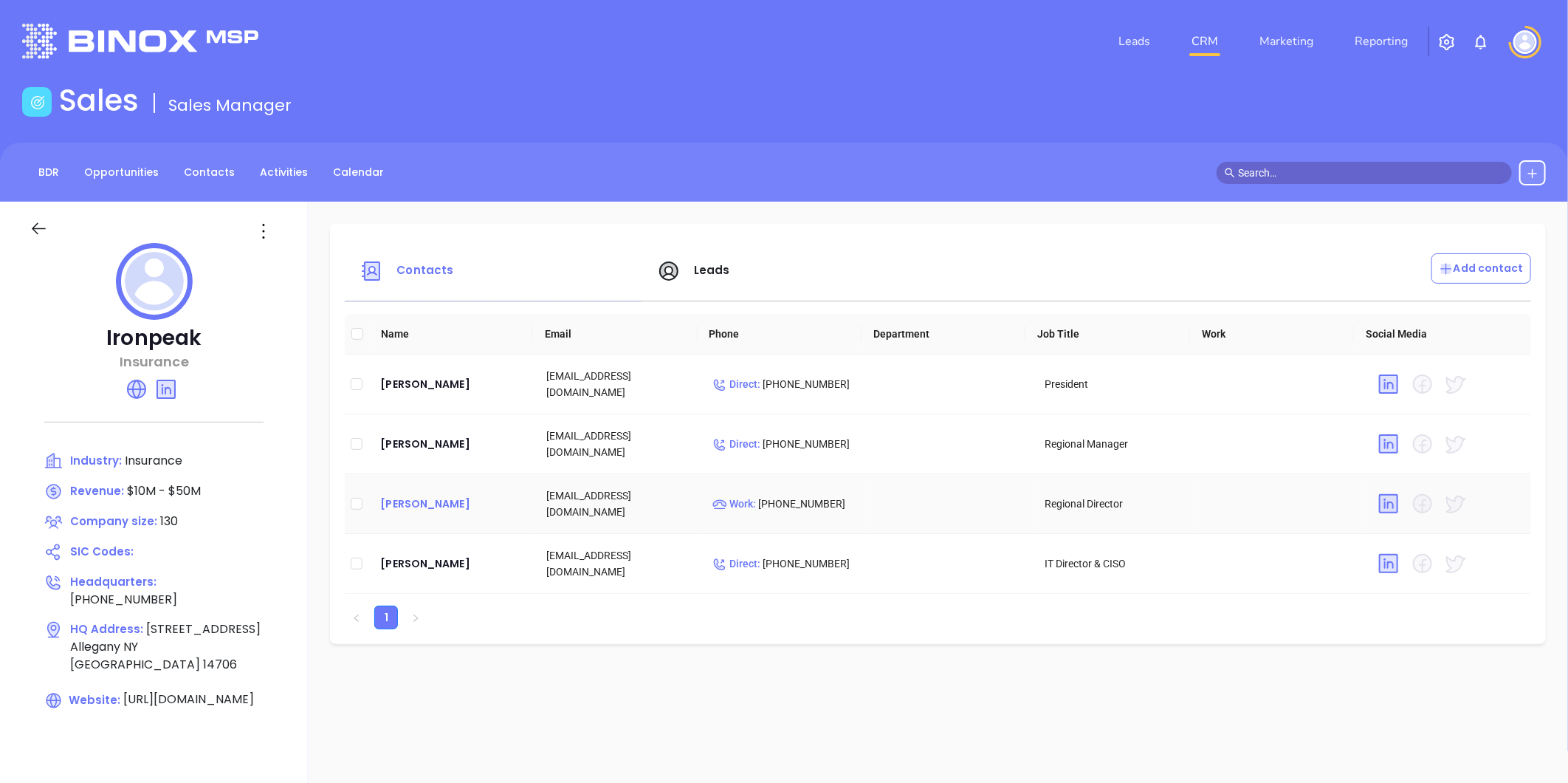
click at [430, 500] on div "[PERSON_NAME]" at bounding box center [452, 503] width 142 height 18
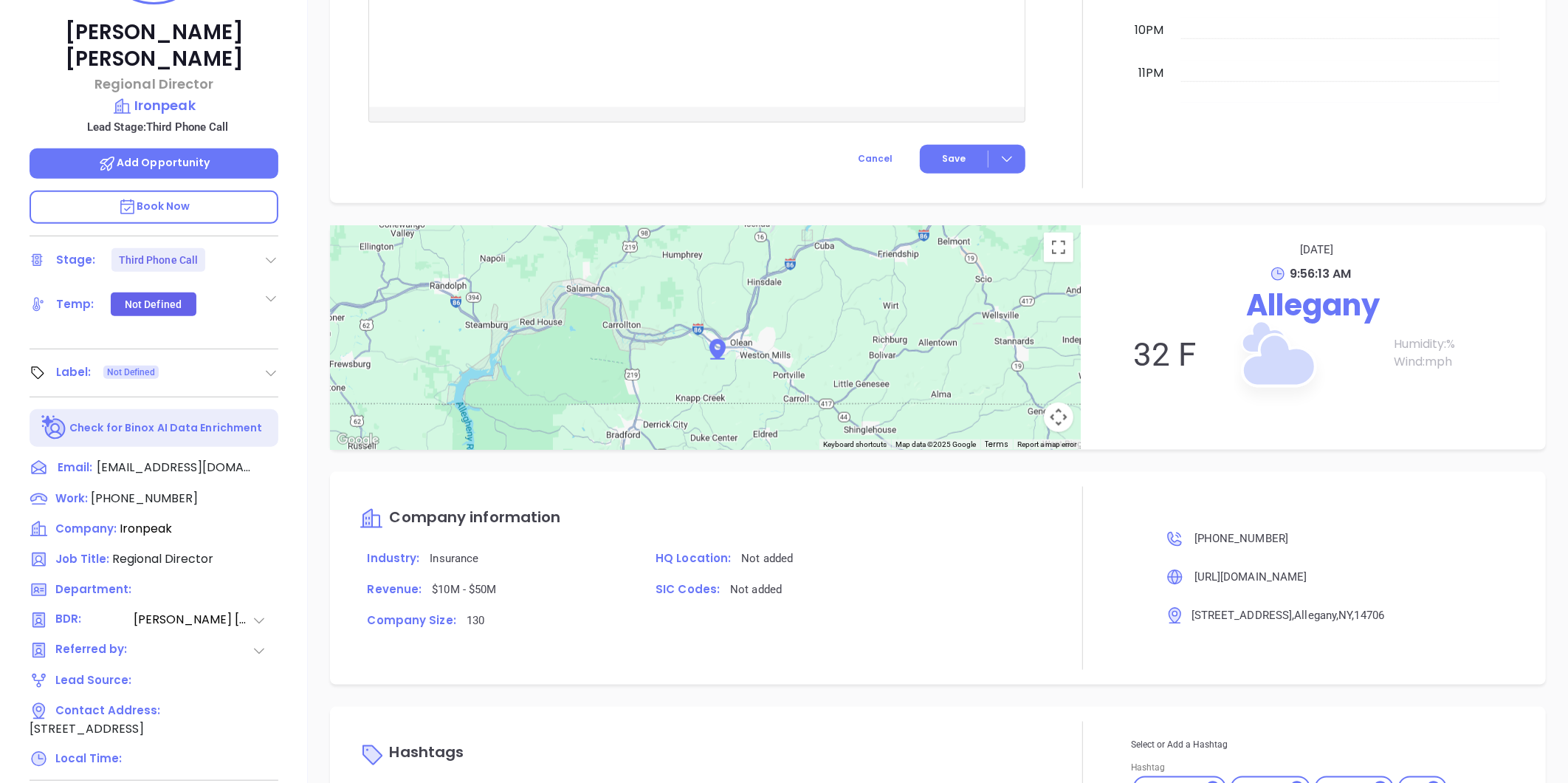
scroll to position [453, 0]
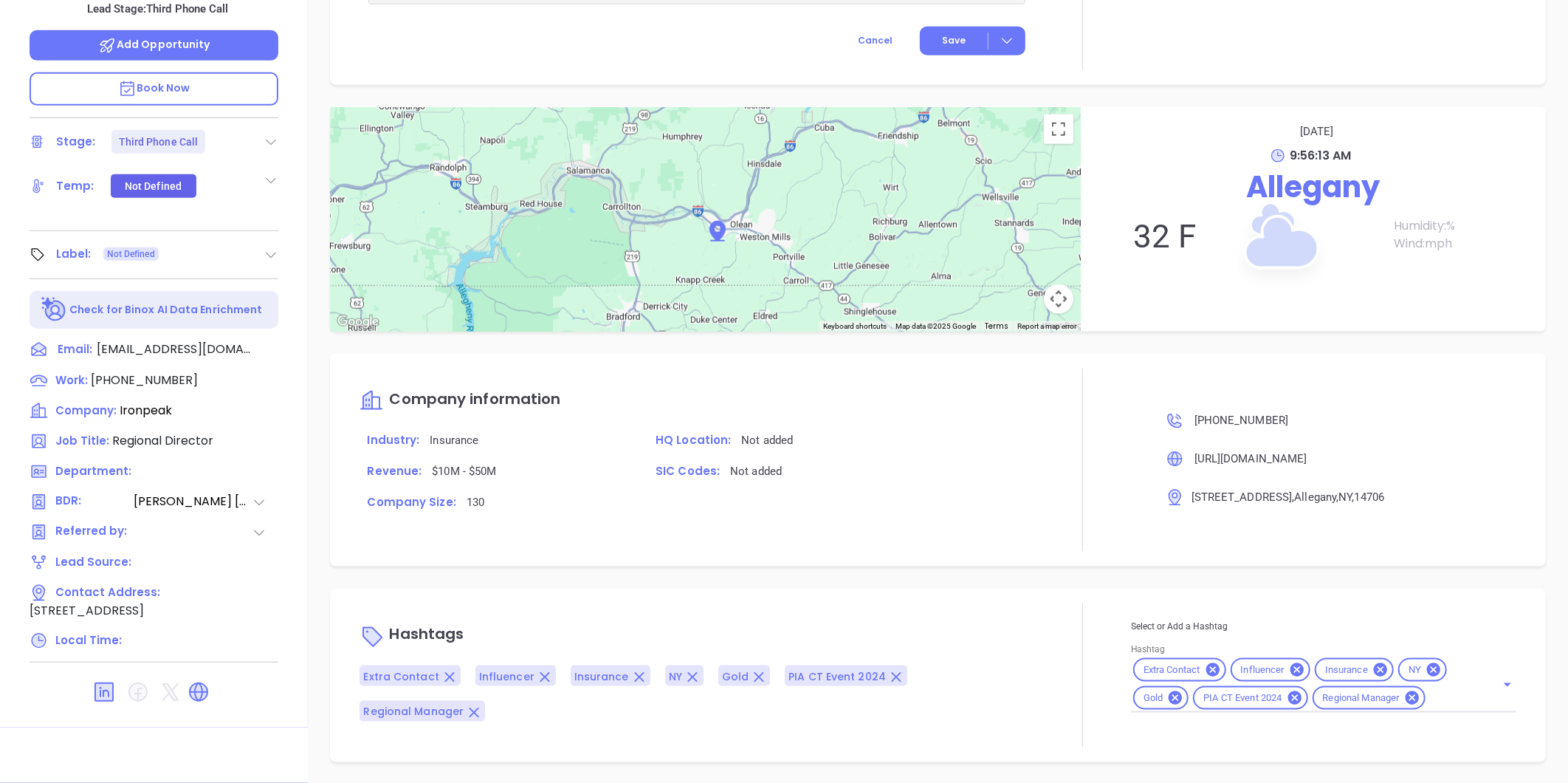
type input "[PERSON_NAME]"
click at [1433, 694] on input "Hashtag" at bounding box center [1451, 698] width 47 height 18
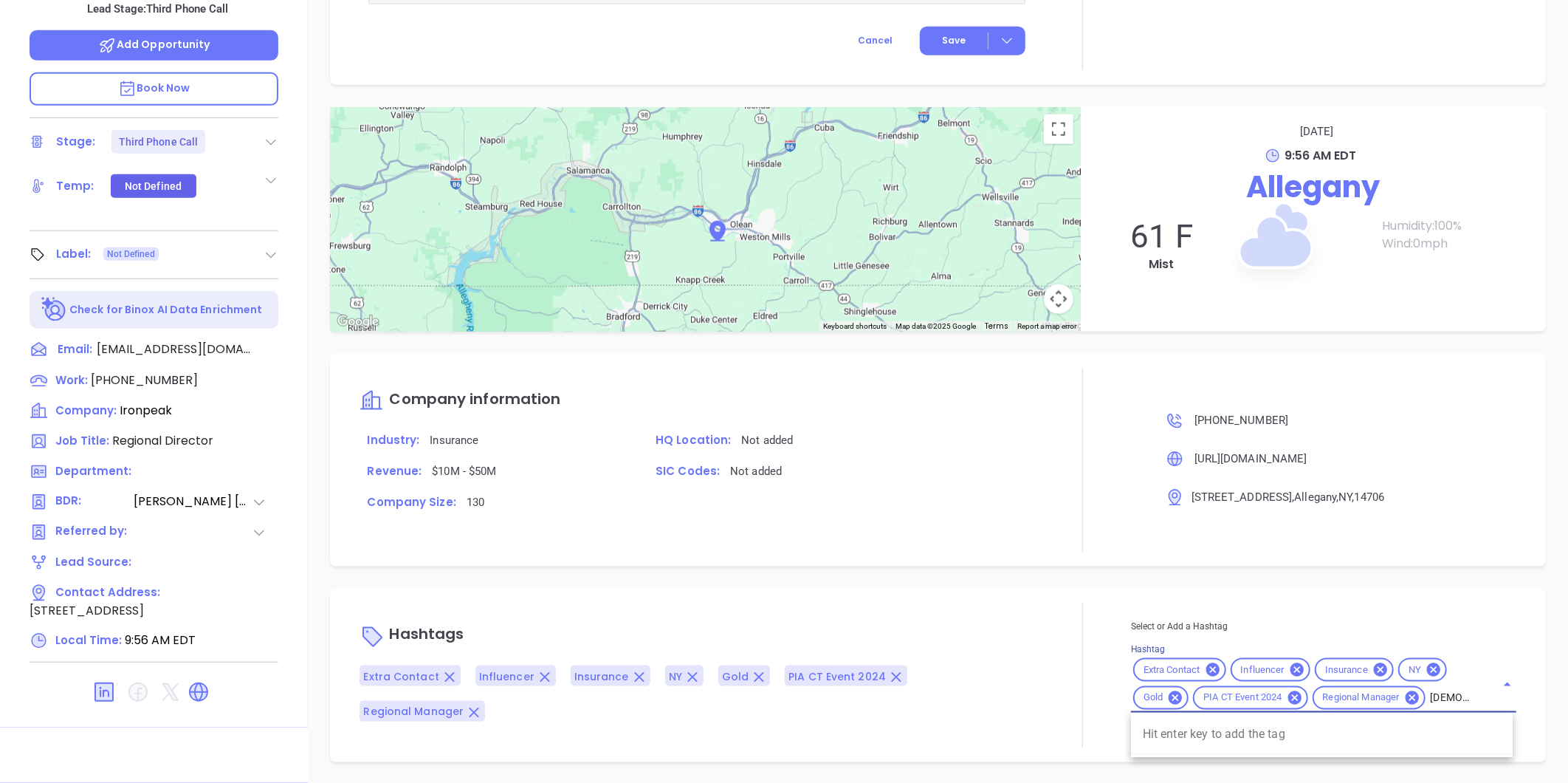
type input "maia"
click at [1203, 733] on li "MAIA Event 0925" at bounding box center [1321, 734] width 381 height 27
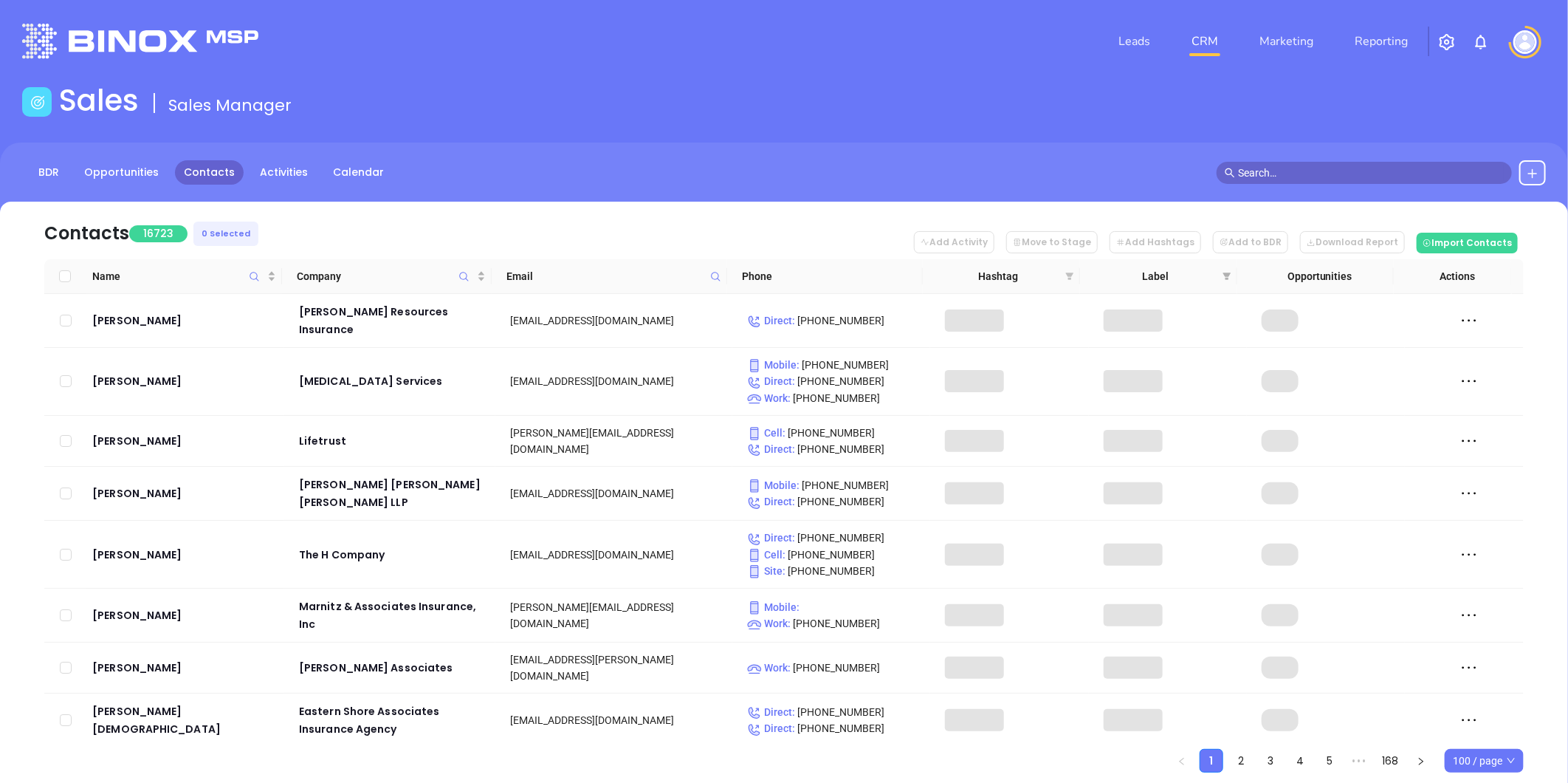
click at [1071, 273] on icon "filter" at bounding box center [1070, 276] width 8 height 8
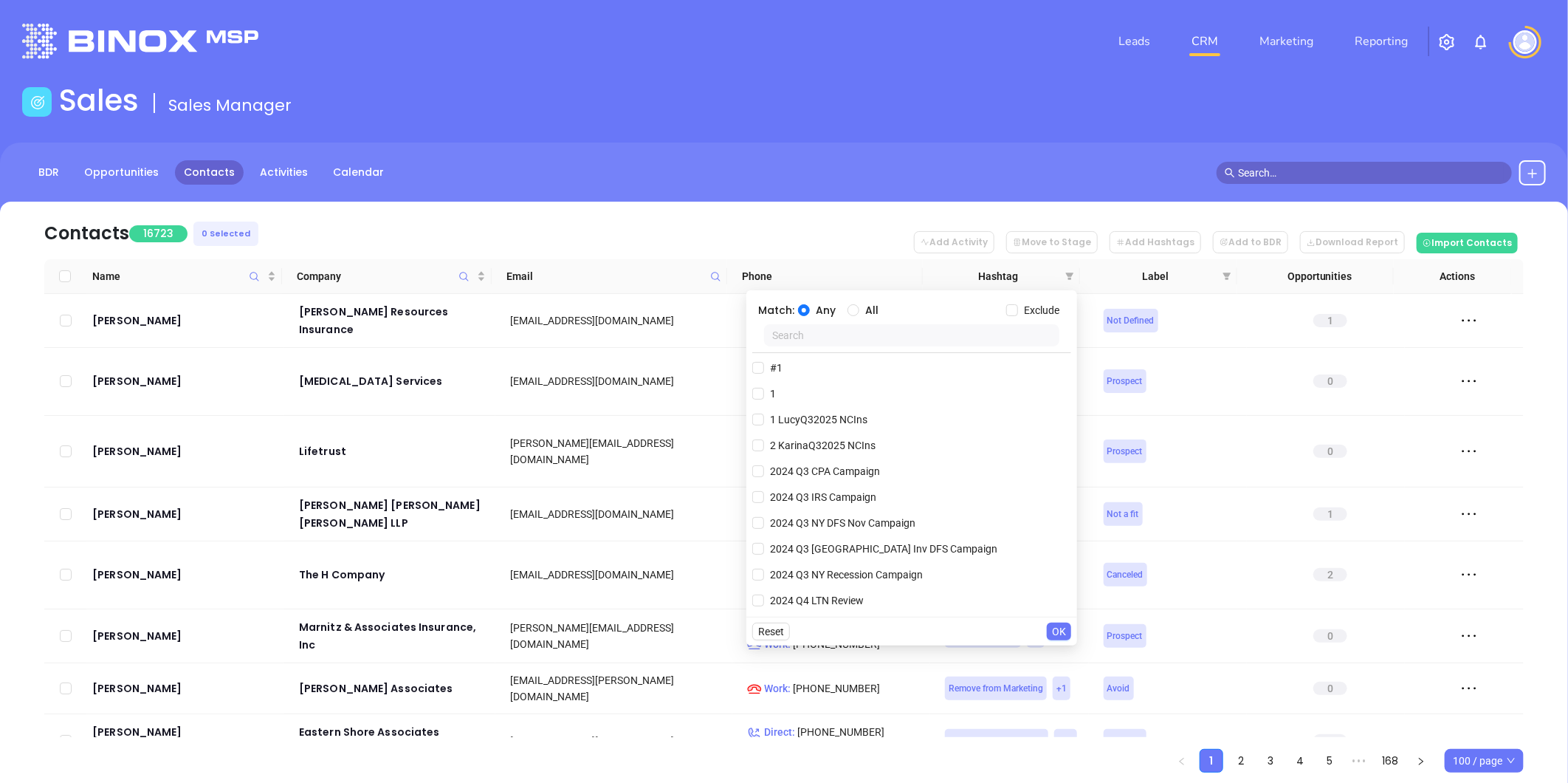
click at [867, 335] on input "text" at bounding box center [911, 335] width 295 height 22
click at [828, 338] on input "text" at bounding box center [911, 335] width 295 height 22
paste input "KarinaQ32025 MAIns"
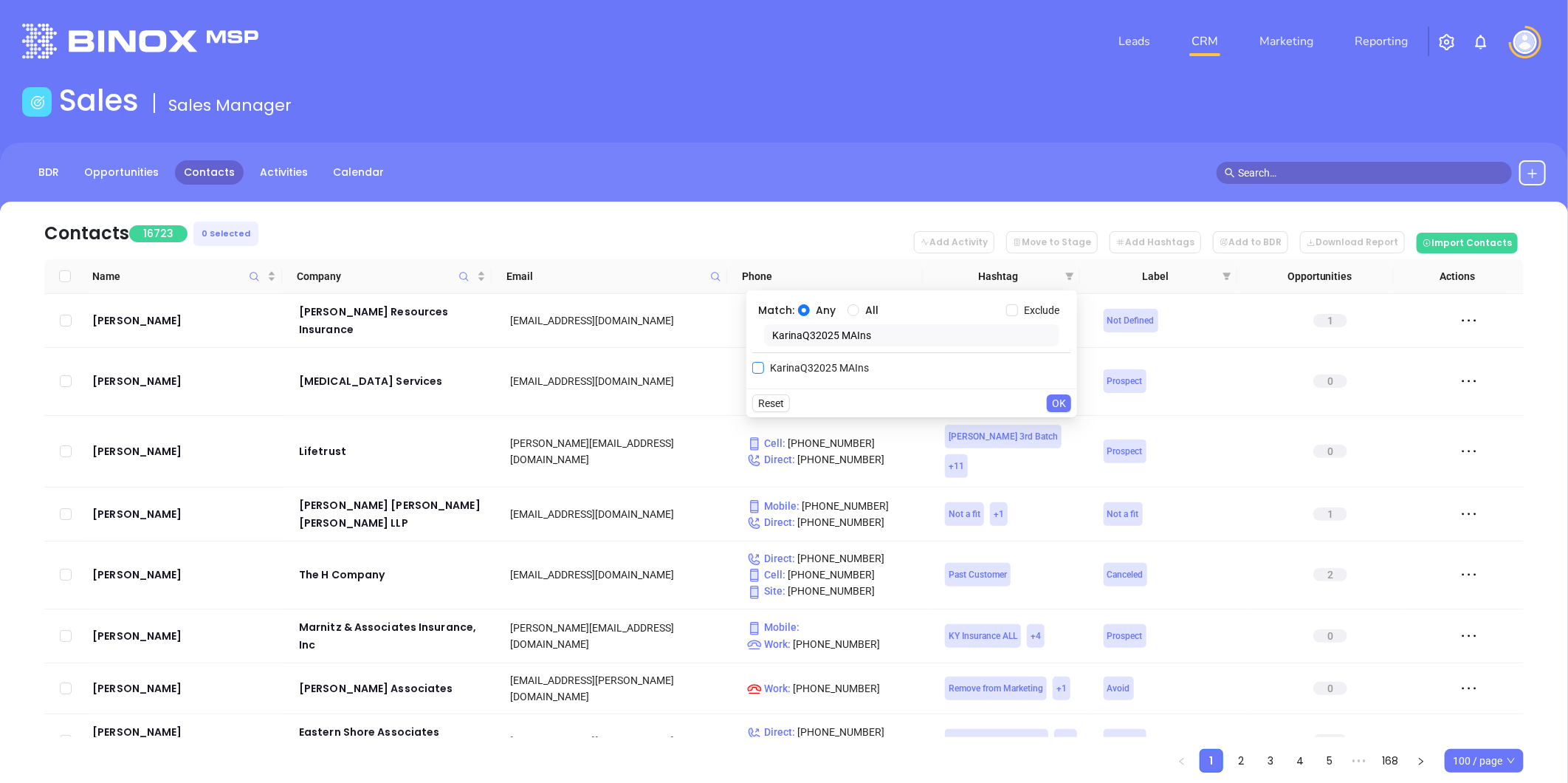
type input "KarinaQ32025 MAIns"
drag, startPoint x: 793, startPoint y: 360, endPoint x: 883, endPoint y: 387, distance: 94.0
click at [793, 359] on label "KarinaQ32025 MAIns" at bounding box center [813, 367] width 122 height 22
click at [763, 362] on input "KarinaQ32025 MAIns" at bounding box center [758, 368] width 12 height 12
checkbox input "true"
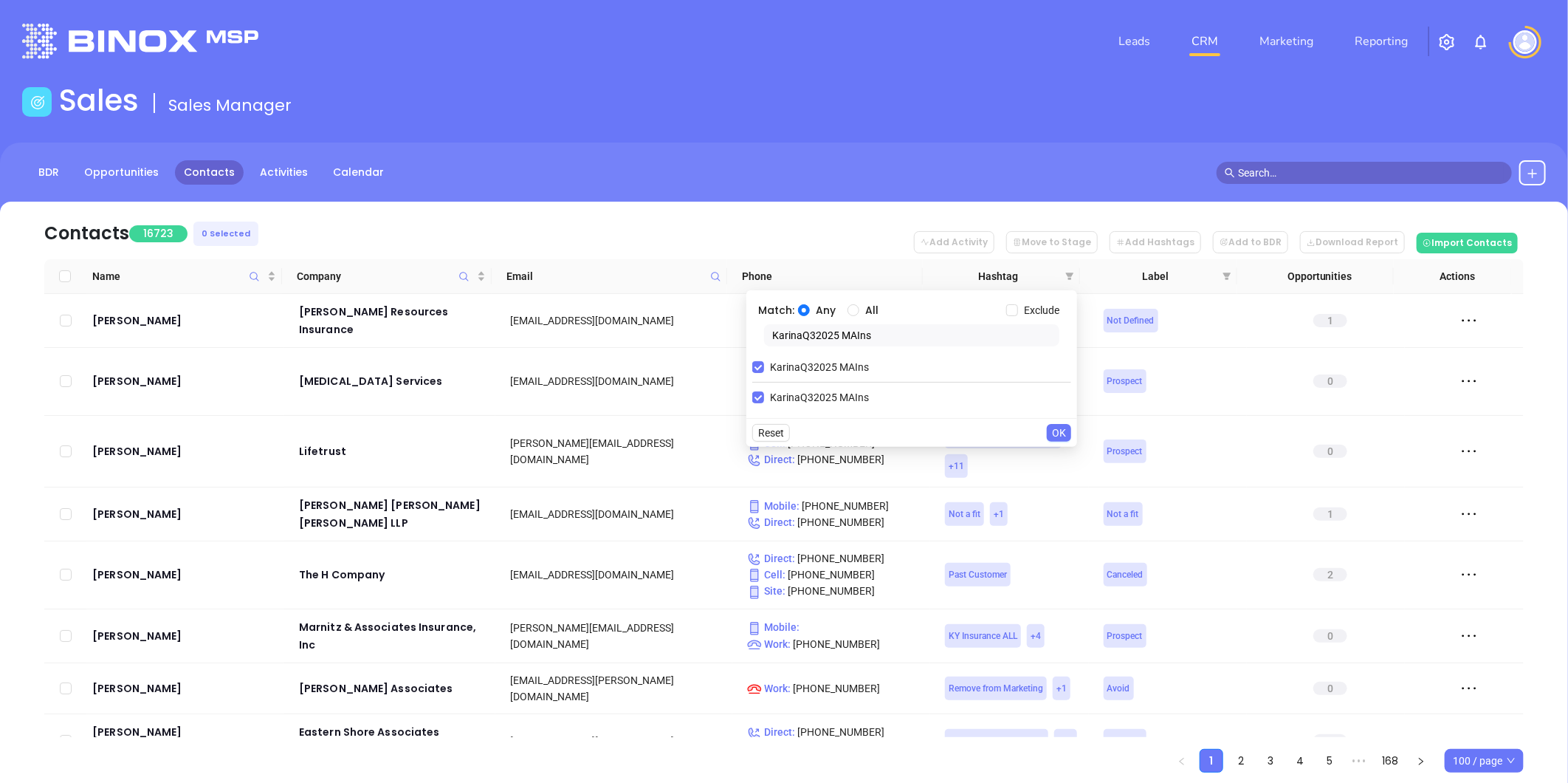
drag, startPoint x: 1055, startPoint y: 429, endPoint x: 1073, endPoint y: 424, distance: 18.7
click at [1055, 428] on span "OK" at bounding box center [1058, 432] width 14 height 16
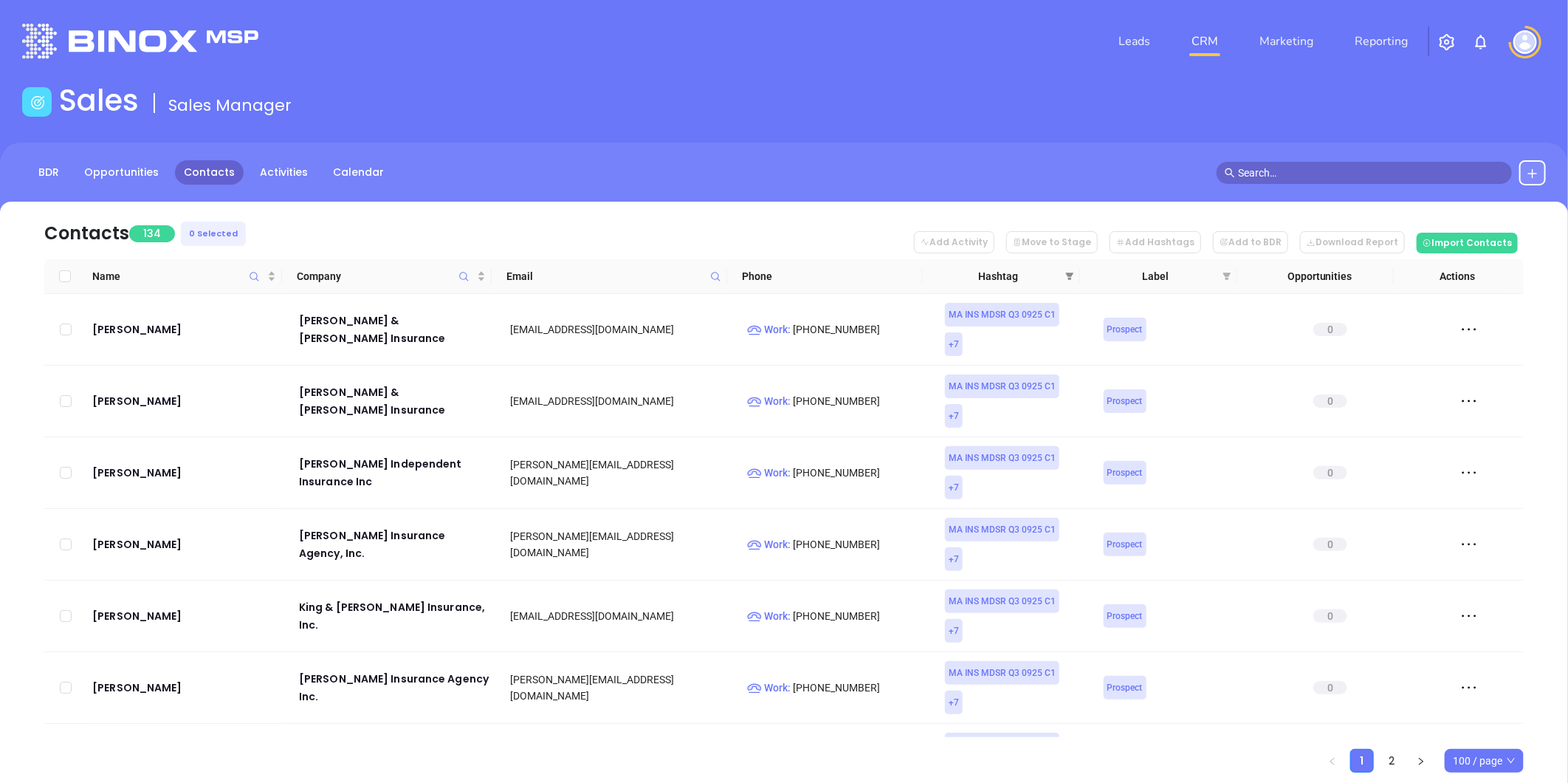
click at [1073, 277] on icon "filter" at bounding box center [1069, 276] width 9 height 9
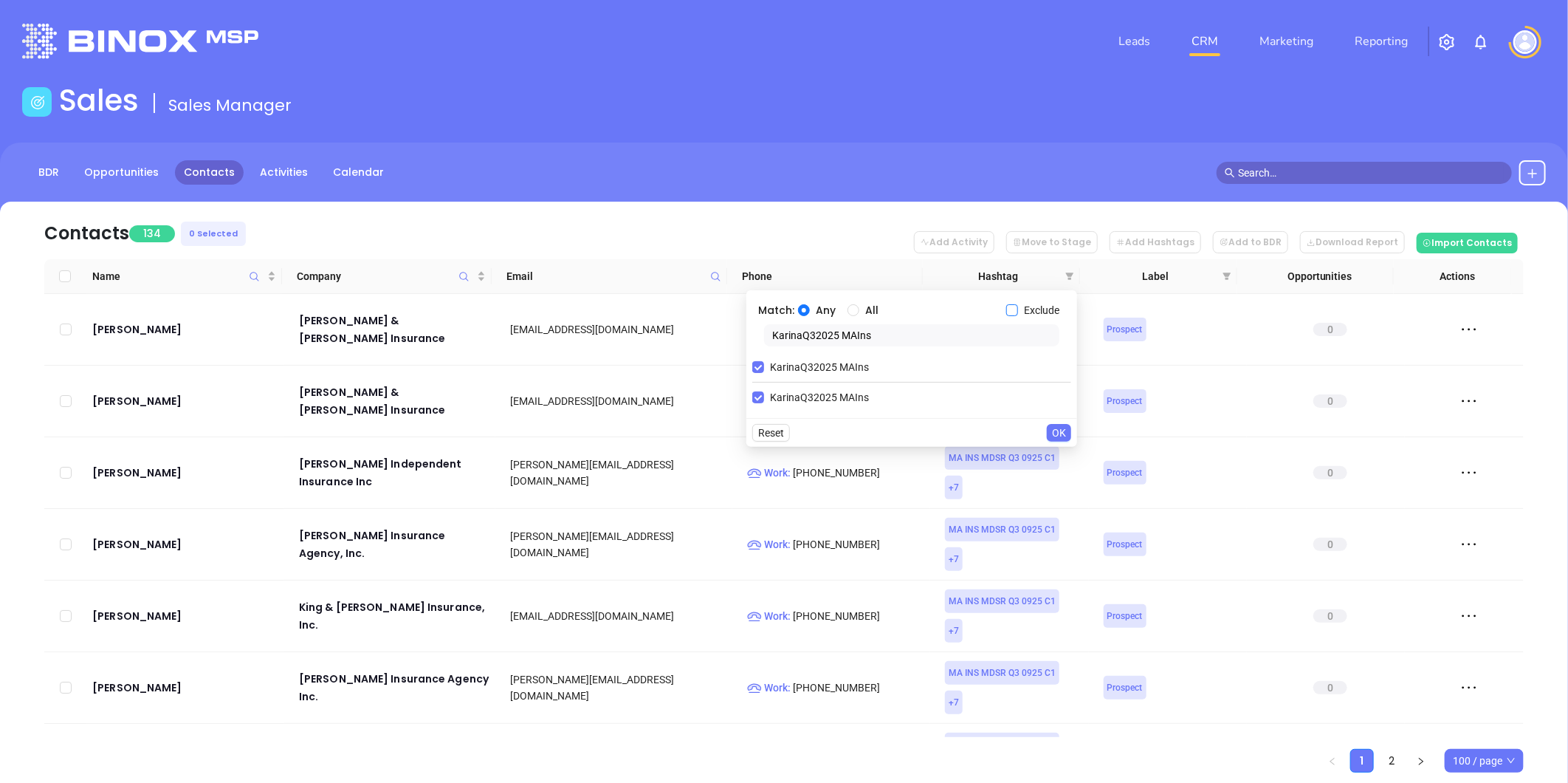
click at [1015, 310] on input "Exclude" at bounding box center [1012, 310] width 12 height 12
checkbox input "true"
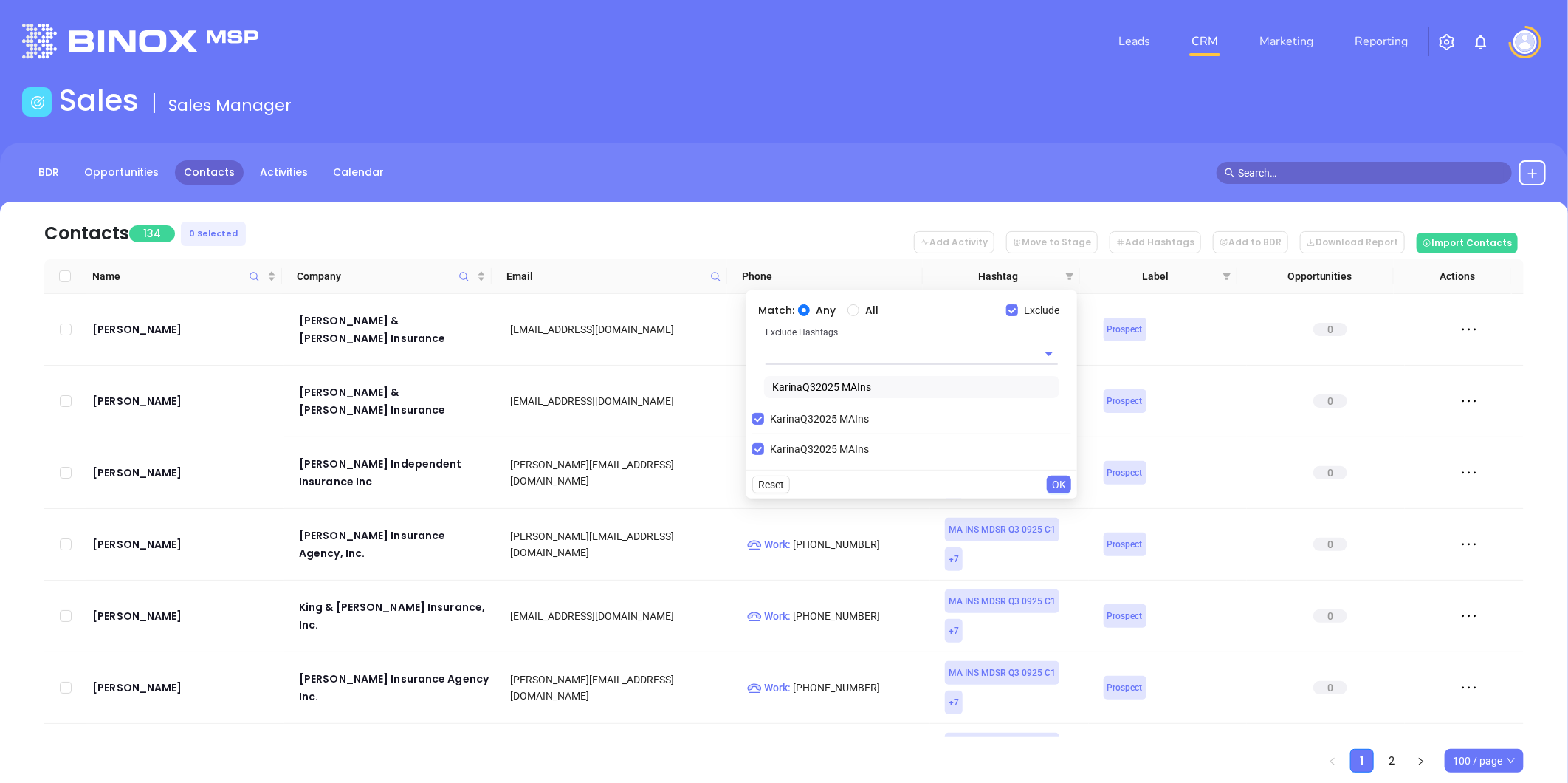
click at [897, 355] on input "text" at bounding box center [890, 354] width 251 height 22
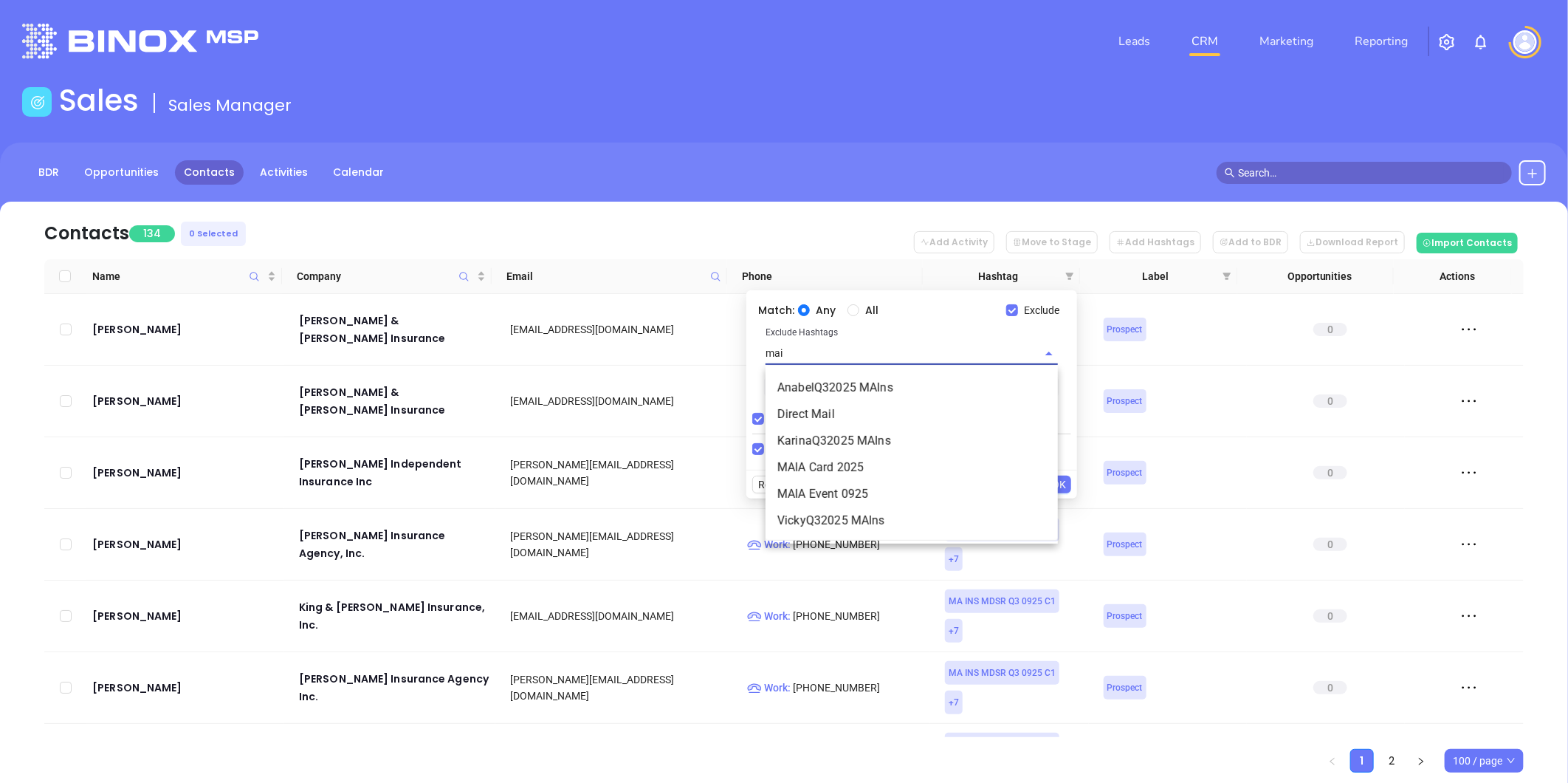
type input "maia"
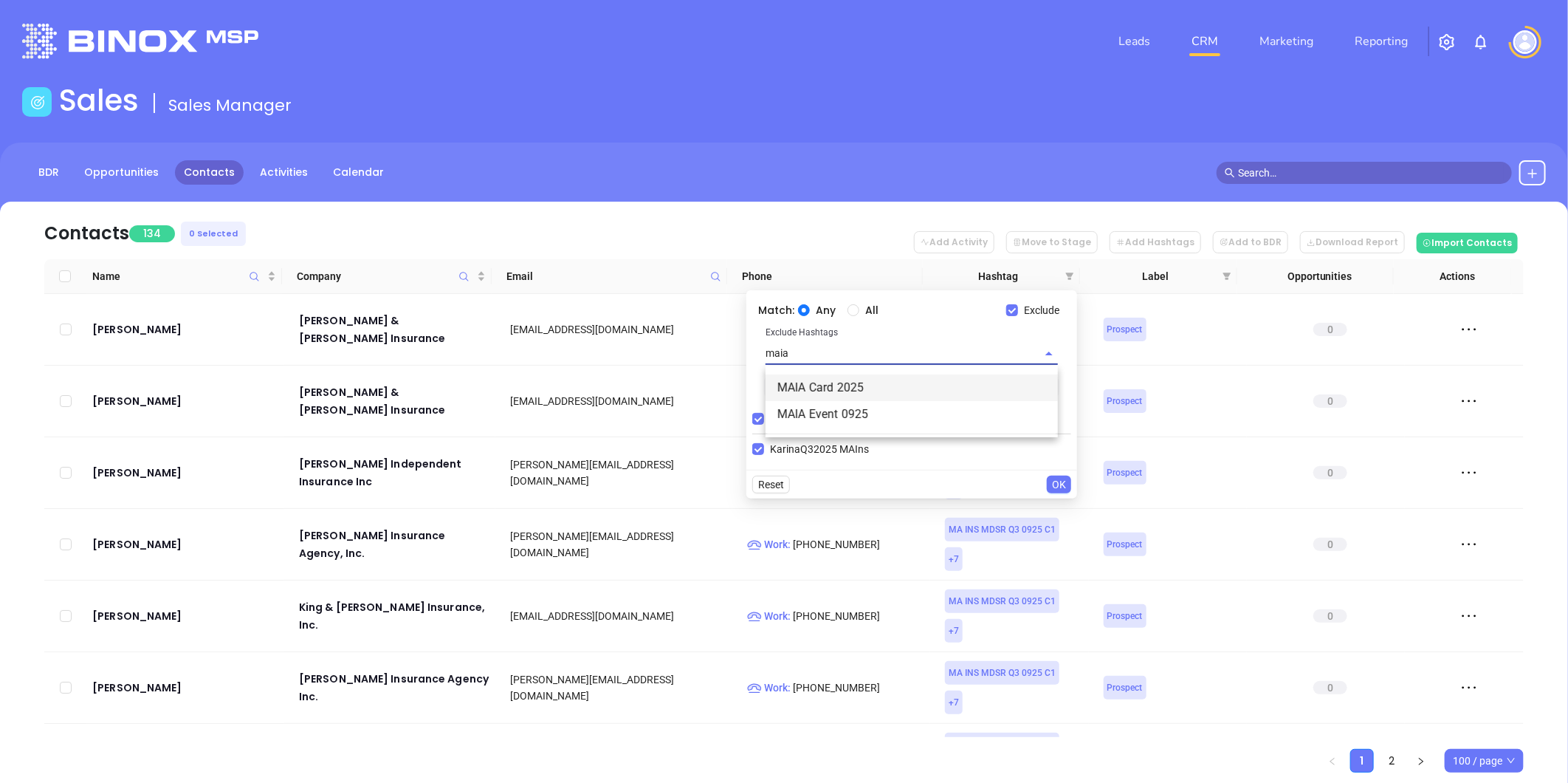
click at [845, 392] on li "MAIA Card 2025" at bounding box center [911, 387] width 292 height 27
click at [884, 349] on input "text" at bounding box center [945, 357] width 142 height 18
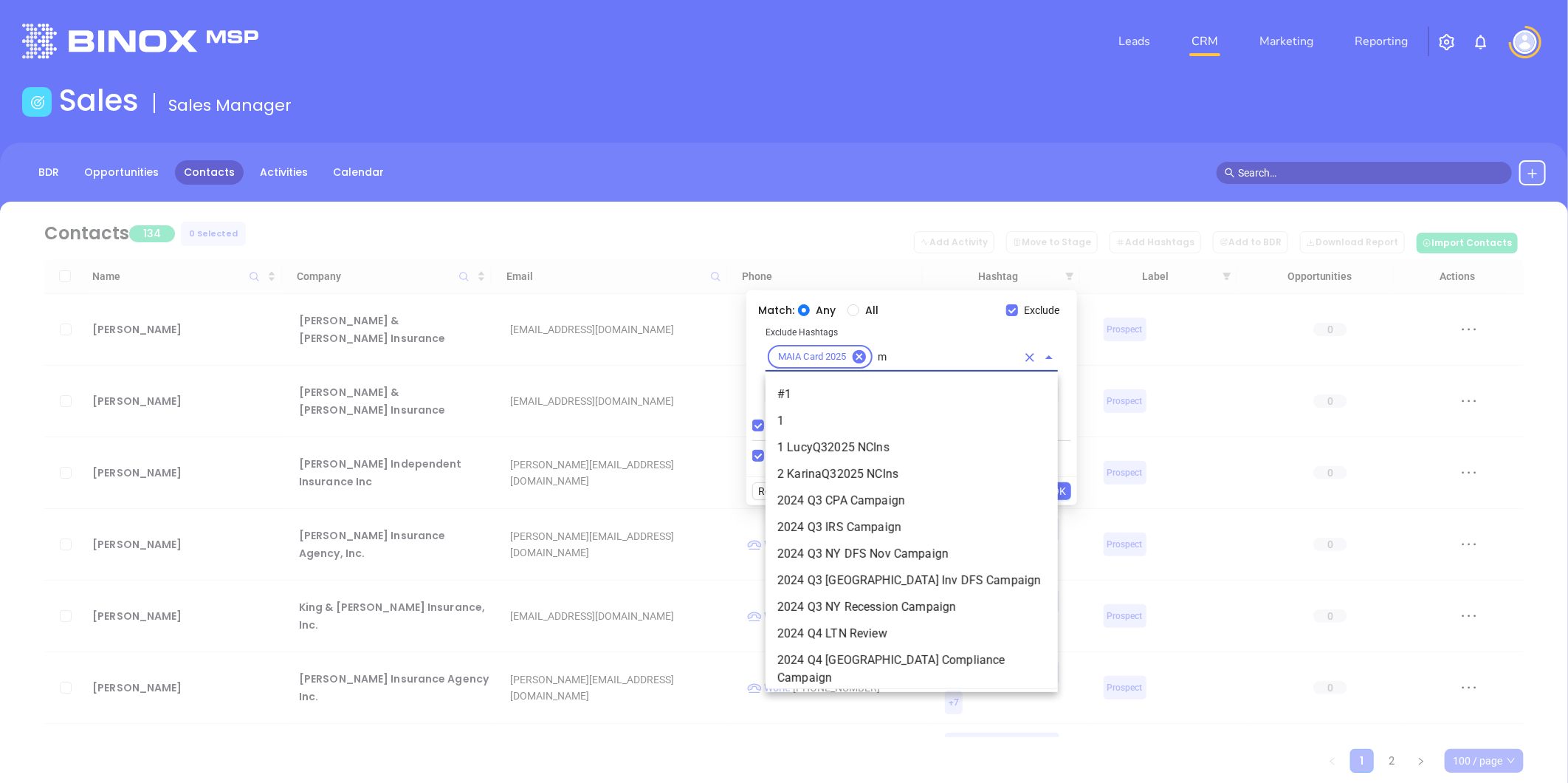
scroll to position [487, 0]
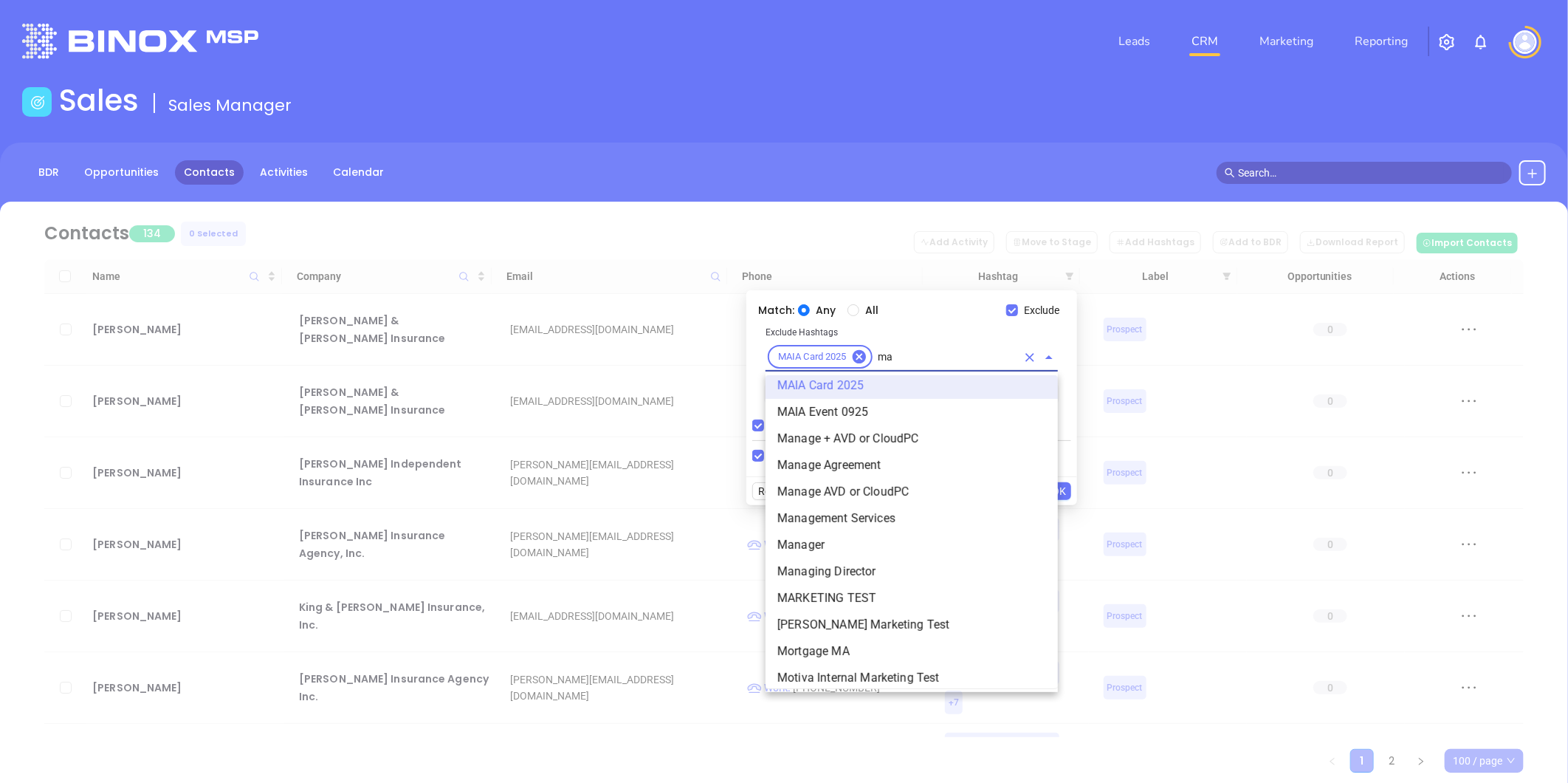
type input "mai"
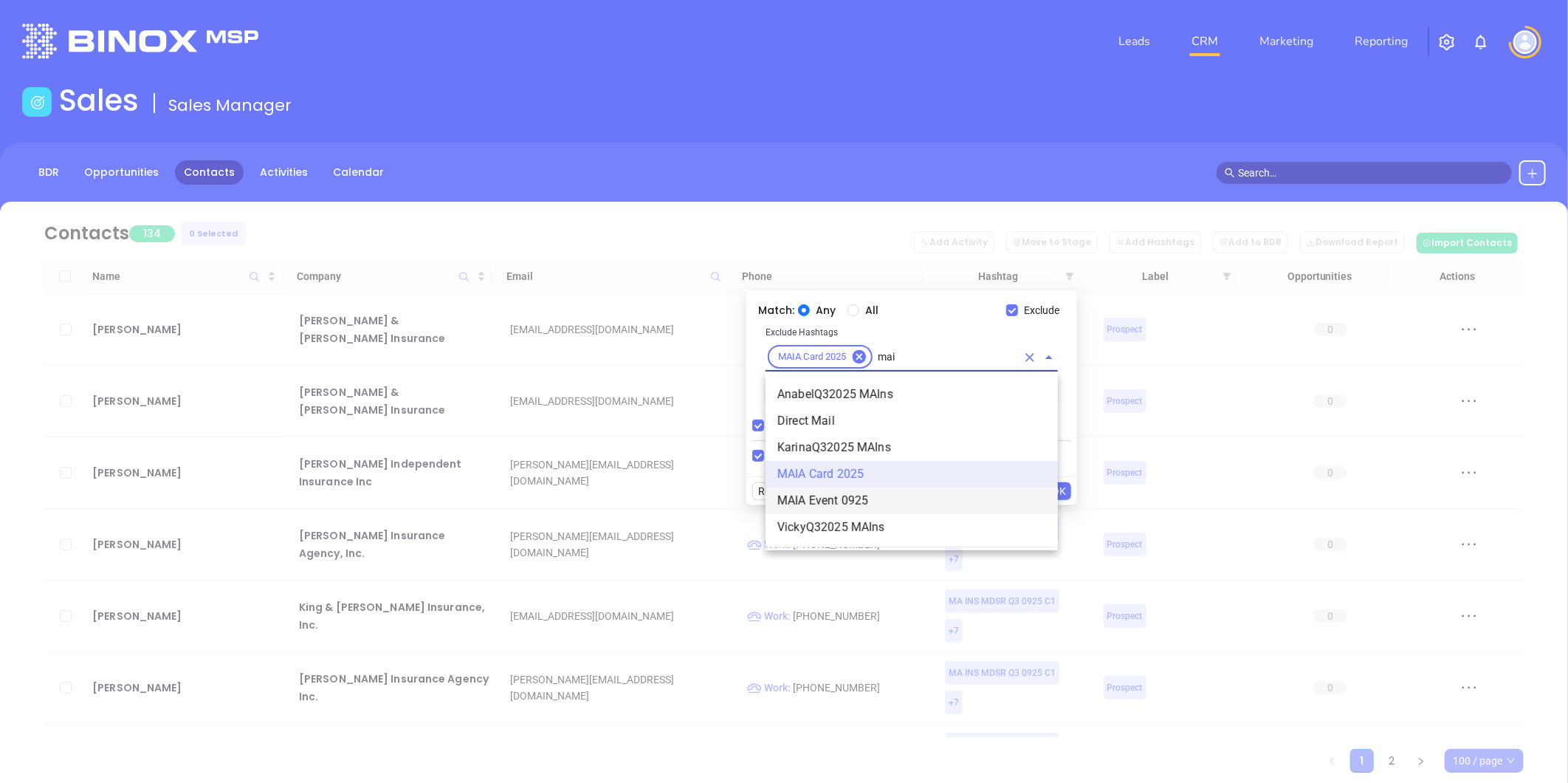
click at [820, 500] on li "MAIA Event 0925" at bounding box center [911, 500] width 292 height 27
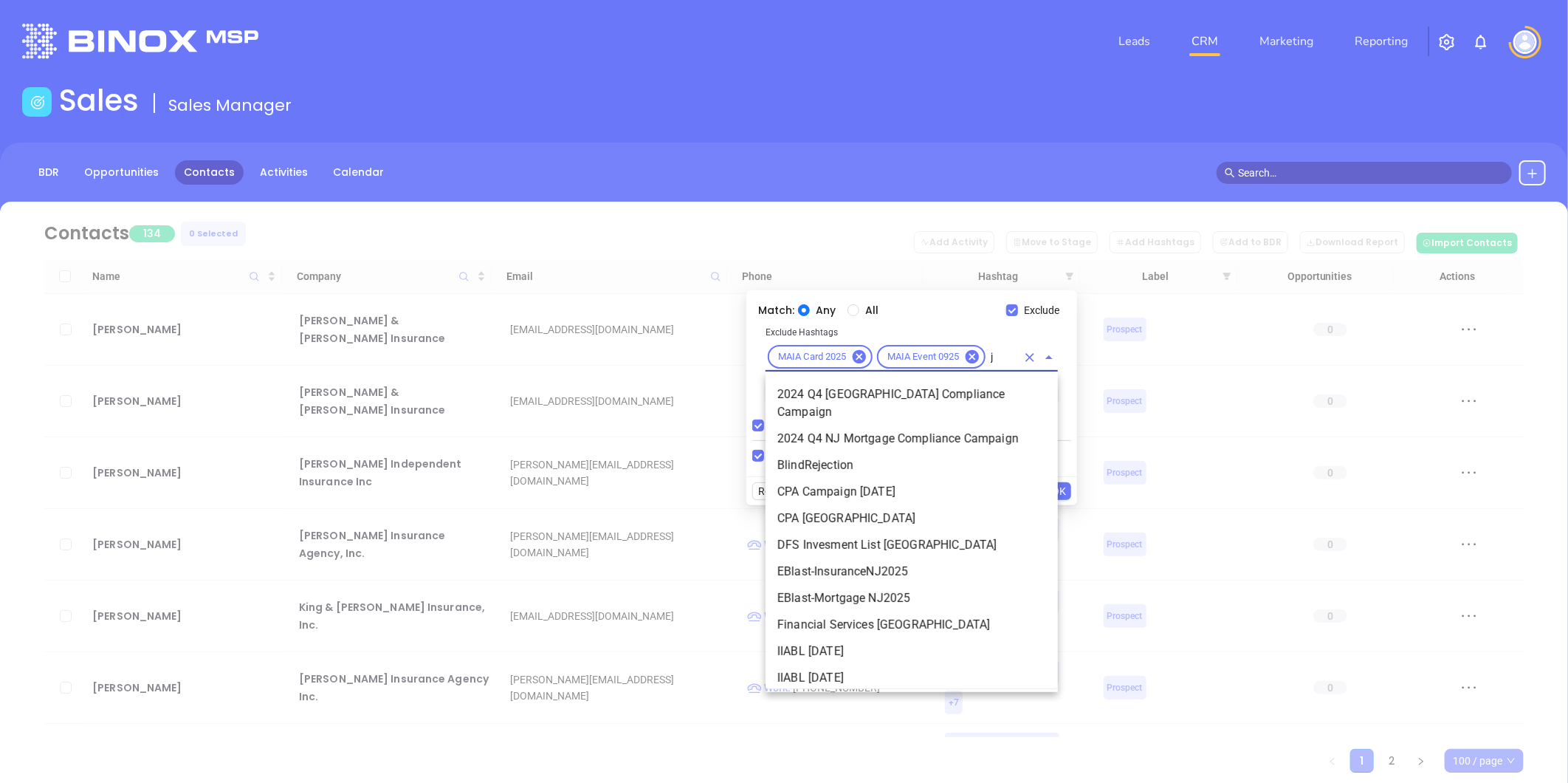
type input "jv"
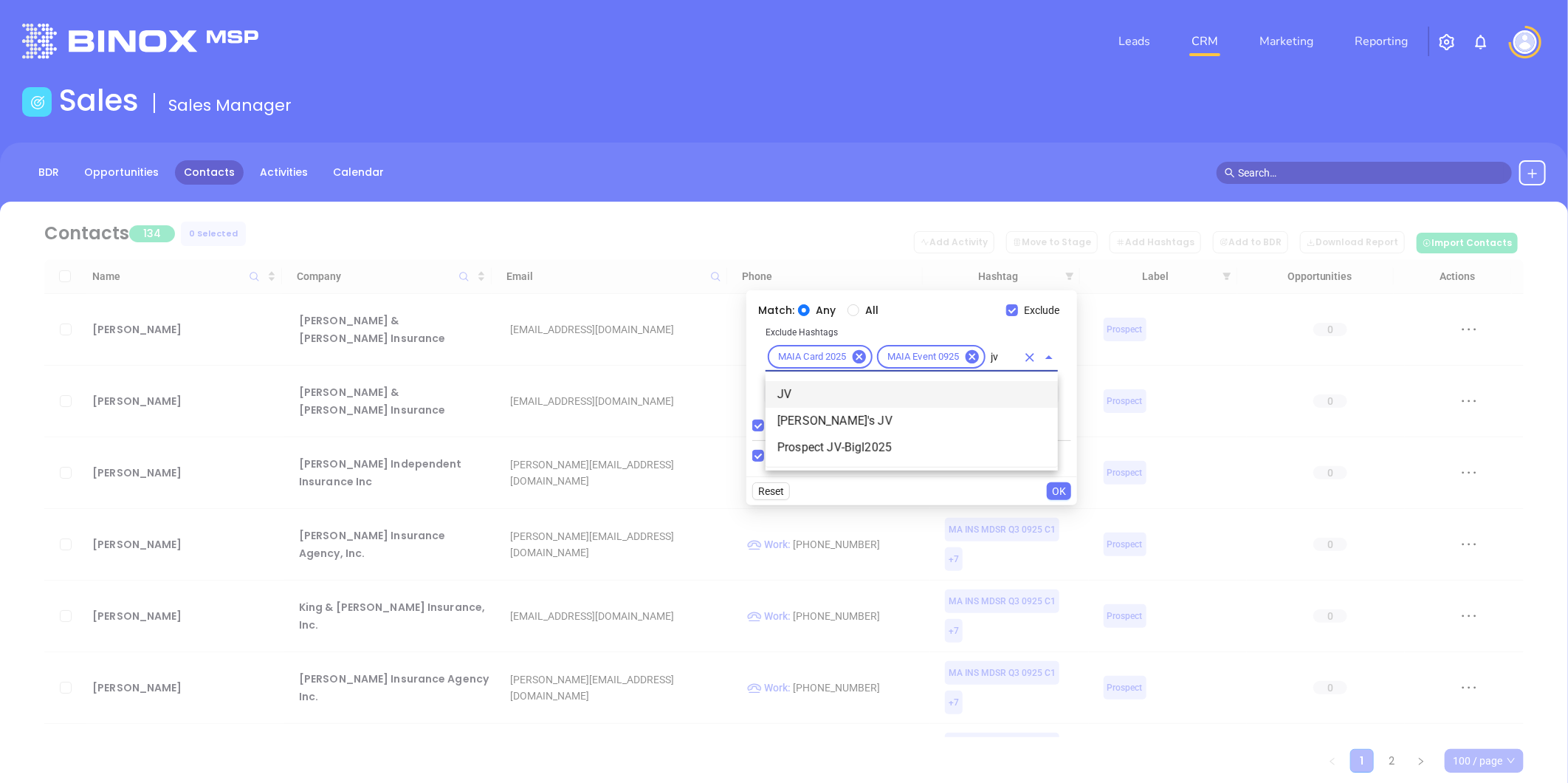
click at [788, 386] on li "JV" at bounding box center [911, 394] width 292 height 27
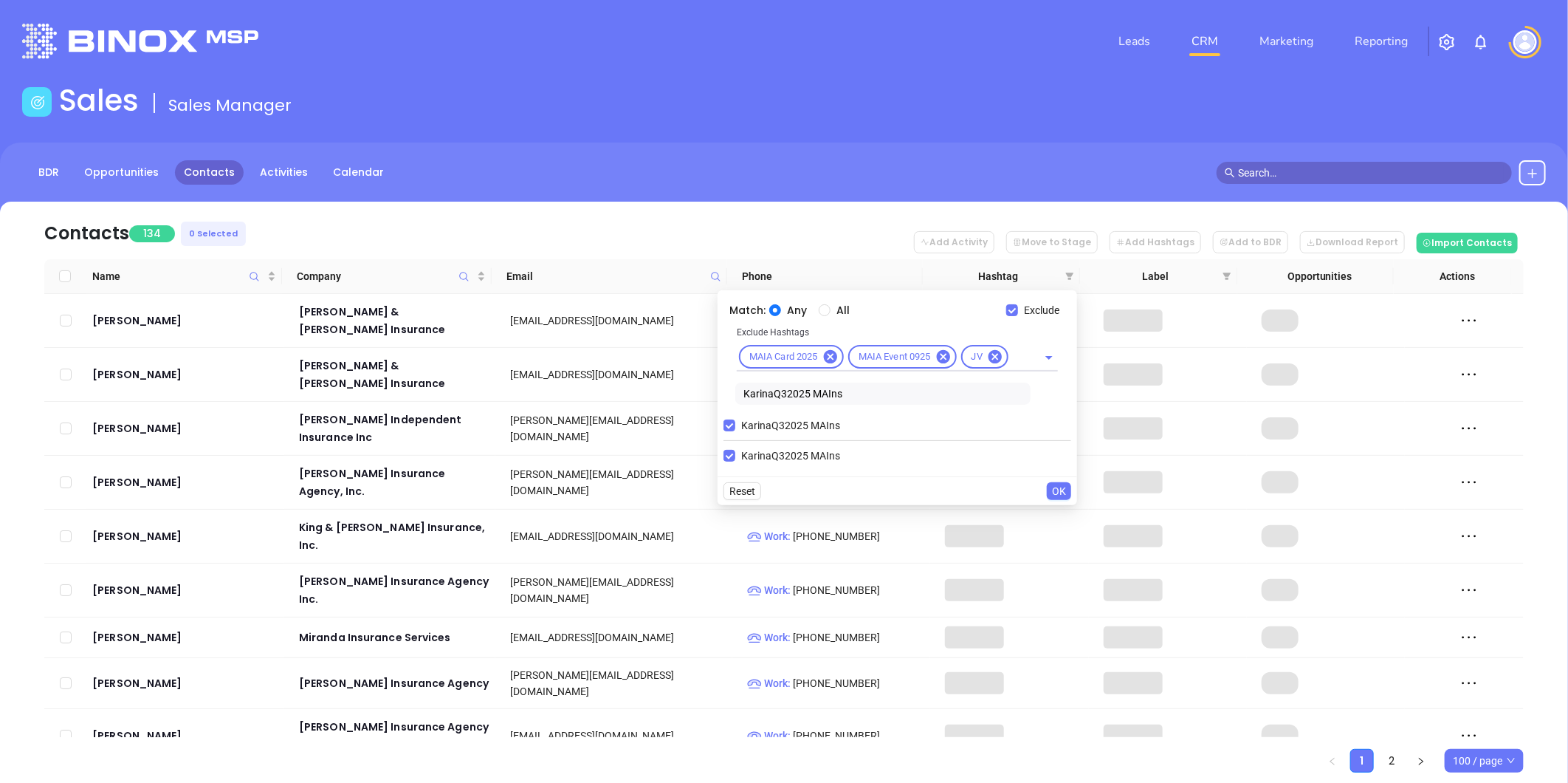
click at [1065, 491] on span "OK" at bounding box center [1058, 490] width 14 height 16
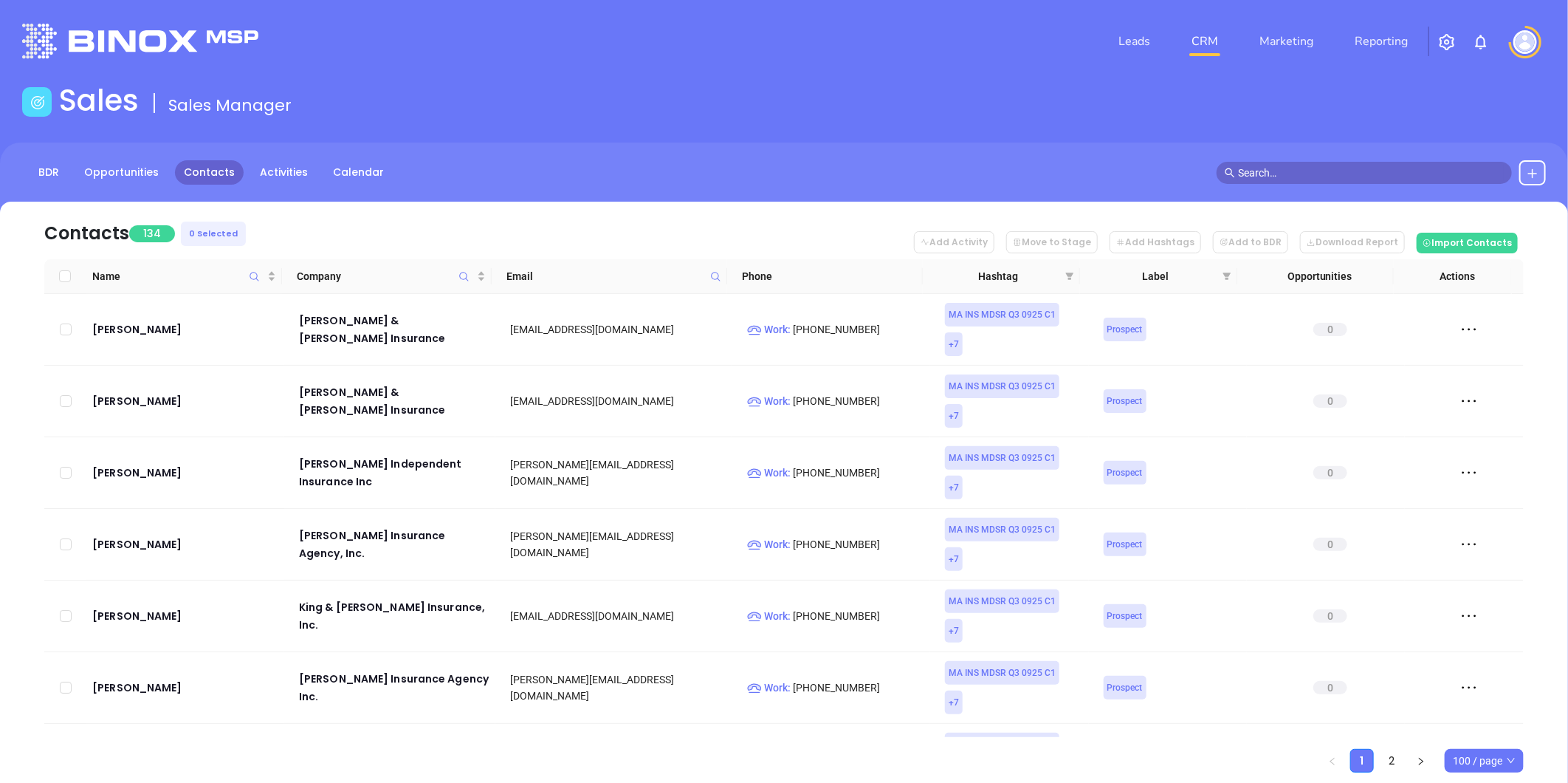
click at [1067, 270] on span at bounding box center [1069, 276] width 15 height 22
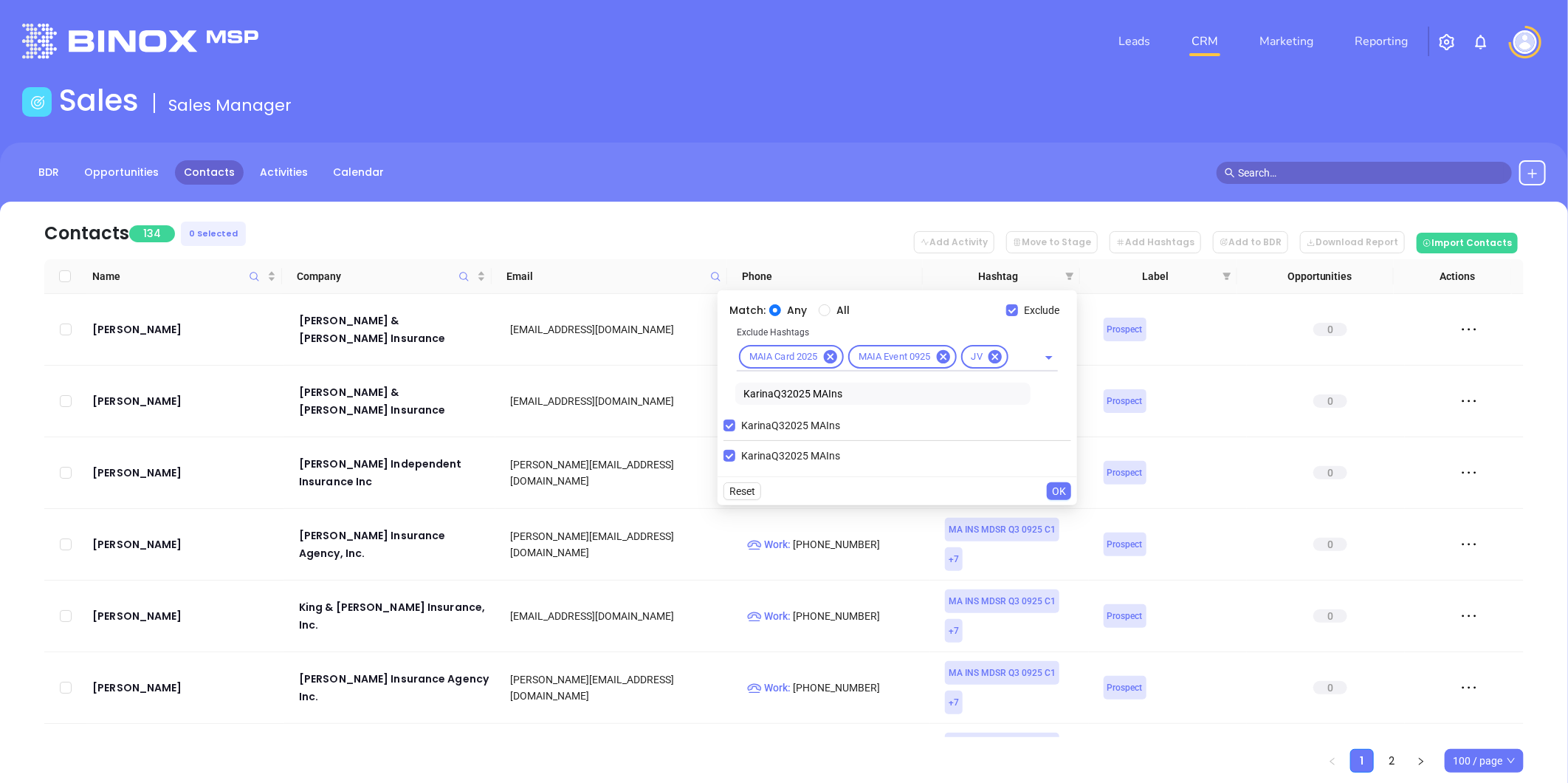
drag, startPoint x: 770, startPoint y: 395, endPoint x: 681, endPoint y: 397, distance: 89.0
click at [681, 397] on body "Leads CRM Marketing Reporting Financial Leads Leads Sales Sales Manager BDR Opp…" at bounding box center [784, 392] width 1568 height 783
type input "vickyQ32025 MAIns"
click at [727, 456] on input "VickyQ32025 MAIns" at bounding box center [729, 455] width 12 height 12
drag, startPoint x: 729, startPoint y: 424, endPoint x: 844, endPoint y: 474, distance: 125.4
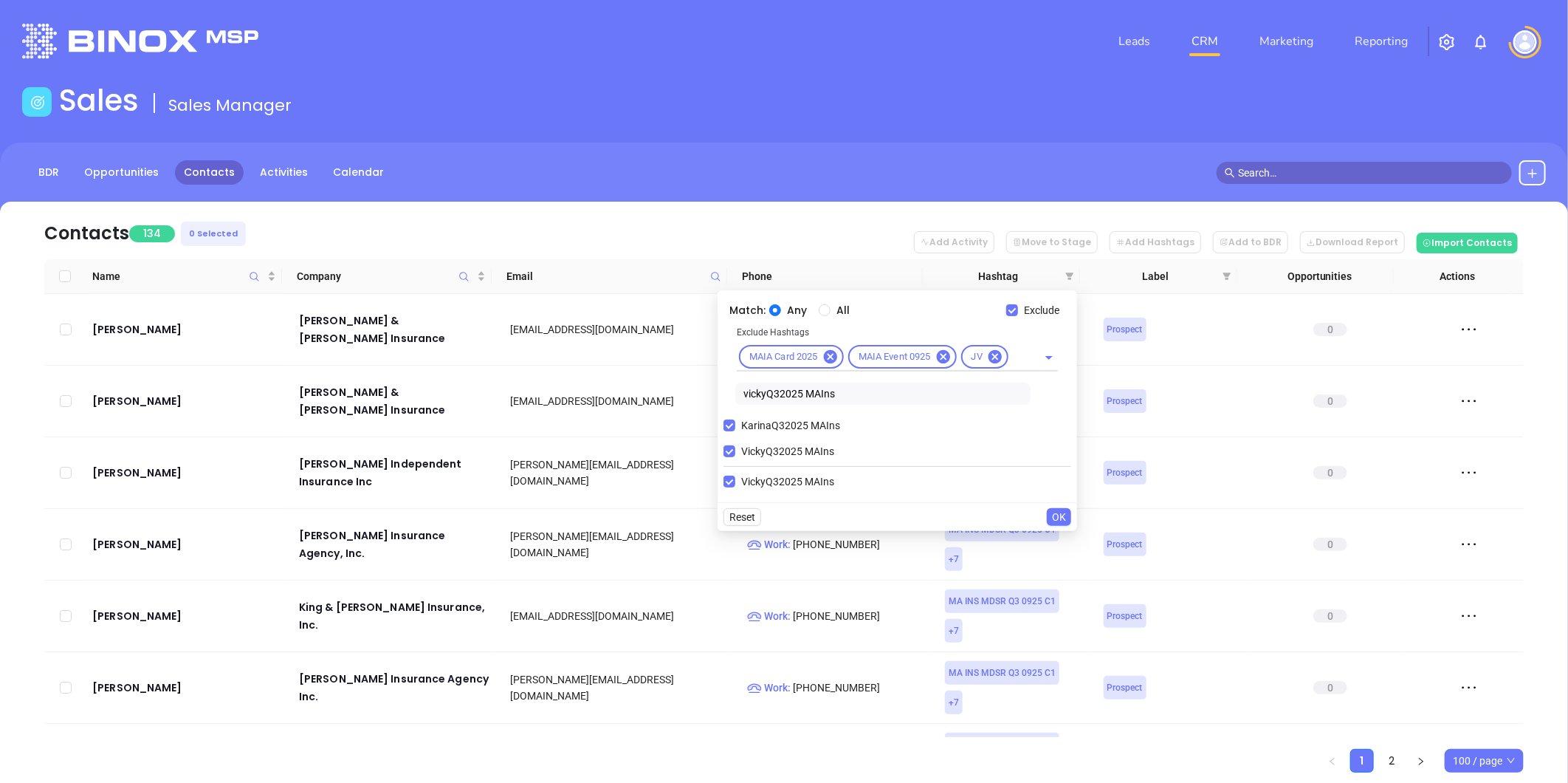
click at [729, 423] on input "KarinaQ32025 MAIns" at bounding box center [729, 425] width 12 height 12
click at [1063, 489] on span "OK" at bounding box center [1058, 490] width 14 height 16
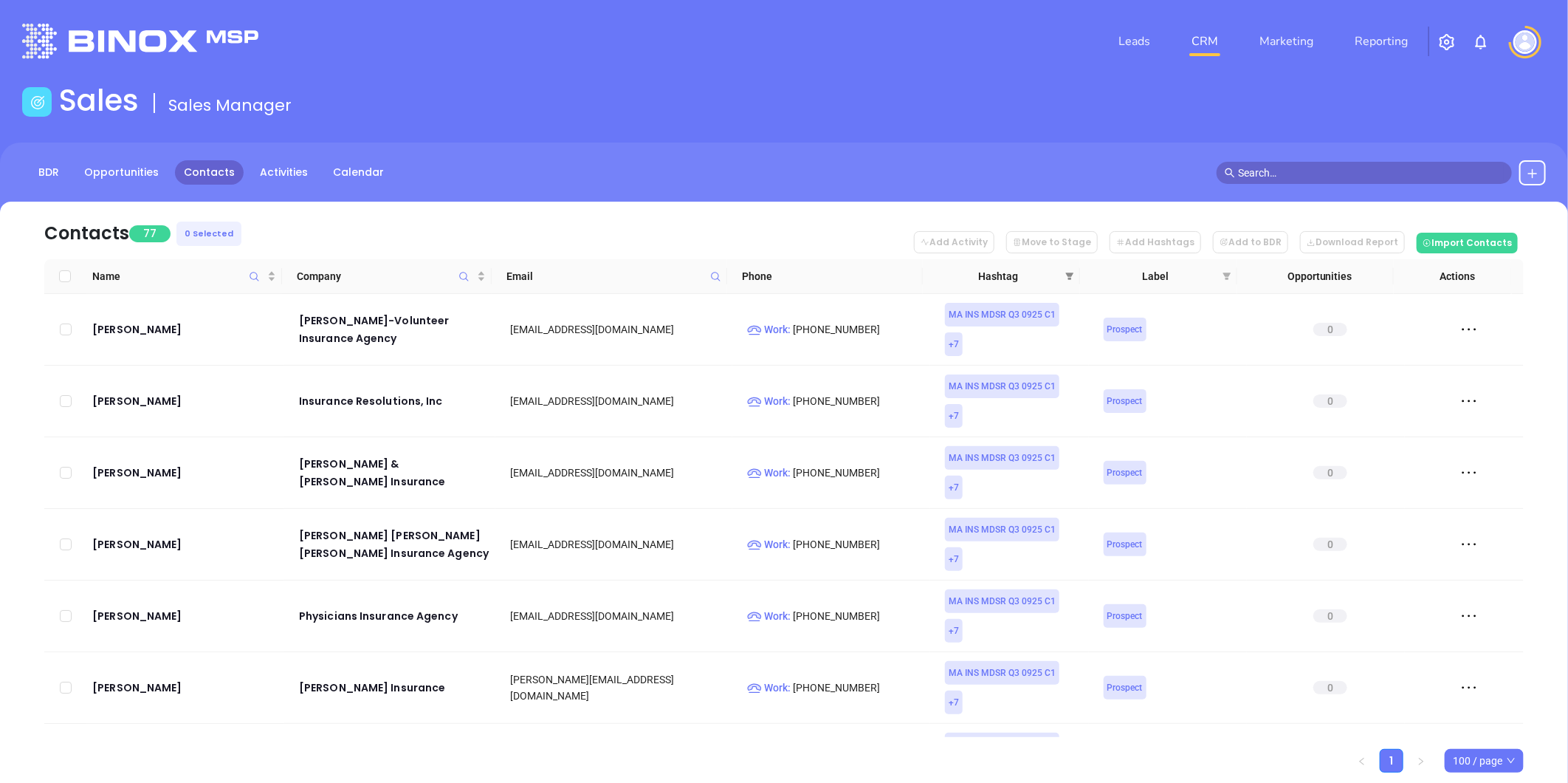
click at [1072, 269] on span at bounding box center [1069, 276] width 15 height 22
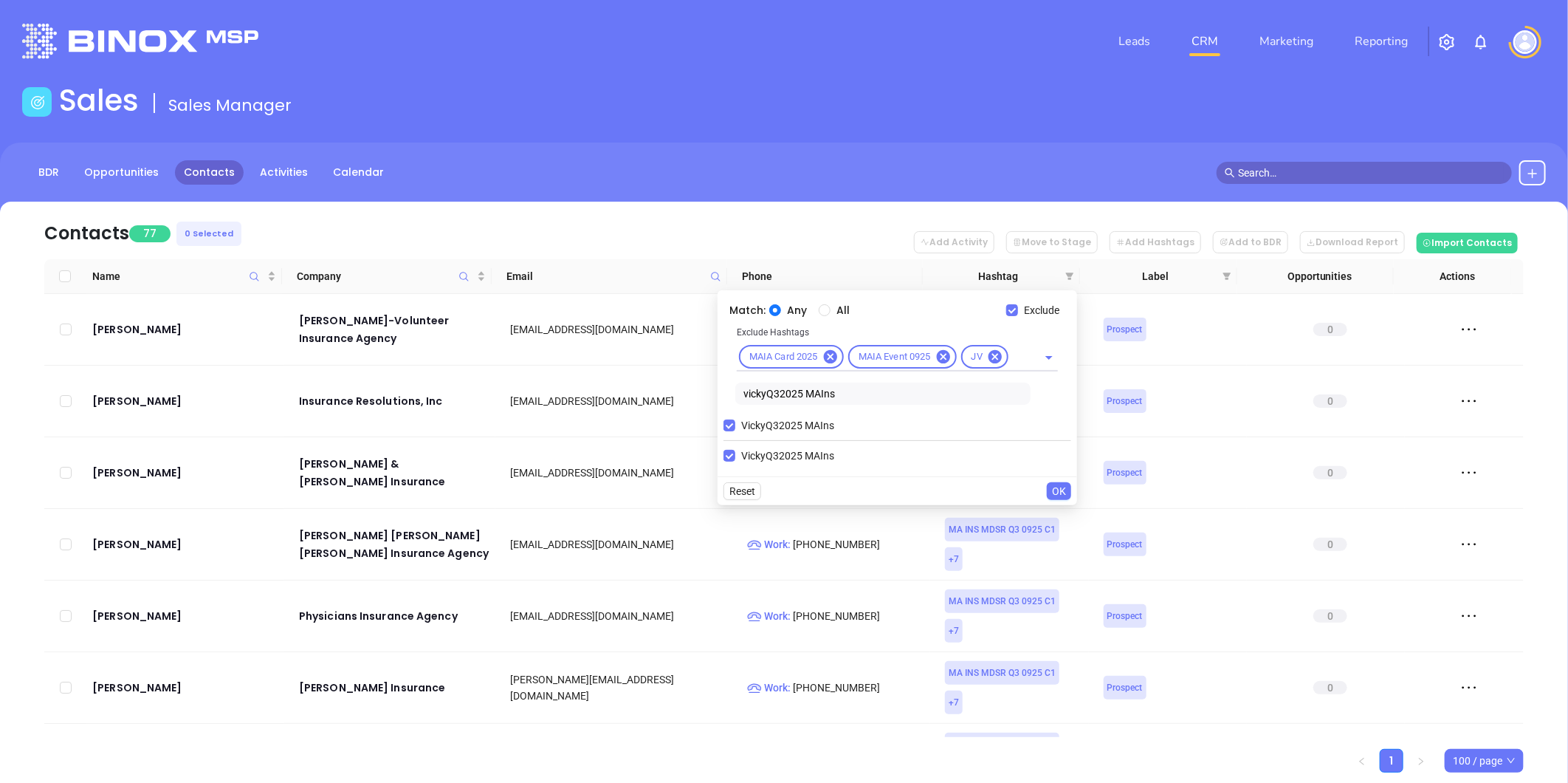
drag, startPoint x: 727, startPoint y: 421, endPoint x: 826, endPoint y: 412, distance: 99.4
click at [732, 421] on input "VickyQ32025 MAIns" at bounding box center [729, 425] width 12 height 12
checkbox input "false"
drag, startPoint x: 834, startPoint y: 395, endPoint x: 681, endPoint y: 397, distance: 153.0
click at [681, 397] on body "Leads CRM Marketing Reporting Financial Leads Leads Sales Sales Manager BDR Opp…" at bounding box center [784, 392] width 1568 height 783
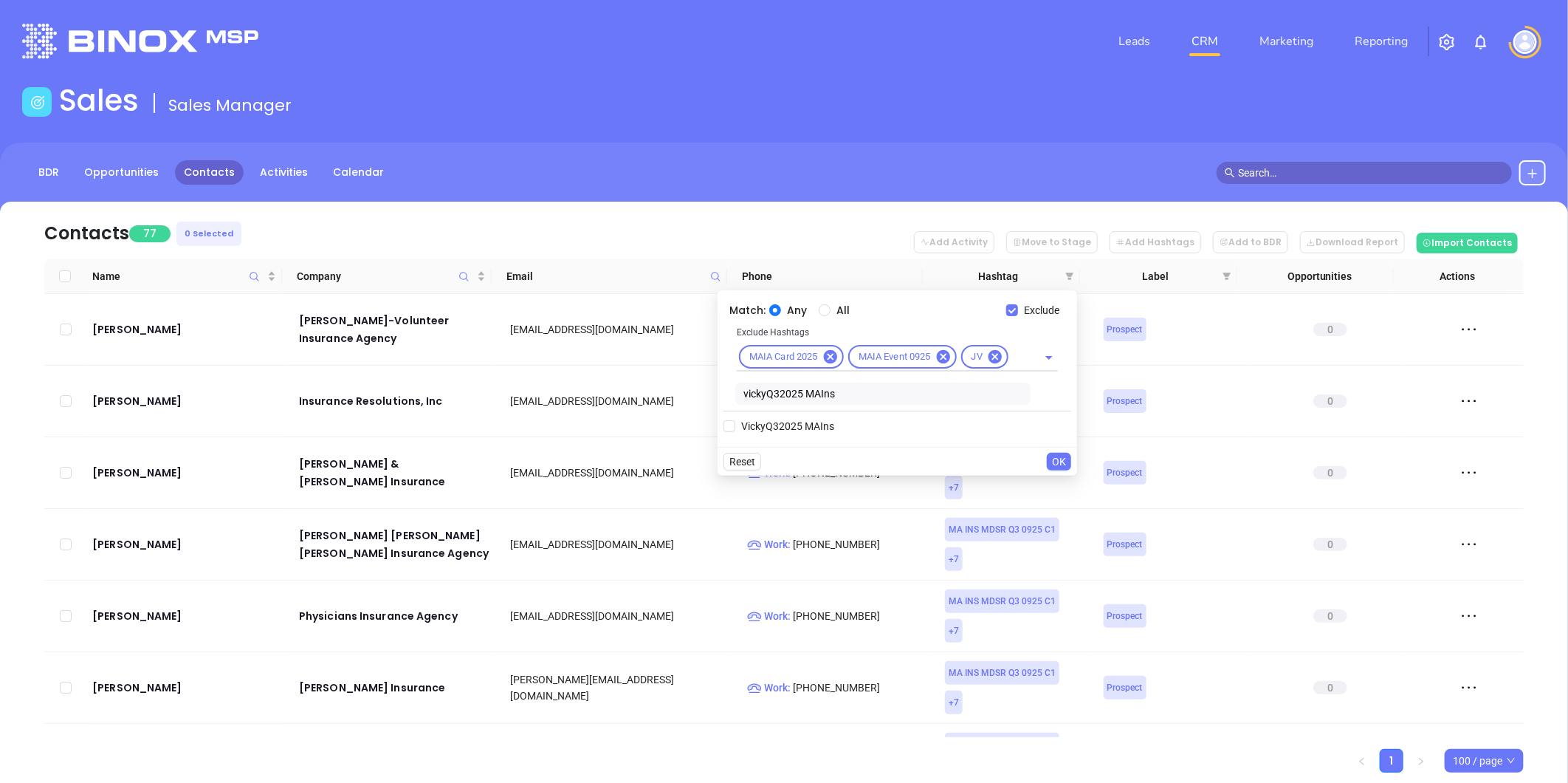
click at [812, 452] on div "Reset OK" at bounding box center [897, 461] width 360 height 29
drag, startPoint x: 839, startPoint y: 395, endPoint x: 654, endPoint y: 402, distance: 185.1
click at [654, 402] on body "Leads CRM Marketing Reporting Financial Leads Leads Sales Sales Manager BDR Opp…" at bounding box center [784, 392] width 1568 height 783
paste input "[PERSON_NAME]"
type input "AnabelQ32025 MAIns"
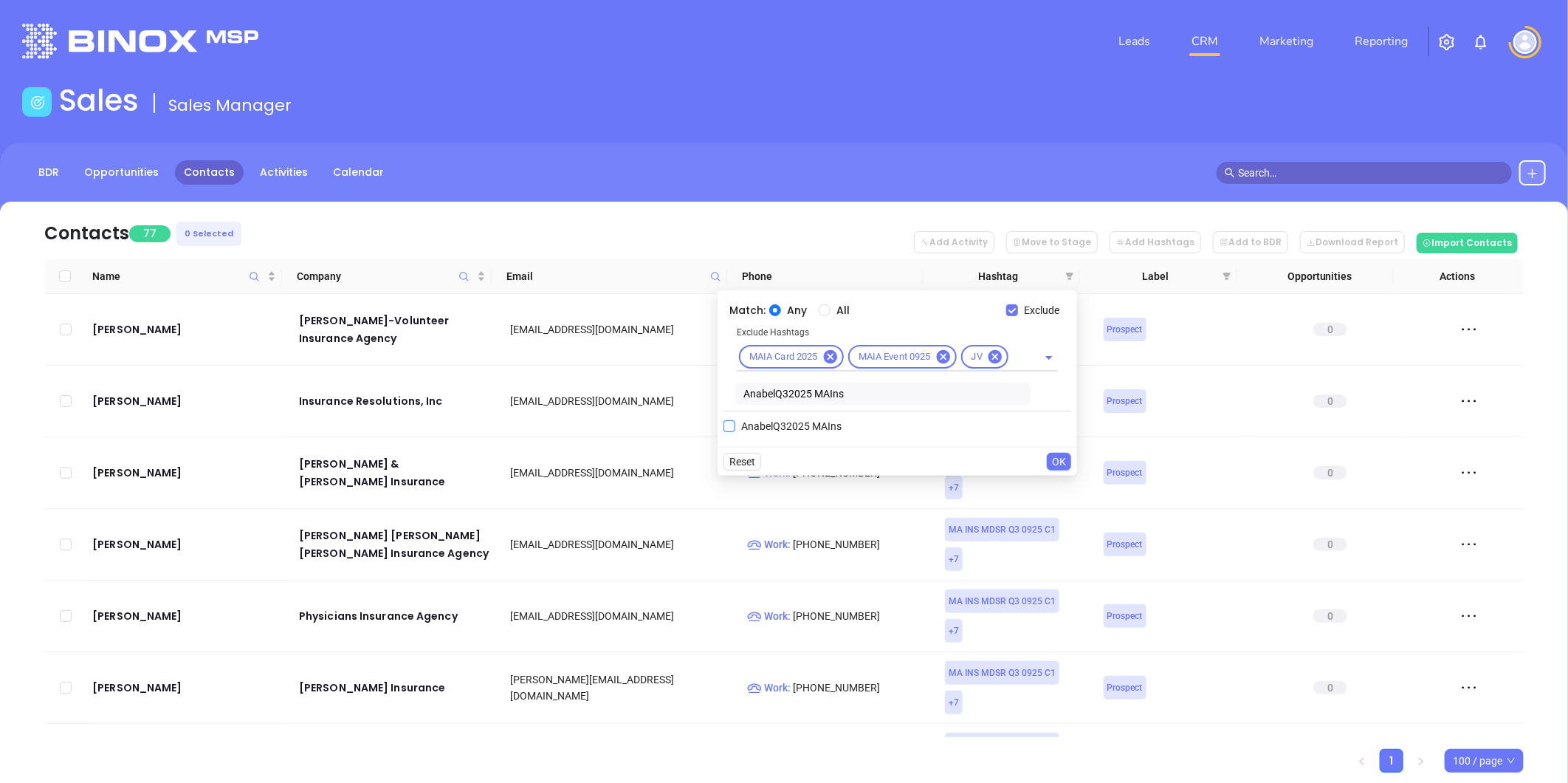
click at [729, 430] on input "AnabelQ32025 MAIns" at bounding box center [729, 426] width 12 height 12
checkbox input "true"
click at [1056, 491] on span "OK" at bounding box center [1058, 490] width 14 height 16
